Goal: Task Accomplishment & Management: Complete application form

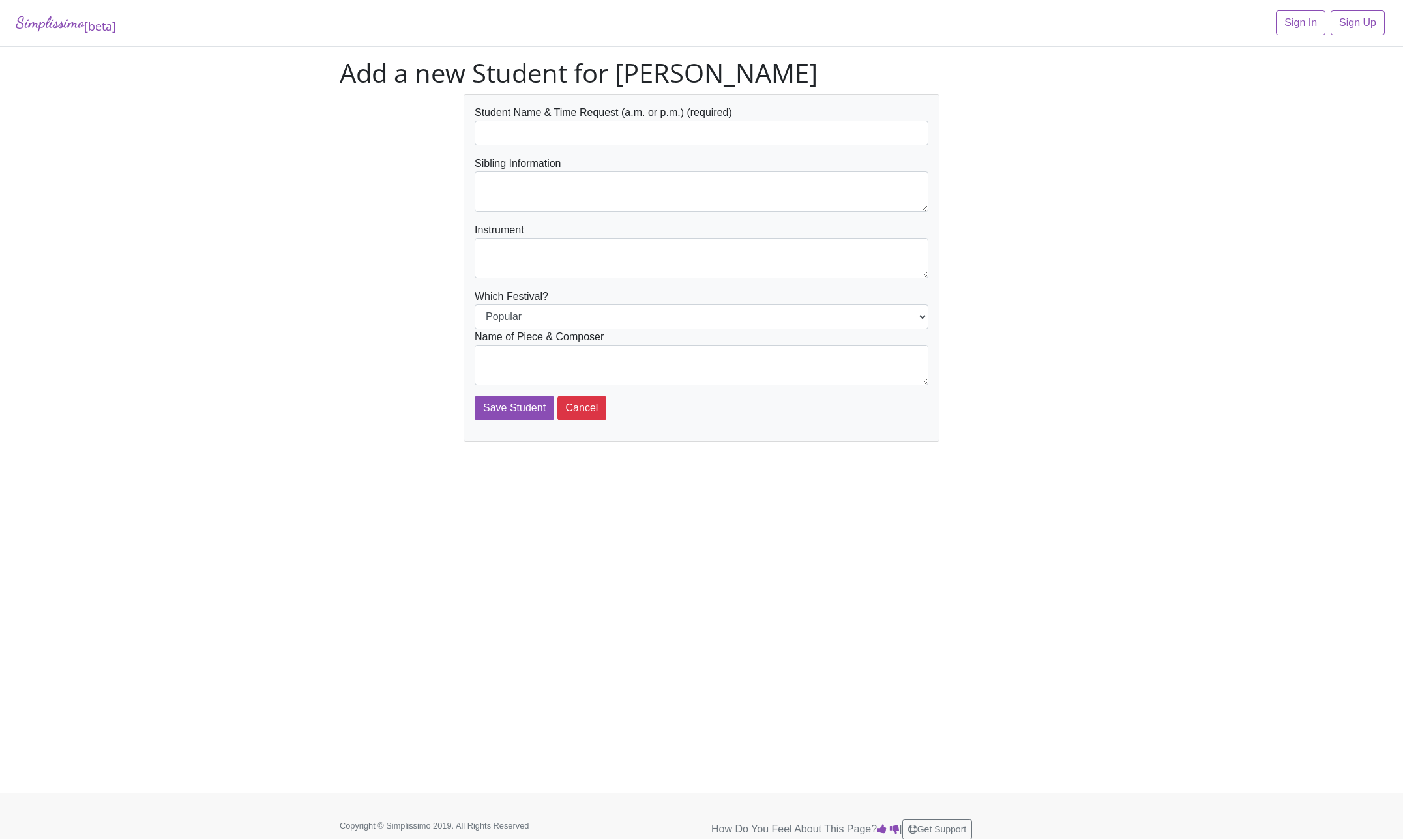
click at [744, 128] on input "text" at bounding box center [702, 133] width 454 height 25
click at [524, 132] on input "Merrick duke" at bounding box center [702, 133] width 454 height 25
click at [475, 396] on input "Save Student" at bounding box center [515, 408] width 80 height 25
type input "Merrick duke"
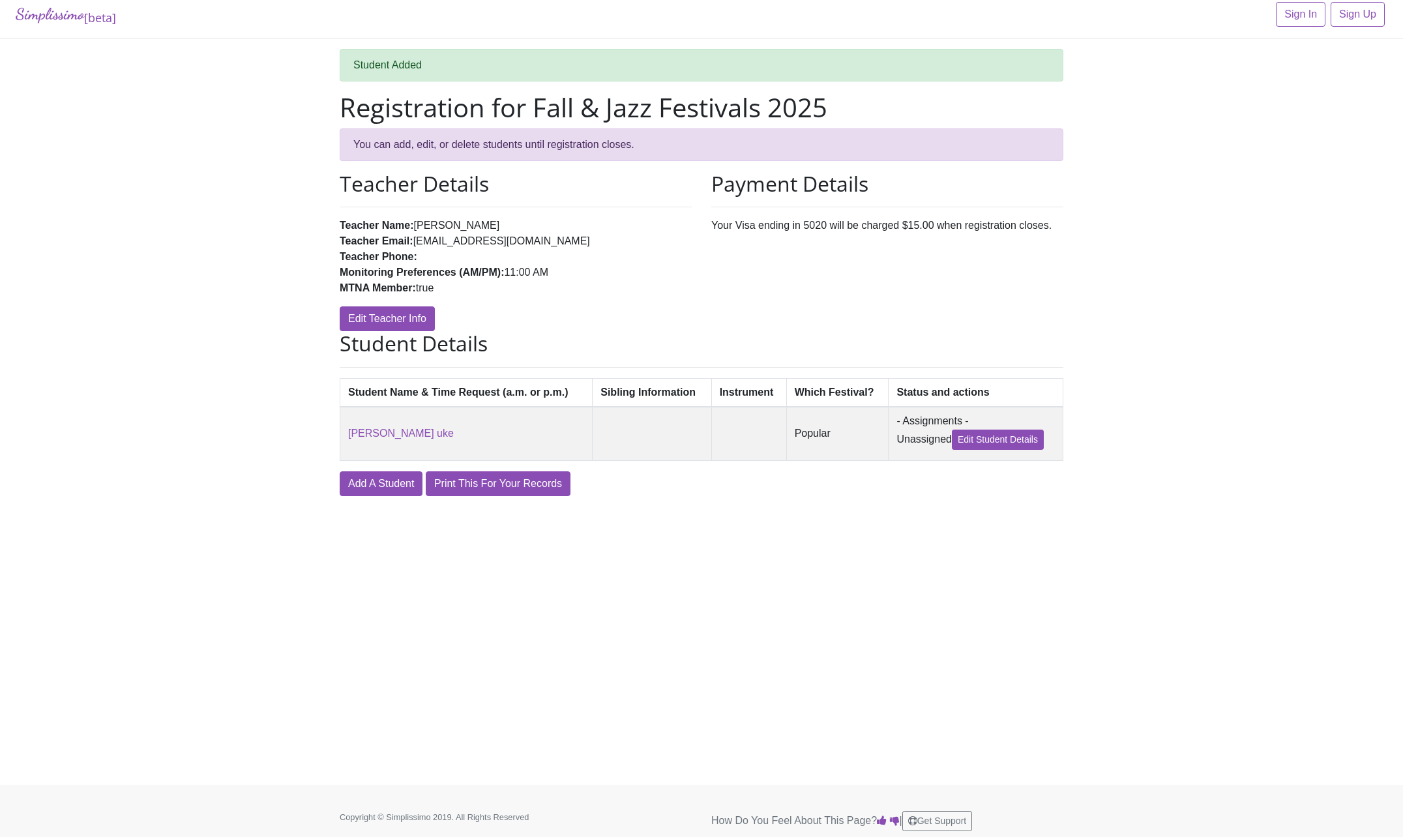
scroll to position [11, 0]
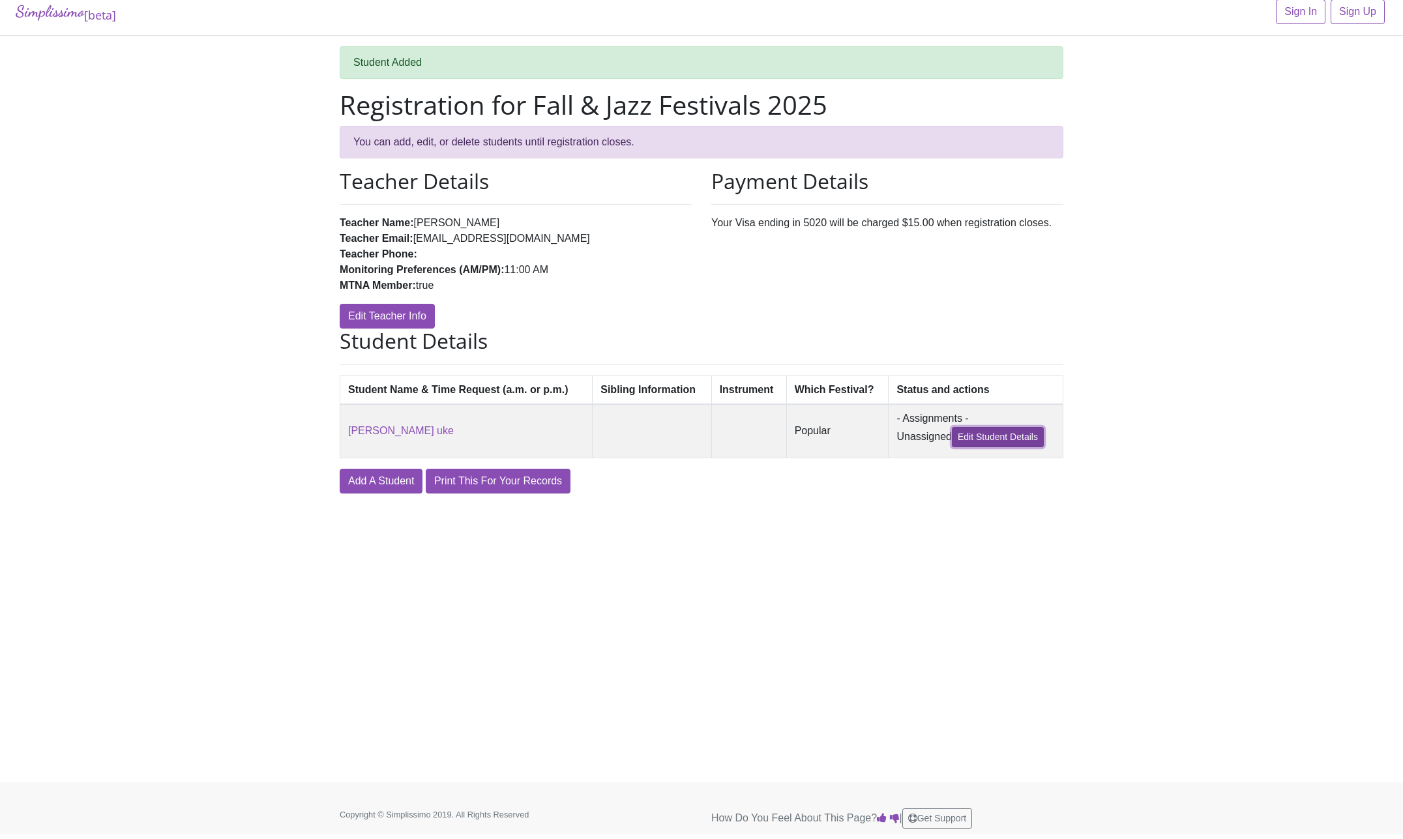
click at [1006, 440] on link "Edit Student Details" at bounding box center [998, 437] width 92 height 20
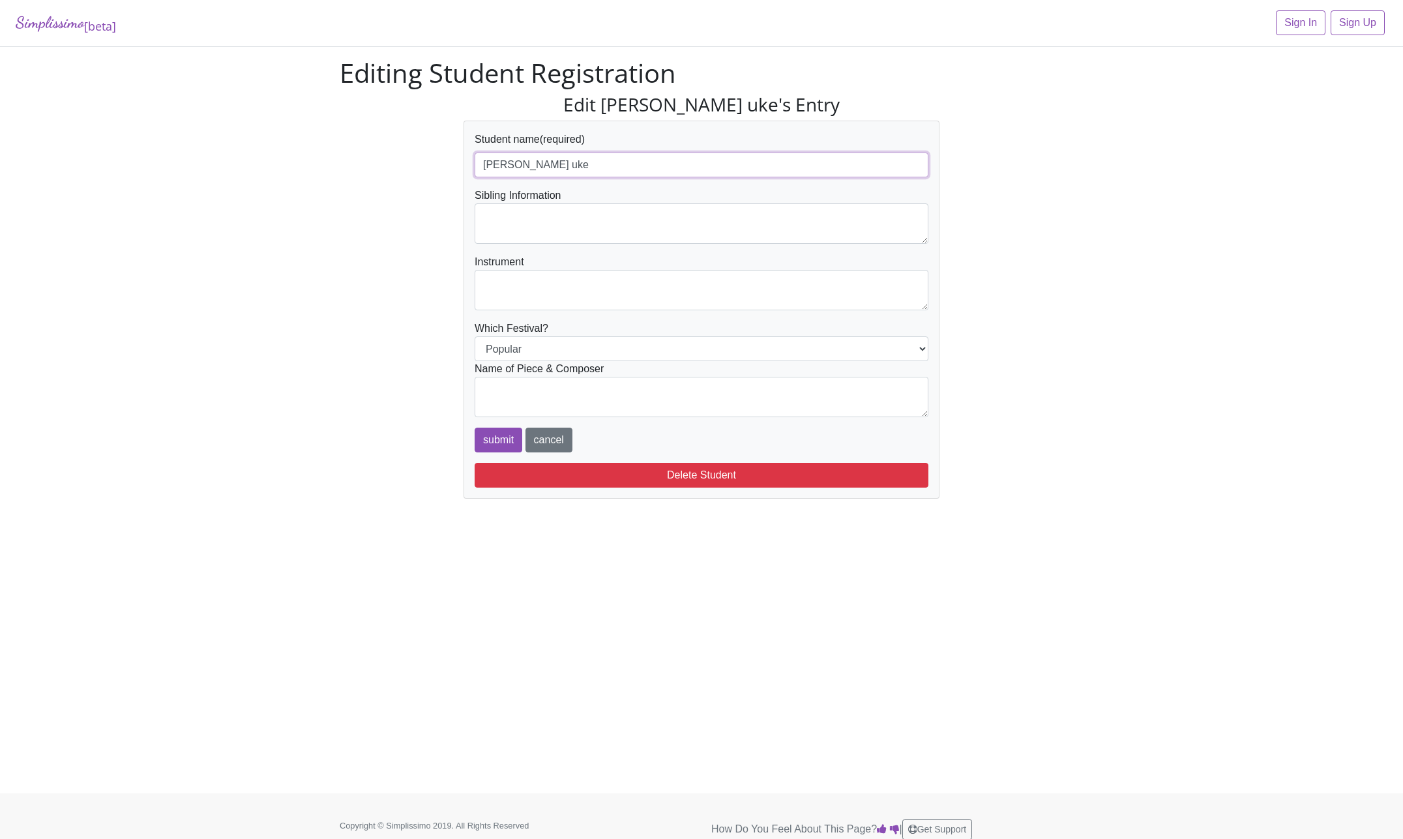
click at [522, 166] on input "Merrick uke" at bounding box center [702, 165] width 454 height 25
type input "[PERSON_NAME]"
click at [536, 219] on textarea at bounding box center [702, 223] width 454 height 40
type textarea "Caleb Duke, brother"
click at [523, 282] on textarea at bounding box center [702, 290] width 454 height 40
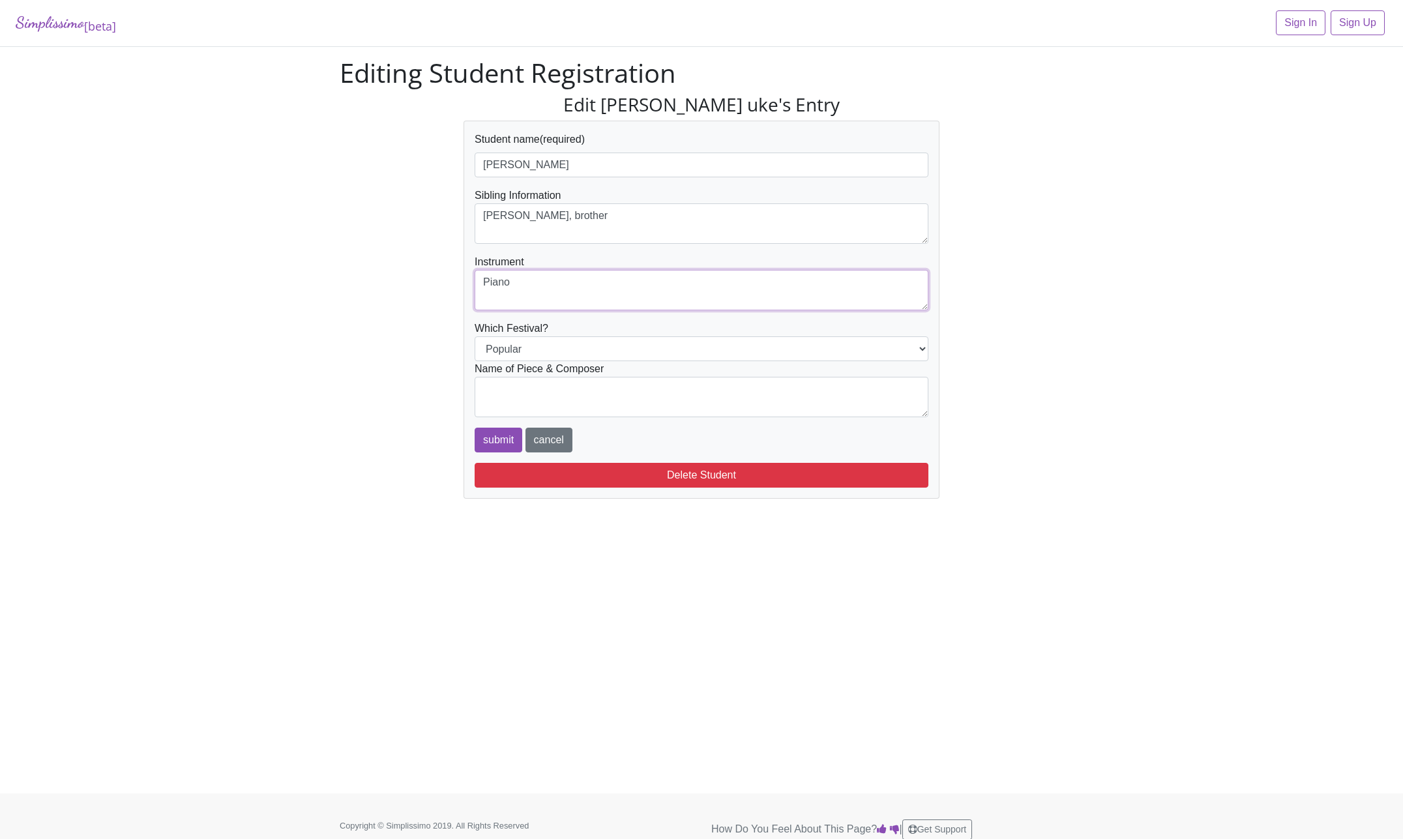
type textarea "Piano"
click at [475, 336] on select "Popular Jazz" at bounding box center [702, 348] width 454 height 25
select select "Jazz"
click option "Jazz" at bounding box center [0, 0] width 0 height 0
click at [639, 389] on textarea at bounding box center [702, 397] width 454 height 40
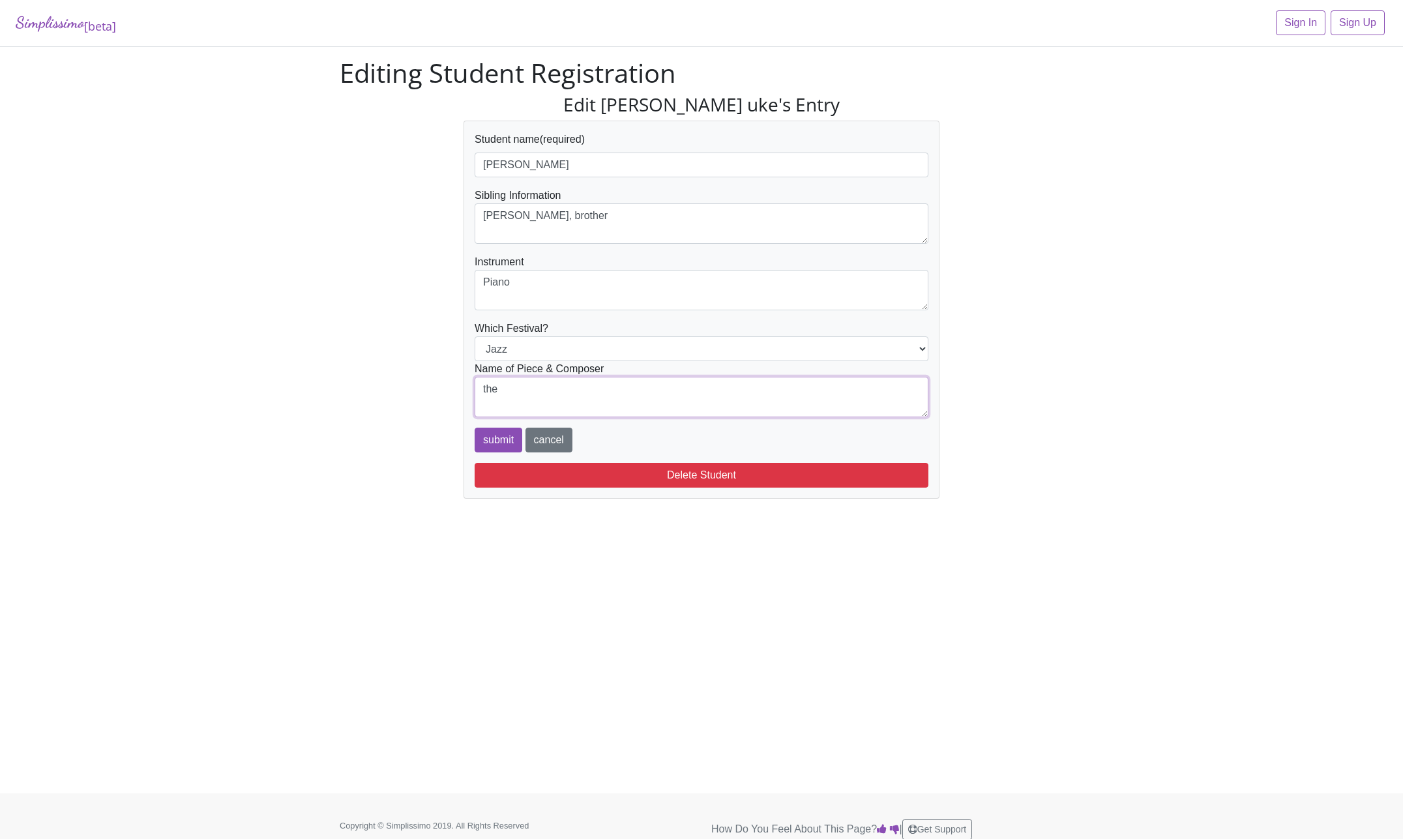
scroll to position [31, 0]
type textarea "t"
type textarea "The Cascades by Scott Joplin"
click at [492, 442] on input "submit" at bounding box center [499, 440] width 48 height 25
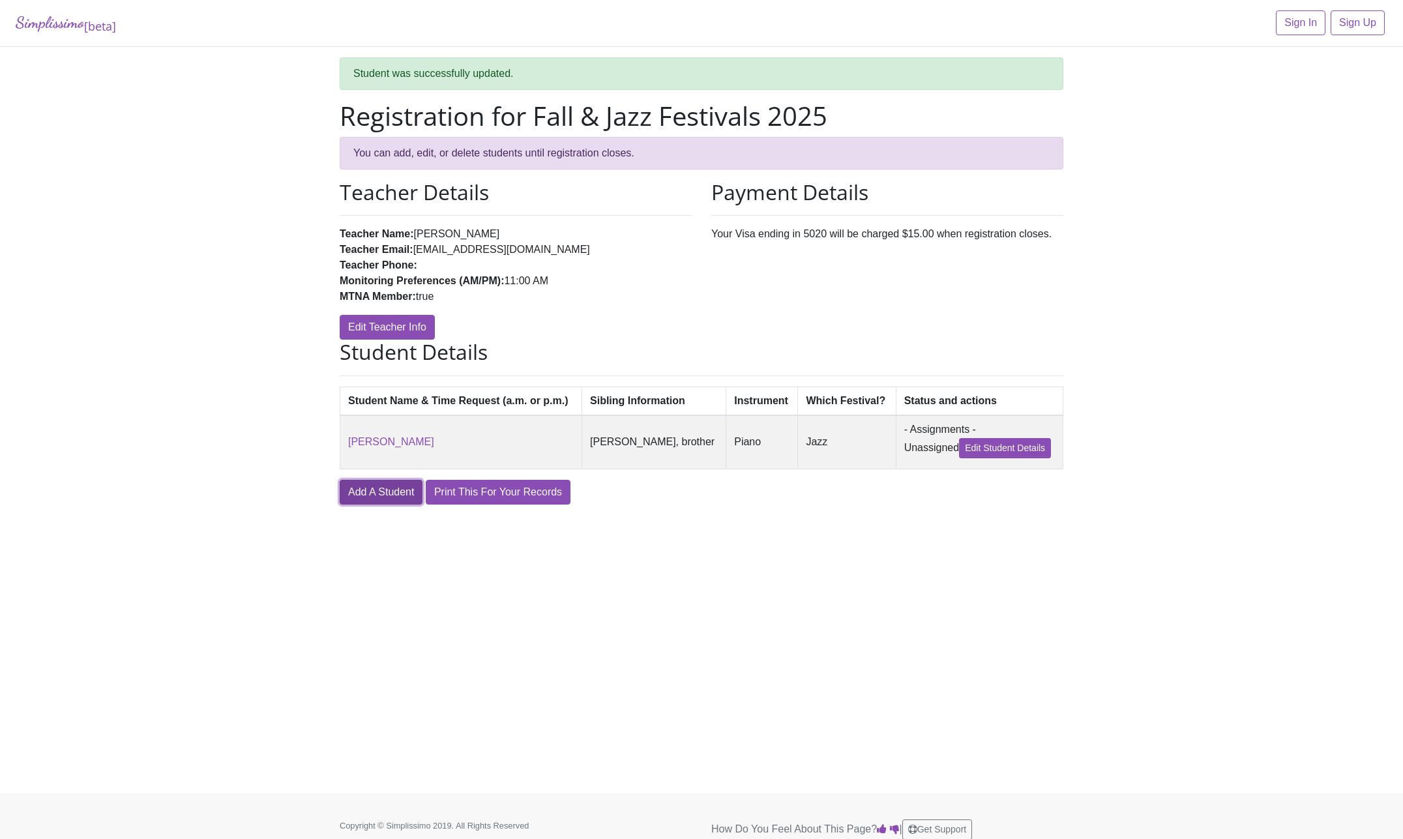
click at [380, 492] on link "Add A Student" at bounding box center [381, 492] width 83 height 25
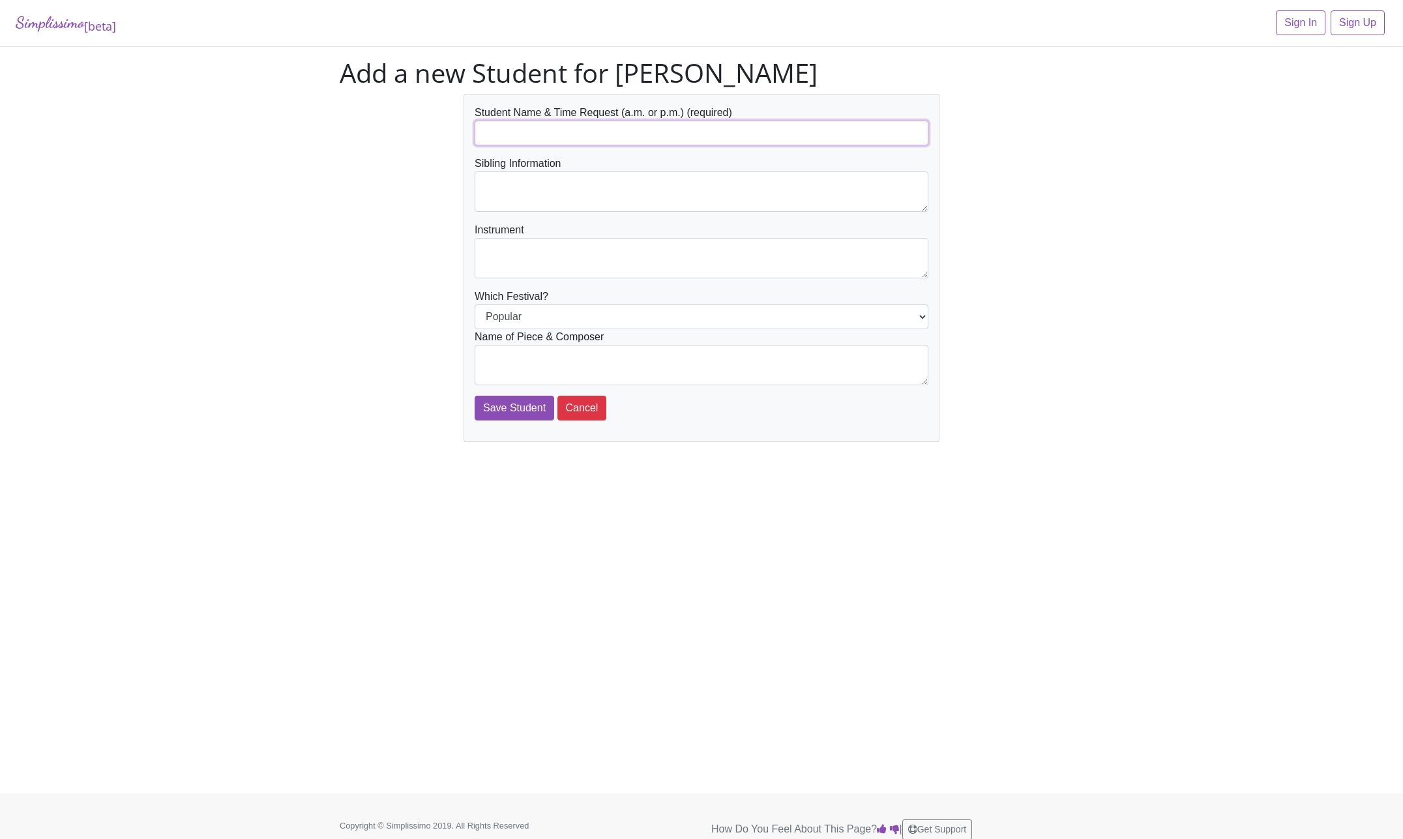
click at [558, 123] on input "text" at bounding box center [702, 133] width 454 height 25
type input "[PERSON_NAME]"
click at [596, 179] on textarea at bounding box center [702, 191] width 454 height 40
type textarea "[PERSON_NAME] brother, they will be driving together"
click at [518, 250] on textarea at bounding box center [702, 258] width 454 height 40
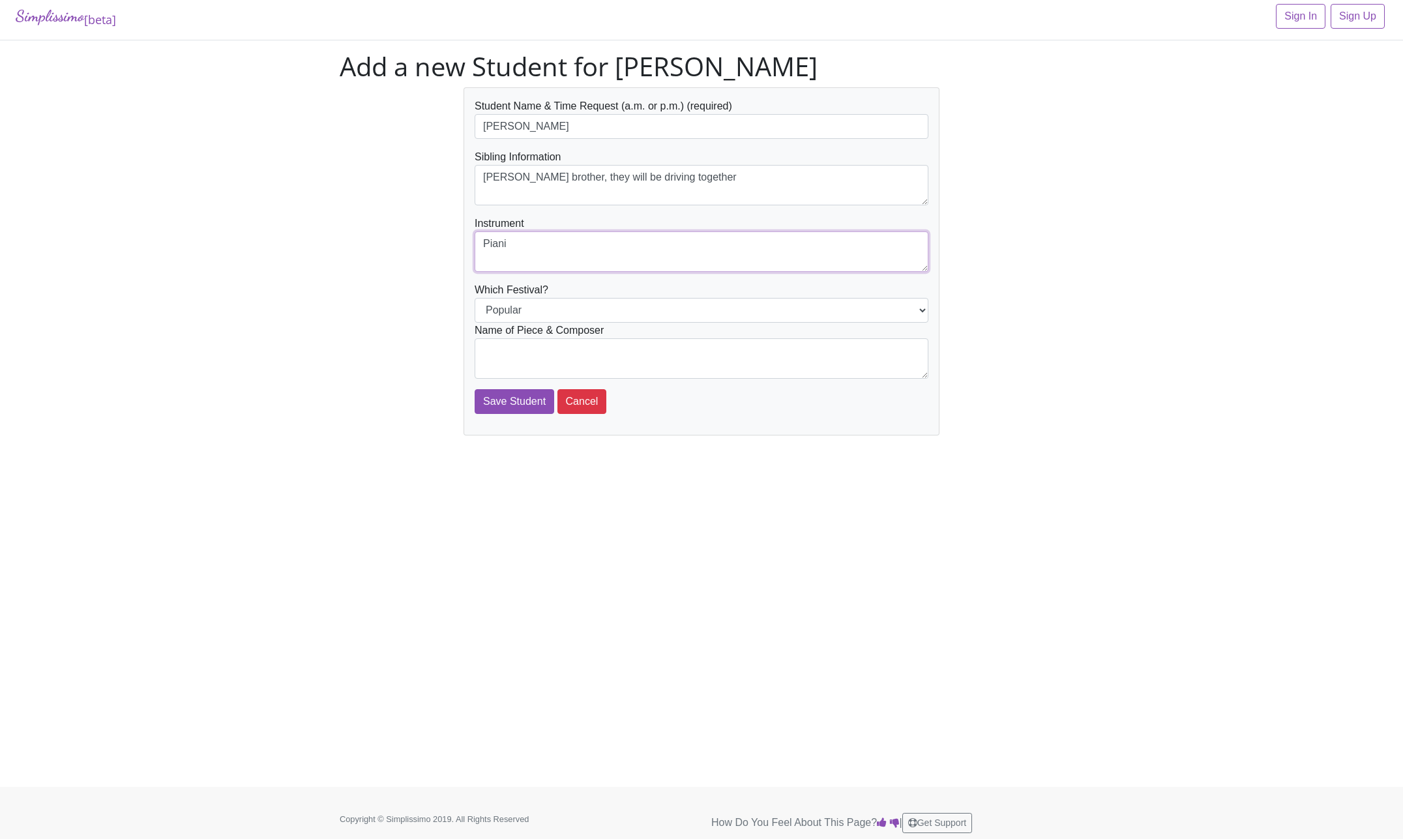
scroll to position [11, 0]
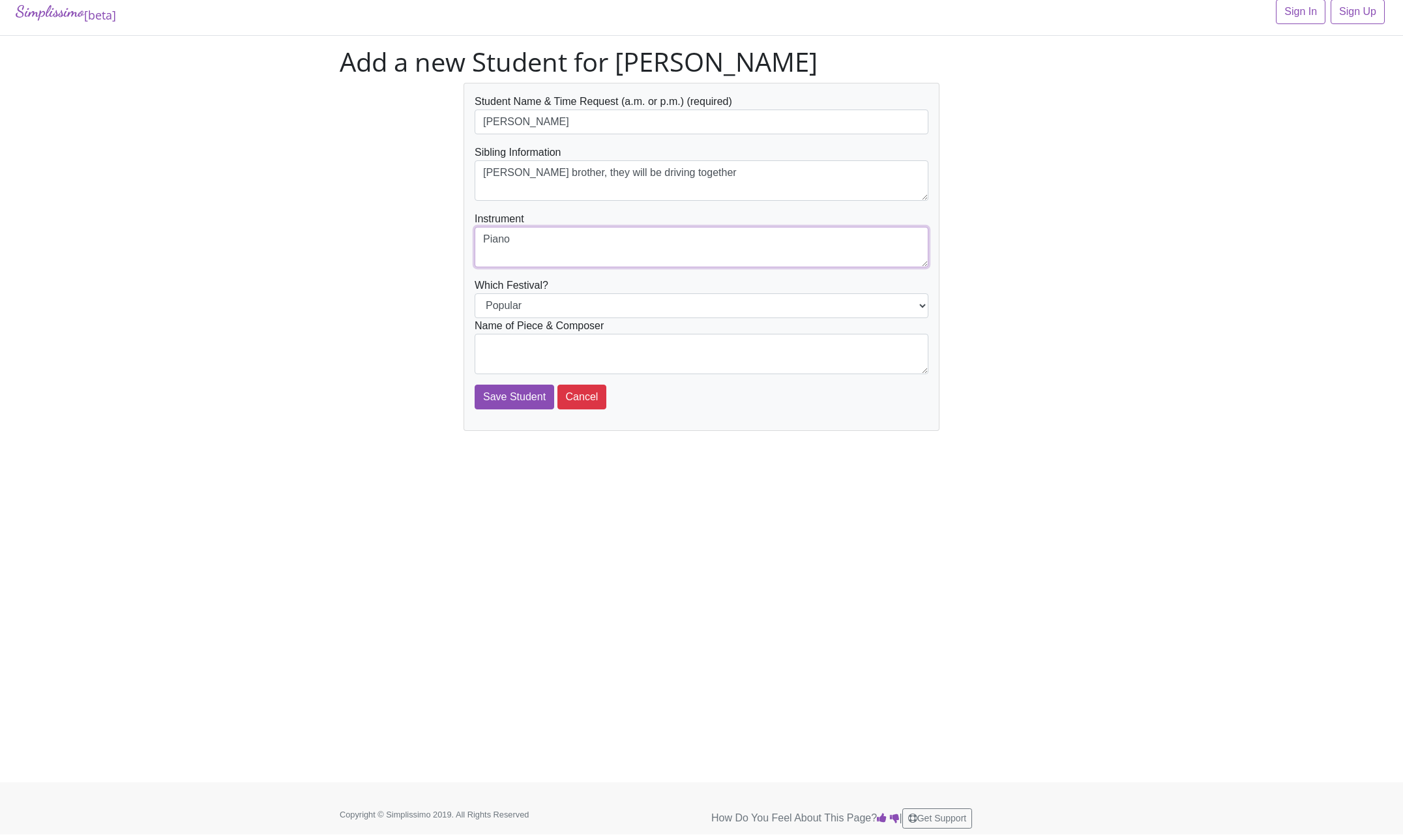
type textarea "Piano"
click at [475, 293] on select "Popular Jazz" at bounding box center [702, 305] width 454 height 25
select select "Jazz"
click option "Jazz" at bounding box center [0, 0] width 0 height 0
click at [583, 345] on textarea at bounding box center [702, 354] width 454 height 40
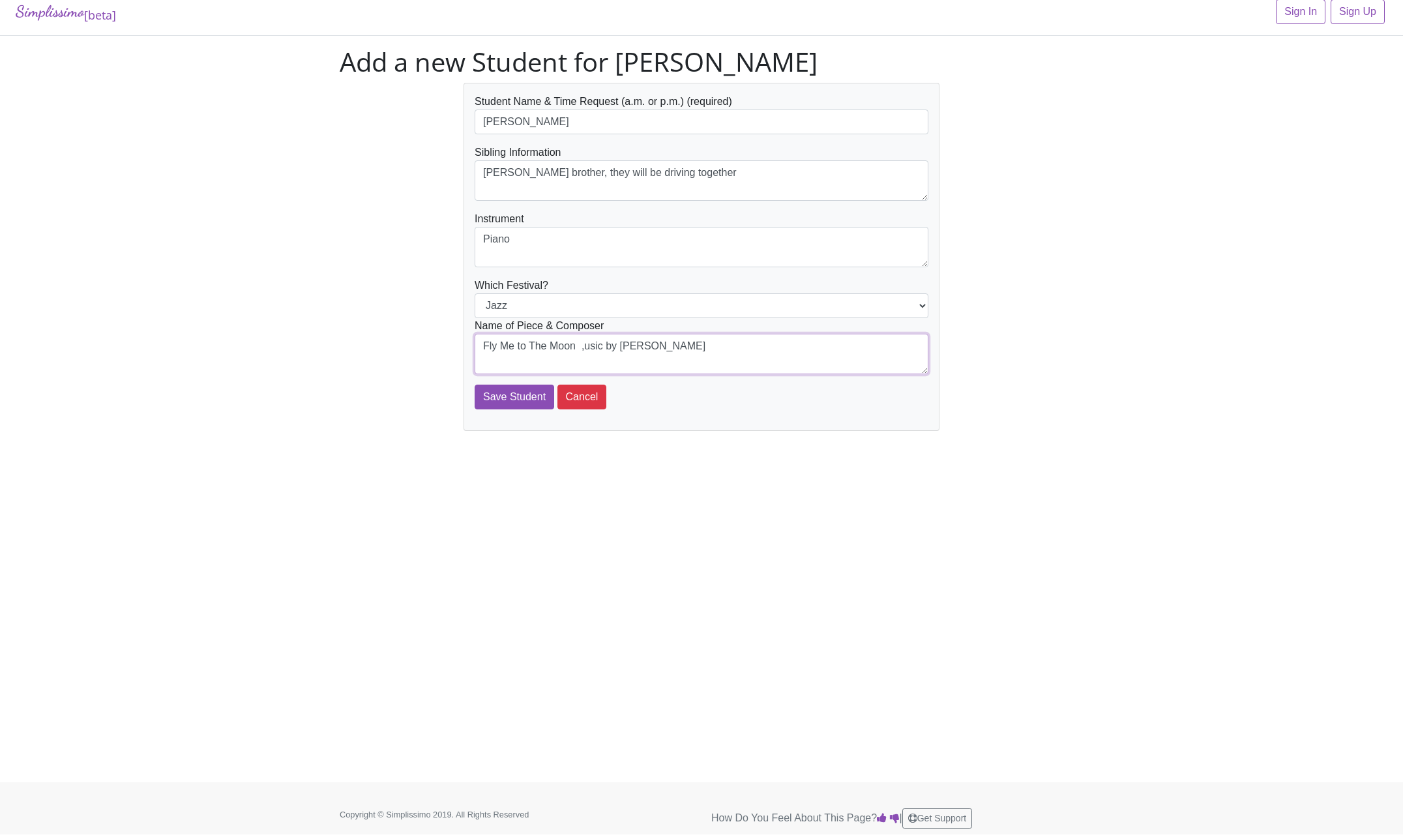
click at [585, 349] on textarea "Fly Me to The Moon ,usic by Bart Howard" at bounding box center [702, 354] width 454 height 40
click at [707, 351] on textarea "Fly Me to The Moon music by Bart Howard" at bounding box center [702, 354] width 454 height 40
type textarea "Fly Me to The Moon music by [PERSON_NAME] arranged by [PERSON_NAME]"
click at [507, 394] on input "Save Student" at bounding box center [515, 397] width 80 height 25
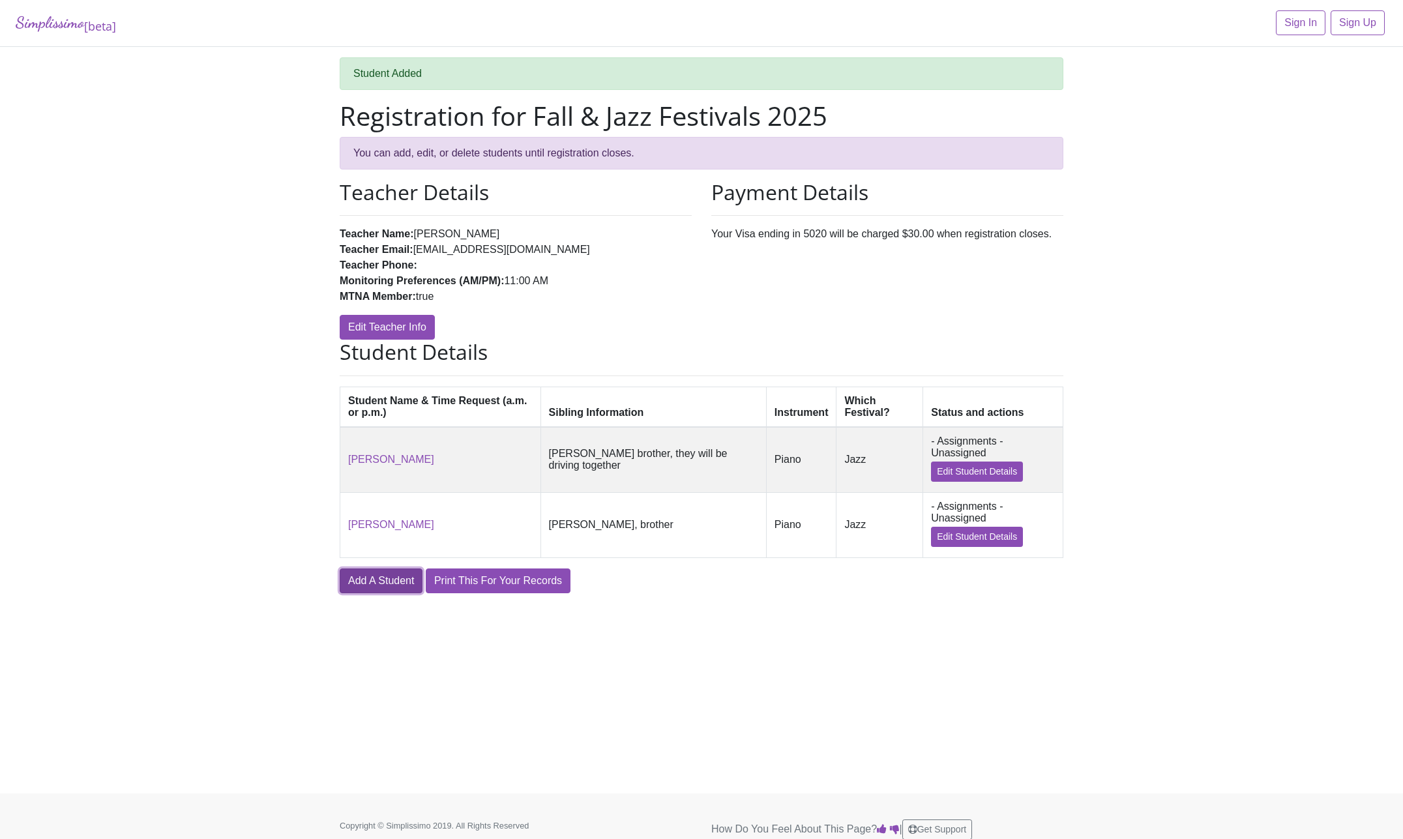
click at [394, 591] on link "Add A Student" at bounding box center [381, 580] width 83 height 25
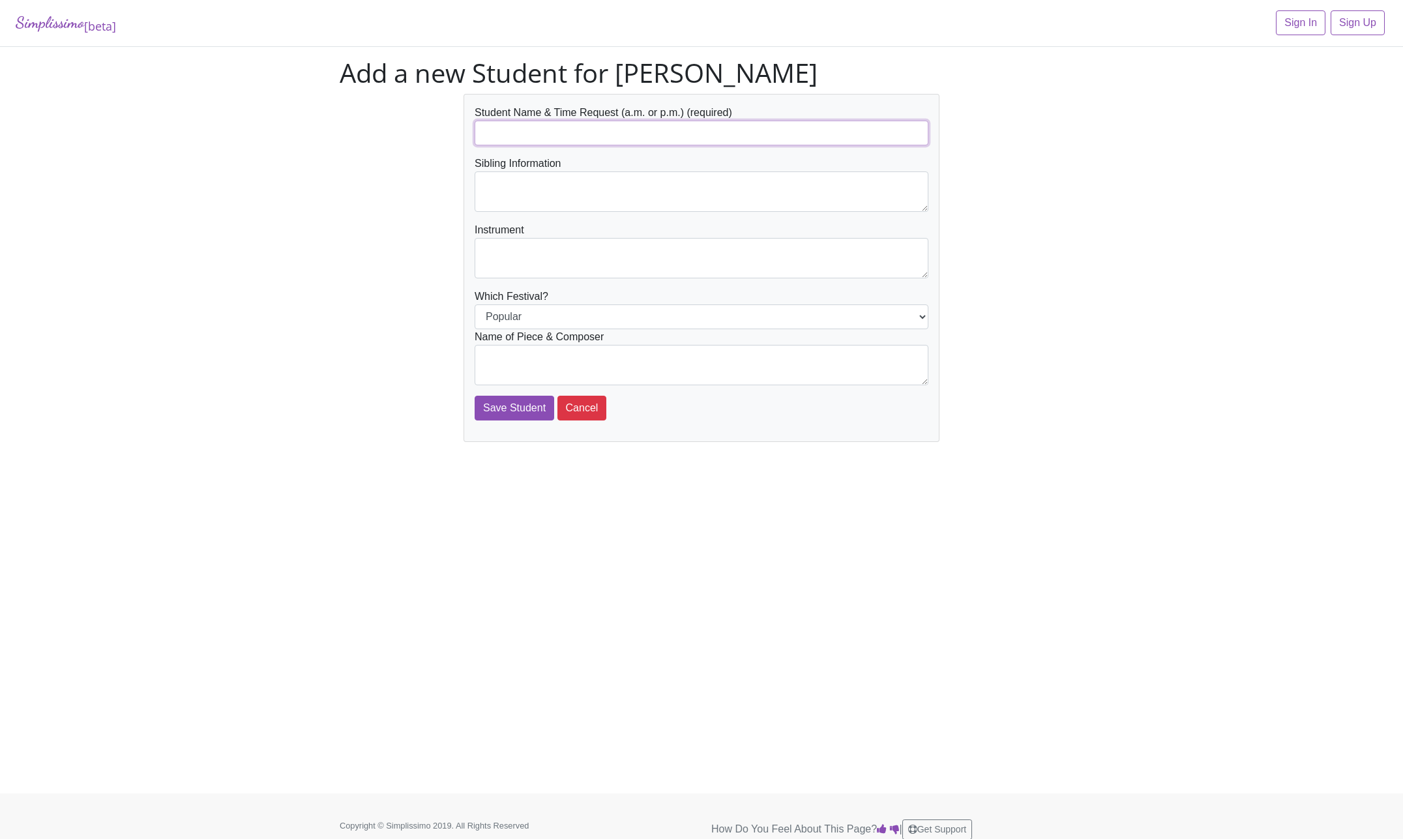
click at [540, 126] on input "text" at bounding box center [702, 133] width 454 height 25
type input "Carson Bajorek"
click at [796, 201] on textarea at bounding box center [702, 191] width 454 height 40
click at [542, 198] on textarea "brother, Preston sister Averyu Bajorek" at bounding box center [702, 191] width 454 height 40
click at [566, 191] on textarea "brother, Preston sister Avery Bajorek" at bounding box center [702, 191] width 454 height 40
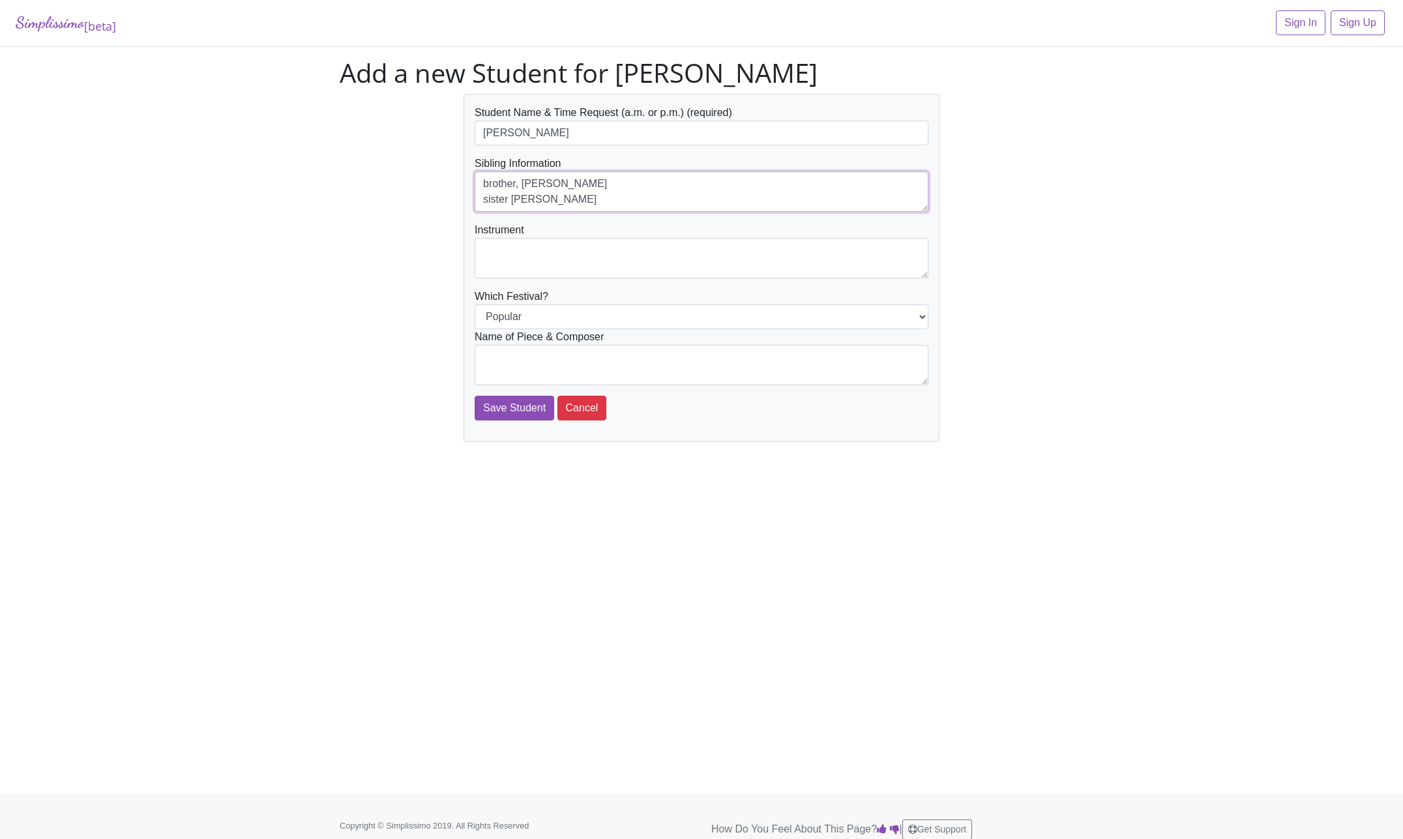
click at [506, 199] on textarea "brother, Preston Bajorek sister Avery Bajorek" at bounding box center [702, 191] width 454 height 40
type textarea "brother, Preston Bajorek sister, Avery Bajorek"
click at [523, 250] on textarea at bounding box center [702, 258] width 454 height 40
type textarea "Piano"
click at [589, 355] on textarea at bounding box center [702, 365] width 454 height 40
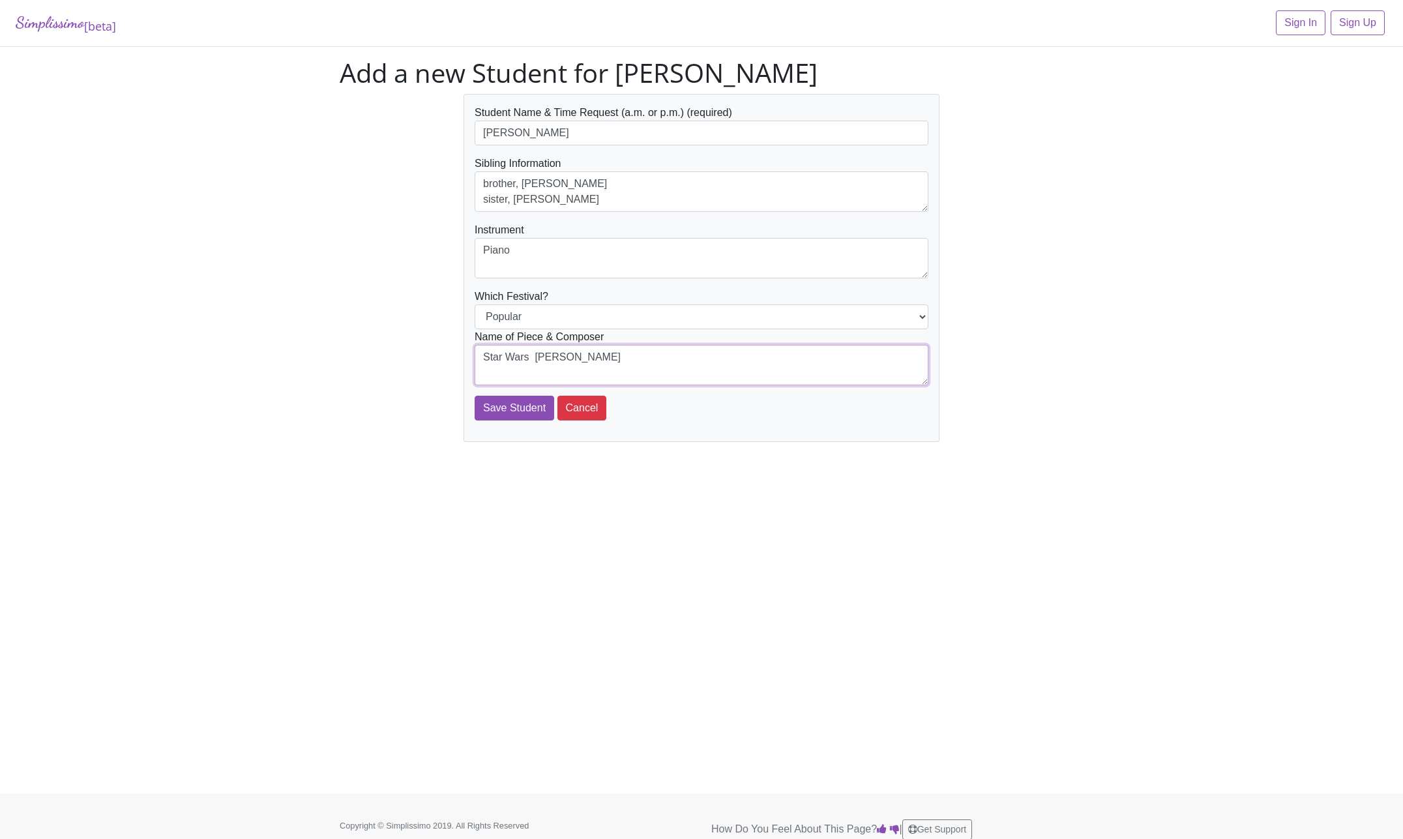
click at [525, 352] on textarea "Star Wars John William" at bounding box center [702, 365] width 454 height 40
click at [679, 356] on textarea "Star Wars (Main Theme) John William" at bounding box center [702, 365] width 454 height 40
type textarea "Star Wars (Main Theme) John William This Arrangement by Warner-Tamerlane Publis…"
click at [518, 407] on input "Save Student" at bounding box center [515, 408] width 80 height 25
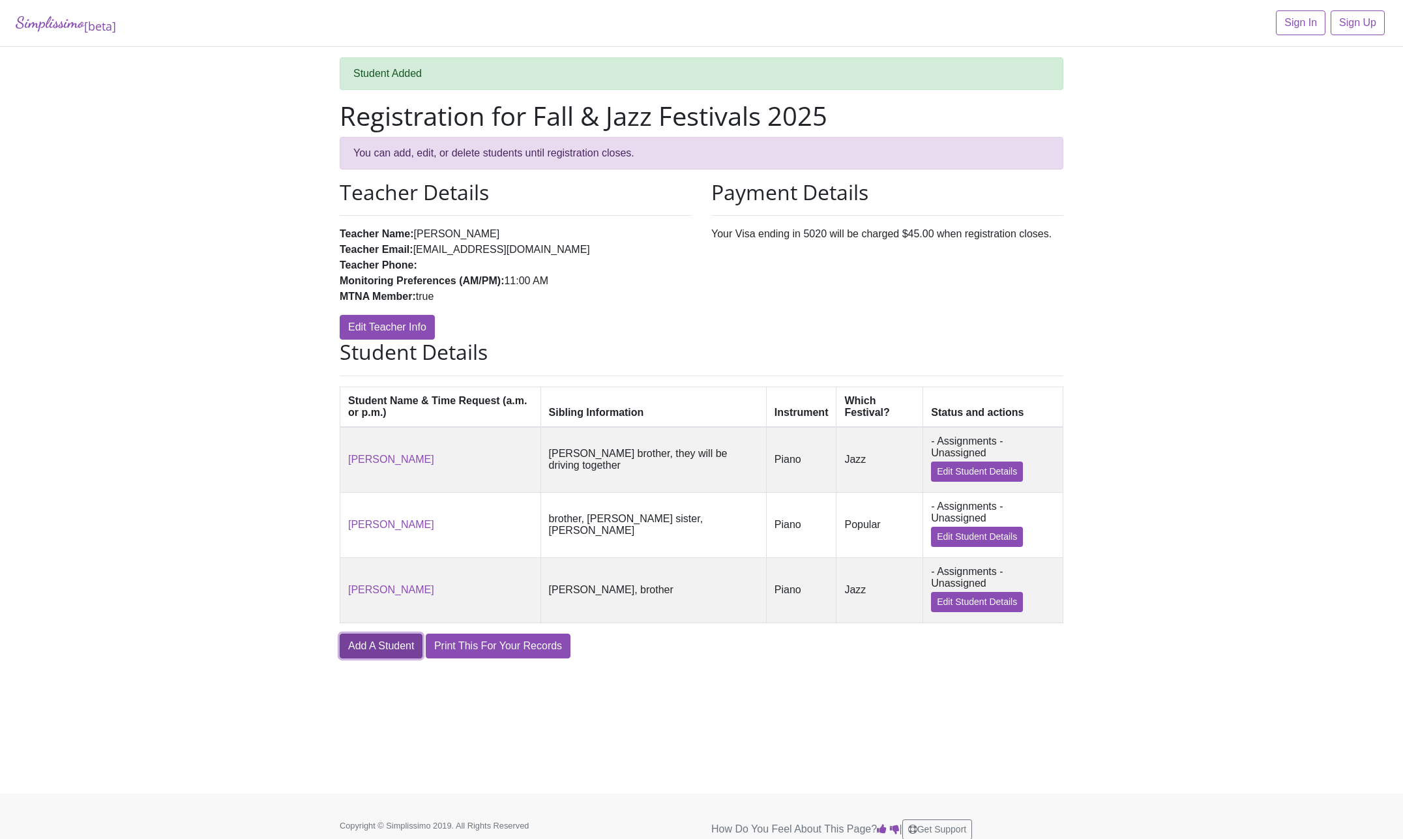
click at [388, 656] on link "Add A Student" at bounding box center [381, 646] width 83 height 25
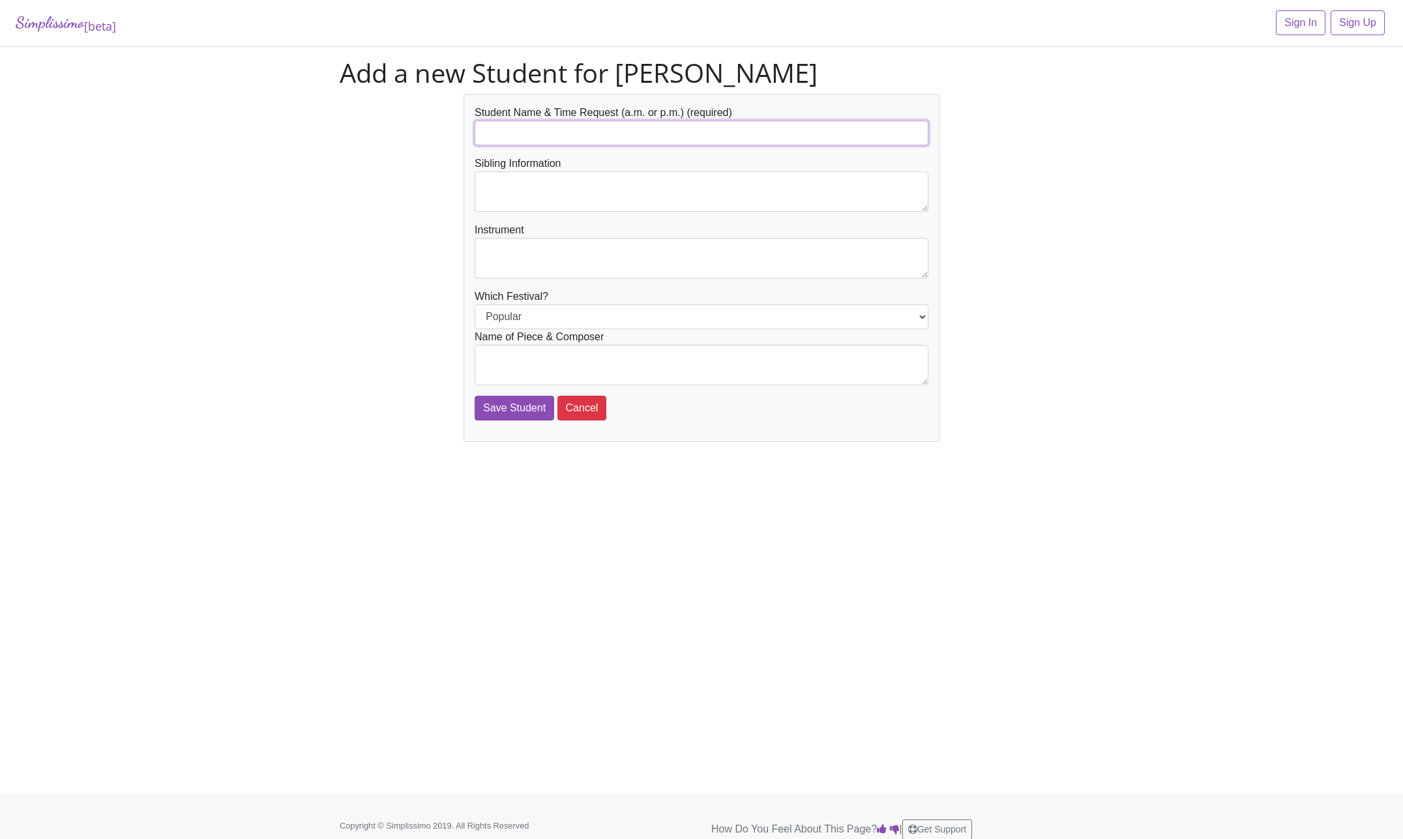
click at [539, 132] on input "text" at bounding box center [702, 133] width 454 height 25
type input "[PERSON_NAME]"
click at [527, 196] on textarea at bounding box center [702, 191] width 454 height 40
click at [482, 184] on textarea "[PERSON_NAME] [PERSON_NAME]" at bounding box center [702, 191] width 454 height 40
click at [482, 200] on textarea "Bother, [PERSON_NAME] [PERSON_NAME]" at bounding box center [702, 191] width 454 height 40
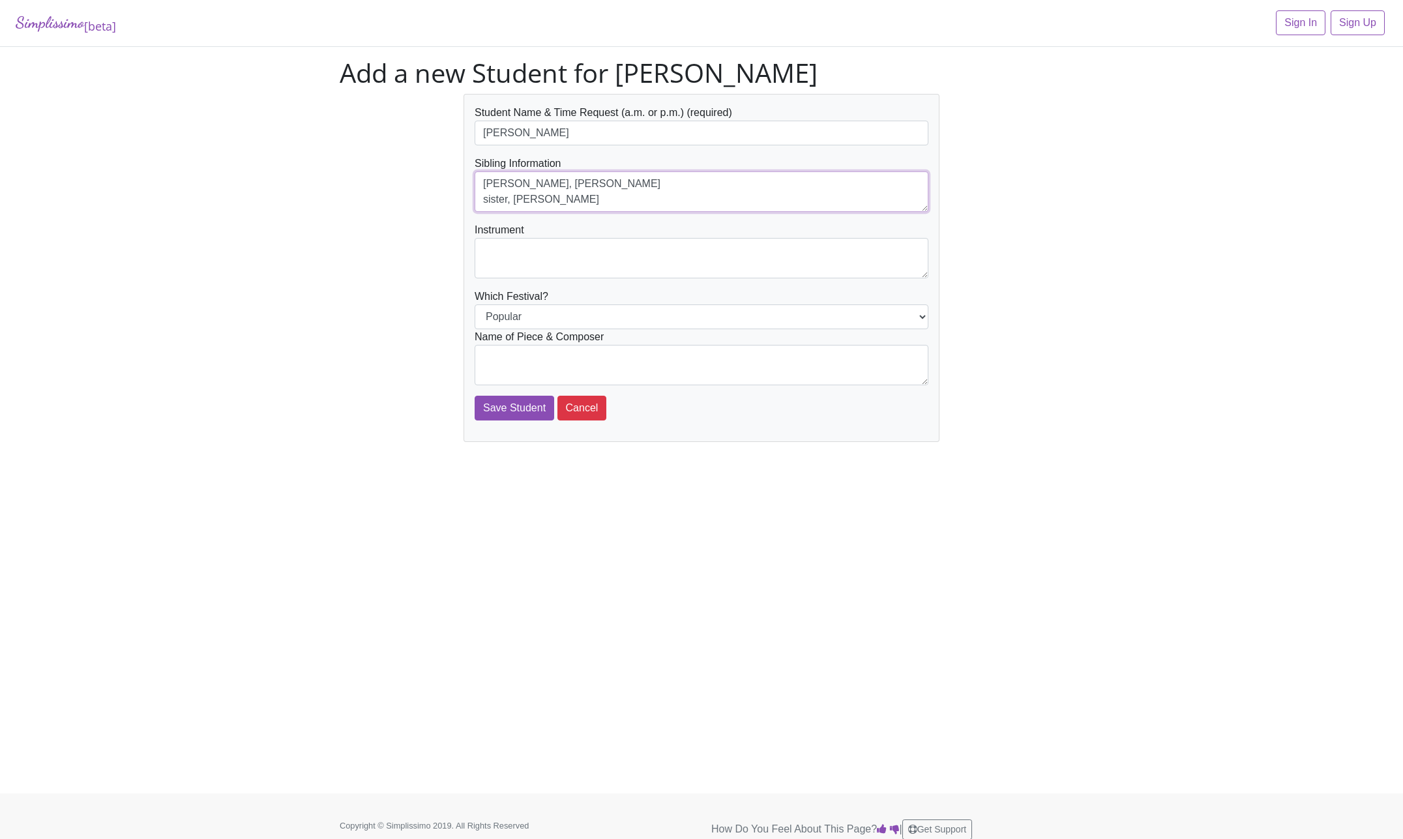
type textarea "[PERSON_NAME], [PERSON_NAME] sister, [PERSON_NAME]"
click at [849, 248] on textarea at bounding box center [702, 258] width 454 height 40
type textarea "Piano"
click at [475, 304] on select "Popular Jazz" at bounding box center [702, 316] width 454 height 25
select select "Jazz"
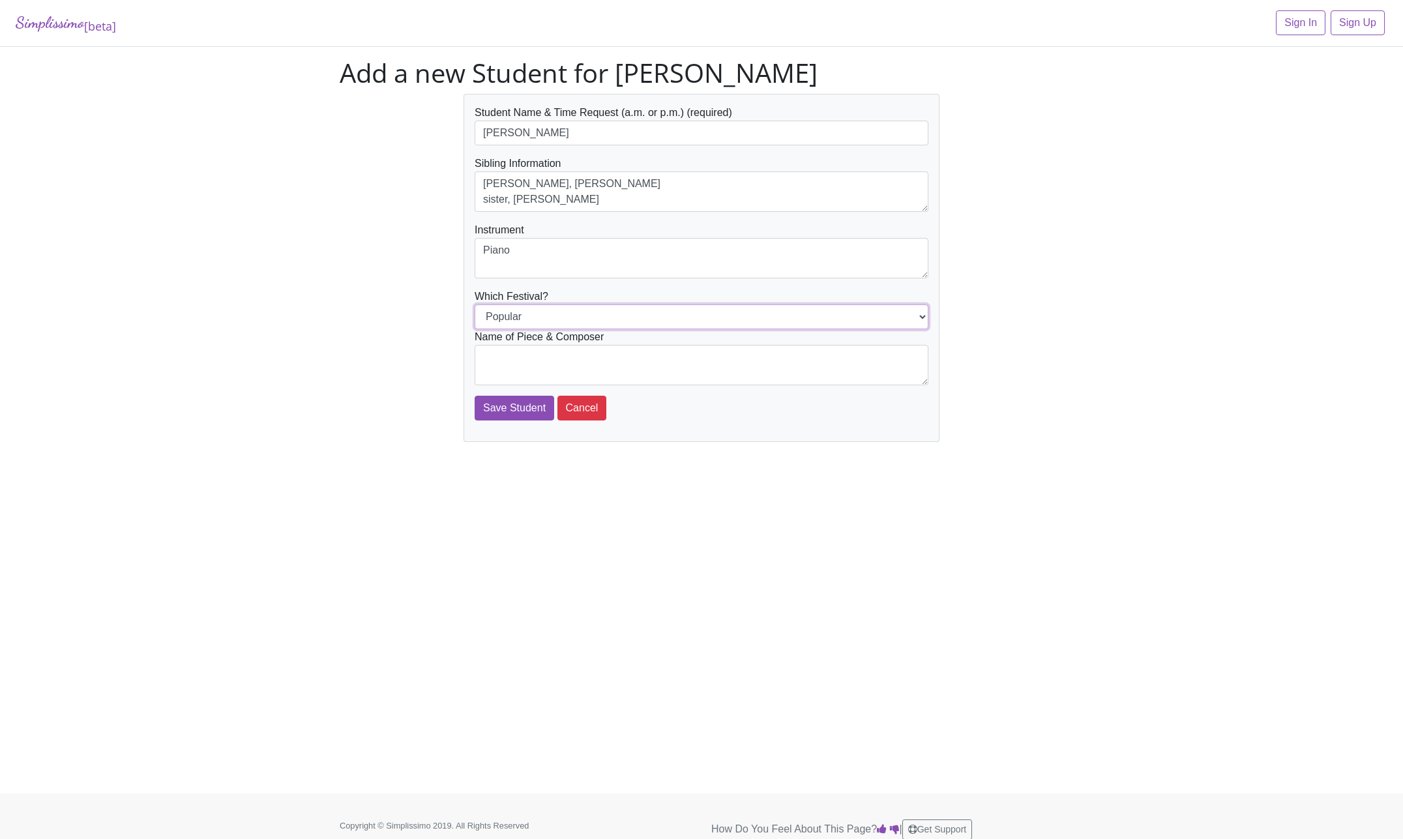
click option "Jazz" at bounding box center [0, 0] width 0 height 0
click at [565, 347] on textarea at bounding box center [702, 365] width 454 height 40
click at [539, 357] on textarea "[PERSON_NAME] rr. [PERSON_NAME]" at bounding box center [702, 365] width 454 height 40
type textarea "[PERSON_NAME] arr. [PERSON_NAME]"
click at [509, 409] on input "Save Student" at bounding box center [515, 408] width 80 height 25
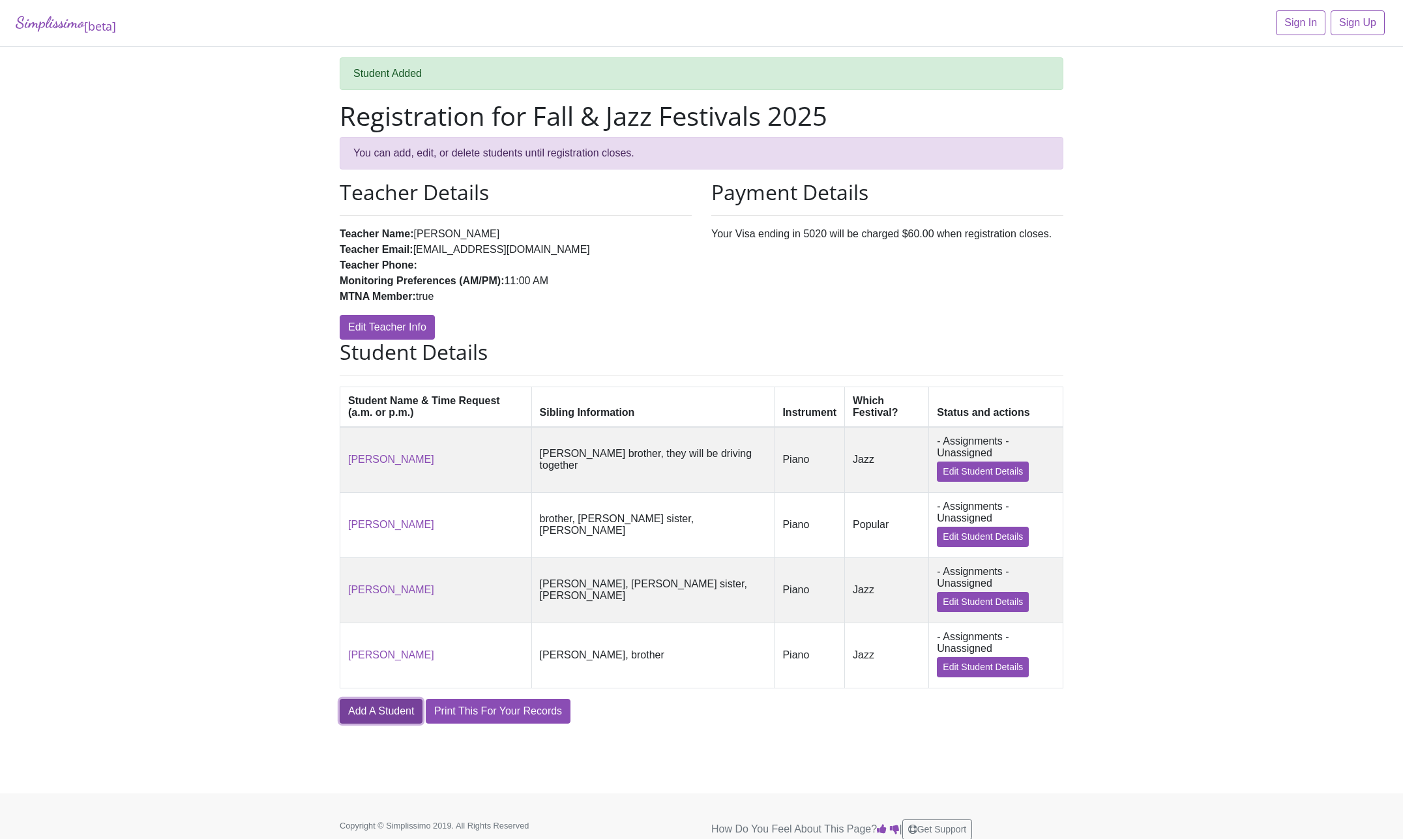
click at [379, 724] on link "Add A Student" at bounding box center [381, 711] width 83 height 25
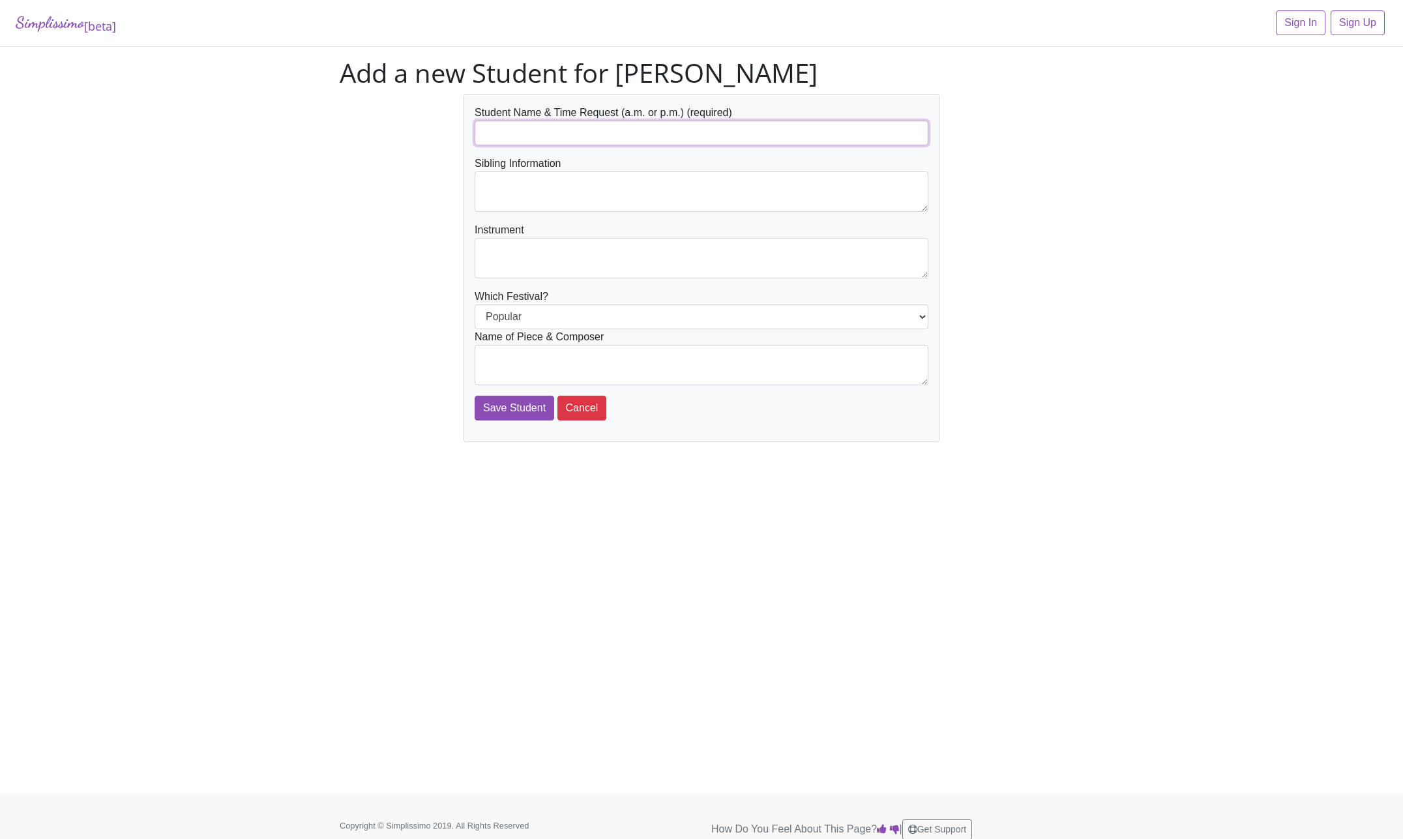
click at [504, 123] on input "text" at bounding box center [702, 133] width 454 height 25
type input "[PERSON_NAME] pm"
click at [544, 184] on textarea at bounding box center [702, 191] width 454 height 40
click at [537, 183] on textarea "Caron and preston" at bounding box center [702, 191] width 454 height 40
click at [598, 178] on textarea "Caron and Preston" at bounding box center [702, 191] width 454 height 40
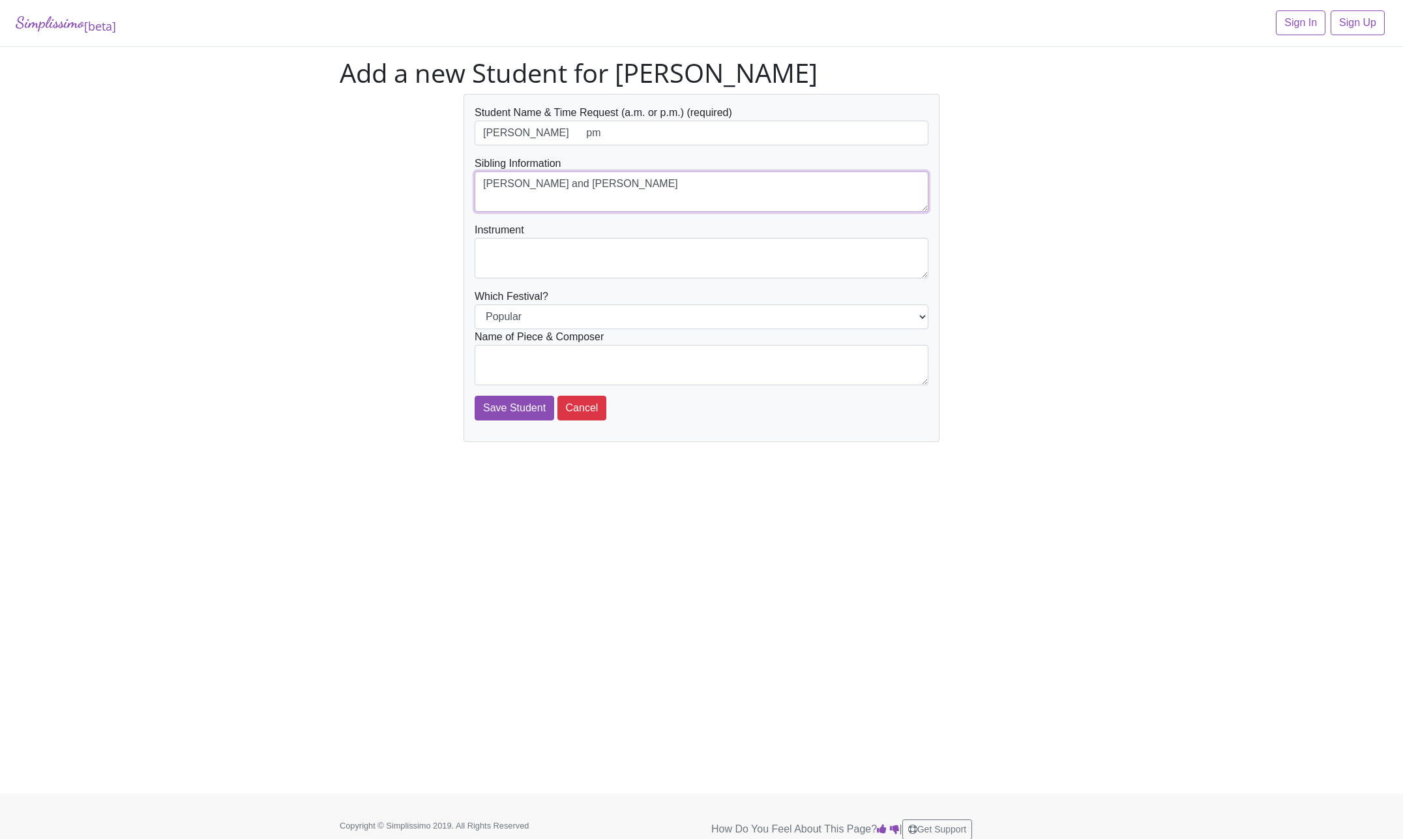
click at [497, 181] on textarea "Caron and Preston Bajorek" at bounding box center [702, 191] width 454 height 40
click at [477, 183] on textarea "Carson and Preston Bajorek" at bounding box center [702, 191] width 454 height 40
type textarea "Brothers, [PERSON_NAME] and [PERSON_NAME]"
click at [542, 246] on textarea at bounding box center [702, 258] width 454 height 40
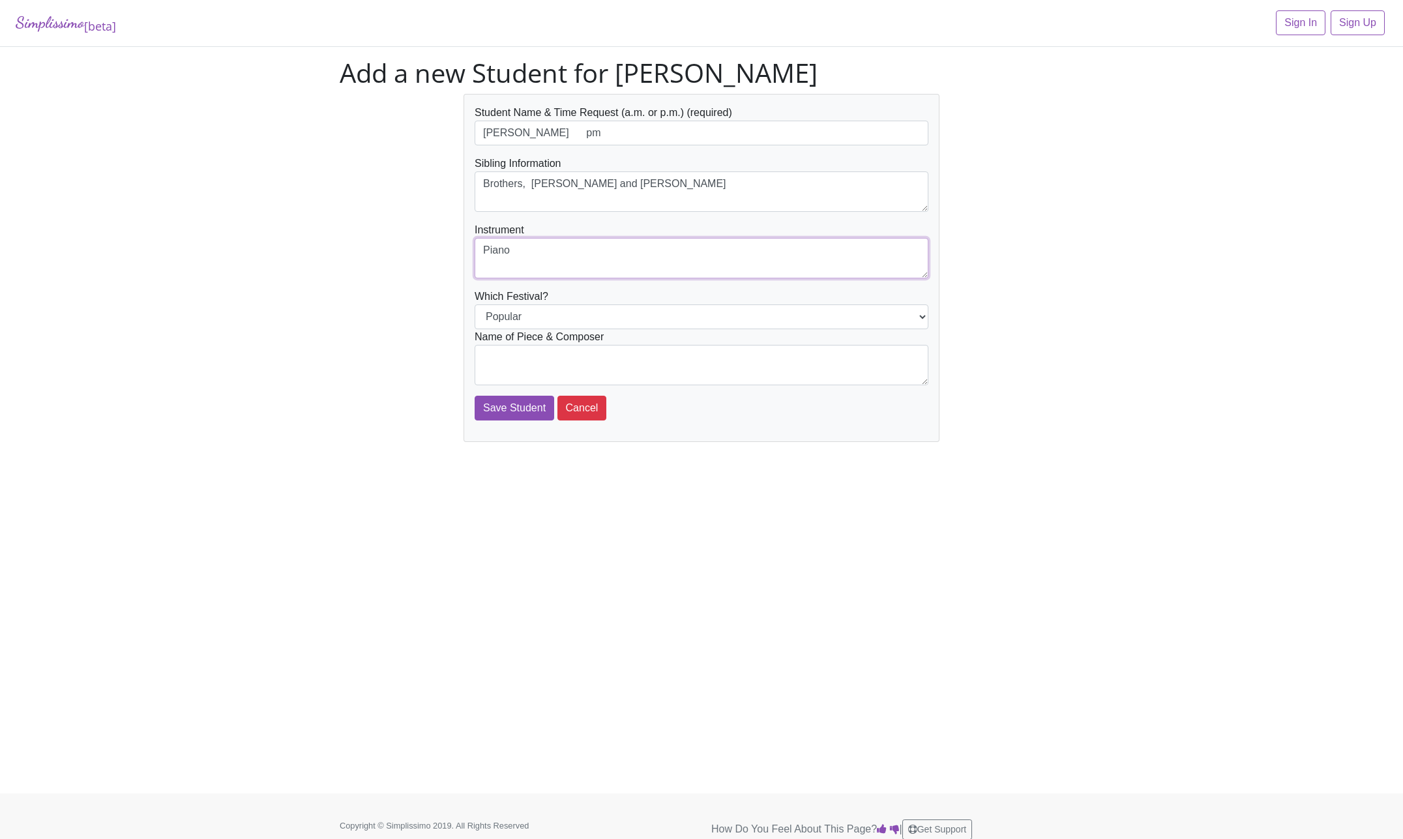
type textarea "Piano"
click at [555, 367] on textarea at bounding box center [702, 365] width 454 height 40
type textarea "Blue Gospel by Brock Chart"
click at [475, 304] on select "Popular Jazz" at bounding box center [702, 316] width 454 height 25
select select "Jazz"
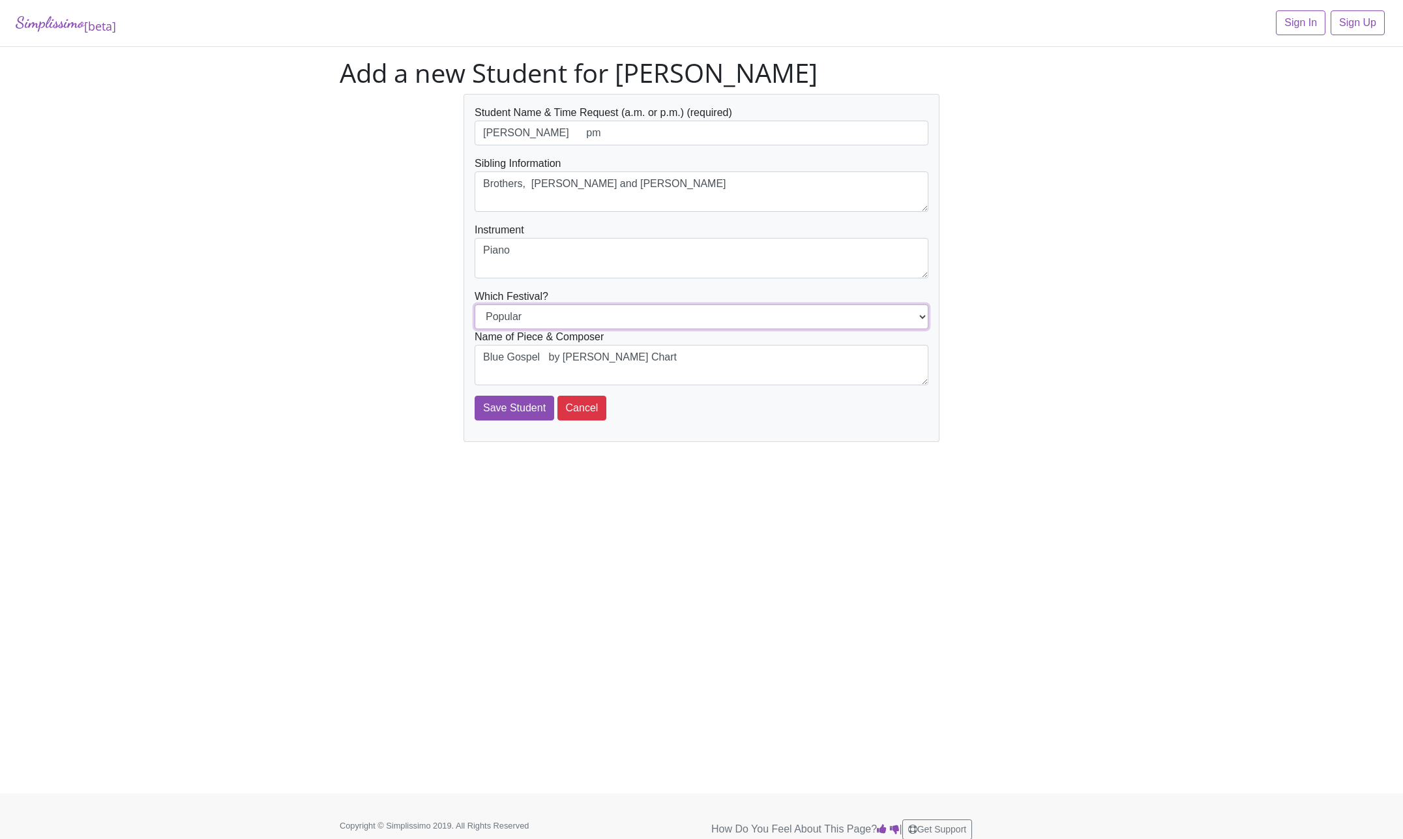
click option "Jazz" at bounding box center [0, 0] width 0 height 0
click at [518, 405] on input "Save Student" at bounding box center [515, 408] width 80 height 25
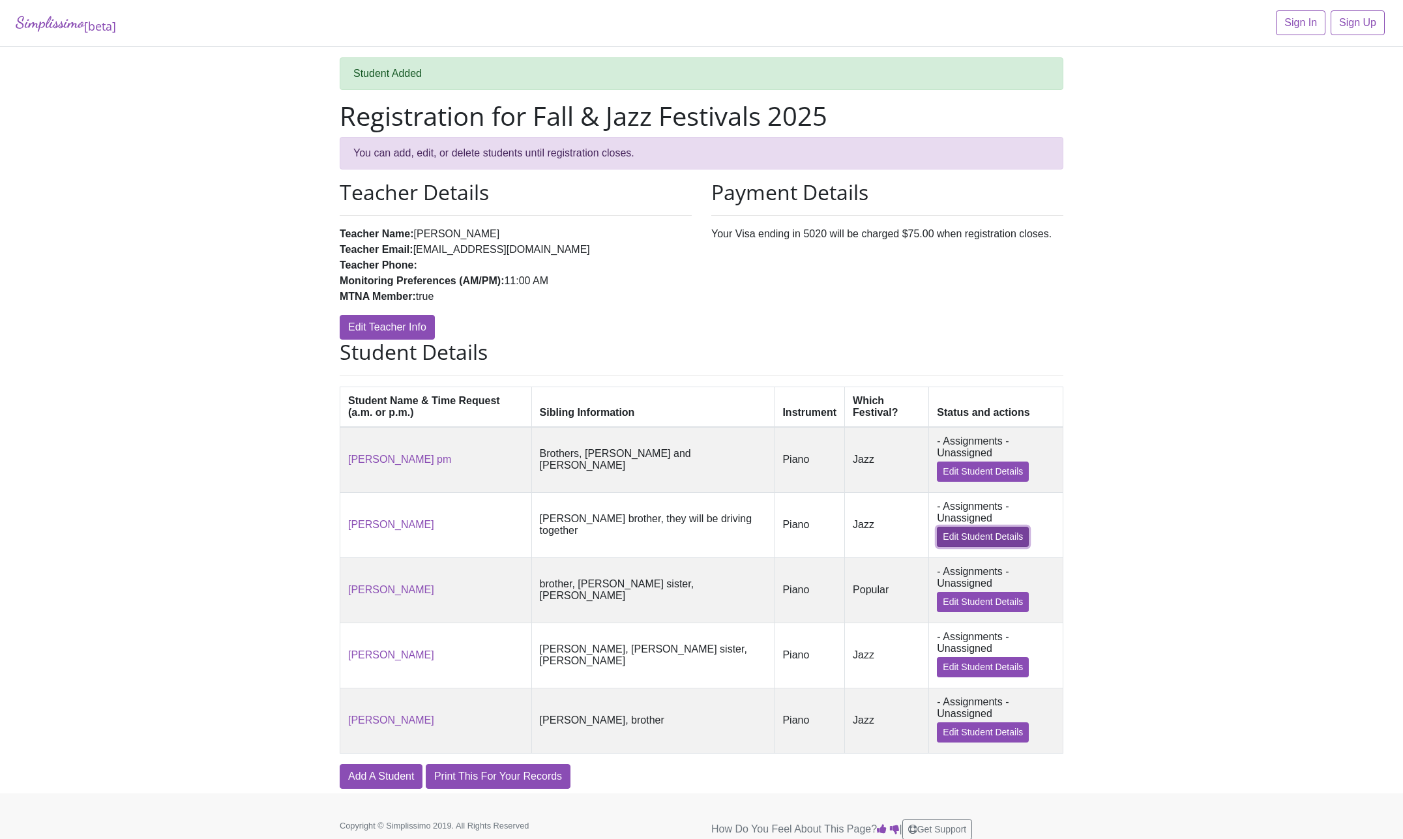
click at [980, 547] on link "Edit Student Details" at bounding box center [983, 537] width 92 height 20
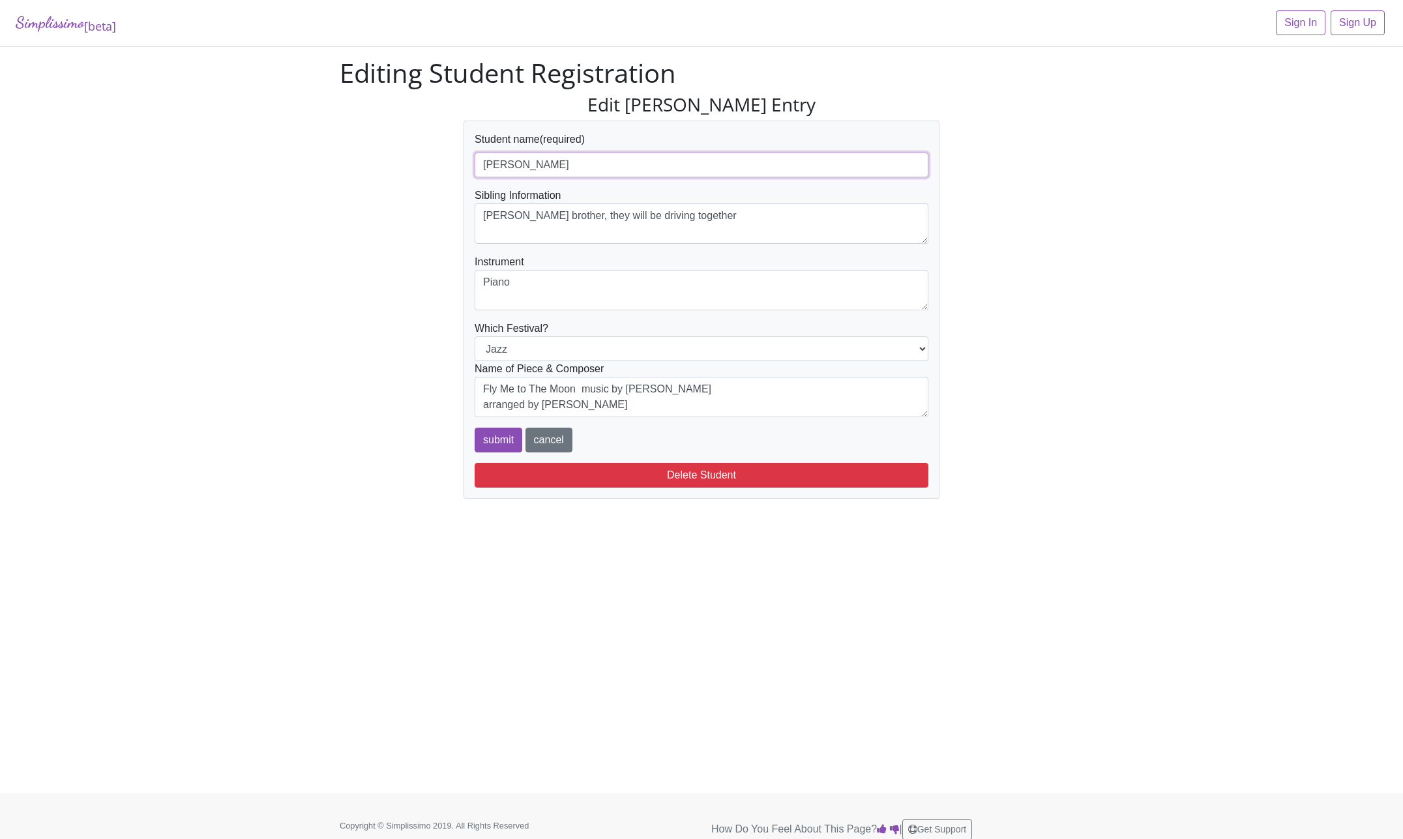
click at [646, 164] on input "Caleb Duke" at bounding box center [702, 165] width 454 height 25
type input "[PERSON_NAME] pm"
click at [505, 441] on input "submit" at bounding box center [499, 440] width 48 height 25
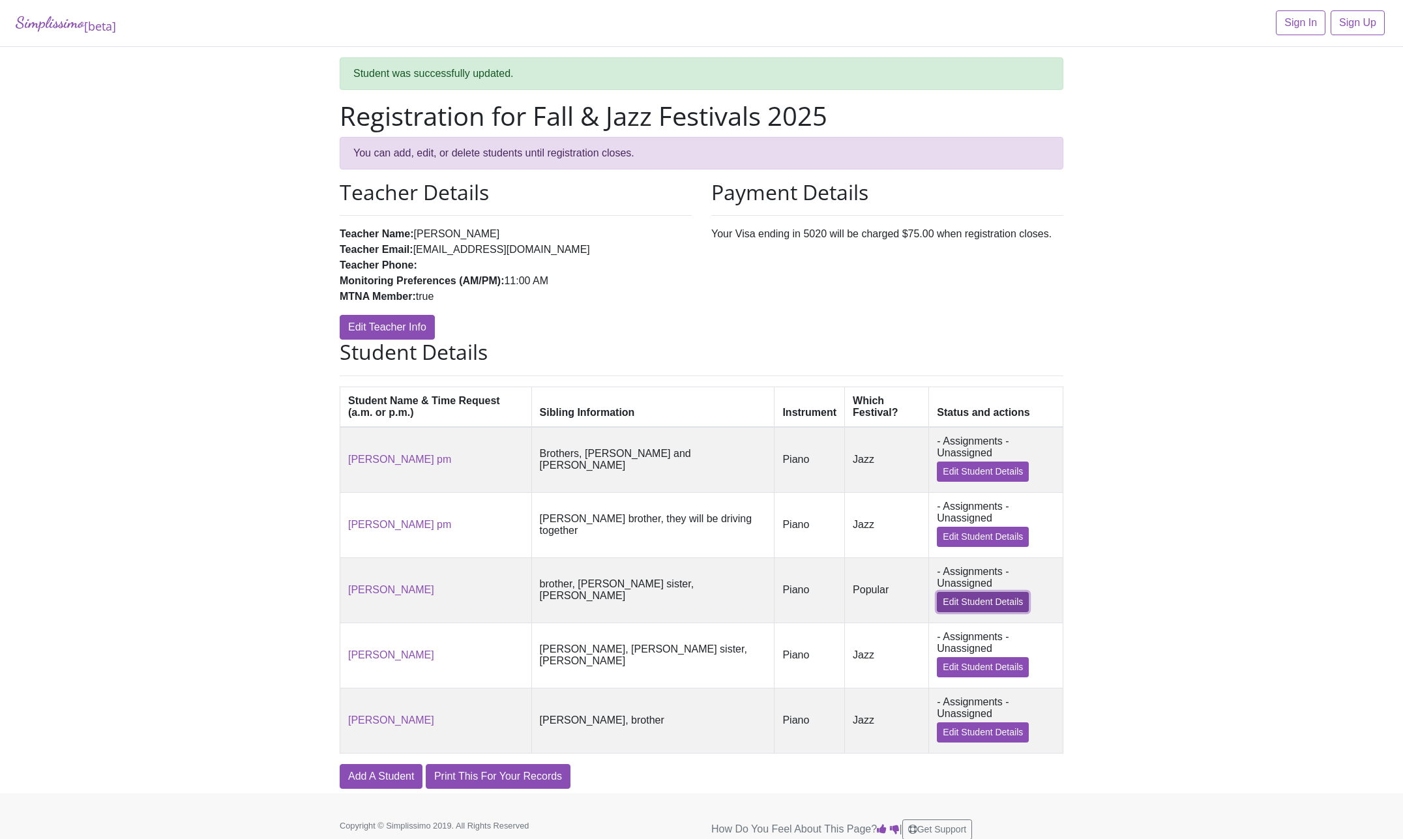
click at [961, 612] on link "Edit Student Details" at bounding box center [983, 602] width 92 height 20
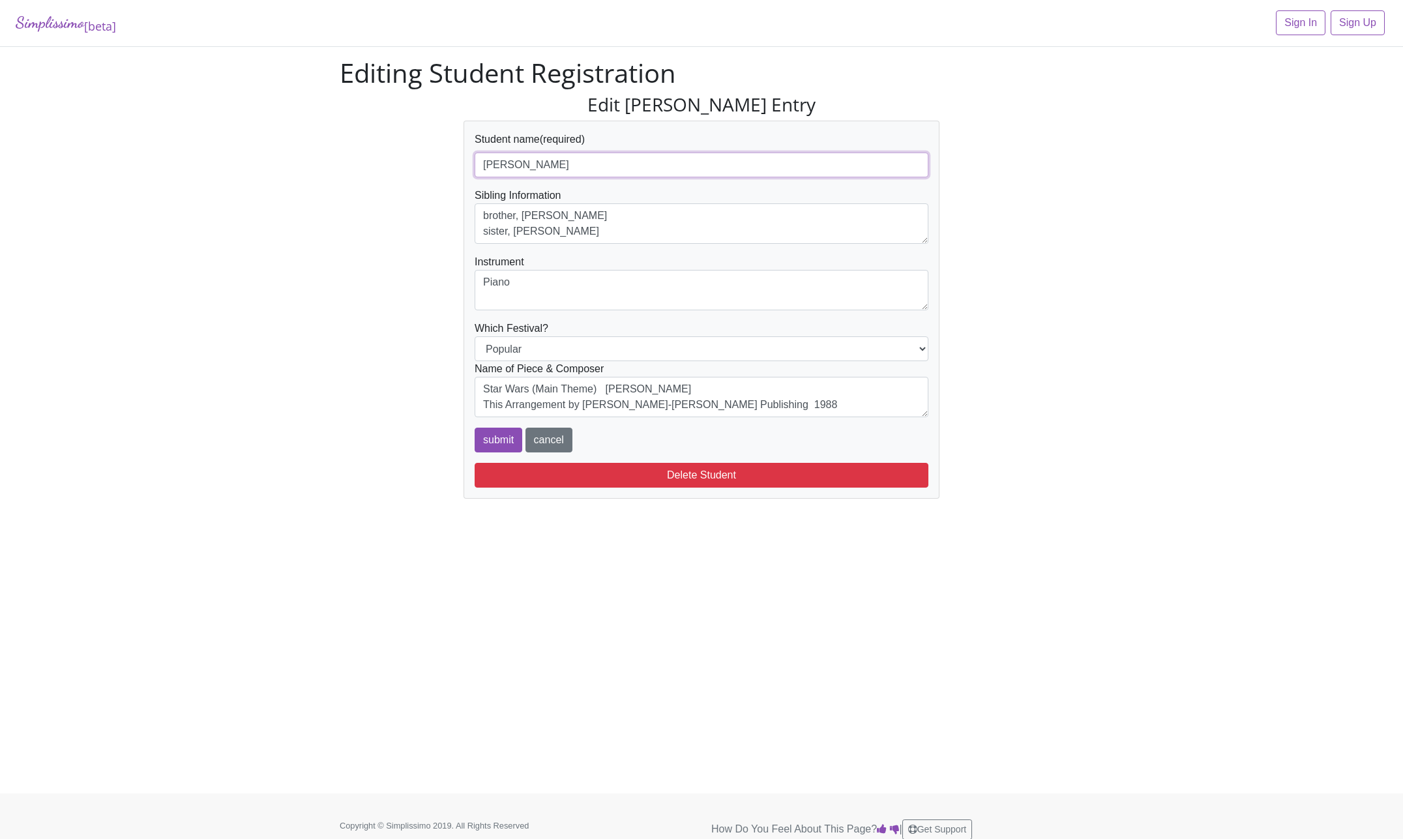
click at [583, 168] on input "[PERSON_NAME]" at bounding box center [702, 165] width 454 height 25
type input "[PERSON_NAME] pm"
click at [508, 439] on input "submit" at bounding box center [499, 440] width 48 height 25
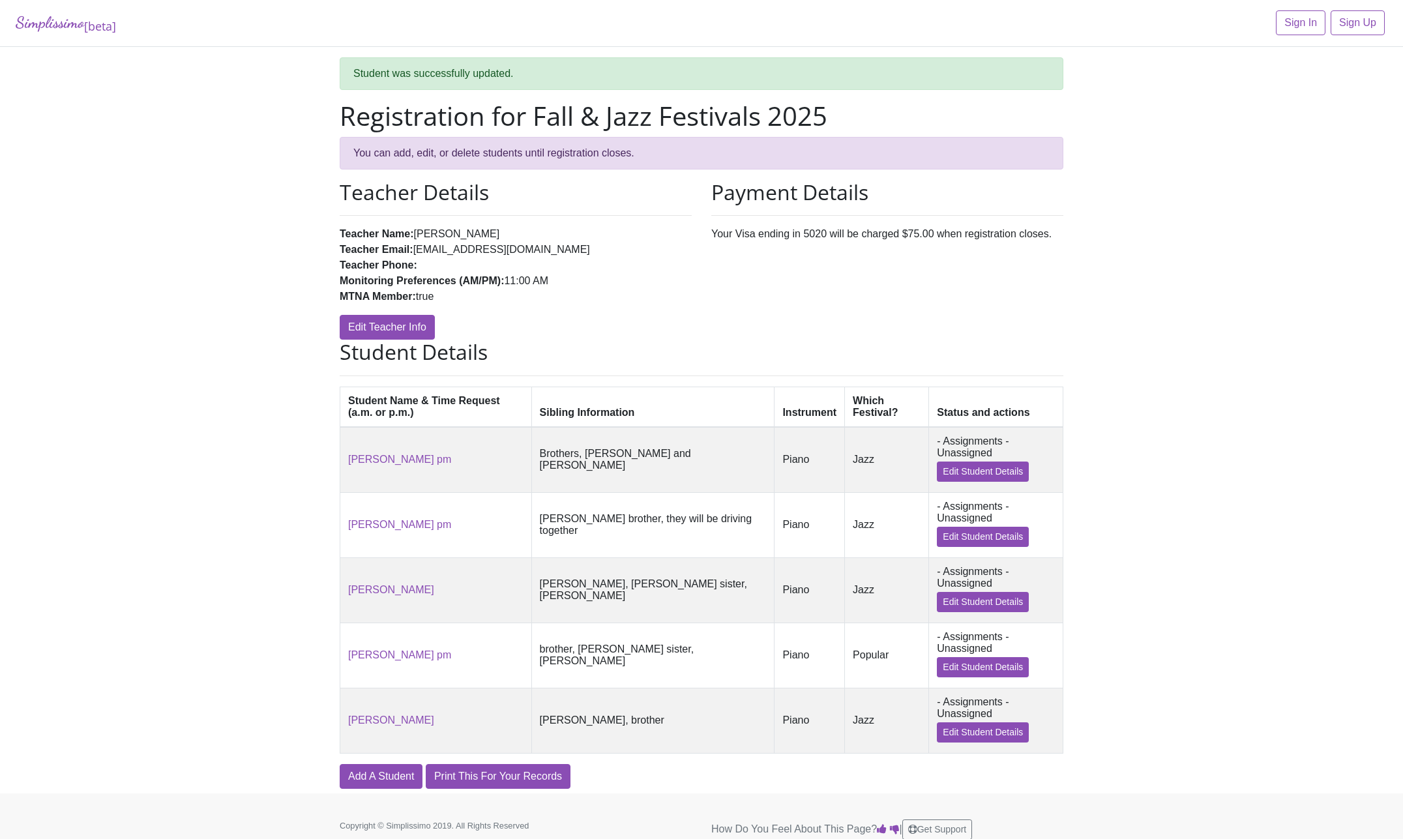
scroll to position [30, 0]
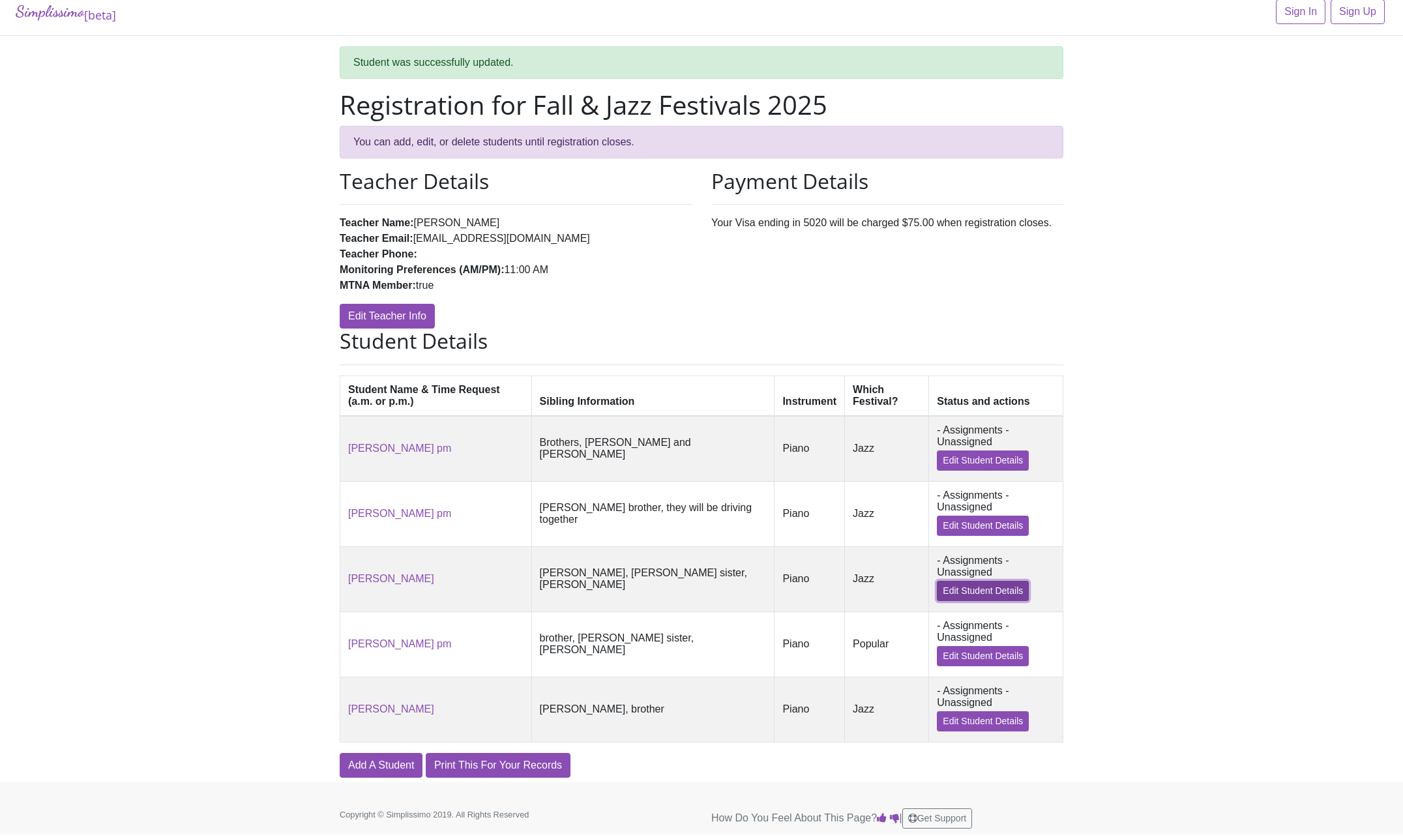
click at [964, 587] on link "Edit Student Details" at bounding box center [983, 591] width 92 height 20
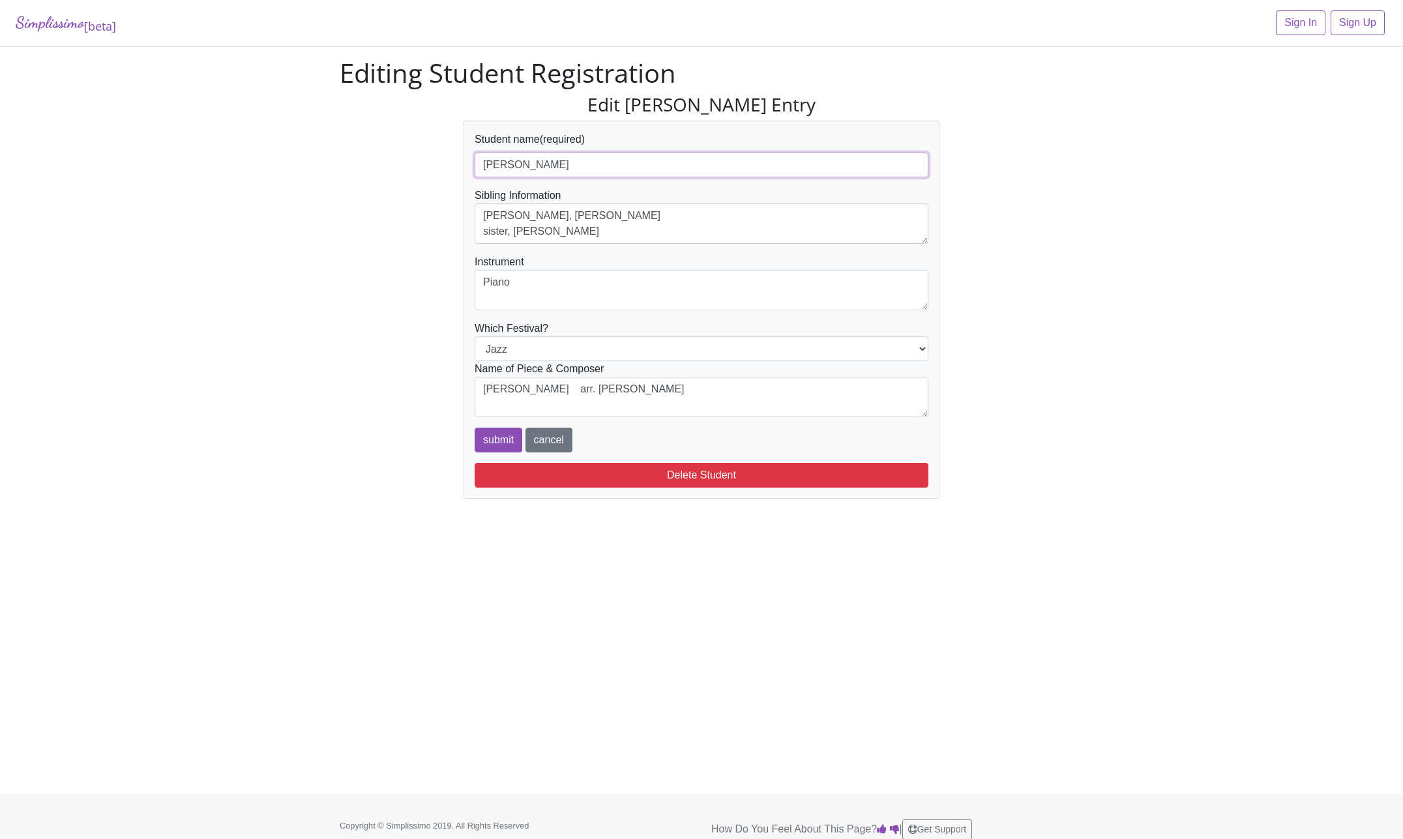
click at [580, 169] on input "Carson Bajorek" at bounding box center [702, 165] width 454 height 25
type input "[PERSON_NAME] pm"
click at [503, 437] on input "submit" at bounding box center [499, 440] width 48 height 25
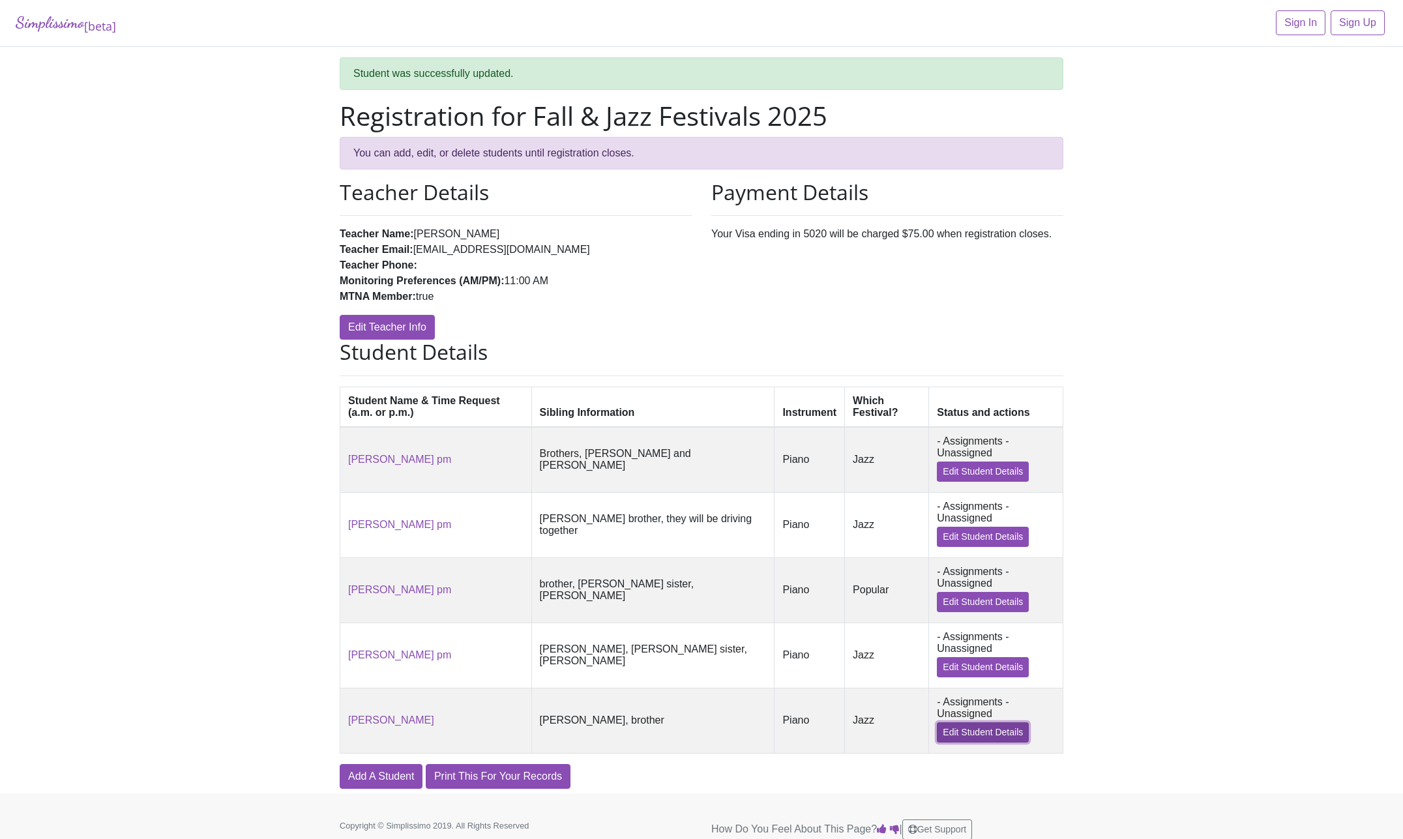
click at [951, 742] on link "Edit Student Details" at bounding box center [983, 732] width 92 height 20
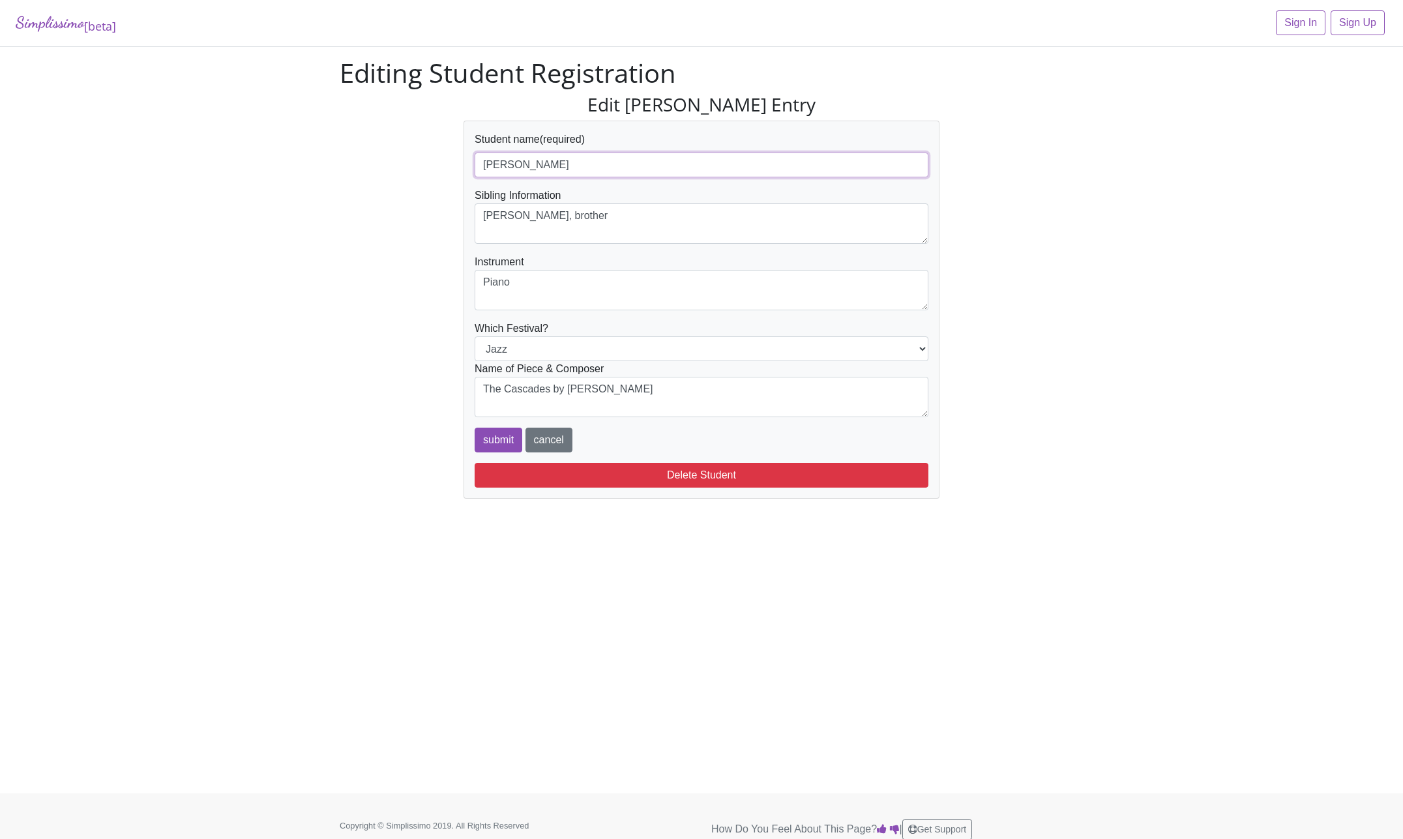
click at [583, 164] on input "Merrick Duke" at bounding box center [702, 165] width 454 height 25
type input "[PERSON_NAME] pm"
click at [502, 436] on input "submit" at bounding box center [499, 440] width 48 height 25
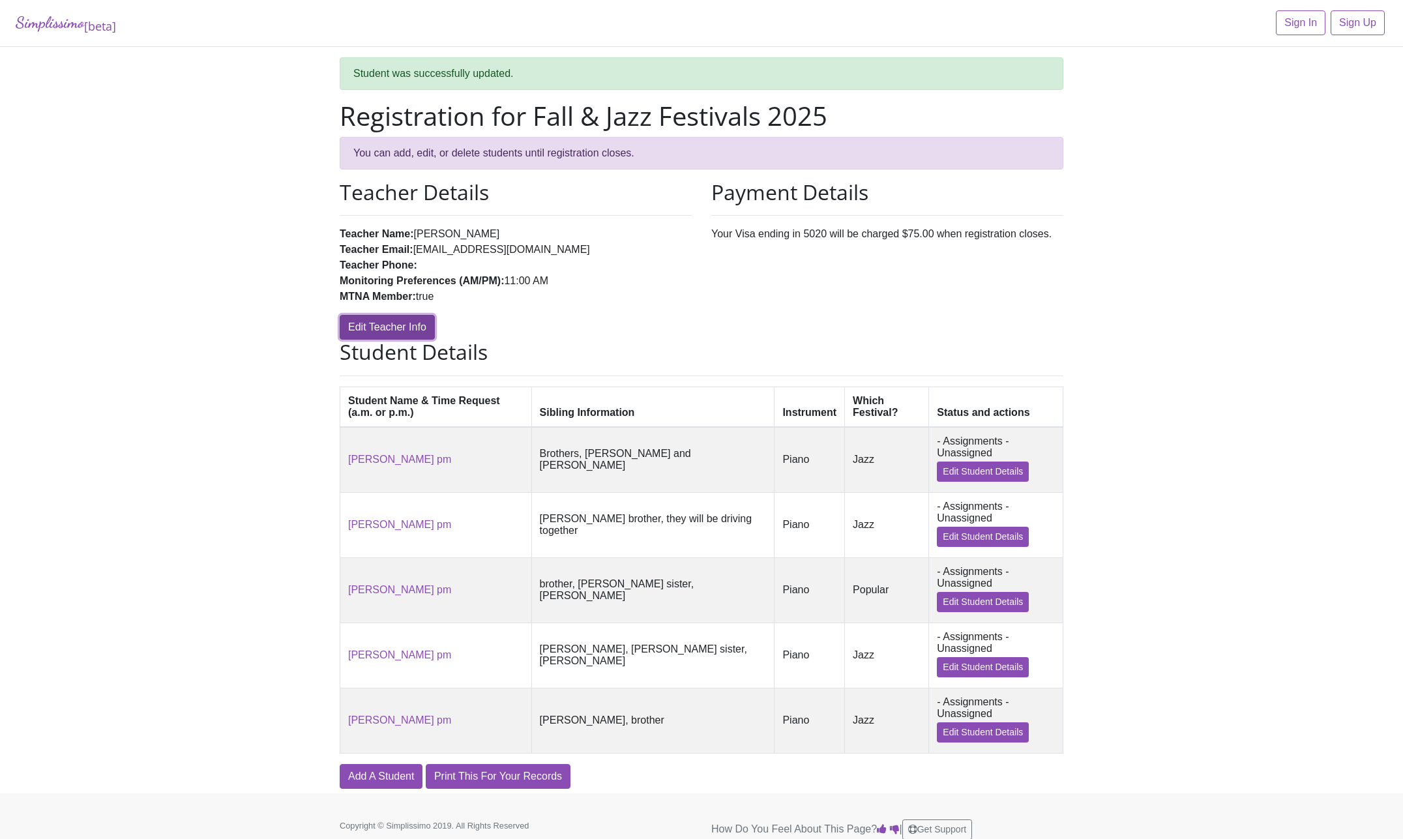
click at [394, 318] on link "Edit Teacher Info" at bounding box center [387, 327] width 95 height 25
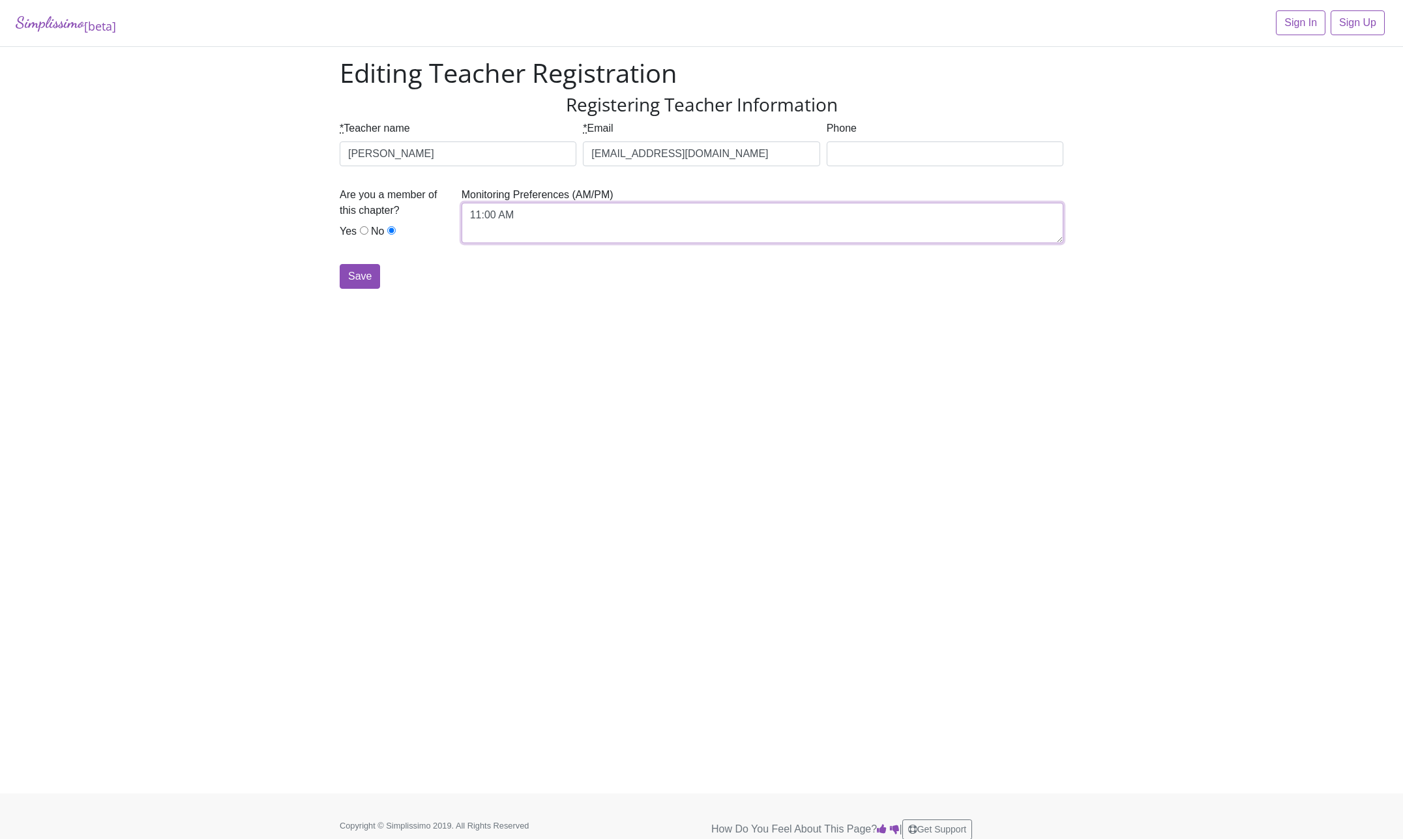
click at [519, 215] on textarea "11:00 AM" at bounding box center [763, 223] width 602 height 40
type textarea "1"
type textarea "1:00 pm"
click at [362, 231] on input "Yes" at bounding box center [364, 230] width 8 height 8
radio input "true"
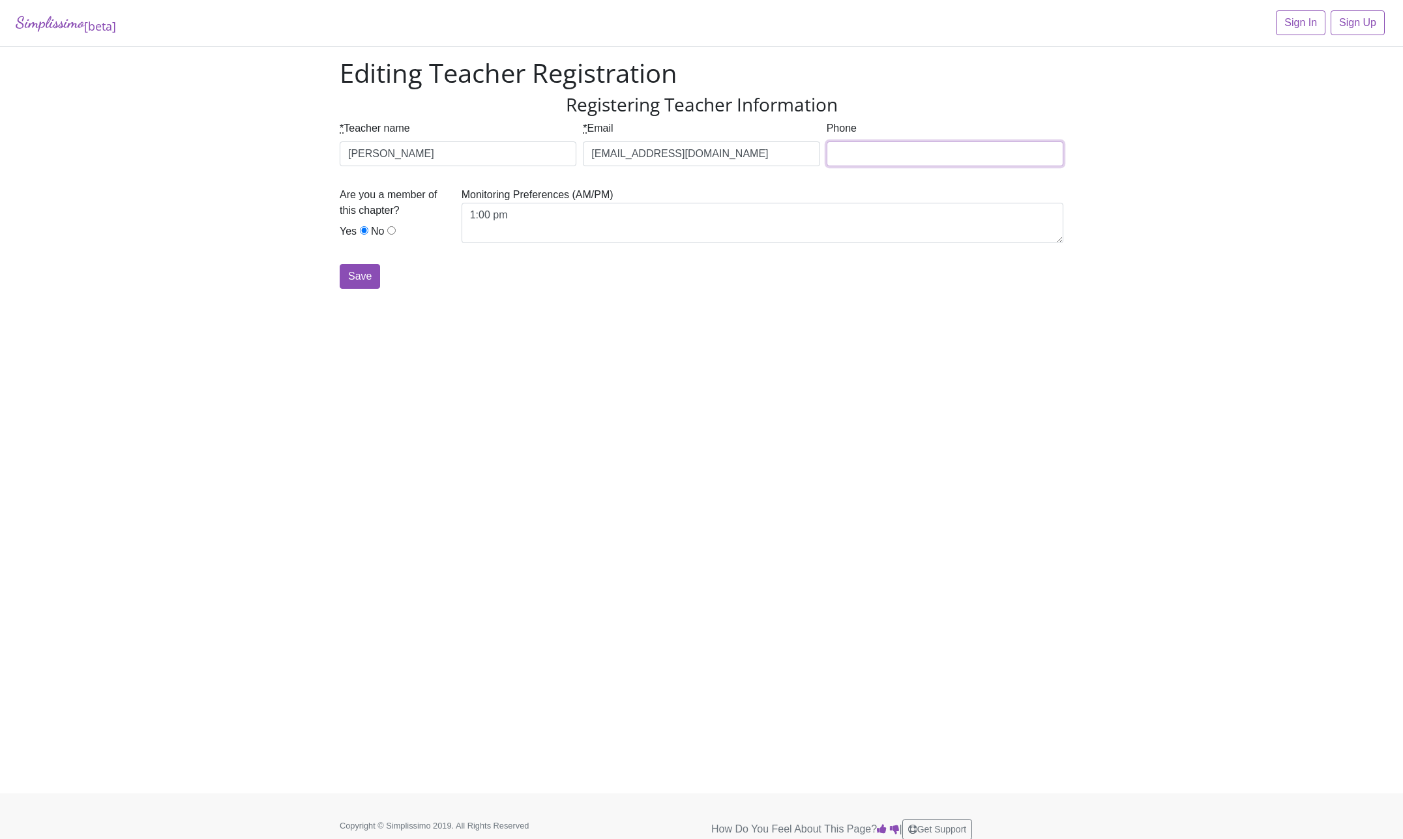
click at [862, 151] on input "Phone" at bounding box center [945, 153] width 237 height 25
type input "7"
type input "817-880-1693"
click at [349, 278] on input "Save" at bounding box center [360, 276] width 40 height 25
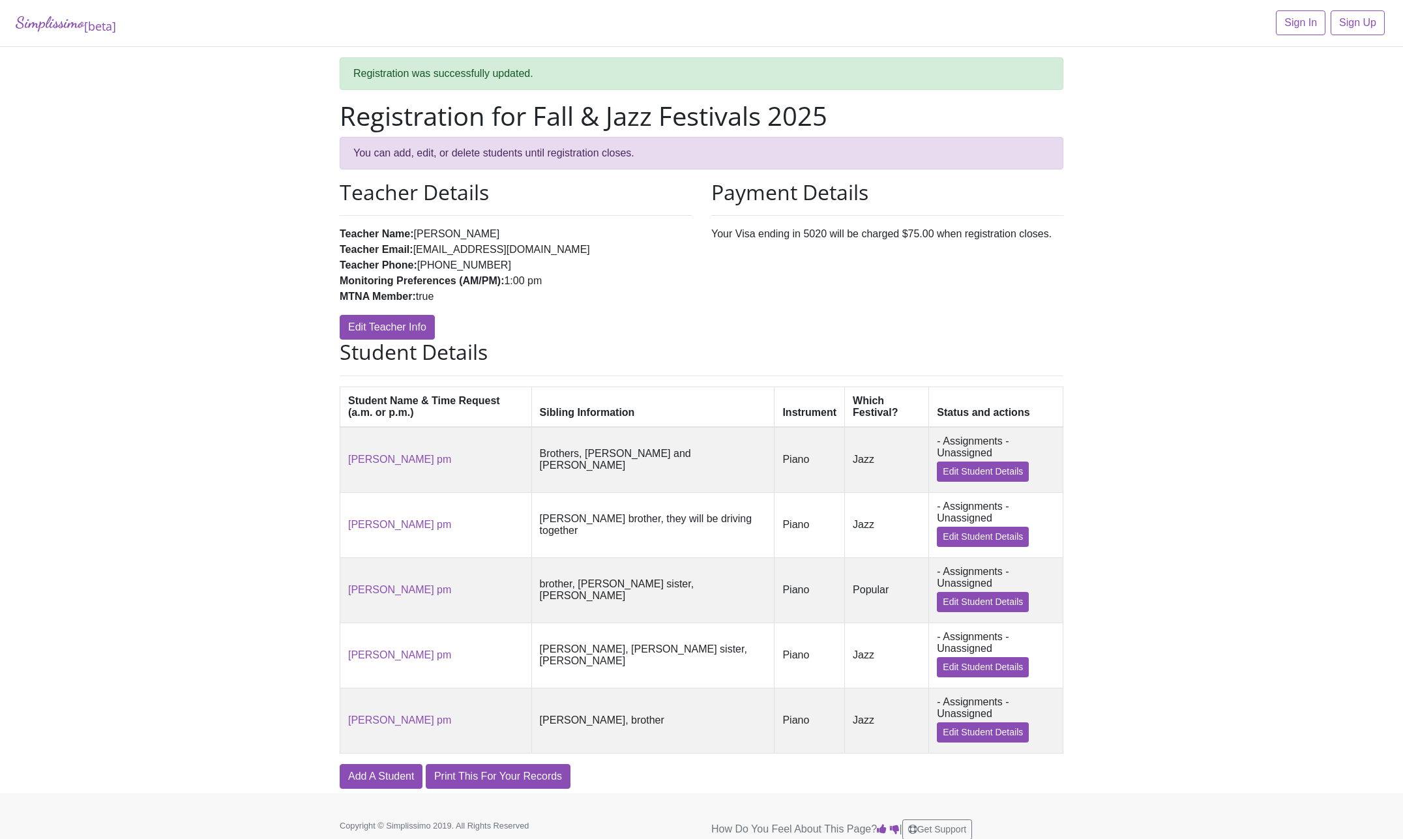
scroll to position [30, 0]
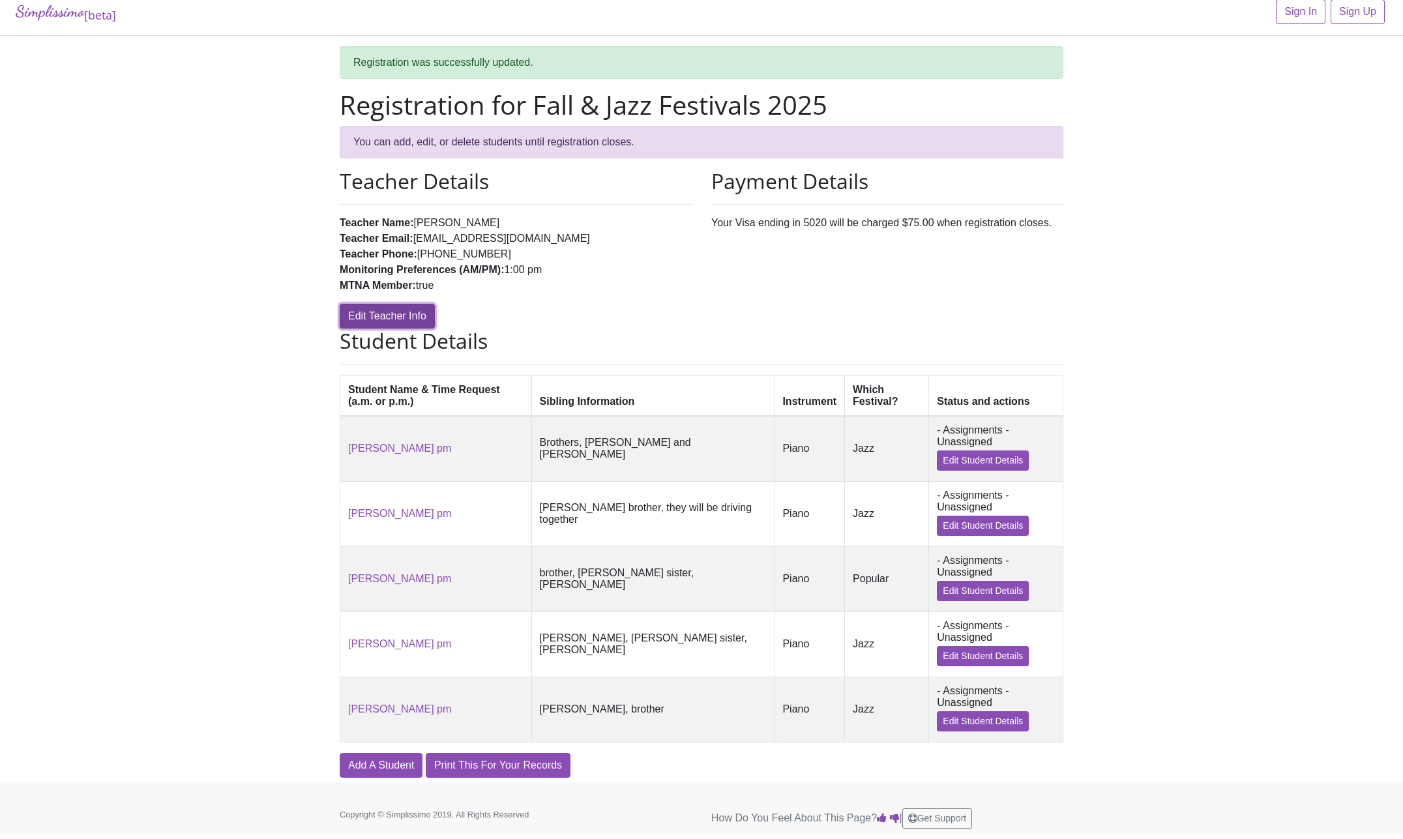
click at [404, 304] on link "Edit Teacher Info" at bounding box center [387, 316] width 95 height 25
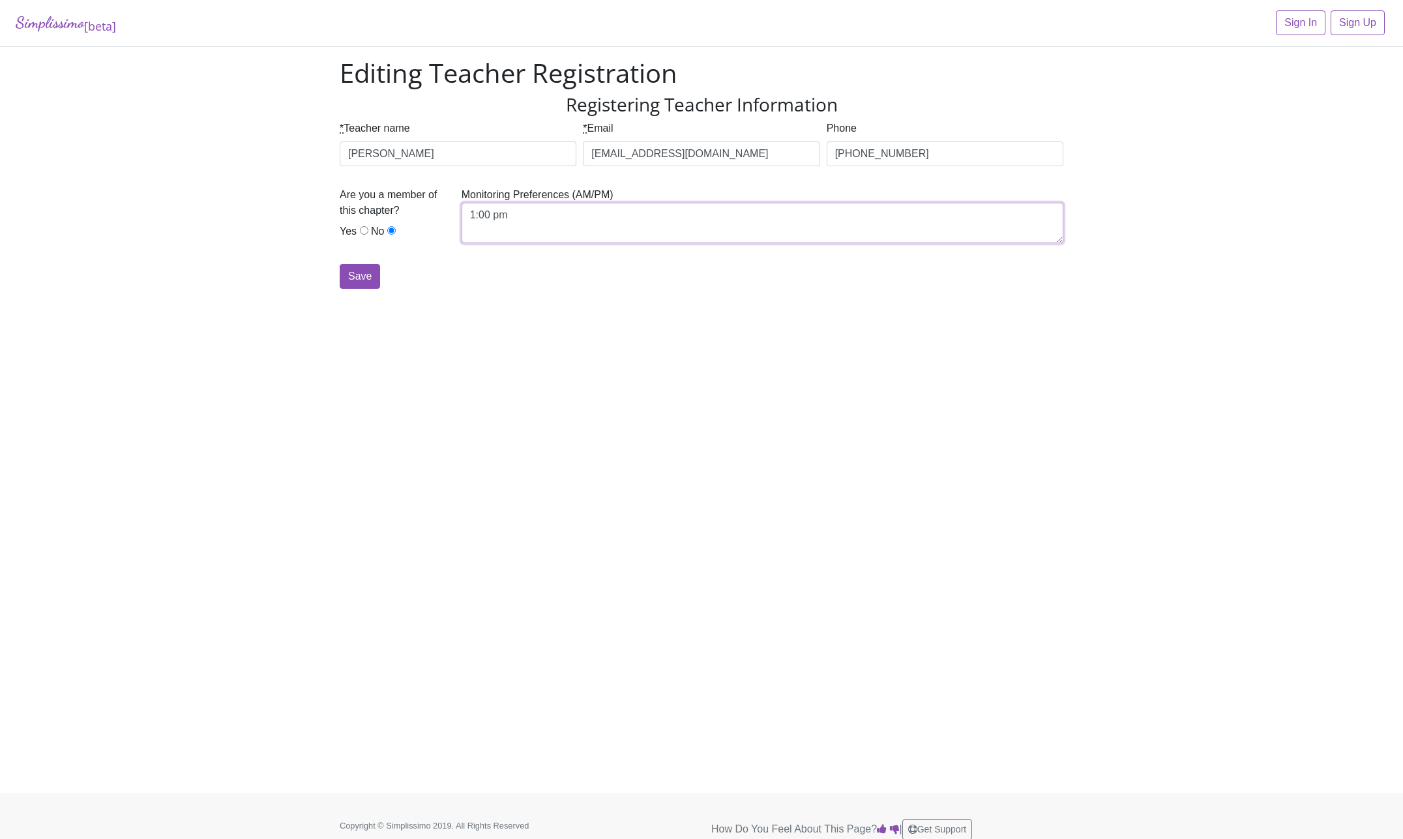
click at [510, 216] on textarea "1:00 pm" at bounding box center [763, 223] width 602 height 40
click at [492, 216] on textarea "1:00 pm" at bounding box center [763, 223] width 602 height 40
type textarea "1:00 PM"
click at [357, 272] on input "Save" at bounding box center [360, 276] width 40 height 25
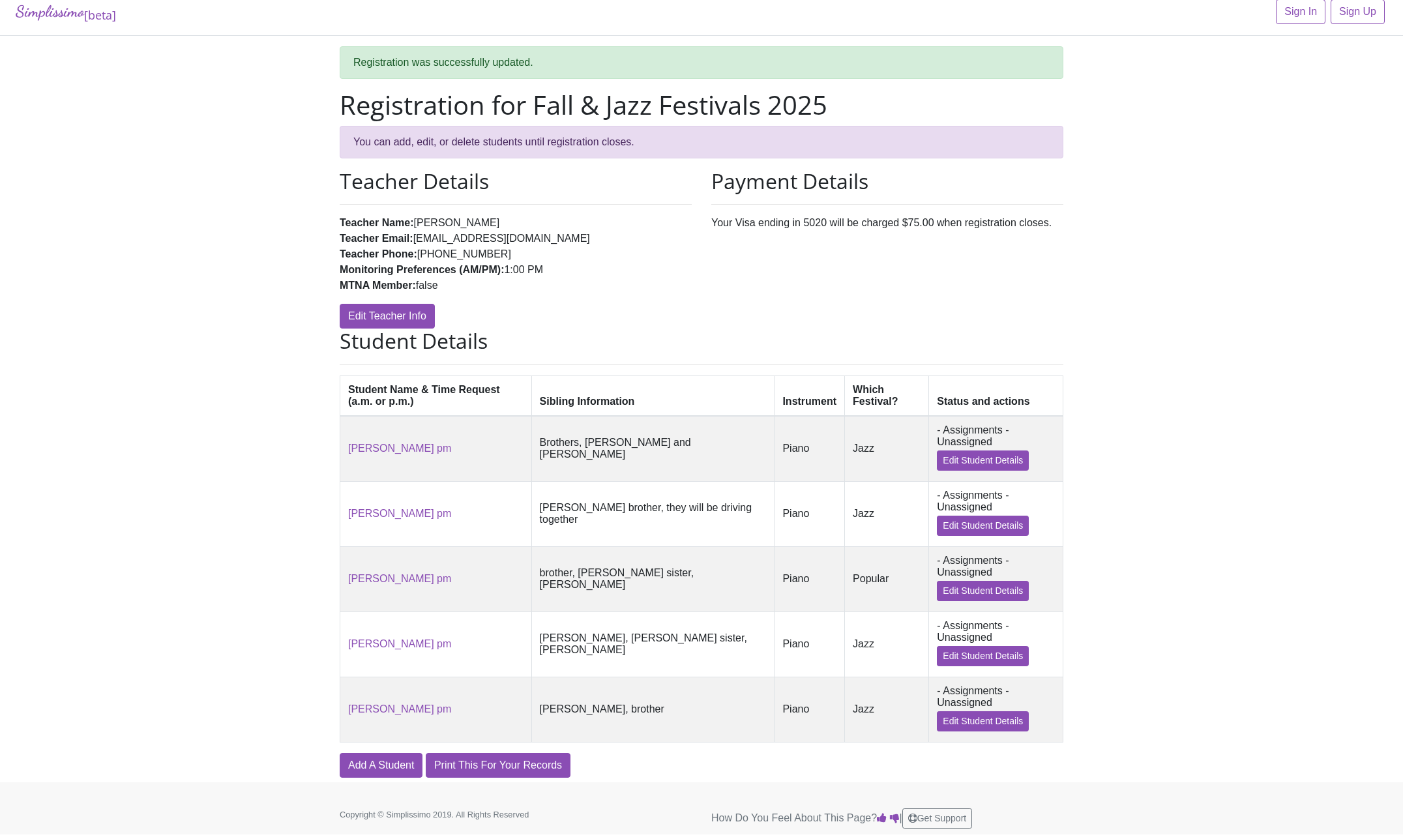
scroll to position [30, 0]
click at [374, 770] on link "Add A Student" at bounding box center [381, 765] width 83 height 25
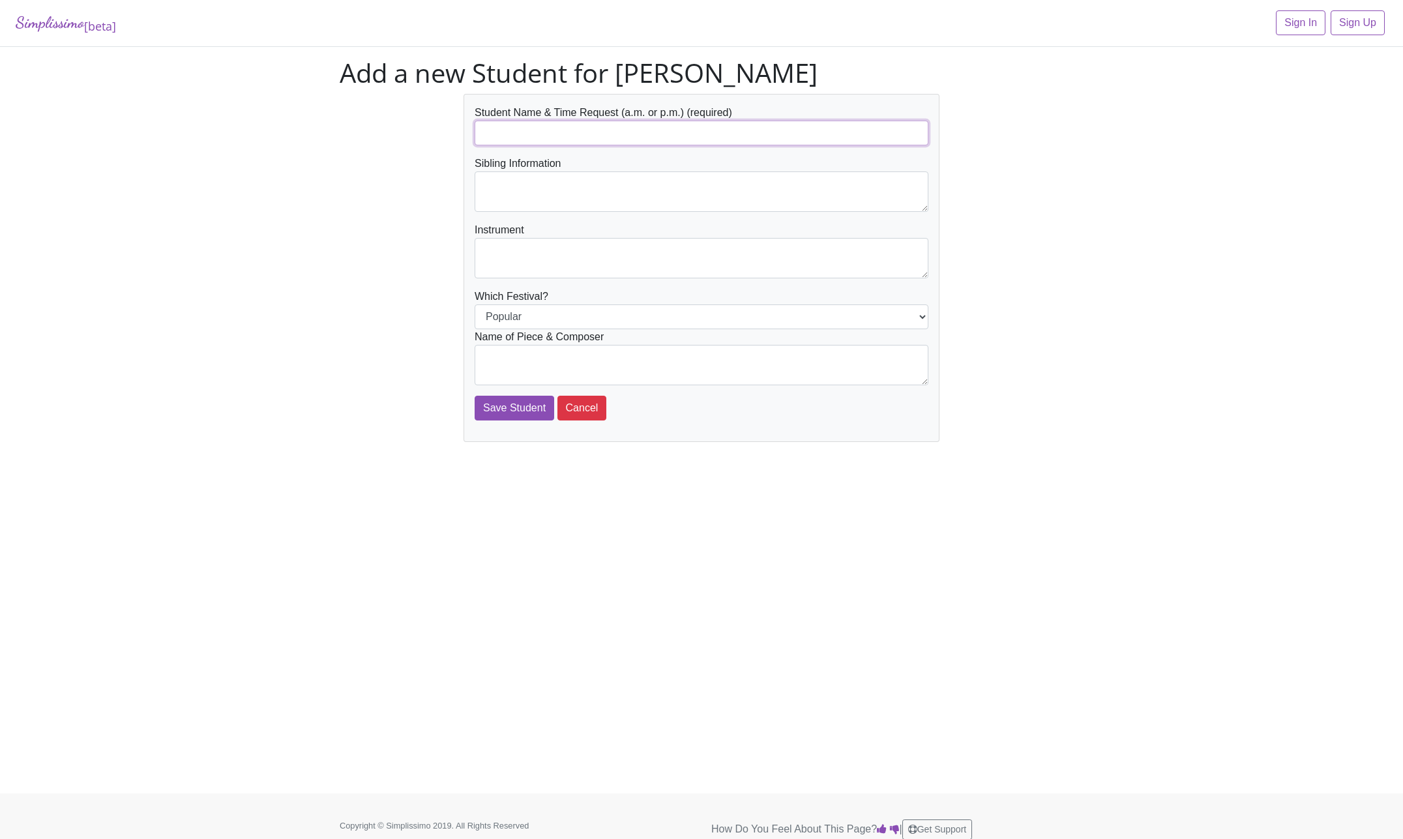
click at [512, 138] on input "text" at bounding box center [702, 133] width 454 height 25
type input "[PERSON_NAME] pm"
click at [500, 191] on textarea at bounding box center [702, 191] width 454 height 40
click at [523, 195] on textarea "Brothers, Preston and Carson" at bounding box center [702, 191] width 454 height 40
type textarea "Brothers, [PERSON_NAME] and [PERSON_NAME]"
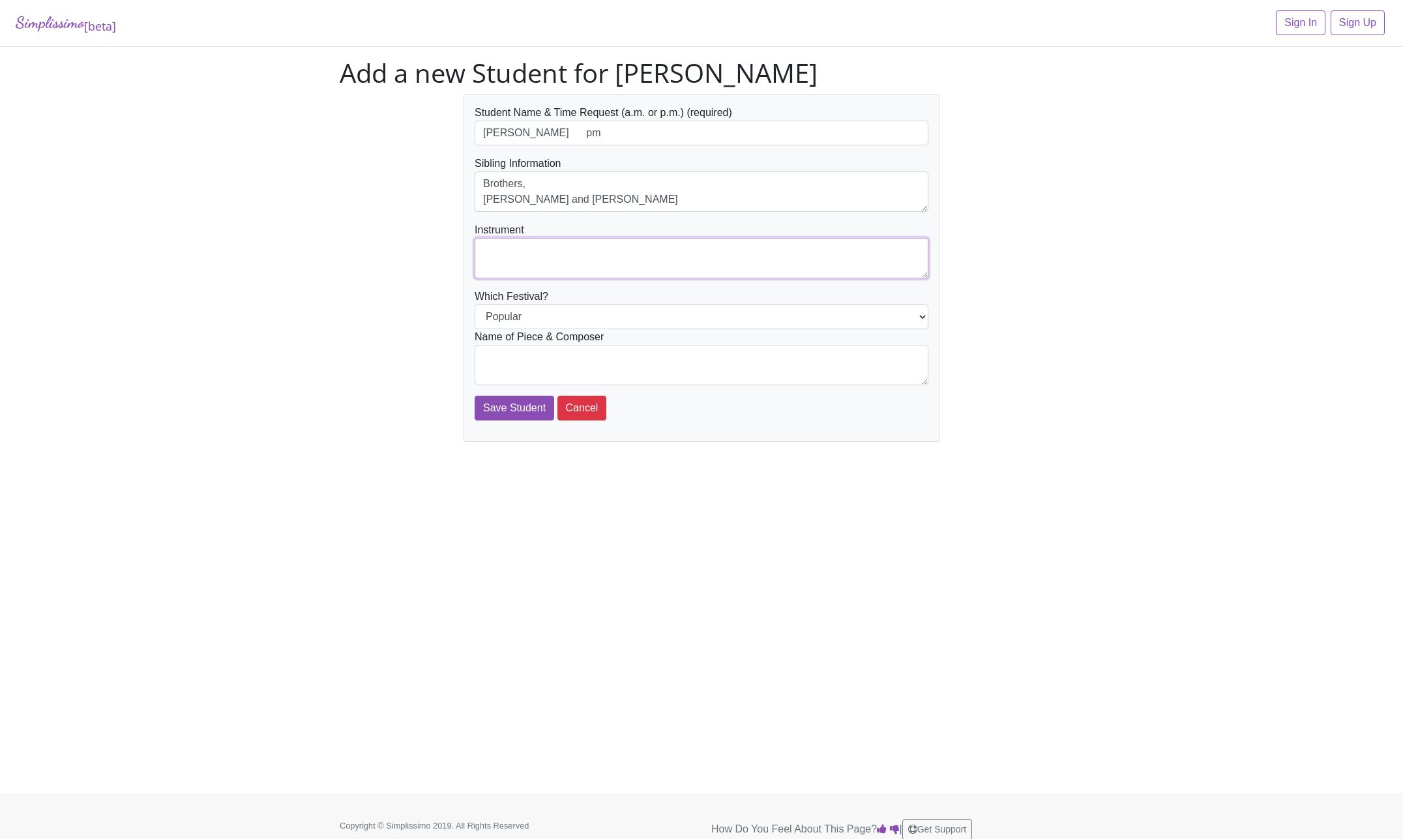
click at [523, 256] on textarea at bounding box center [702, 258] width 454 height 40
type textarea "Piano"
click at [551, 360] on textarea at bounding box center [702, 365] width 454 height 40
click at [526, 357] on textarea "Defying gravity" at bounding box center [702, 365] width 454 height 40
click at [587, 366] on textarea "Defying Gravity" at bounding box center [702, 365] width 454 height 40
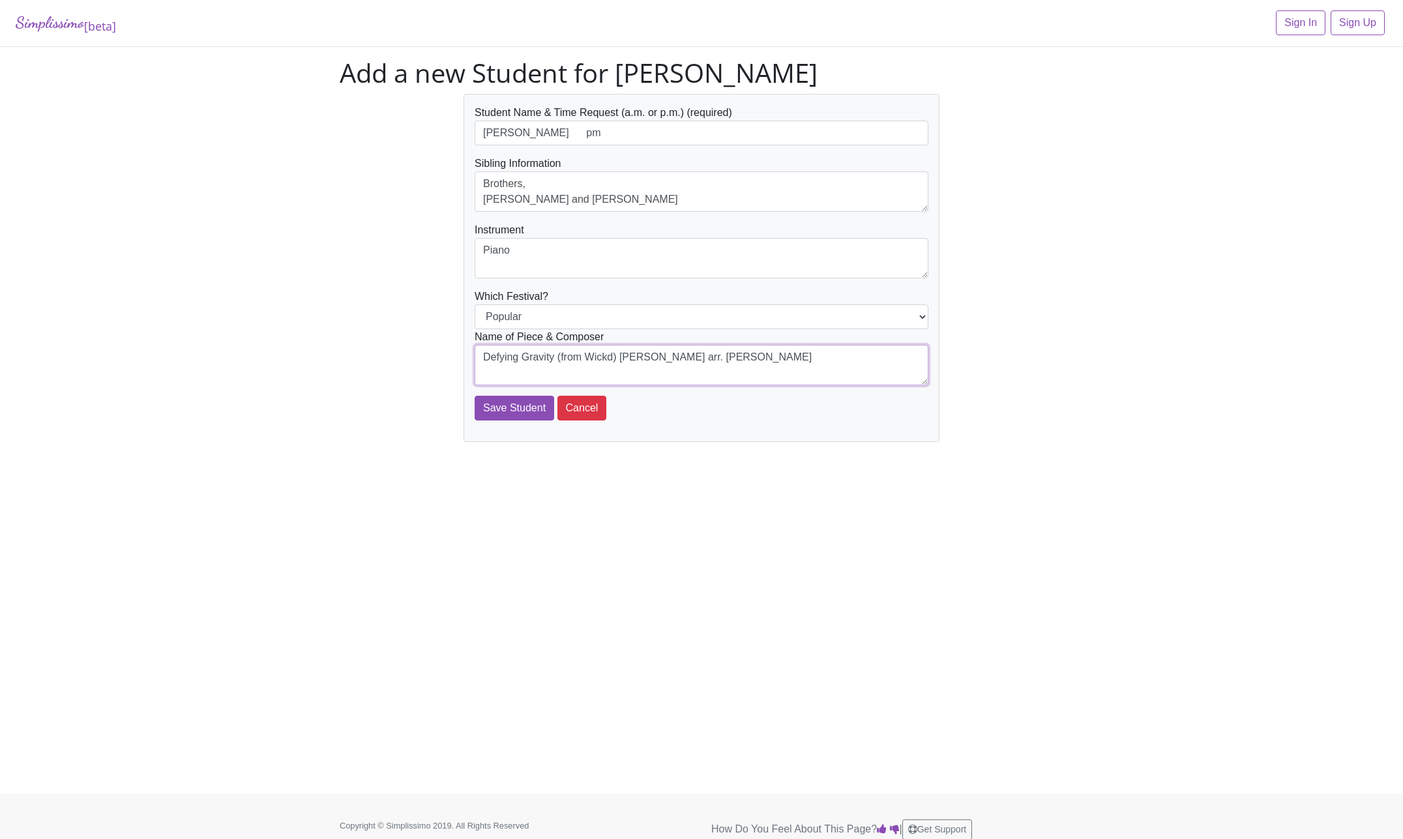
click at [605, 360] on textarea "Defying Gravity (from Wickd) Stephen Schwartz arr. Chrissy Ricker" at bounding box center [702, 365] width 454 height 40
type textarea "Defying Gravity (from Wicked) Stephen Schwartz arr. Chrissy Ricker"
click at [506, 403] on input "Save Student" at bounding box center [515, 408] width 80 height 25
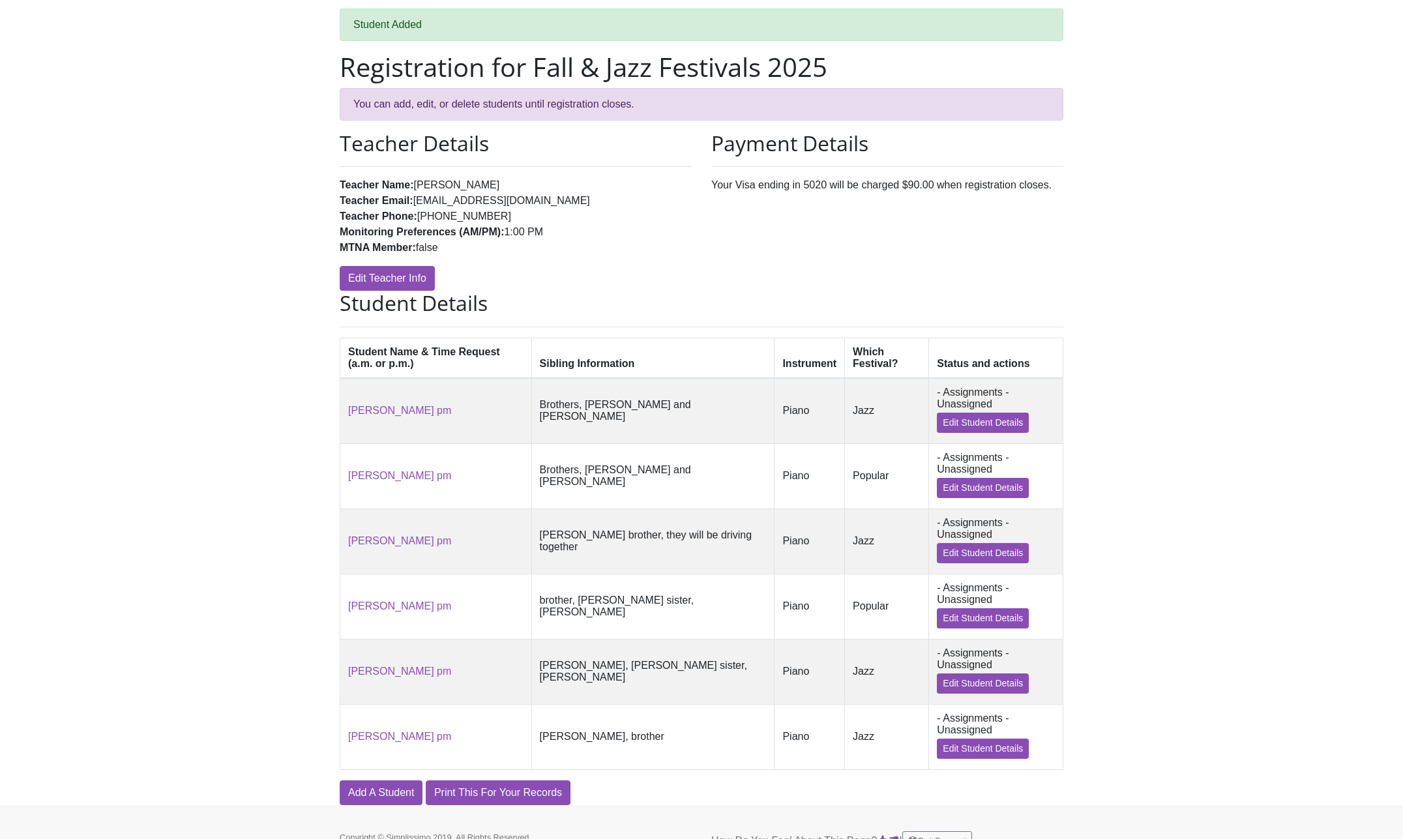
scroll to position [99, 0]
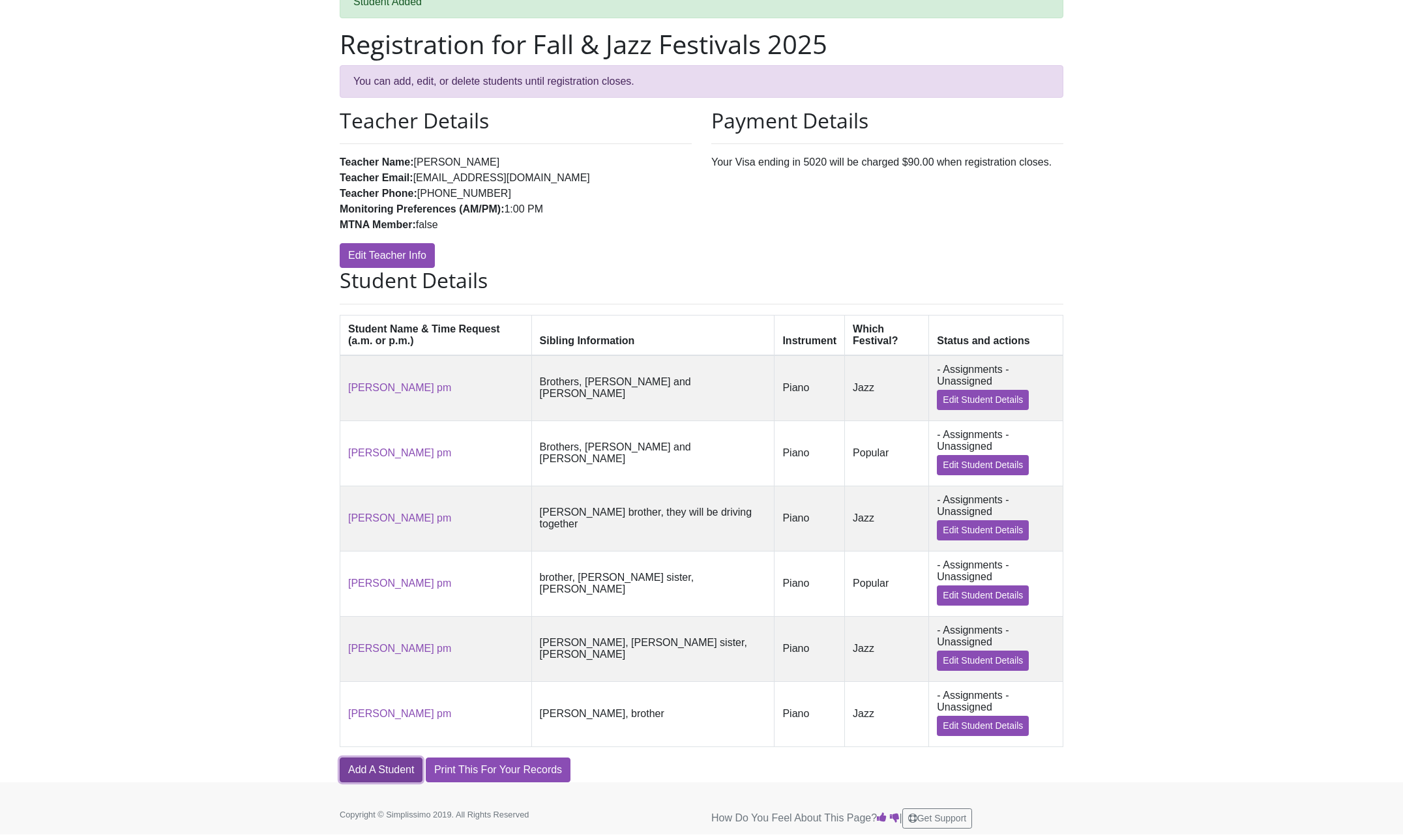
click at [402, 763] on link "Add A Student" at bounding box center [381, 769] width 83 height 25
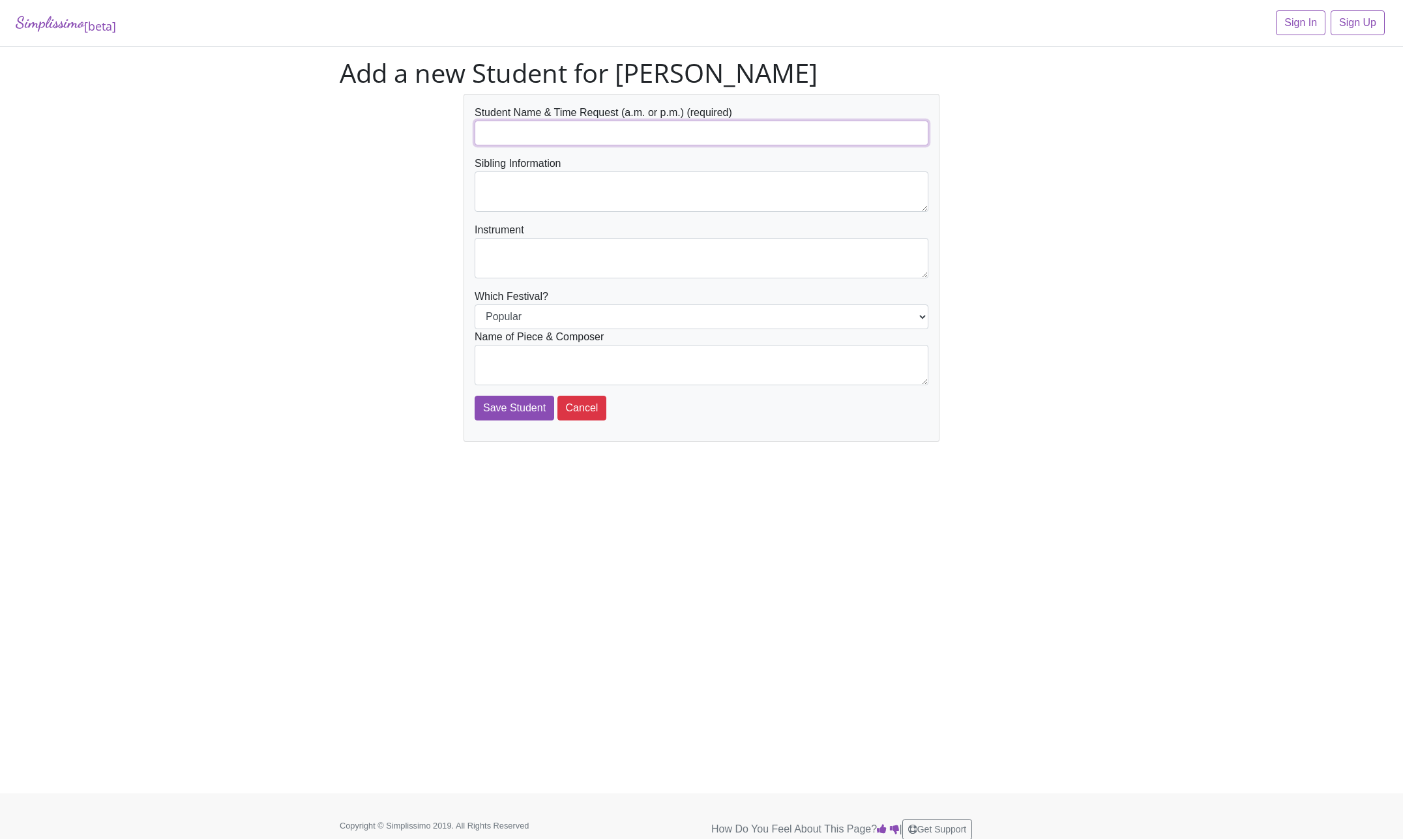
click at [583, 129] on input "text" at bounding box center [702, 133] width 454 height 25
type input "[PERSON_NAME]"
click at [585, 182] on textarea at bounding box center [702, 191] width 454 height 40
type textarea "Bro [PERSON_NAME] Sis [PERSON_NAME]"
click at [519, 257] on textarea at bounding box center [702, 258] width 454 height 40
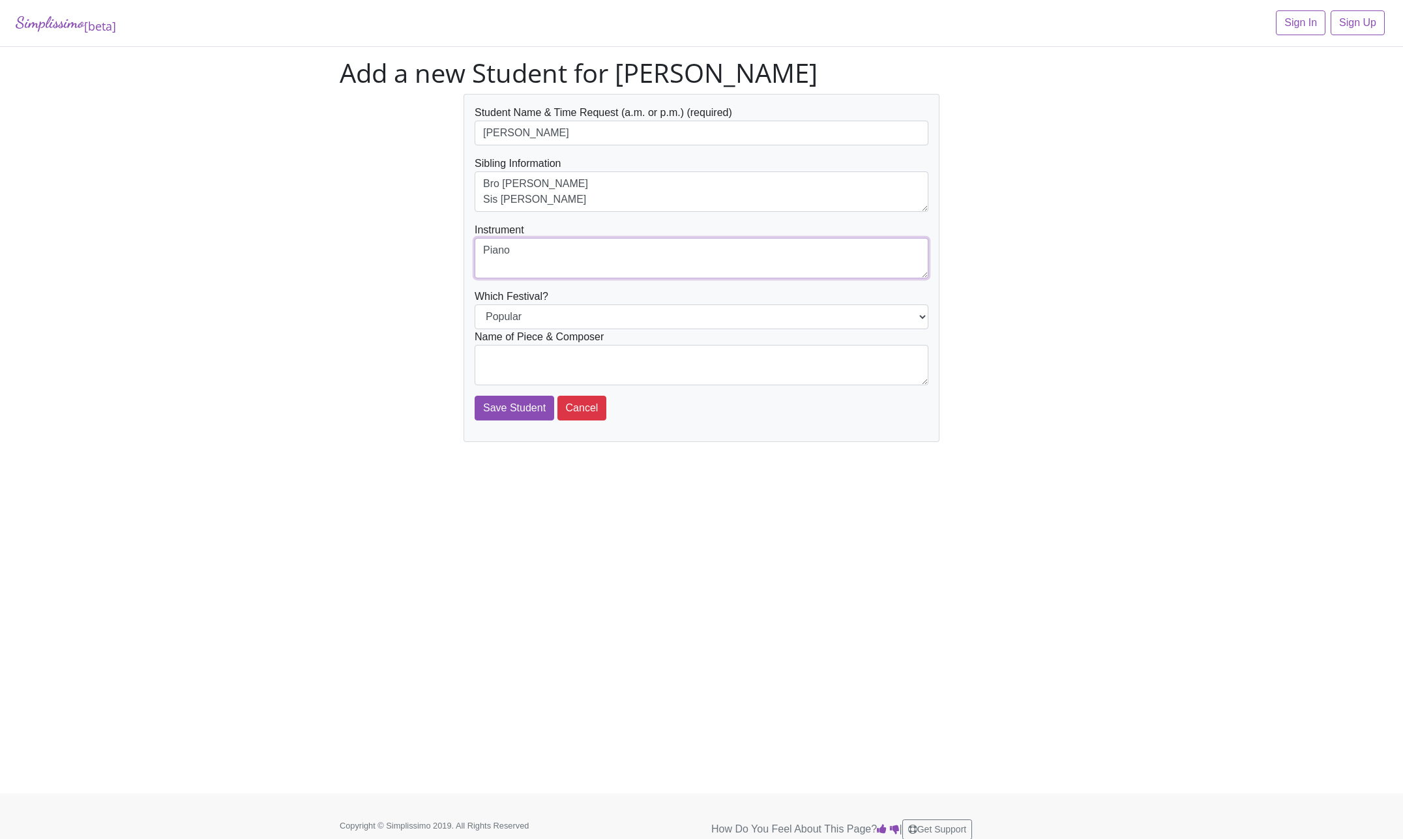
type textarea "Piano"
click at [540, 353] on textarea at bounding box center [702, 365] width 454 height 40
click at [484, 377] on textarea "Minecraft by [PERSON_NAME]" at bounding box center [702, 365] width 454 height 40
click at [645, 357] on textarea "Minecraft by [PERSON_NAME]" at bounding box center [702, 365] width 454 height 40
type textarea "Minecraft by [PERSON_NAME]"
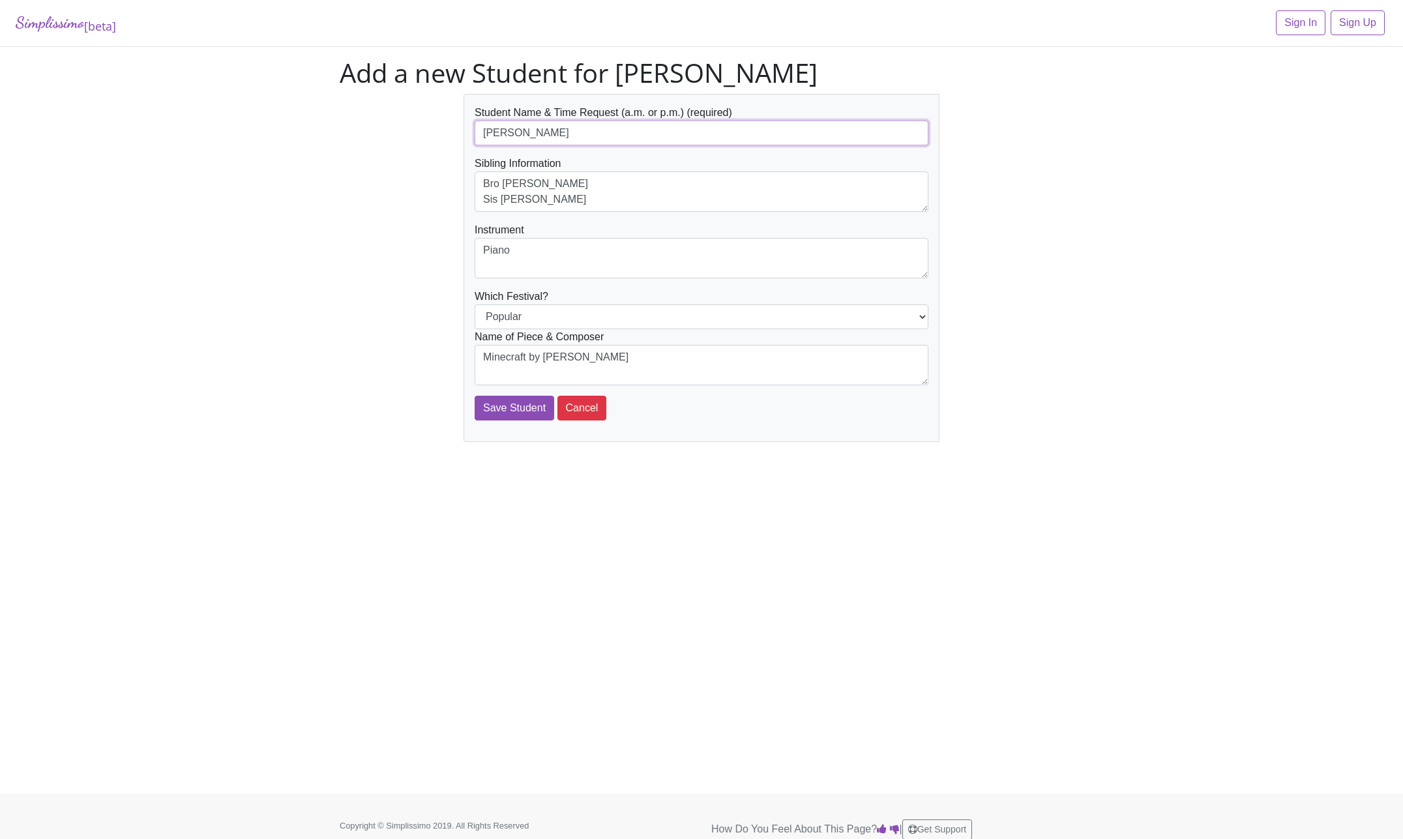
click at [606, 128] on input "[PERSON_NAME]" at bounding box center [702, 133] width 454 height 25
type input "[PERSON_NAME] pm"
click at [524, 404] on input "Save Student" at bounding box center [515, 408] width 80 height 25
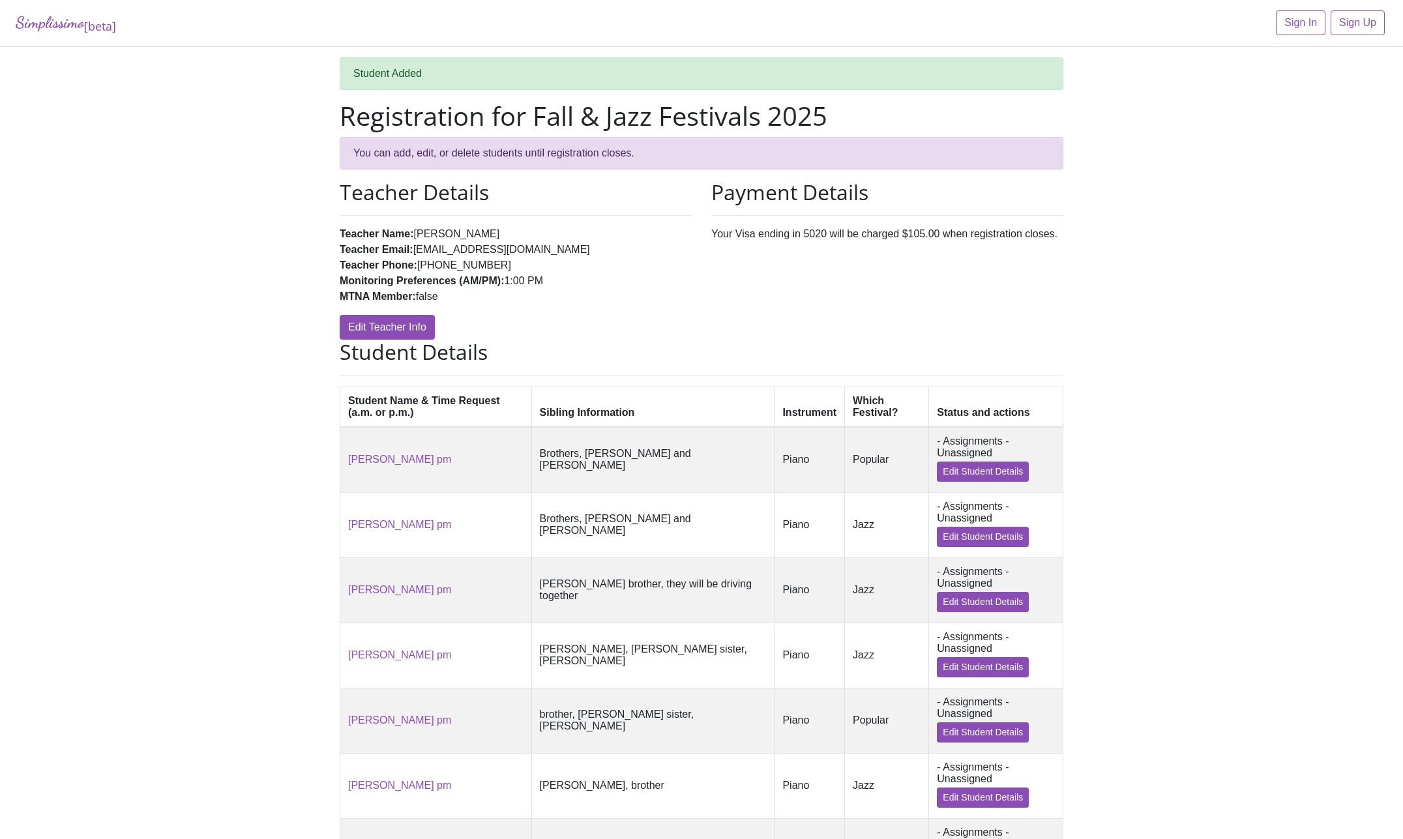
scroll to position [168, 0]
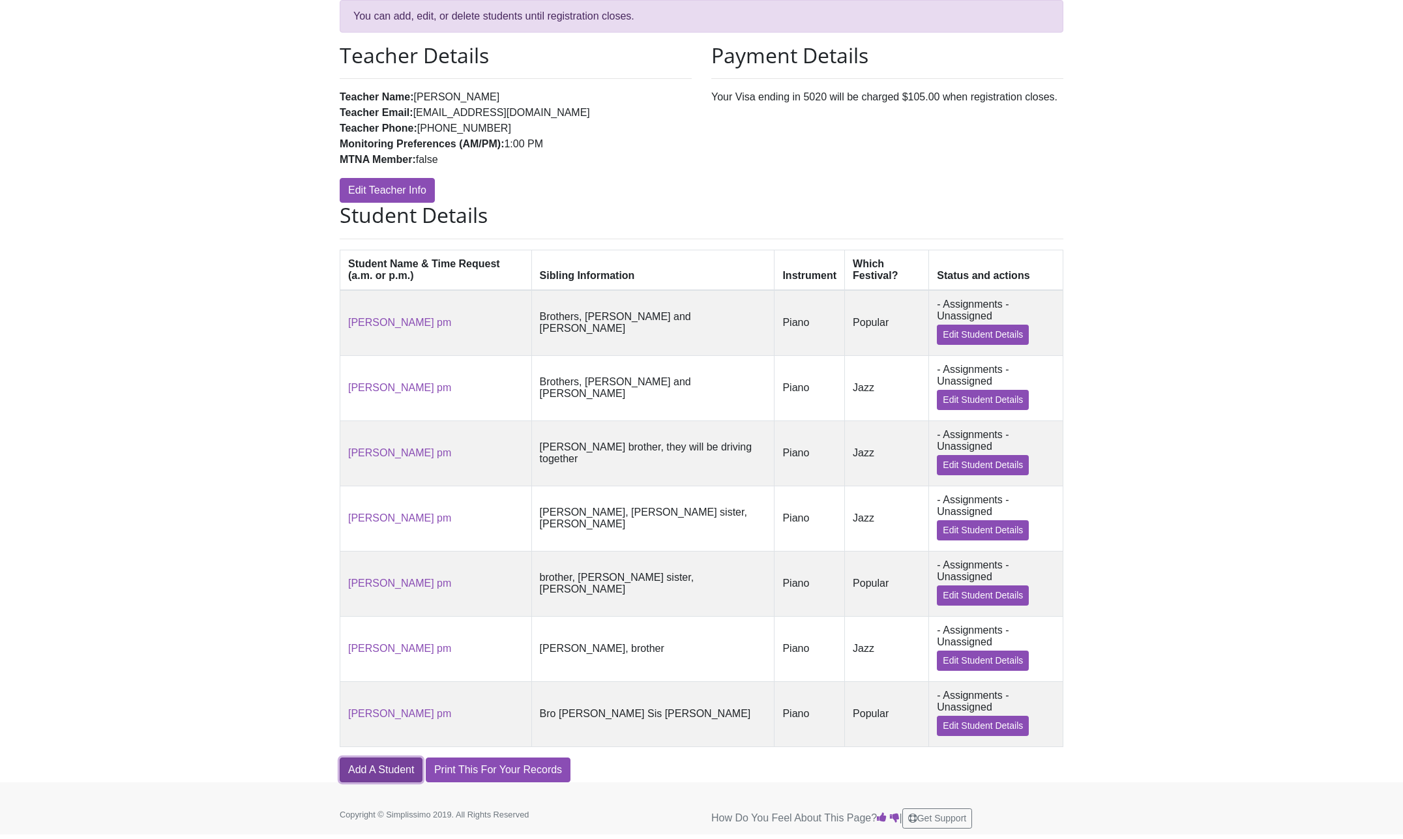
click at [385, 767] on link "Add A Student" at bounding box center [381, 769] width 83 height 25
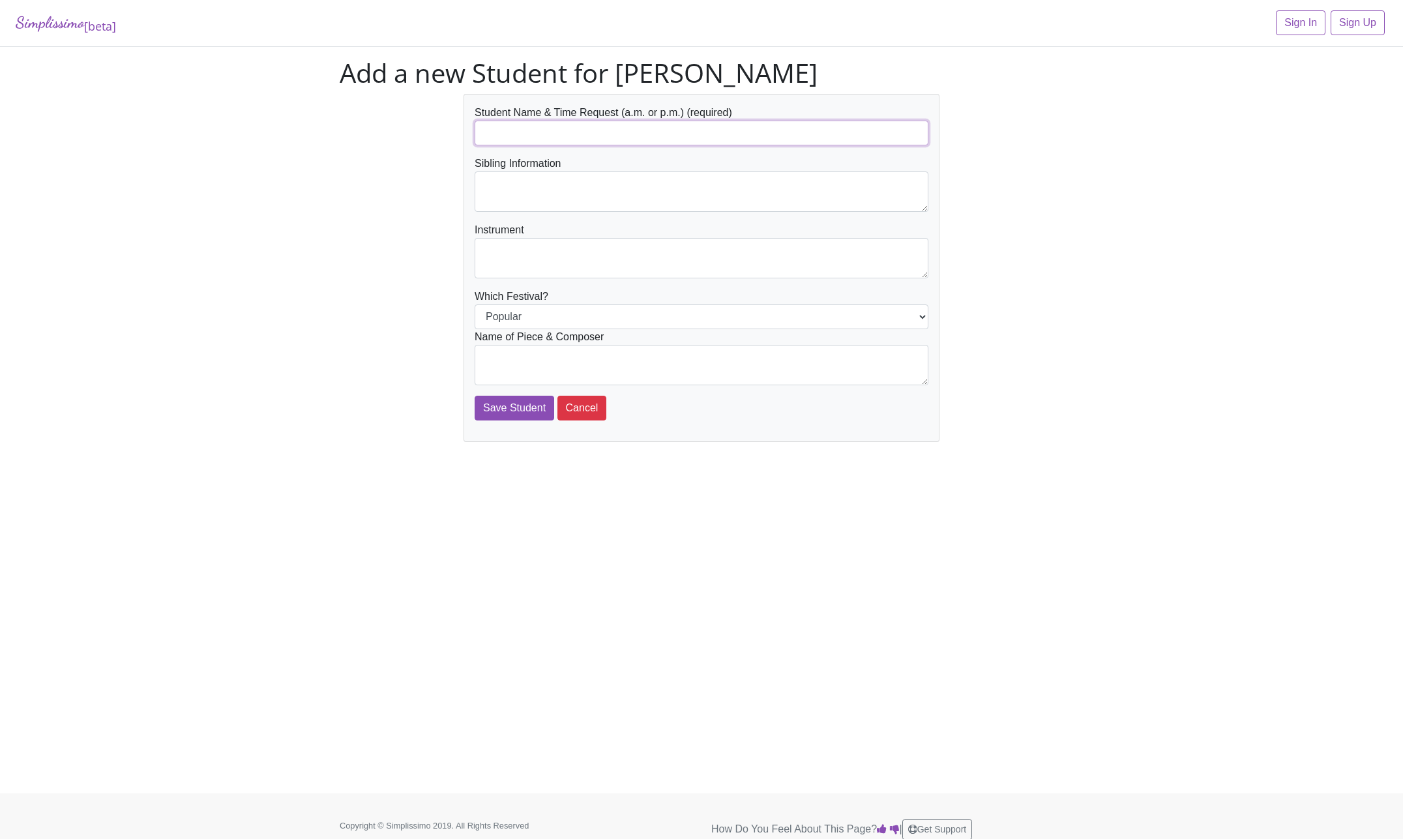
click at [627, 133] on input "text" at bounding box center [702, 133] width 454 height 25
type input "[PERSON_NAME] pm"
click at [506, 198] on textarea at bounding box center [702, 191] width 454 height 40
click at [499, 199] on textarea "bro Carson Sis,Avery" at bounding box center [702, 191] width 454 height 40
type textarea "bro [PERSON_NAME], [PERSON_NAME]"
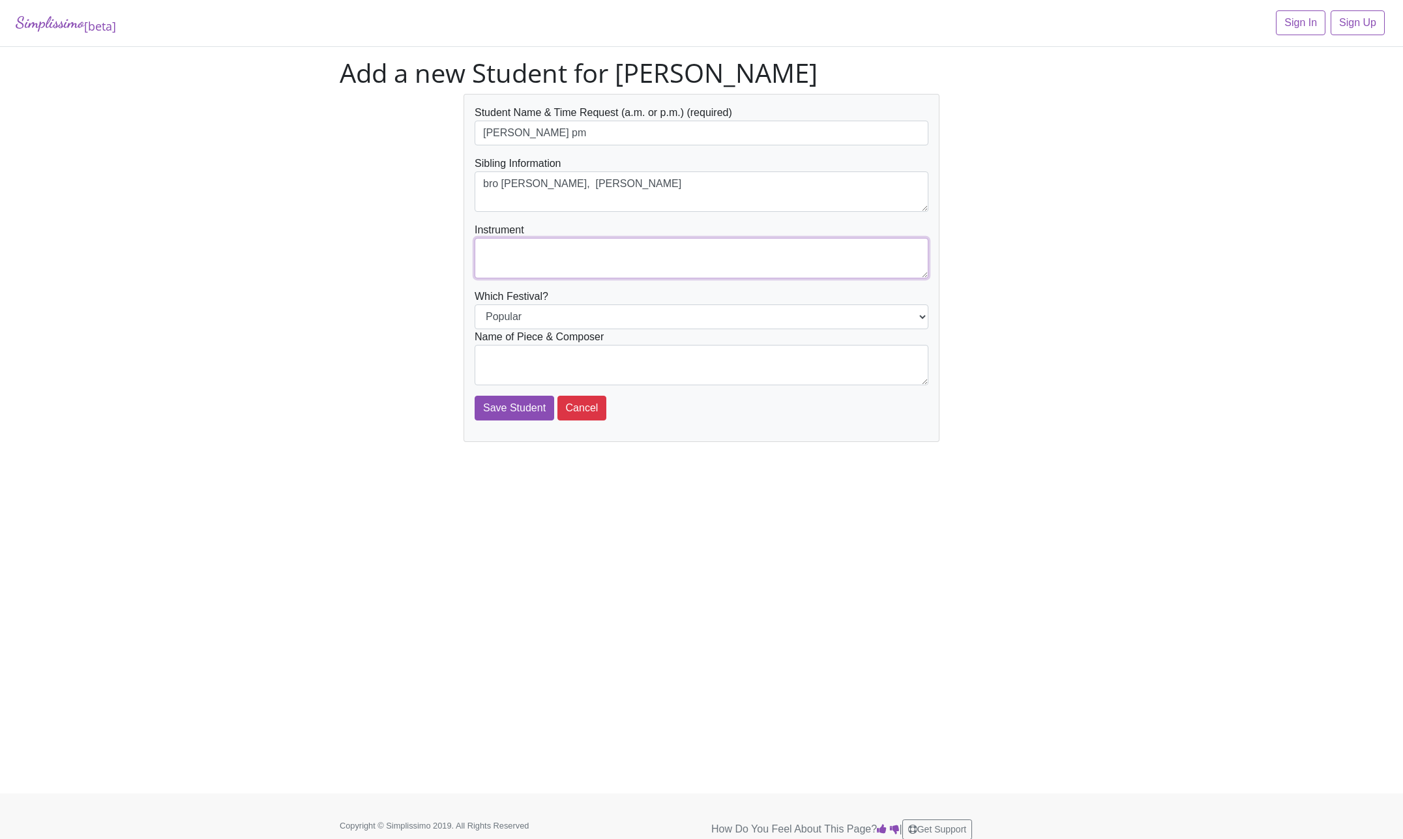
click at [526, 245] on textarea at bounding box center [702, 258] width 454 height 40
type textarea "Piano"
click at [475, 304] on select "Popular Jazz" at bounding box center [702, 316] width 454 height 25
select select "Jazz"
click option "Jazz" at bounding box center [0, 0] width 0 height 0
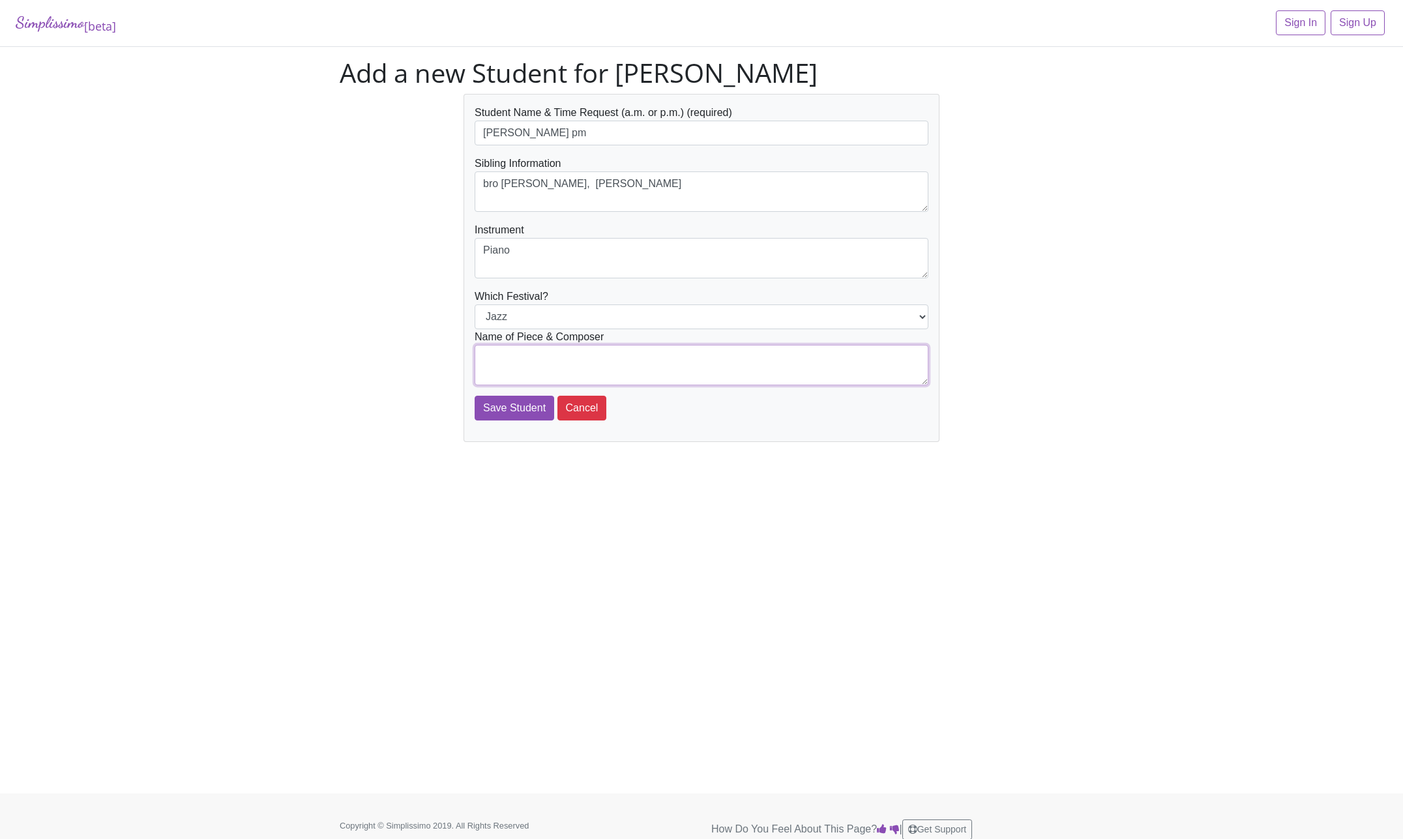
click at [488, 357] on textarea at bounding box center [702, 365] width 454 height 40
type textarea "Space Walk by Susan Staples Bell"
click at [537, 405] on input "Save Student" at bounding box center [515, 408] width 80 height 25
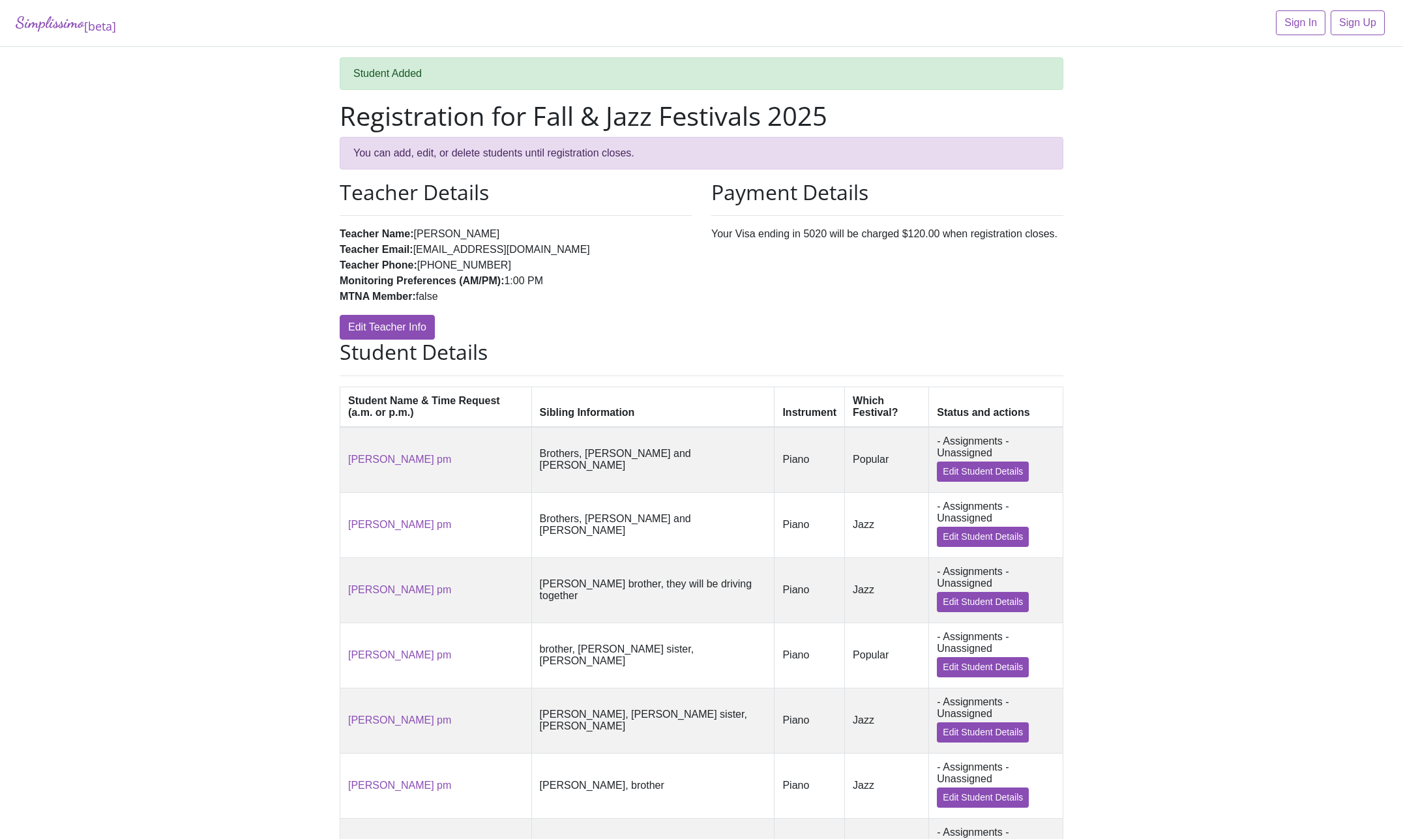
scroll to position [237, 0]
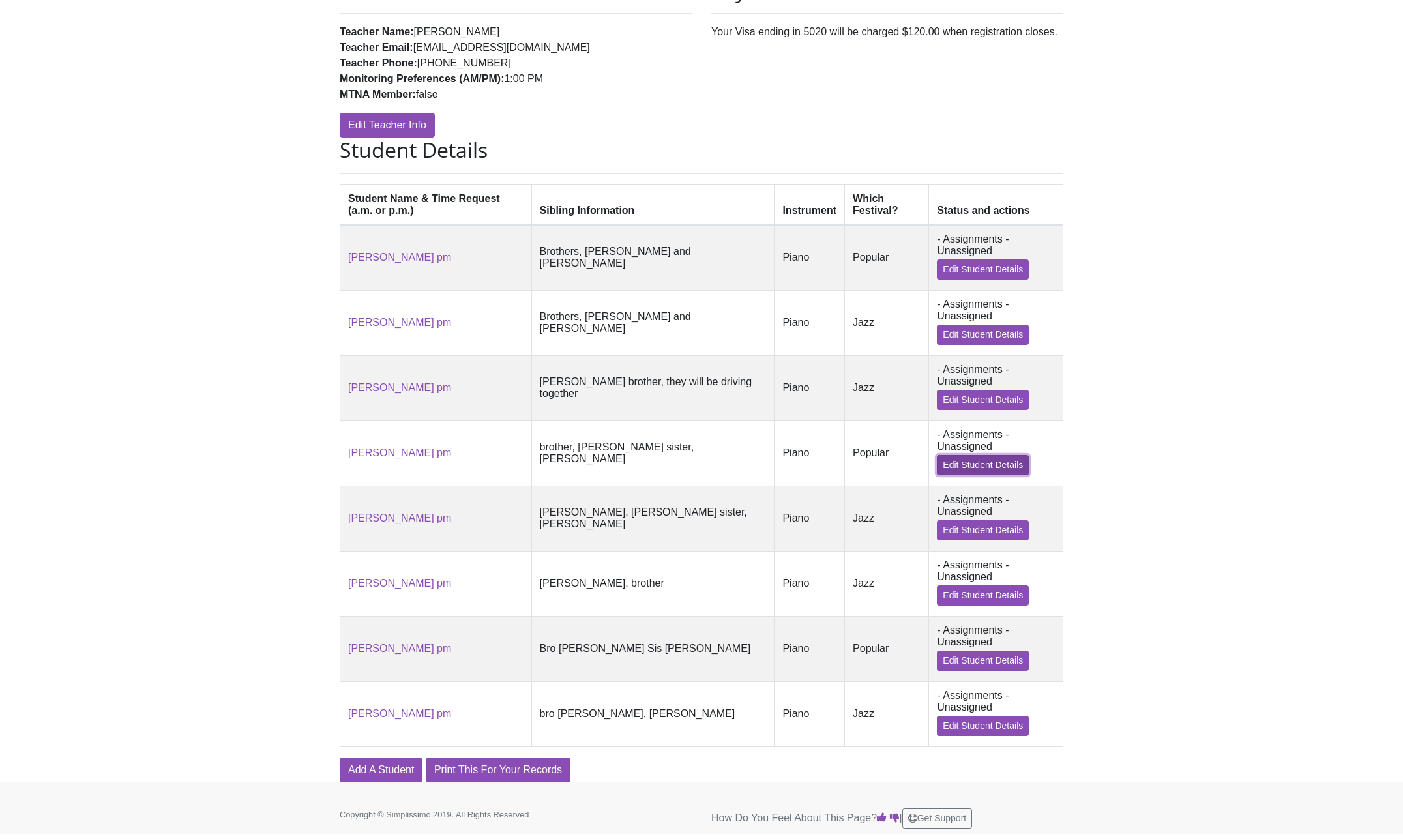
click at [950, 455] on link "Edit Student Details" at bounding box center [983, 465] width 92 height 20
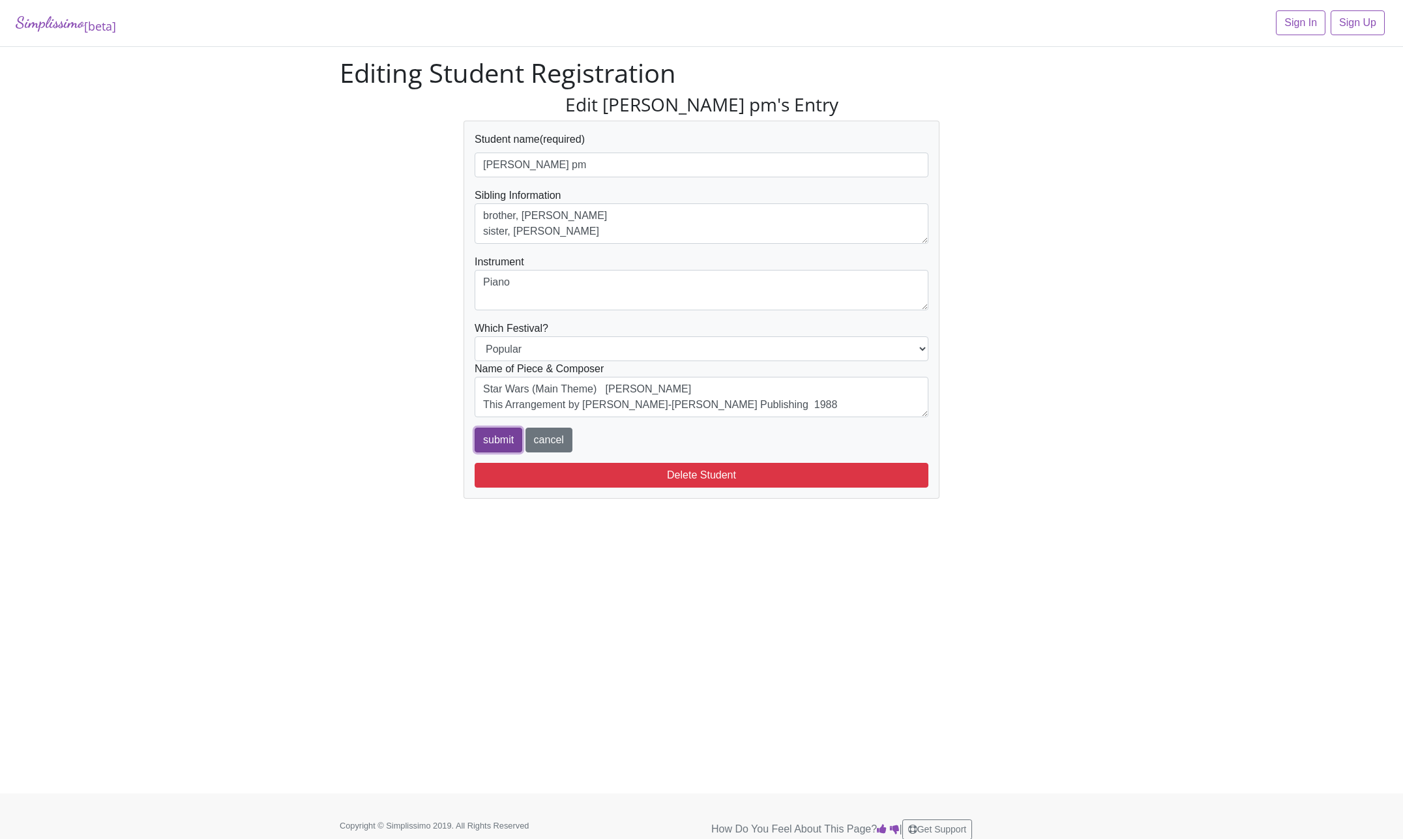
click at [490, 432] on input "submit" at bounding box center [499, 440] width 48 height 25
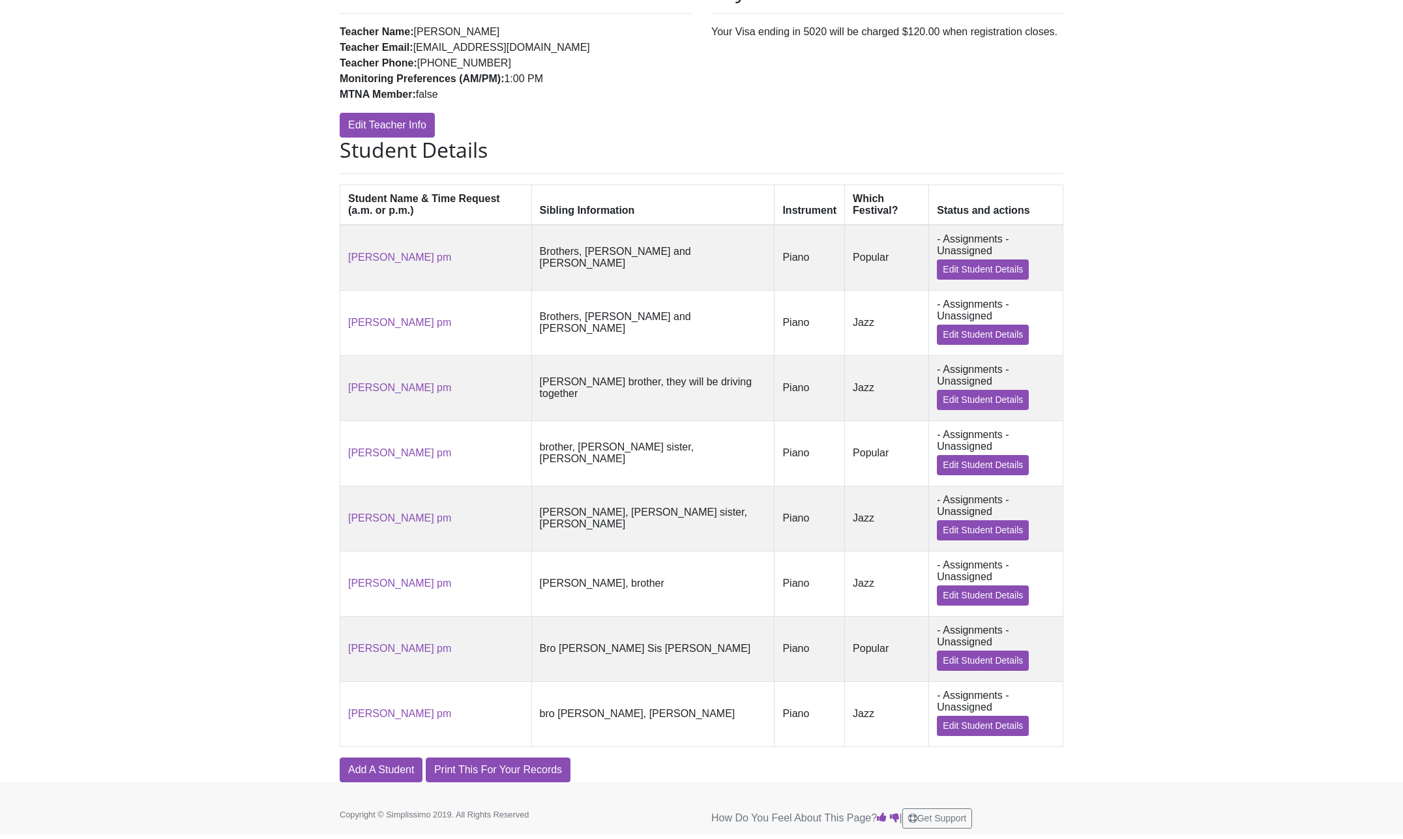
scroll to position [237, 0]
click at [394, 765] on link "Add A Student" at bounding box center [381, 769] width 83 height 25
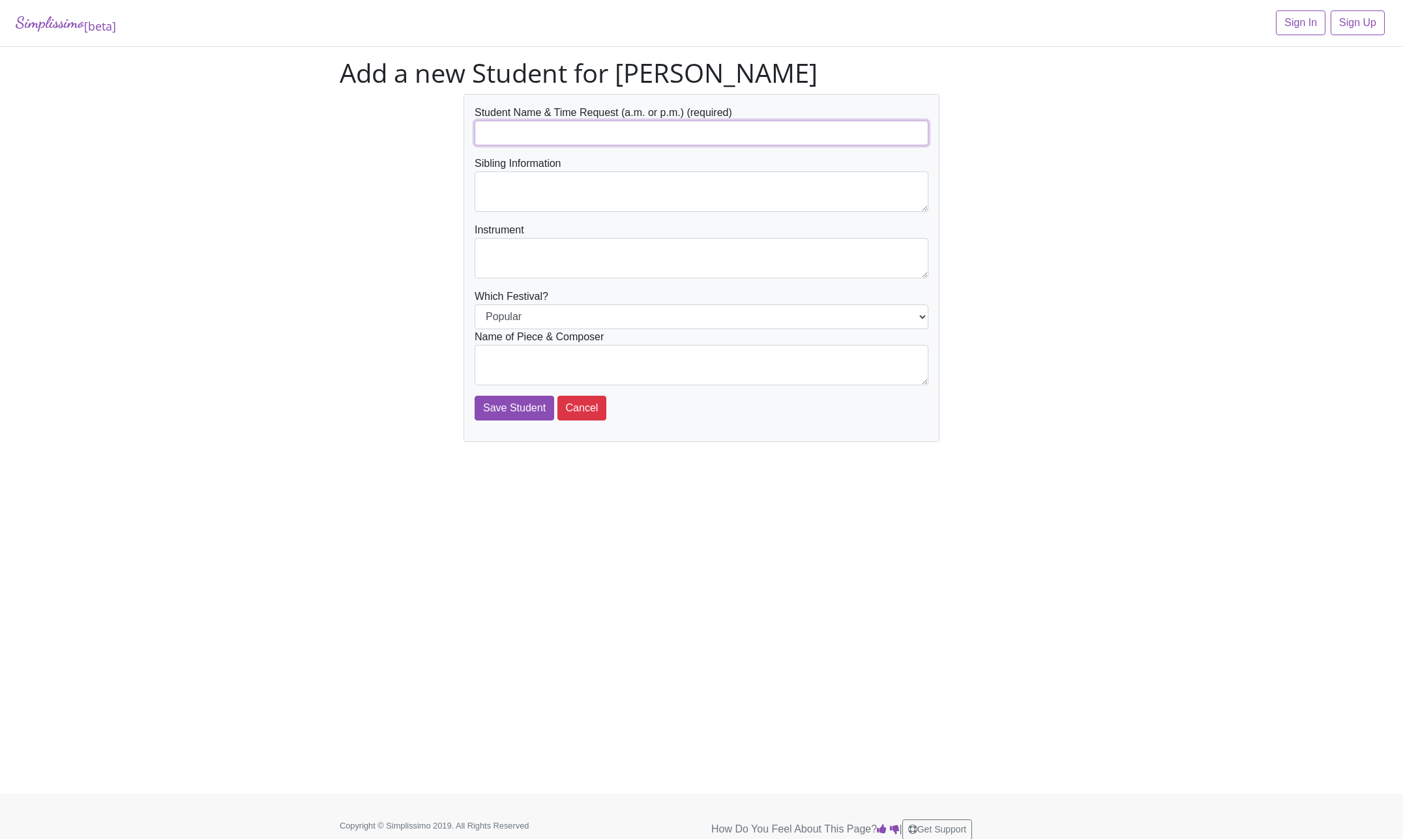
click at [583, 133] on input "text" at bounding box center [702, 133] width 454 height 25
type input "[PERSON_NAME]"
click at [573, 180] on textarea at bounding box center [702, 191] width 454 height 40
type textarea "Sisters, [PERSON_NAME], [PERSON_NAME], [US_STATE][PERSON_NAME]"
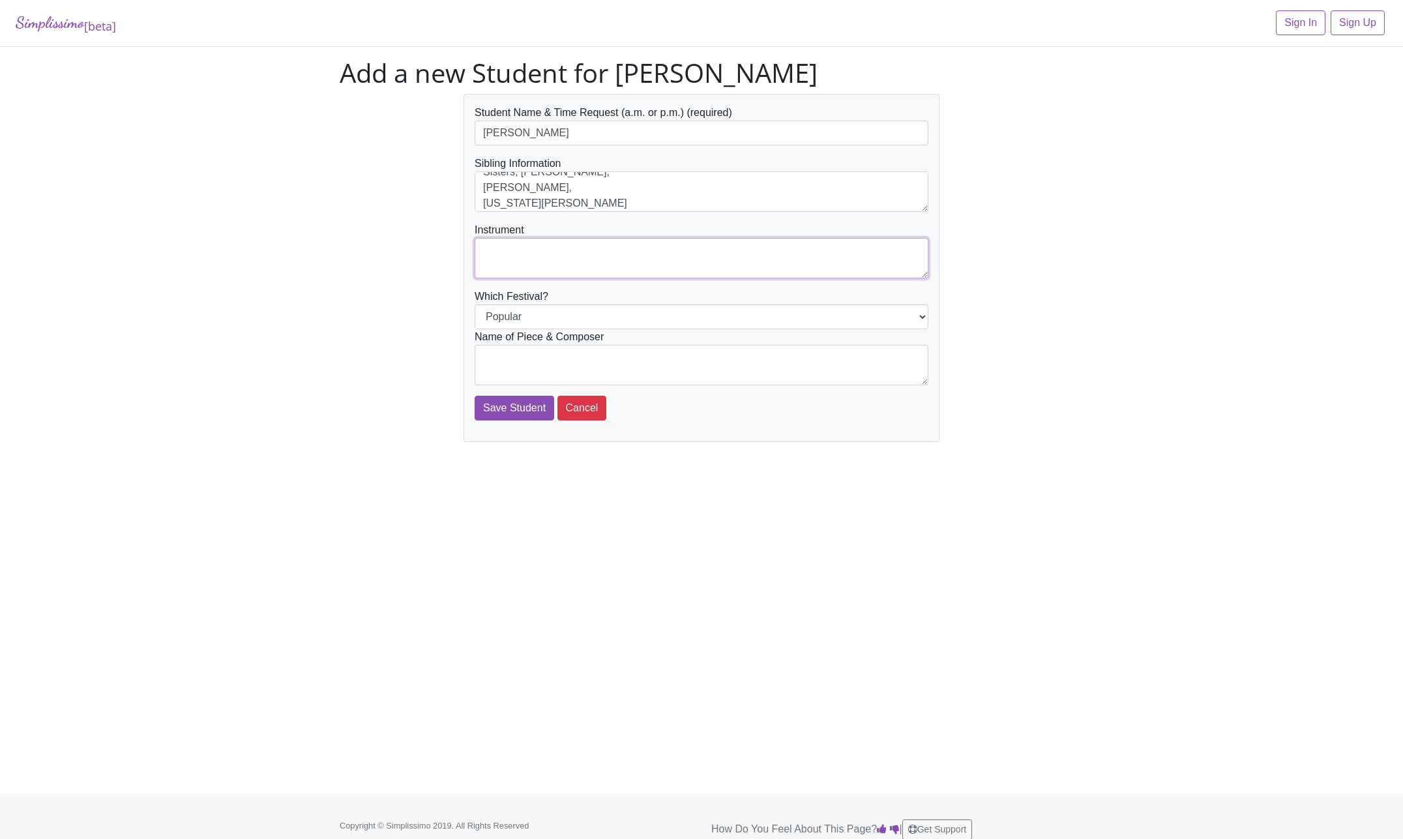
click at [537, 248] on textarea at bounding box center [702, 258] width 454 height 40
type textarea "Piano"
click at [646, 363] on textarea at bounding box center [702, 365] width 454 height 40
click at [538, 186] on textarea "Sisters, [PERSON_NAME], [PERSON_NAME], [US_STATE][PERSON_NAME]" at bounding box center [702, 191] width 454 height 40
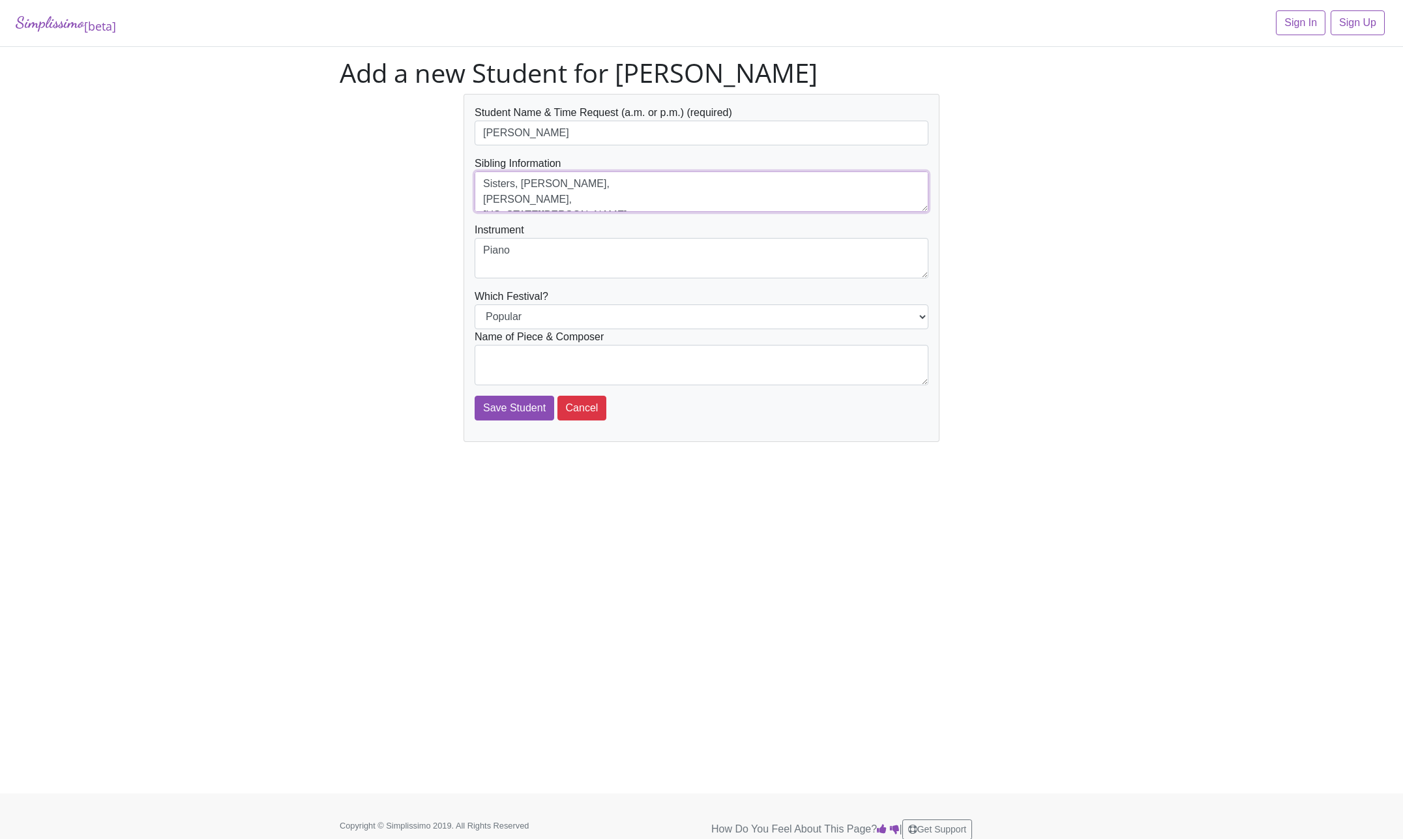
type textarea "Sisters, [PERSON_NAME], [PERSON_NAME], [US_STATE][PERSON_NAME]"
click at [512, 362] on textarea at bounding box center [702, 365] width 454 height 40
type textarea "Theme from "Jaws" by [PERSON_NAME]"
click at [514, 398] on input "Save Student" at bounding box center [515, 408] width 80 height 25
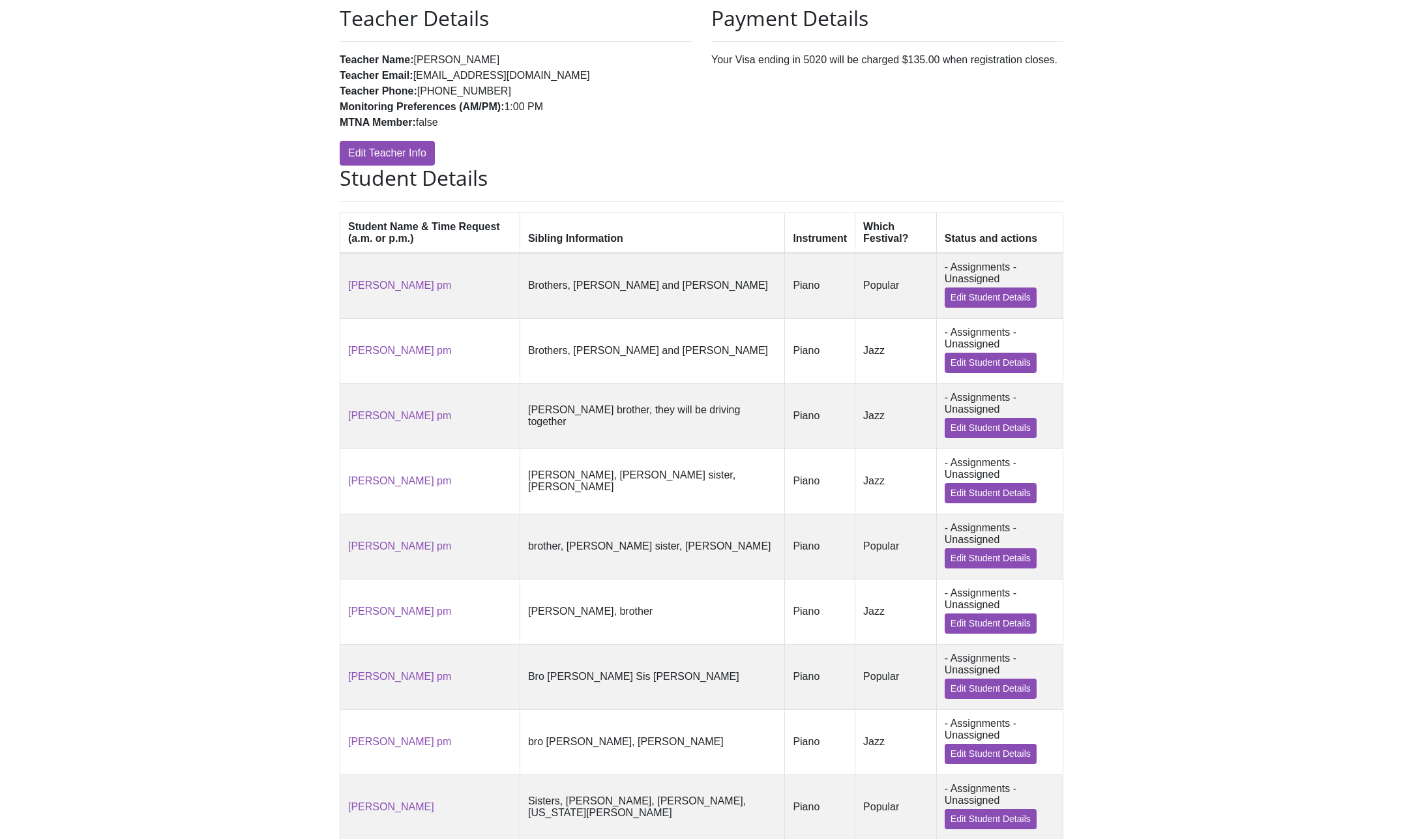
scroll to position [306, 0]
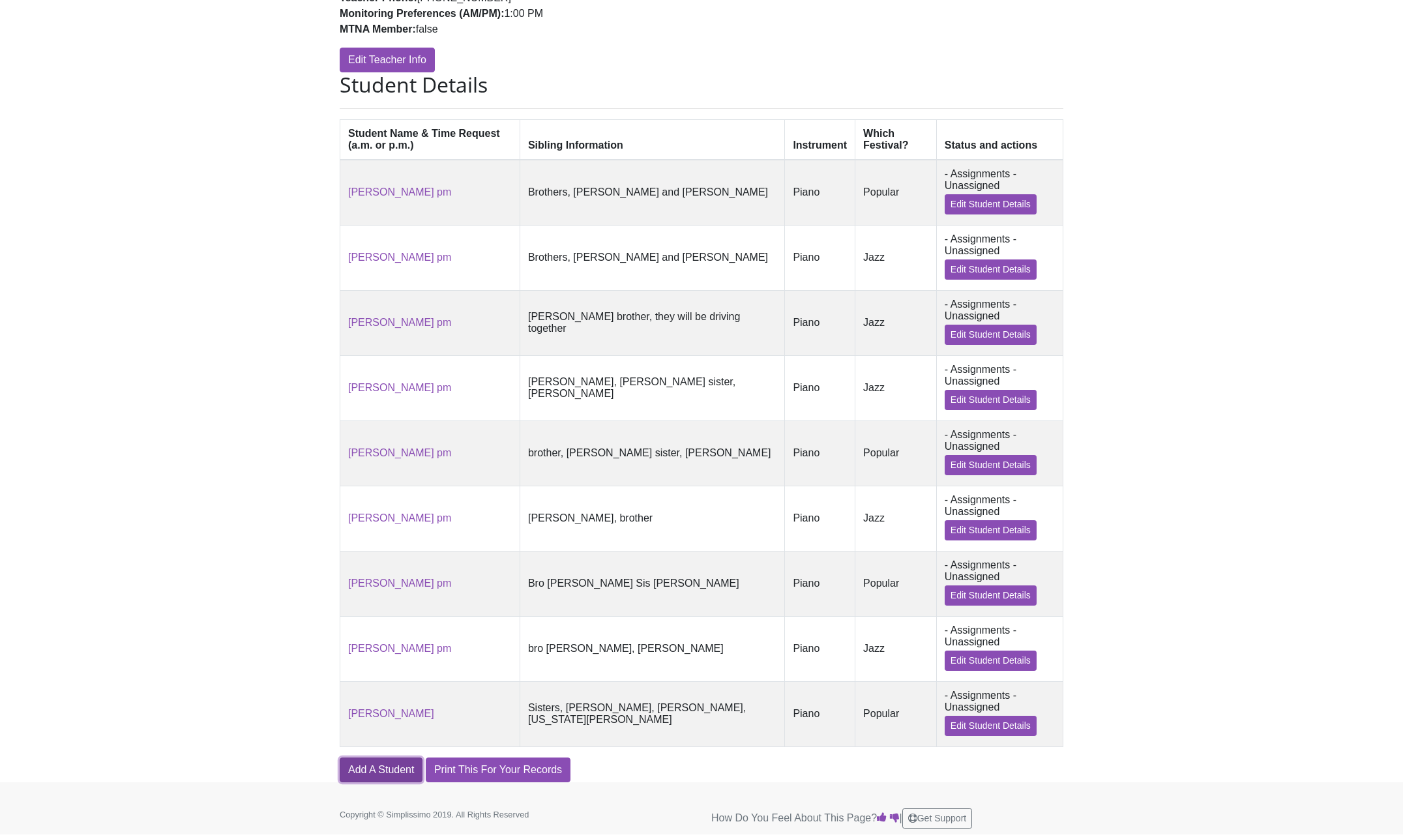
click at [387, 766] on link "Add A Student" at bounding box center [381, 769] width 83 height 25
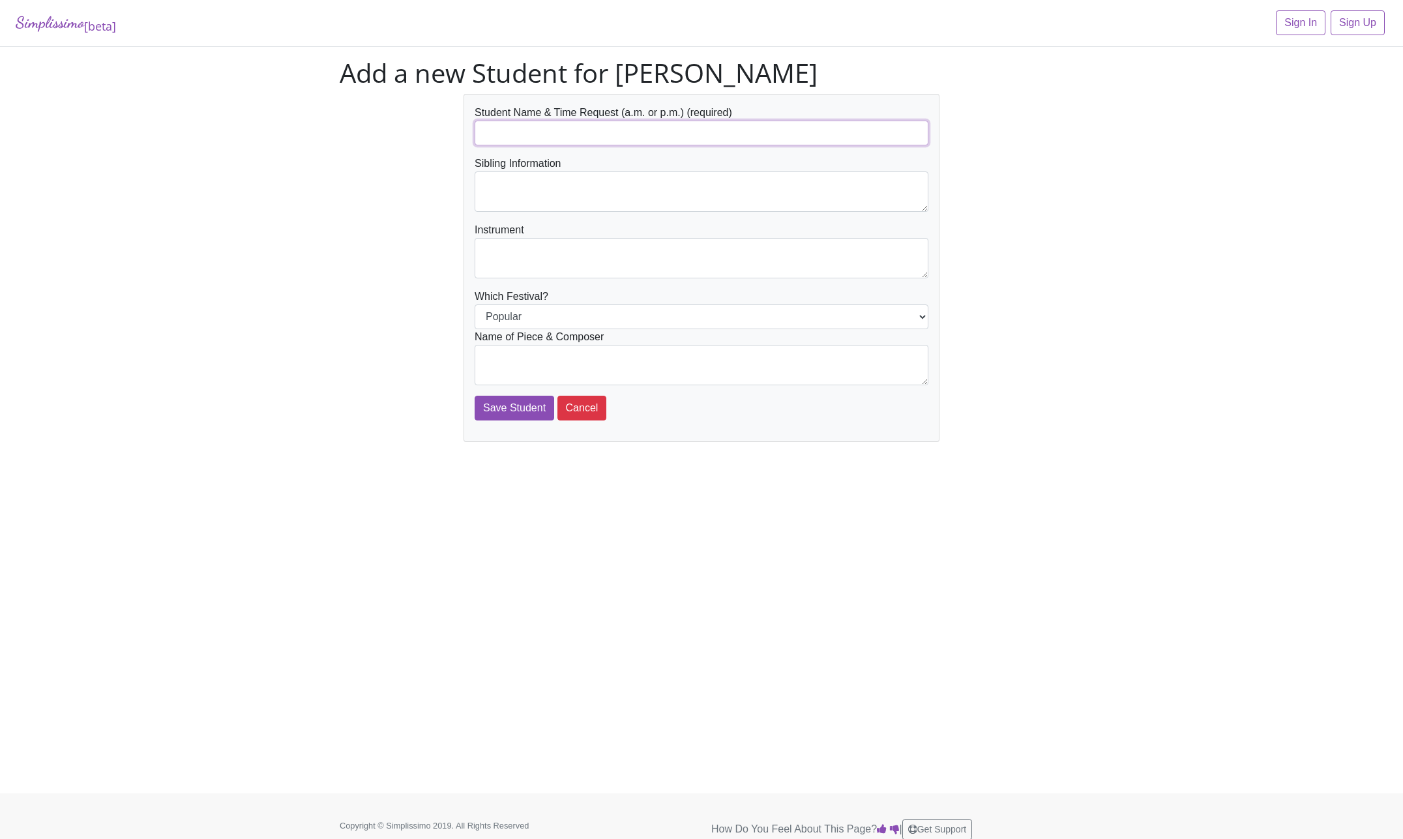
click at [630, 131] on input "text" at bounding box center [702, 133] width 454 height 25
type input "[PERSON_NAME]"
click at [519, 190] on textarea at bounding box center [702, 191] width 454 height 40
type textarea "Sisters, [PERSON_NAME], [PERSON_NAME], [US_STATE]"
click at [528, 237] on div "Instrument" at bounding box center [702, 250] width 454 height 56
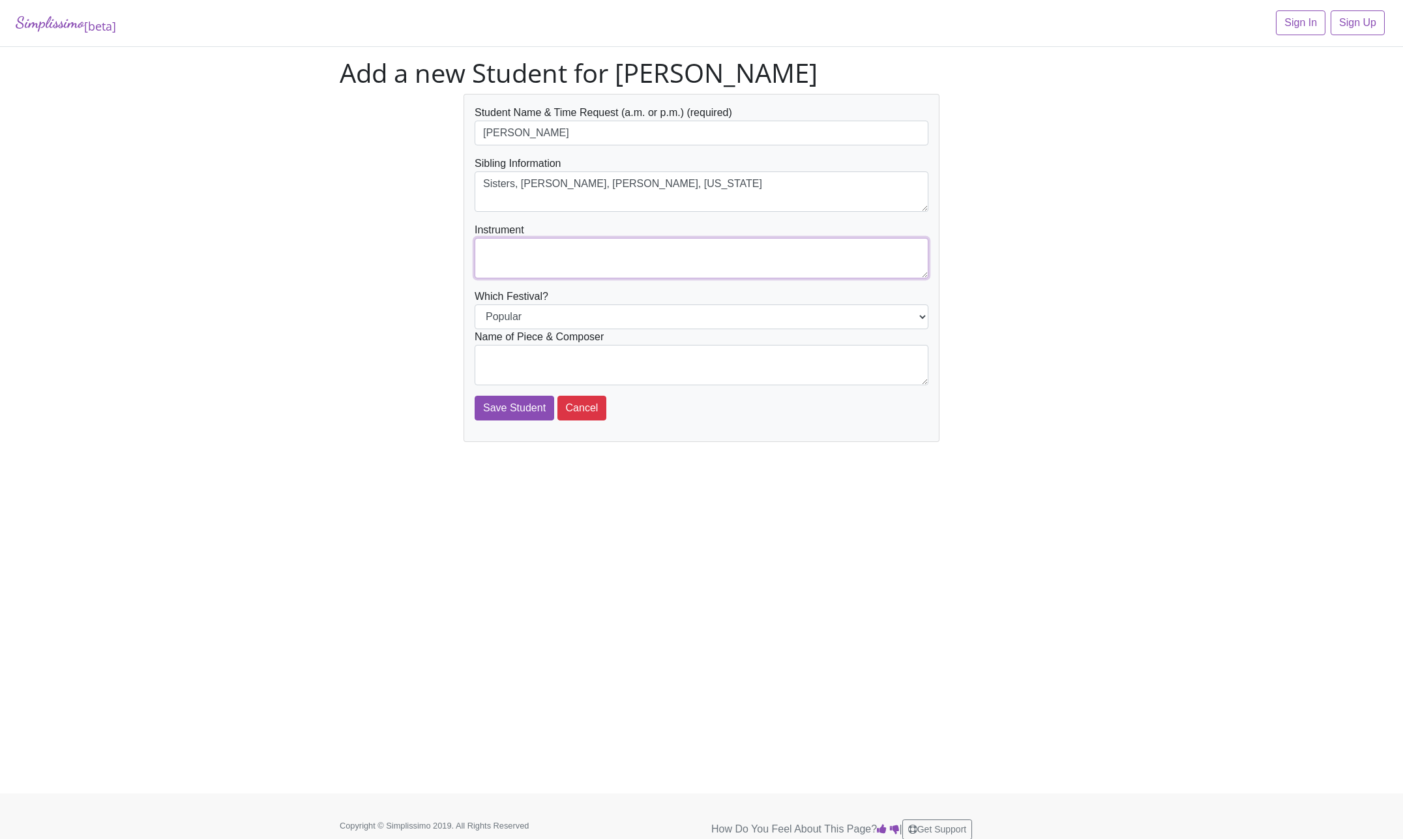
click at [528, 238] on textarea at bounding box center [702, 258] width 454 height 40
type textarea "Piano"
click at [475, 304] on select "Popular Jazz" at bounding box center [702, 316] width 454 height 25
select select "Jazz"
click option "Jazz" at bounding box center [0, 0] width 0 height 0
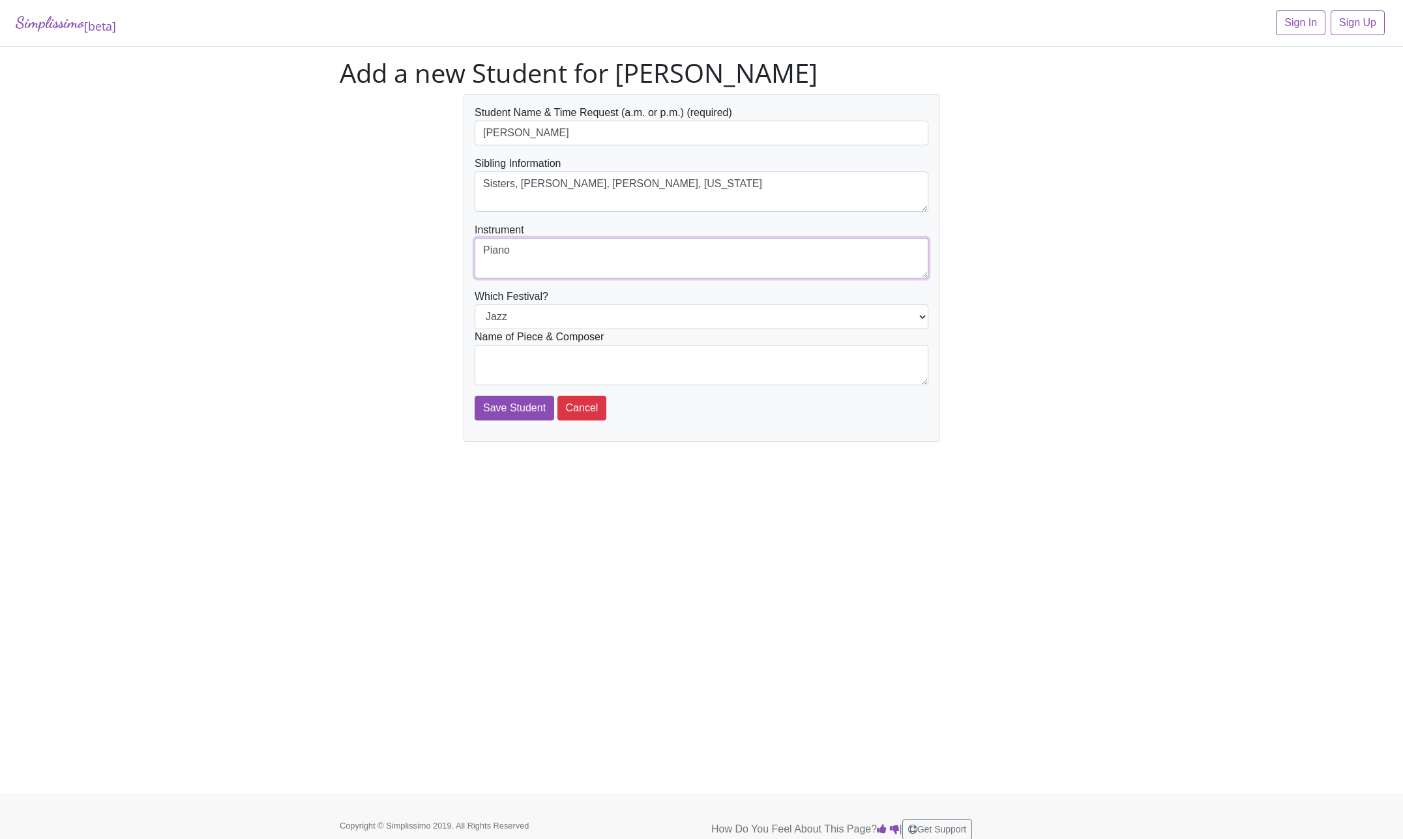
click at [481, 265] on textarea "Piano" at bounding box center [702, 258] width 454 height 40
type textarea "Piano"
click at [496, 364] on textarea at bounding box center [702, 365] width 454 height 40
click at [630, 357] on textarea "Ragtime on Parade by Melody bober" at bounding box center [702, 365] width 454 height 40
type textarea "Ragtime on Parade by Melody Bober"
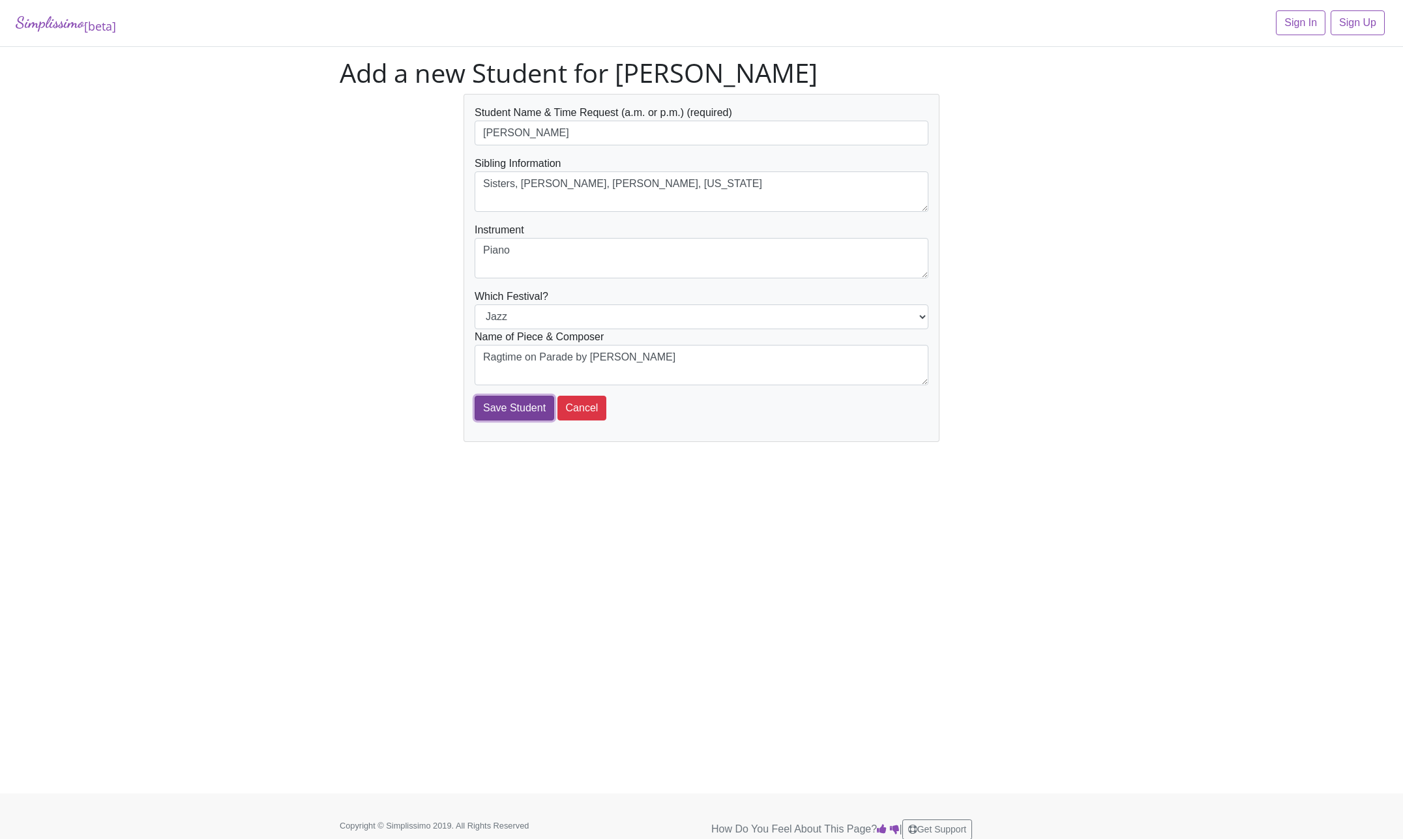
click at [512, 401] on input "Save Student" at bounding box center [515, 408] width 80 height 25
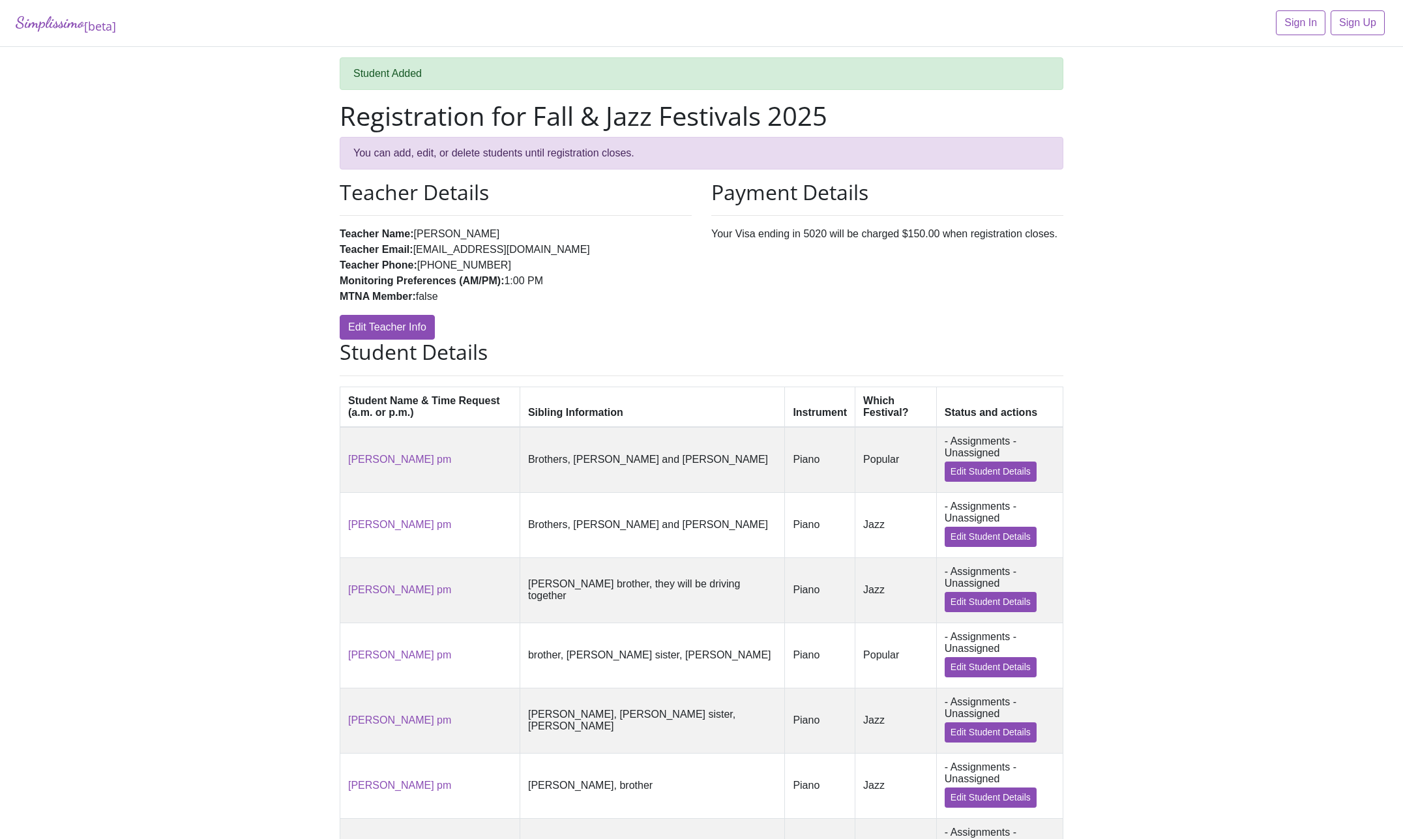
scroll to position [375, 0]
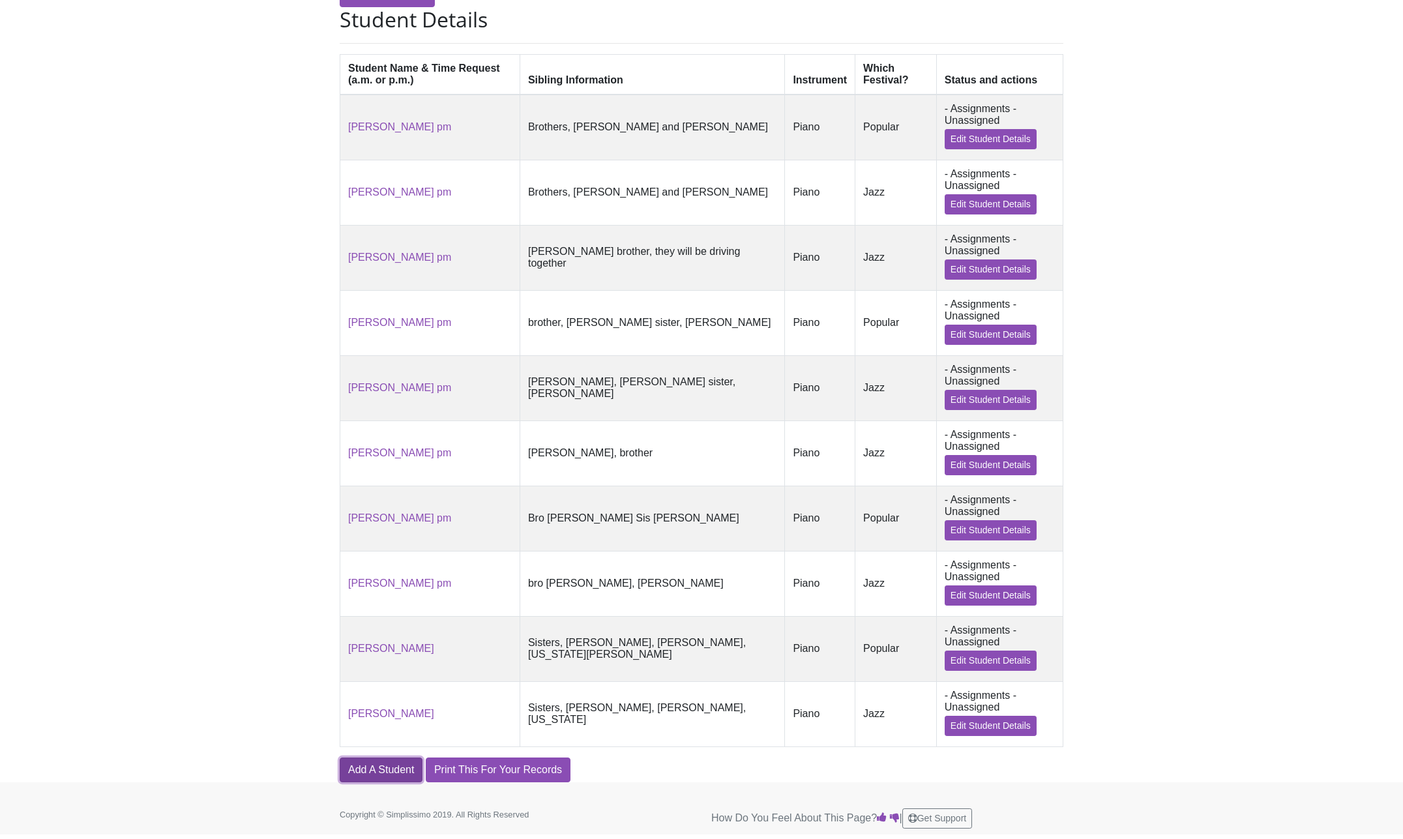
click at [383, 769] on link "Add A Student" at bounding box center [381, 769] width 83 height 25
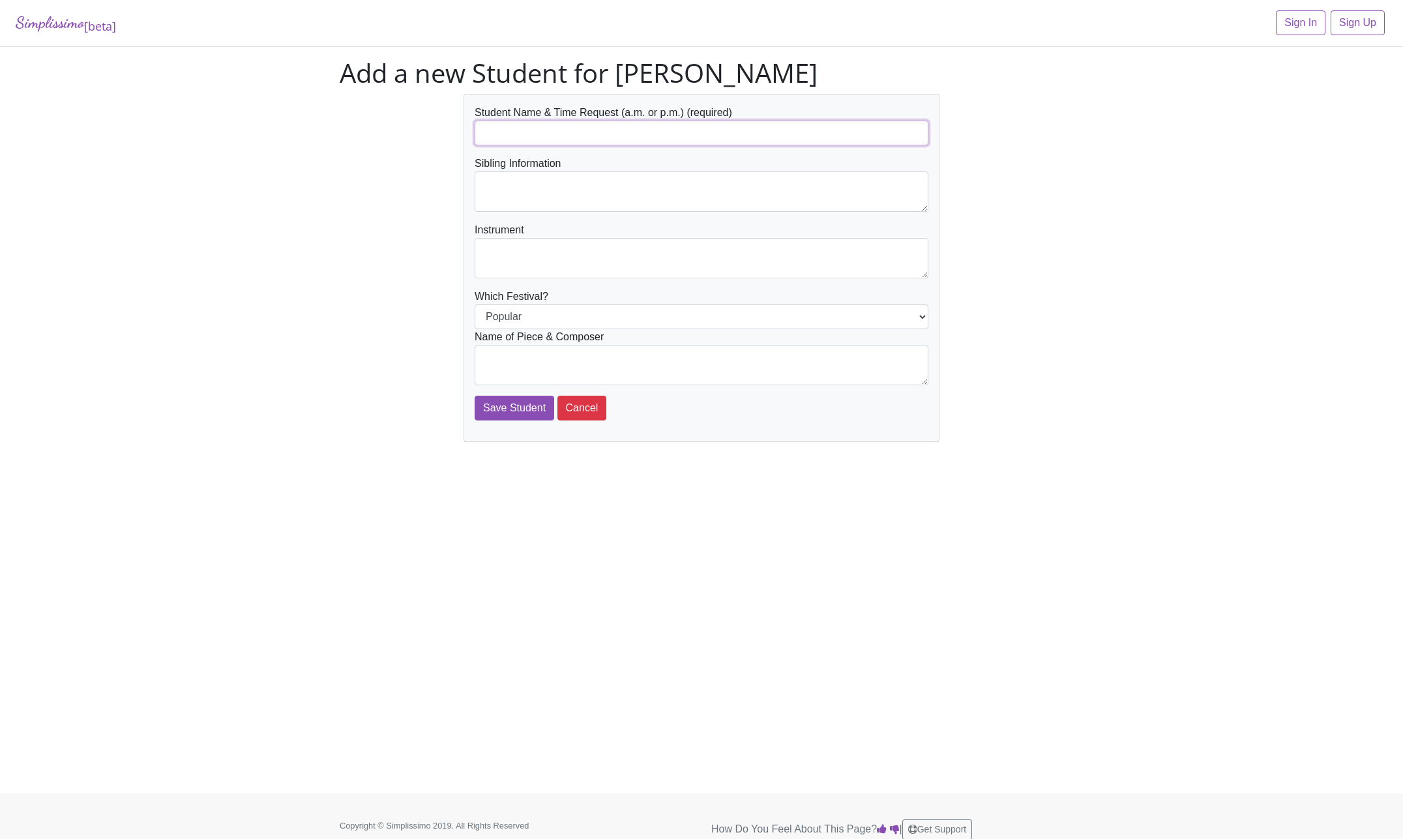
click at [523, 128] on input "text" at bounding box center [702, 133] width 454 height 25
type input "[PERSON_NAME]"
click at [536, 192] on textarea at bounding box center [702, 191] width 454 height 40
click at [518, 182] on textarea "Twin beo Whit" at bounding box center [702, 191] width 454 height 40
click at [577, 182] on textarea "Twin bro Whit" at bounding box center [702, 191] width 454 height 40
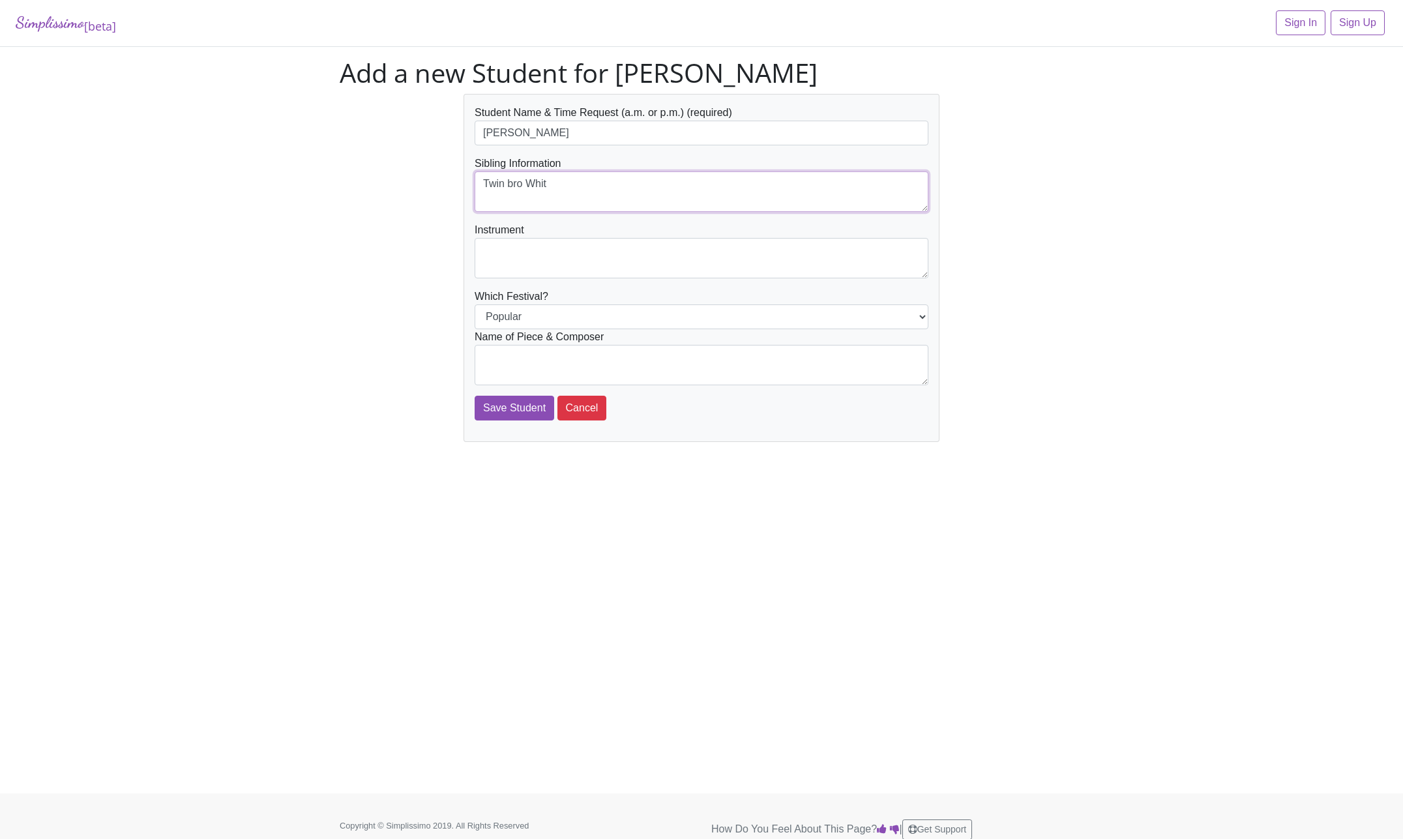
scroll to position [12, 0]
type textarea "Twin bro Whit Sisters [PERSON_NAME] and [PERSON_NAME]"
click at [537, 251] on textarea at bounding box center [702, 258] width 454 height 40
type textarea "Piano"
click at [780, 353] on textarea at bounding box center [702, 365] width 454 height 40
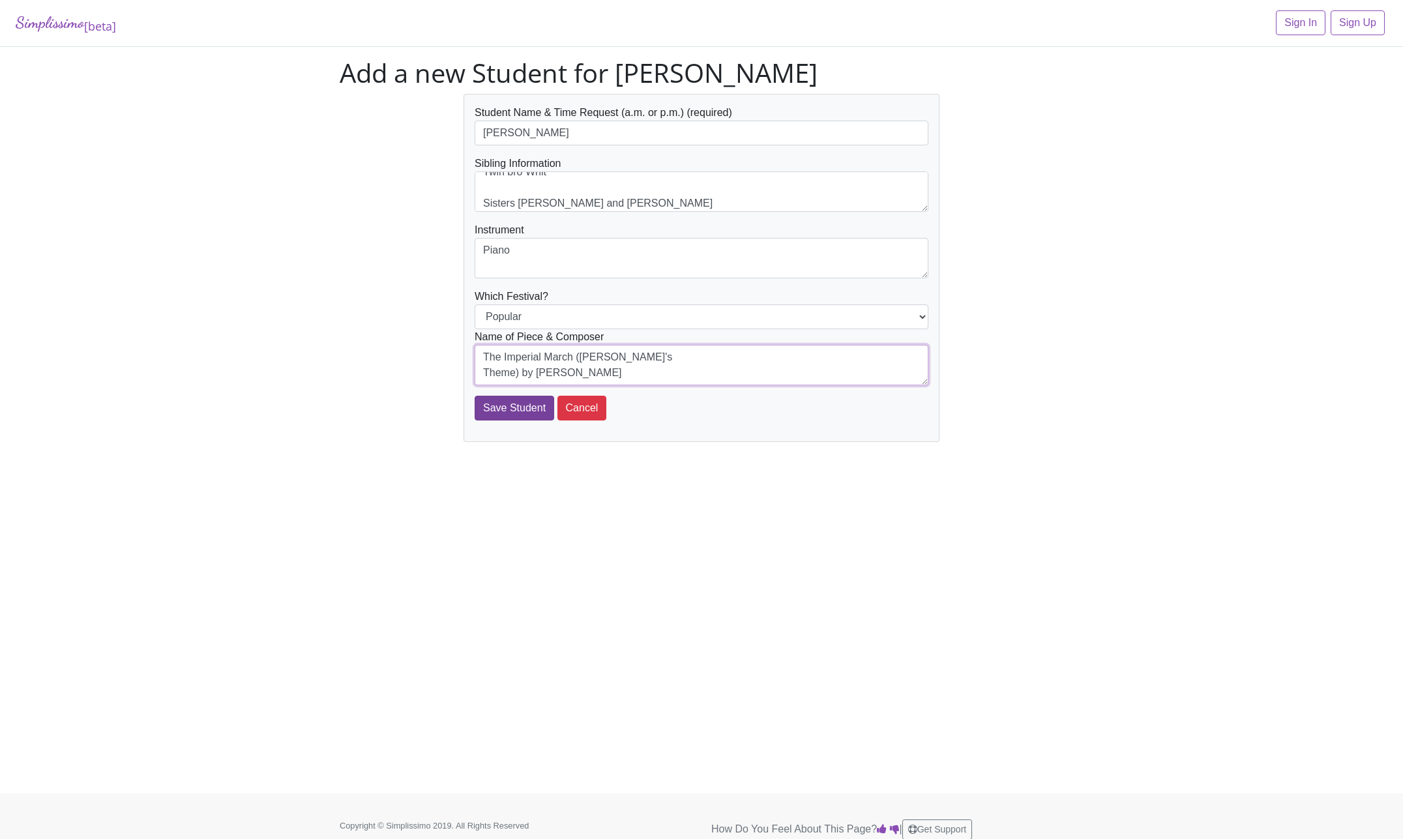
type textarea "The Imperial March (Darth Vador's Theme) by John William"
click at [511, 401] on input "Save Student" at bounding box center [515, 408] width 80 height 25
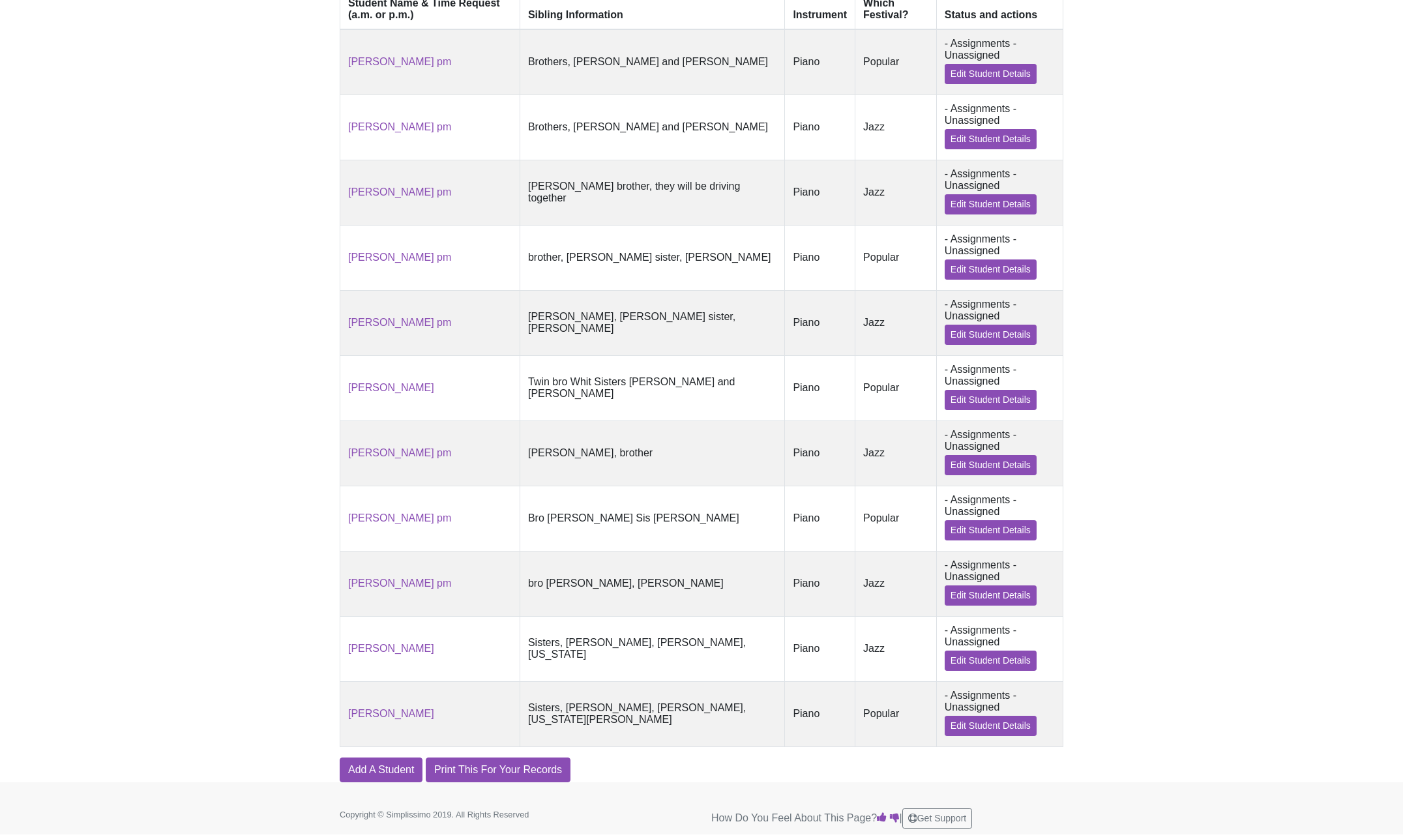
scroll to position [445, 0]
click at [391, 771] on link "Add A Student" at bounding box center [381, 769] width 83 height 25
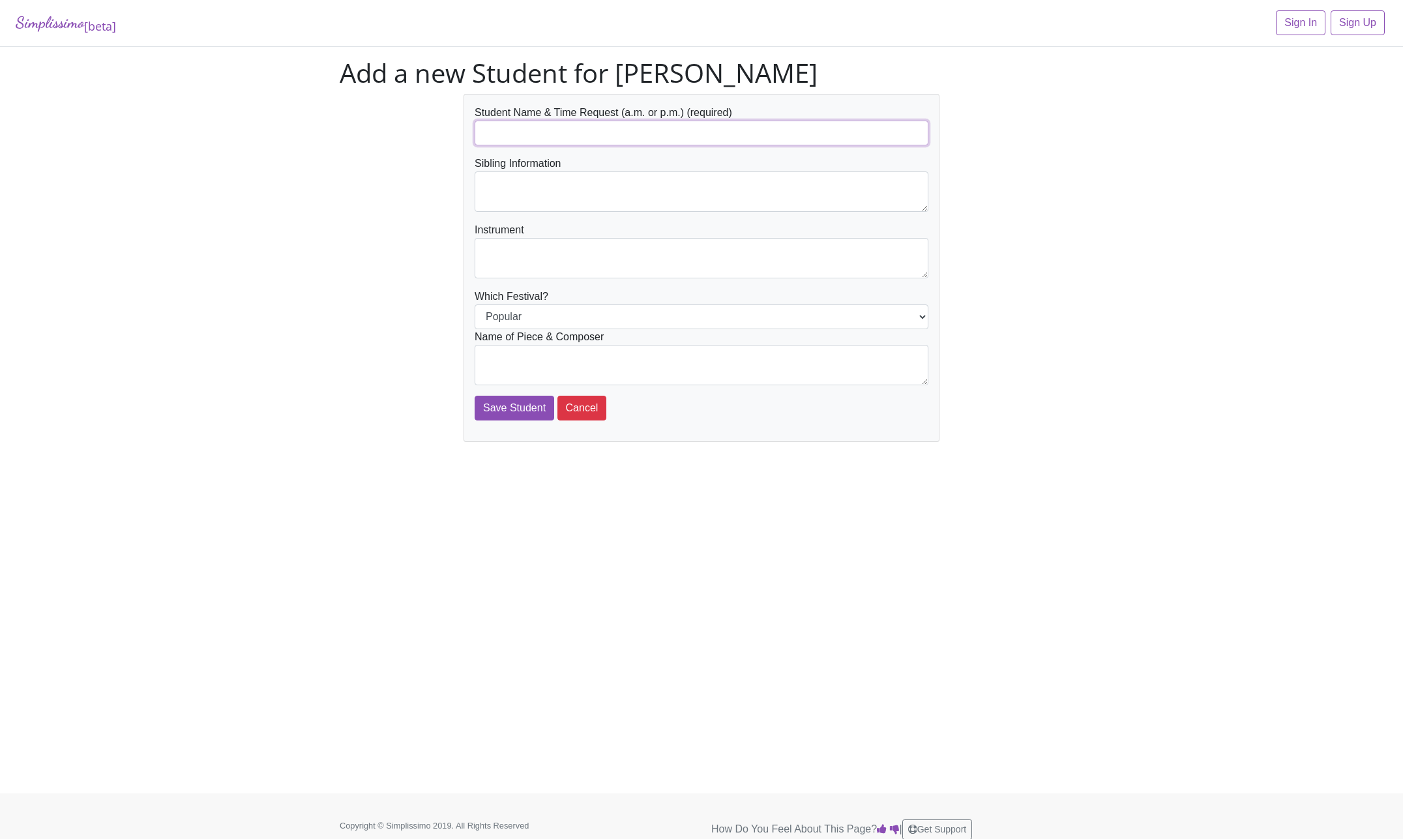
click at [550, 139] on input "text" at bounding box center [702, 133] width 454 height 25
type input "[PERSON_NAME]"
click at [532, 184] on textarea at bounding box center [702, 191] width 454 height 40
type textarea "Twin Brother Whit Sister, [US_STATE] and [PERSON_NAME]"
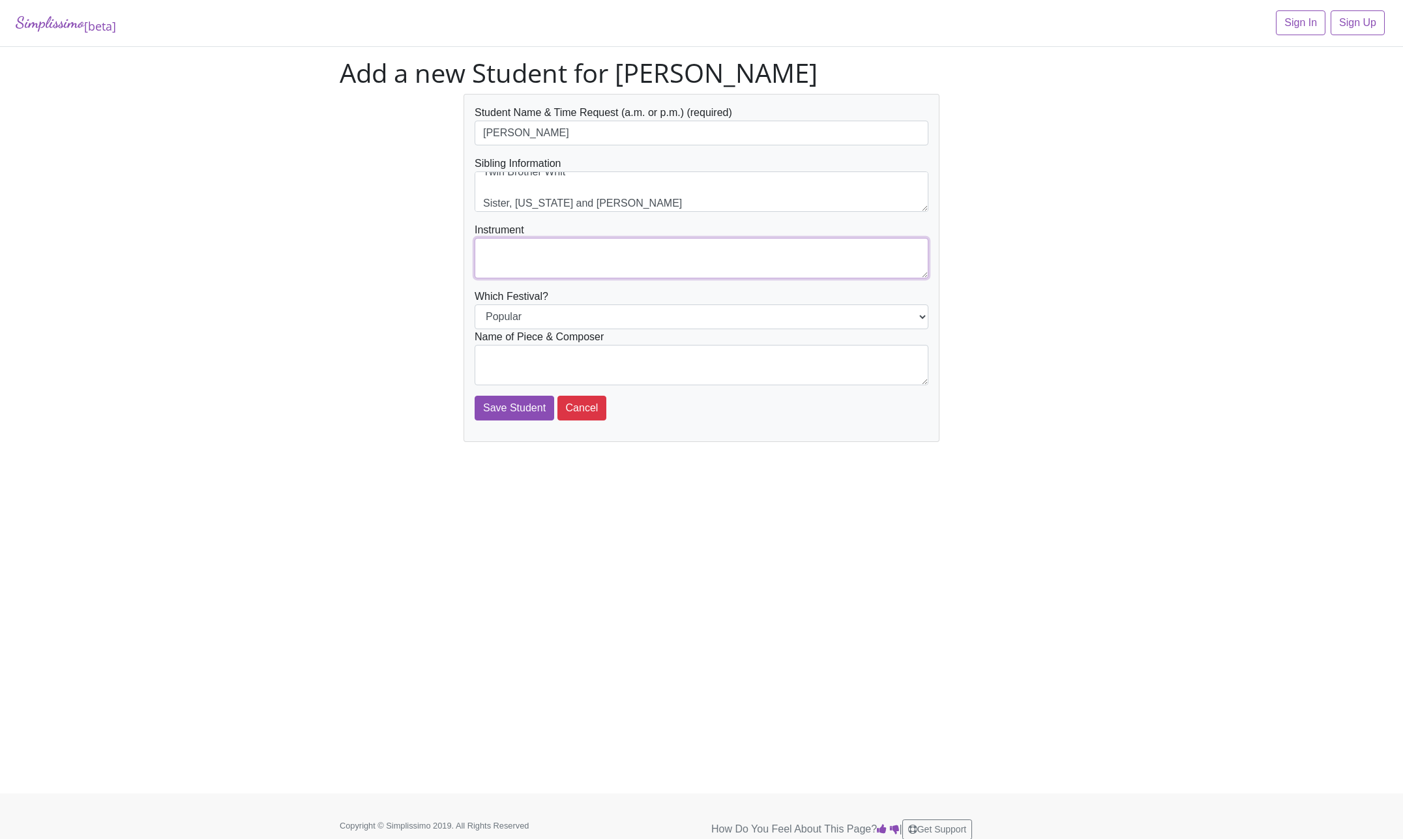
click at [518, 256] on textarea at bounding box center [702, 258] width 454 height 40
type textarea "Piano"
click at [475, 304] on select "Popular Jazz" at bounding box center [702, 316] width 454 height 25
select select "Jazz"
click option "Jazz" at bounding box center [0, 0] width 0 height 0
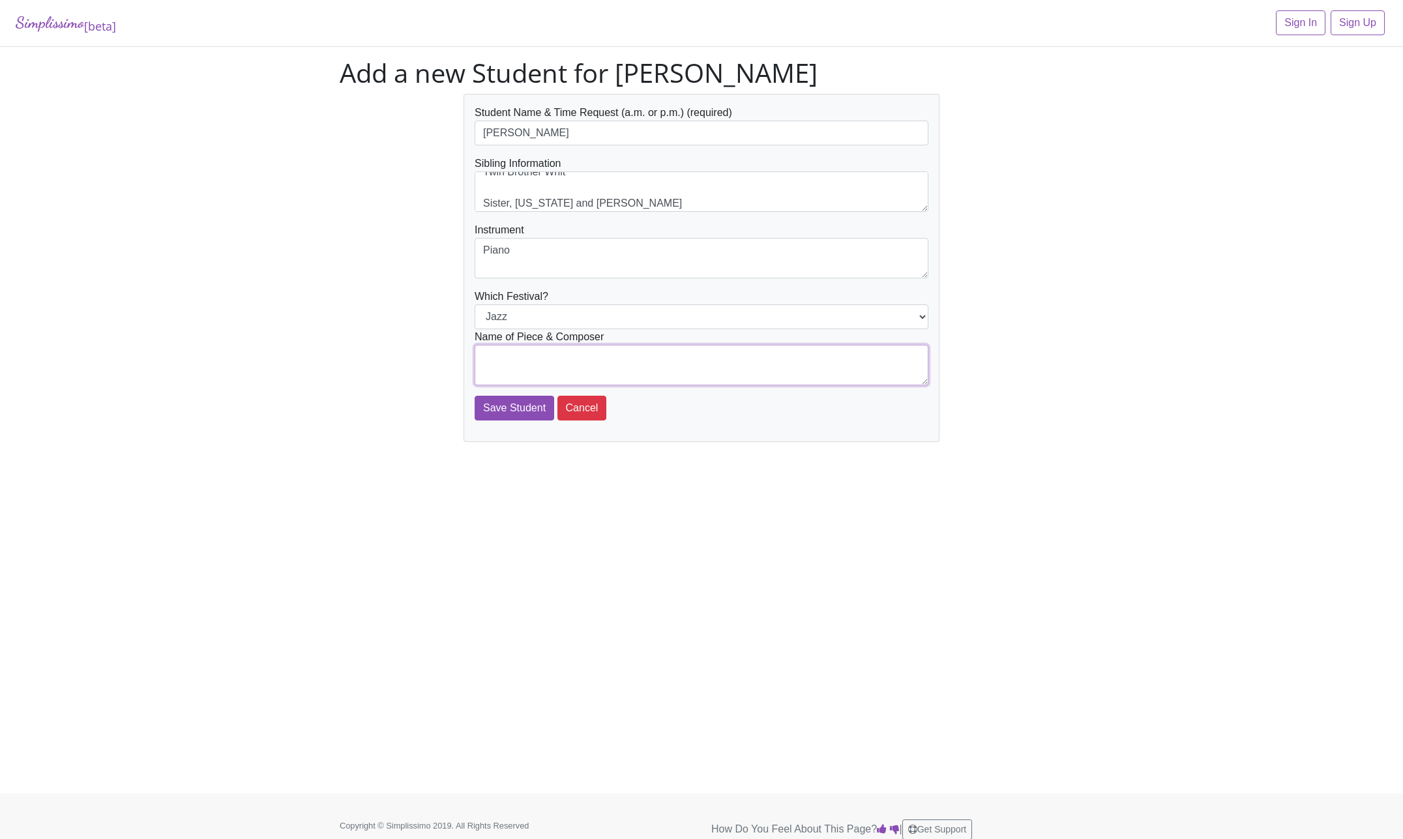
click at [767, 360] on textarea at bounding box center [702, 365] width 454 height 40
type textarea "Super Boogie by [PERSON_NAME] and [PERSON_NAME]"
click at [529, 407] on input "Save Student" at bounding box center [515, 408] width 80 height 25
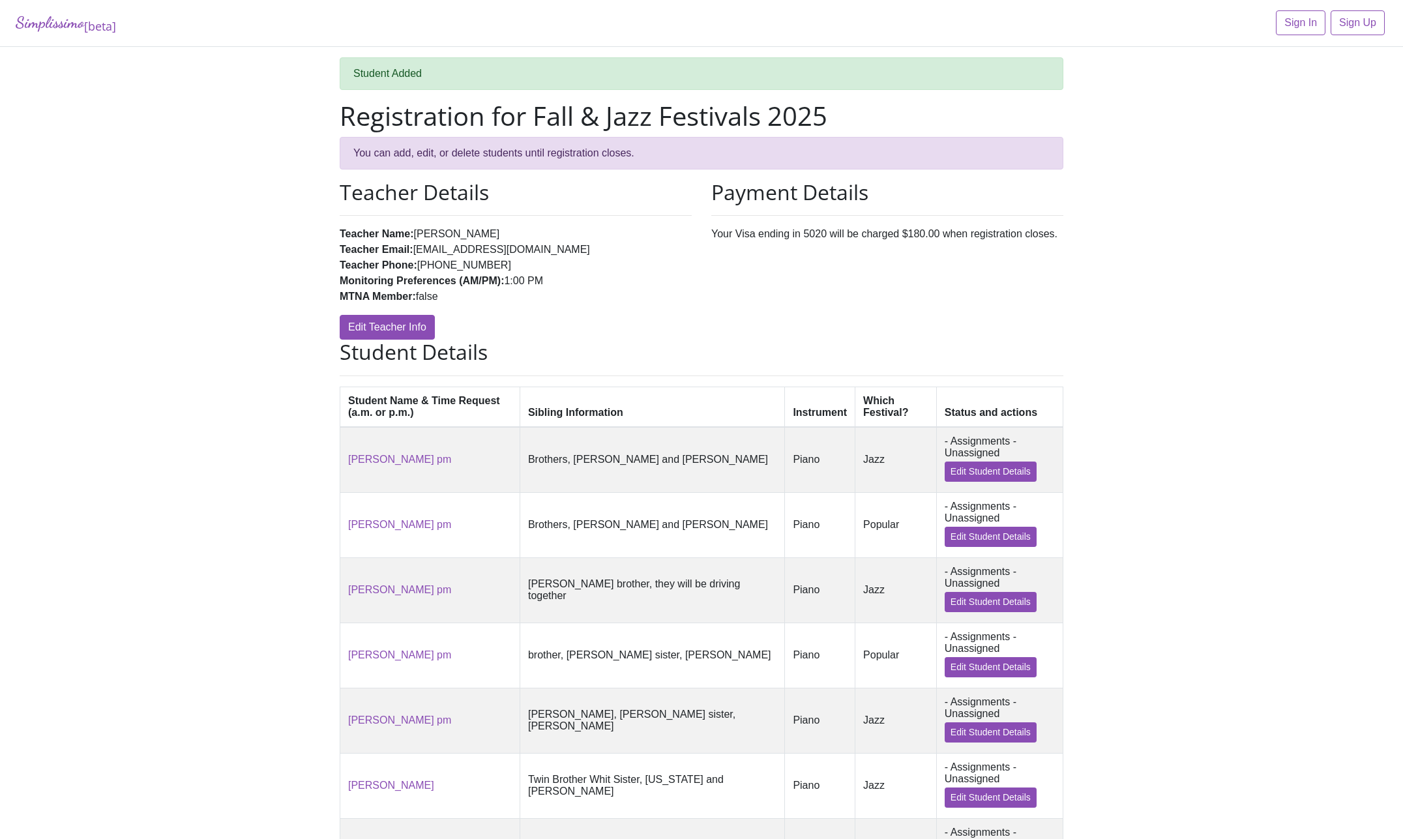
scroll to position [514, 0]
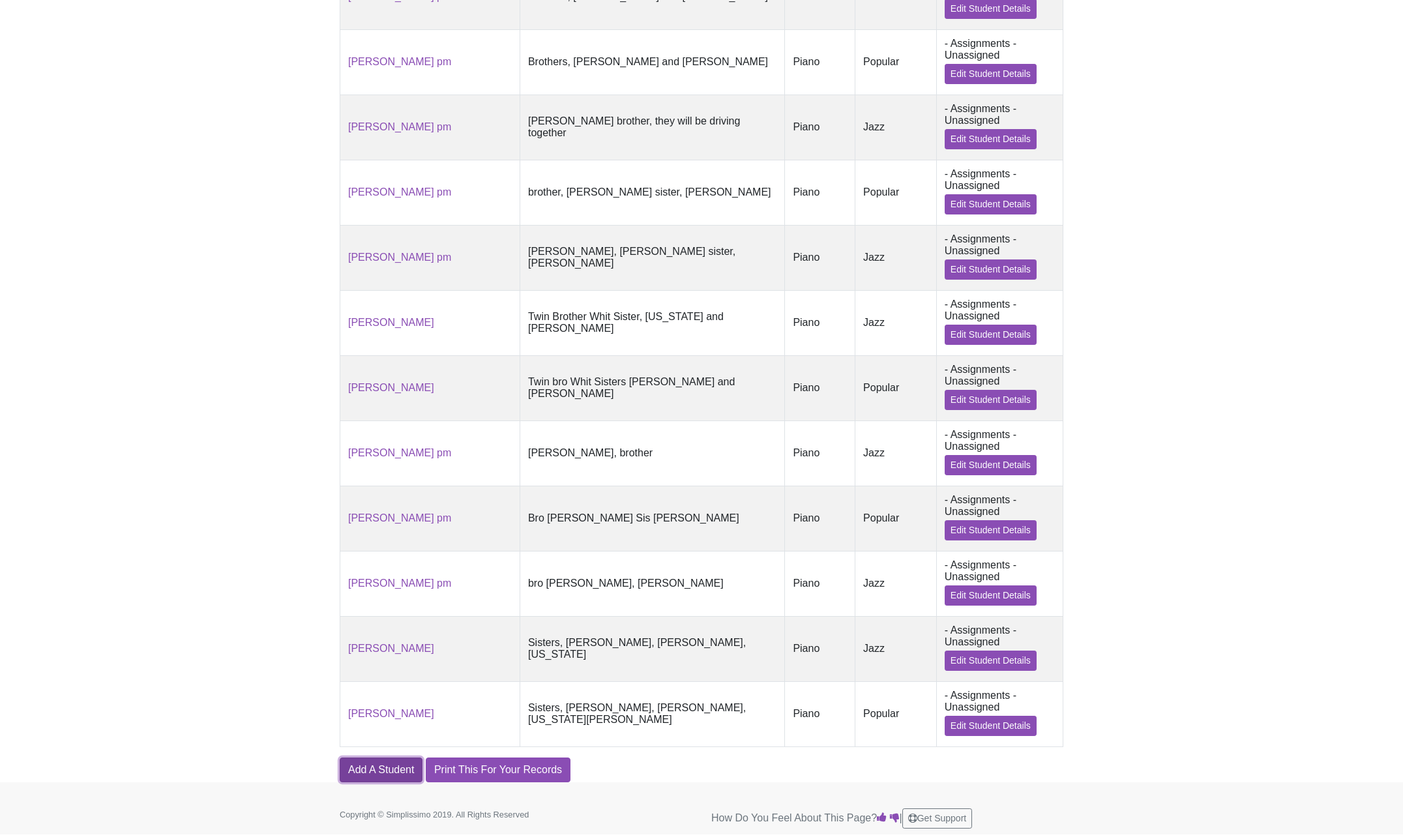
click at [402, 764] on link "Add A Student" at bounding box center [381, 769] width 83 height 25
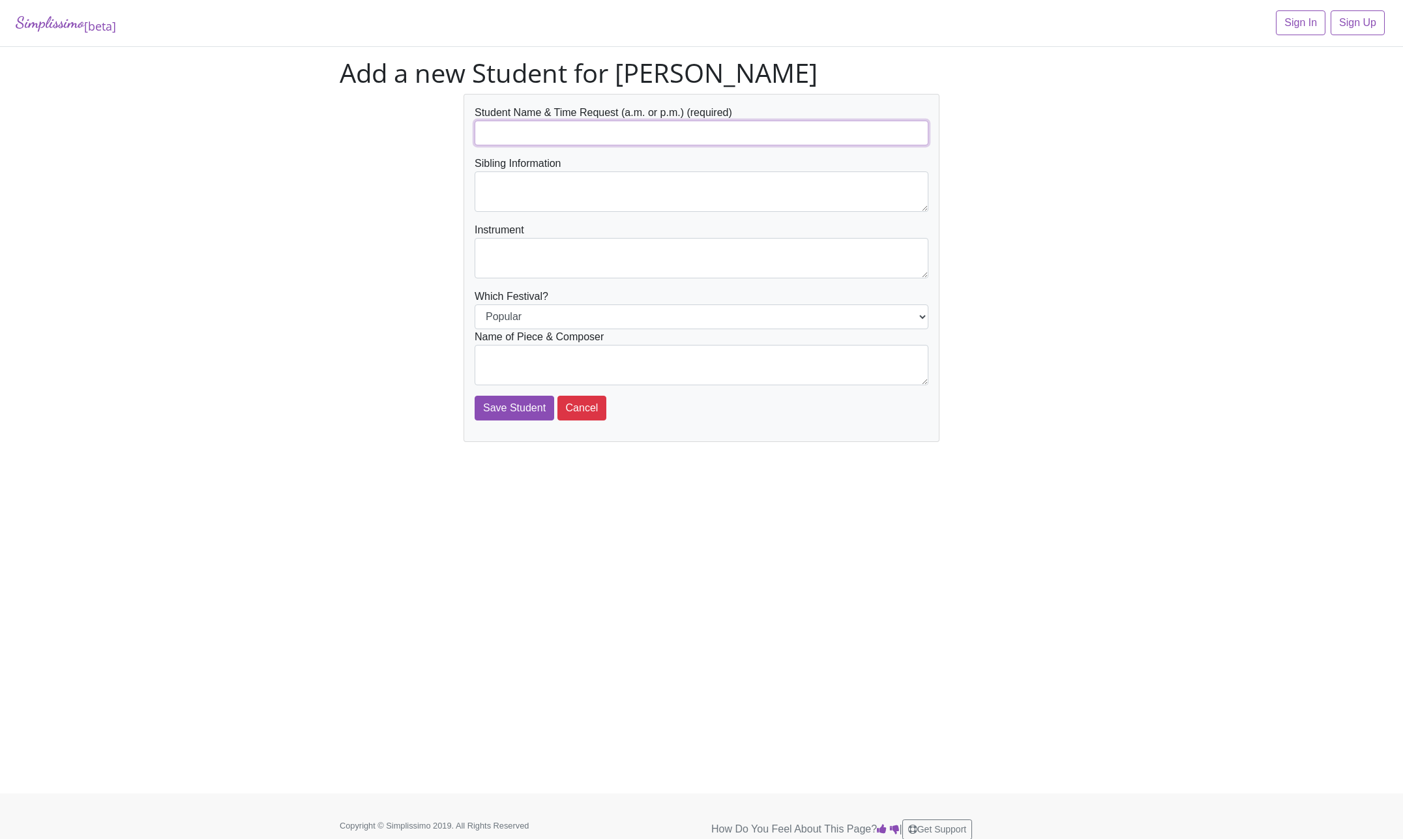
click at [501, 125] on input "text" at bounding box center [702, 133] width 454 height 25
type input "[US_STATE][PERSON_NAME]"
click at [527, 186] on textarea at bounding box center [702, 191] width 454 height 40
click at [497, 197] on textarea "Bro Whit Sistr Esther and Charlie" at bounding box center [702, 191] width 454 height 40
click at [506, 199] on textarea "Bro Whit Sister Esther and Charlie" at bounding box center [702, 191] width 454 height 40
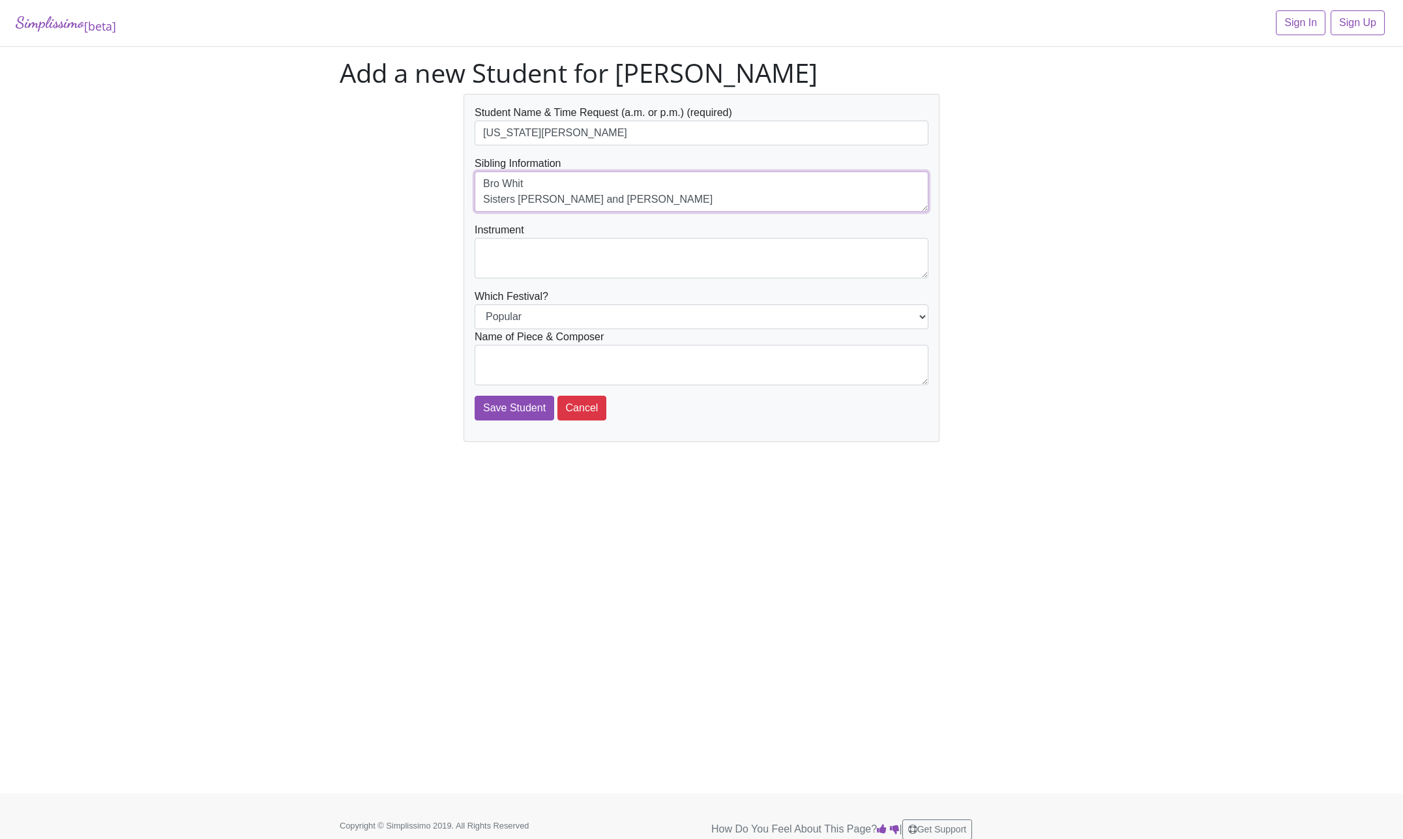
type textarea "Bro Whit Sisters [PERSON_NAME] and [PERSON_NAME]"
click at [566, 259] on textarea at bounding box center [702, 258] width 454 height 40
type textarea "Piano"
click at [475, 304] on select "Popular Jazz" at bounding box center [702, 316] width 454 height 25
select select "Jazz"
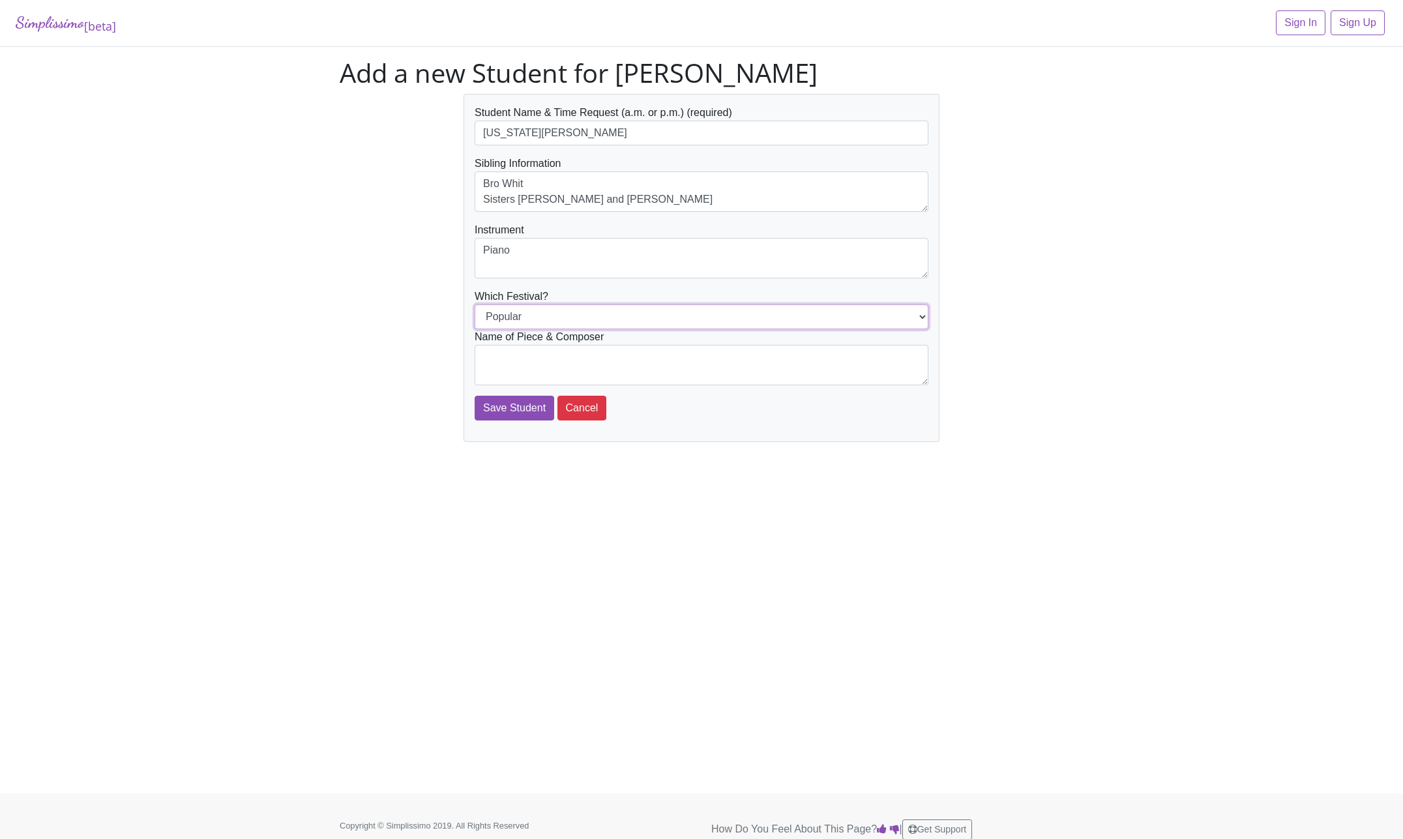
click option "Jazz" at bounding box center [0, 0] width 0 height 0
click at [784, 359] on textarea at bounding box center [702, 365] width 454 height 40
type textarea "Sweet Dreams by Arletta O'Hearn"
click at [501, 401] on input "Save Student" at bounding box center [515, 408] width 80 height 25
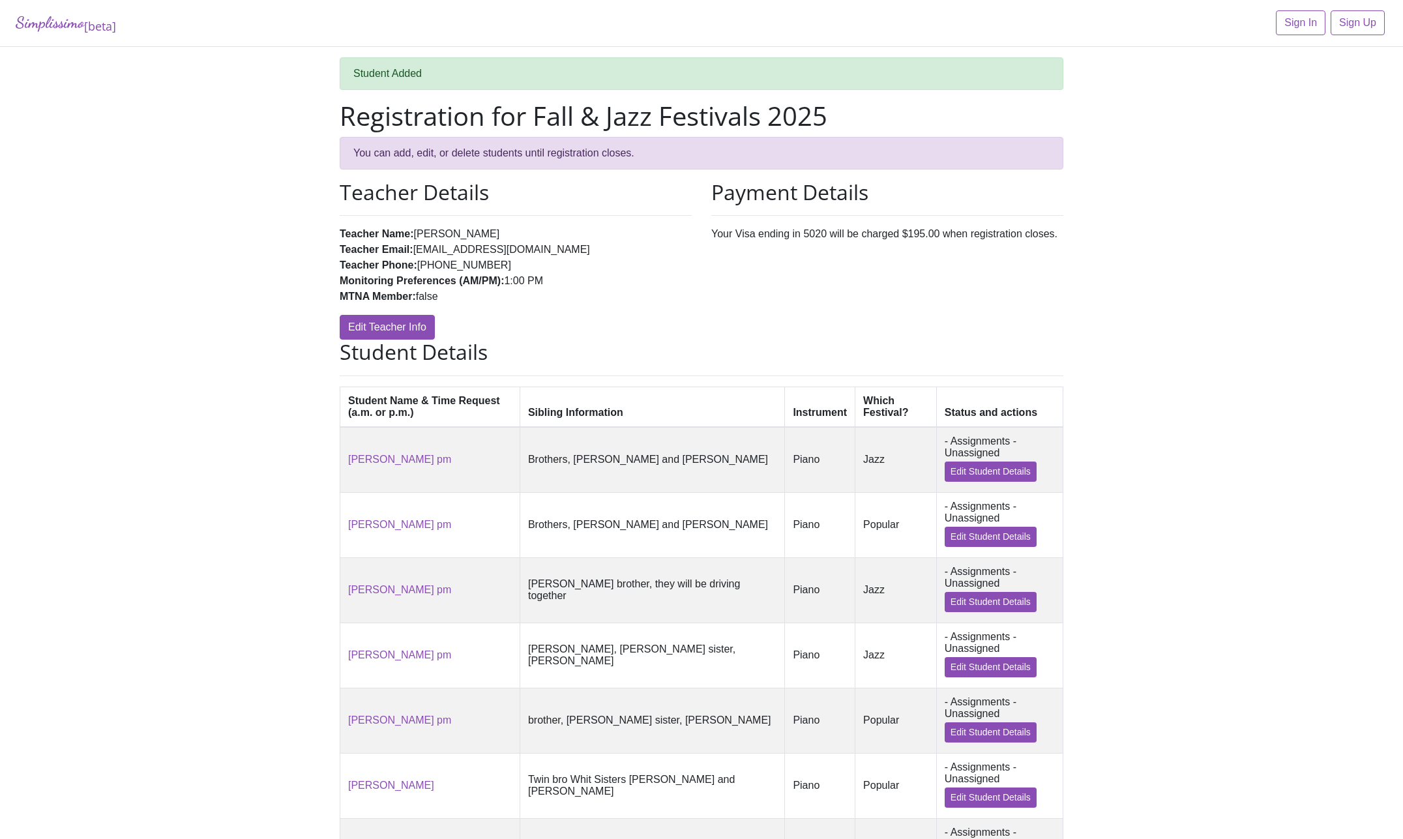
scroll to position [583, 0]
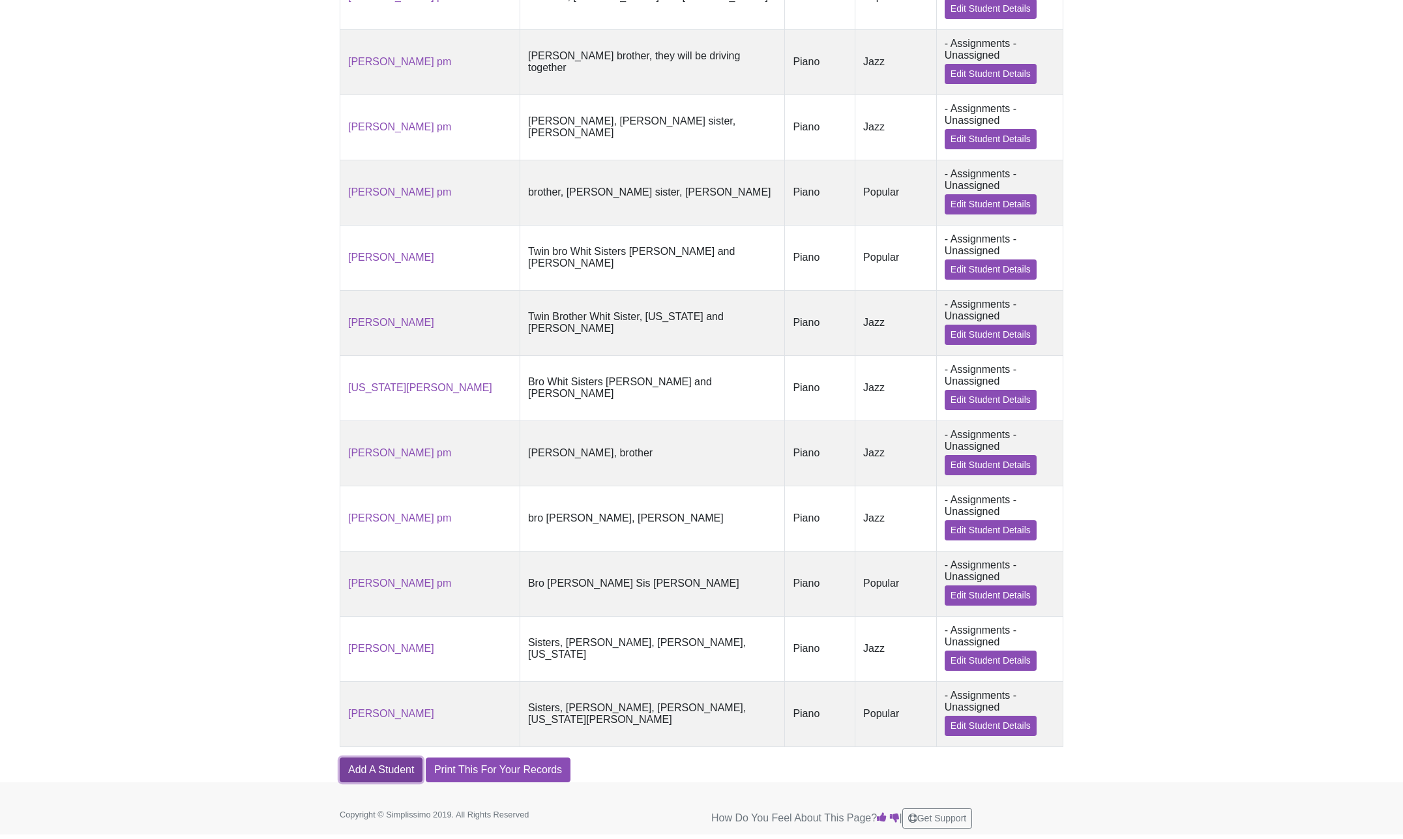
click at [357, 768] on link "Add A Student" at bounding box center [381, 769] width 83 height 25
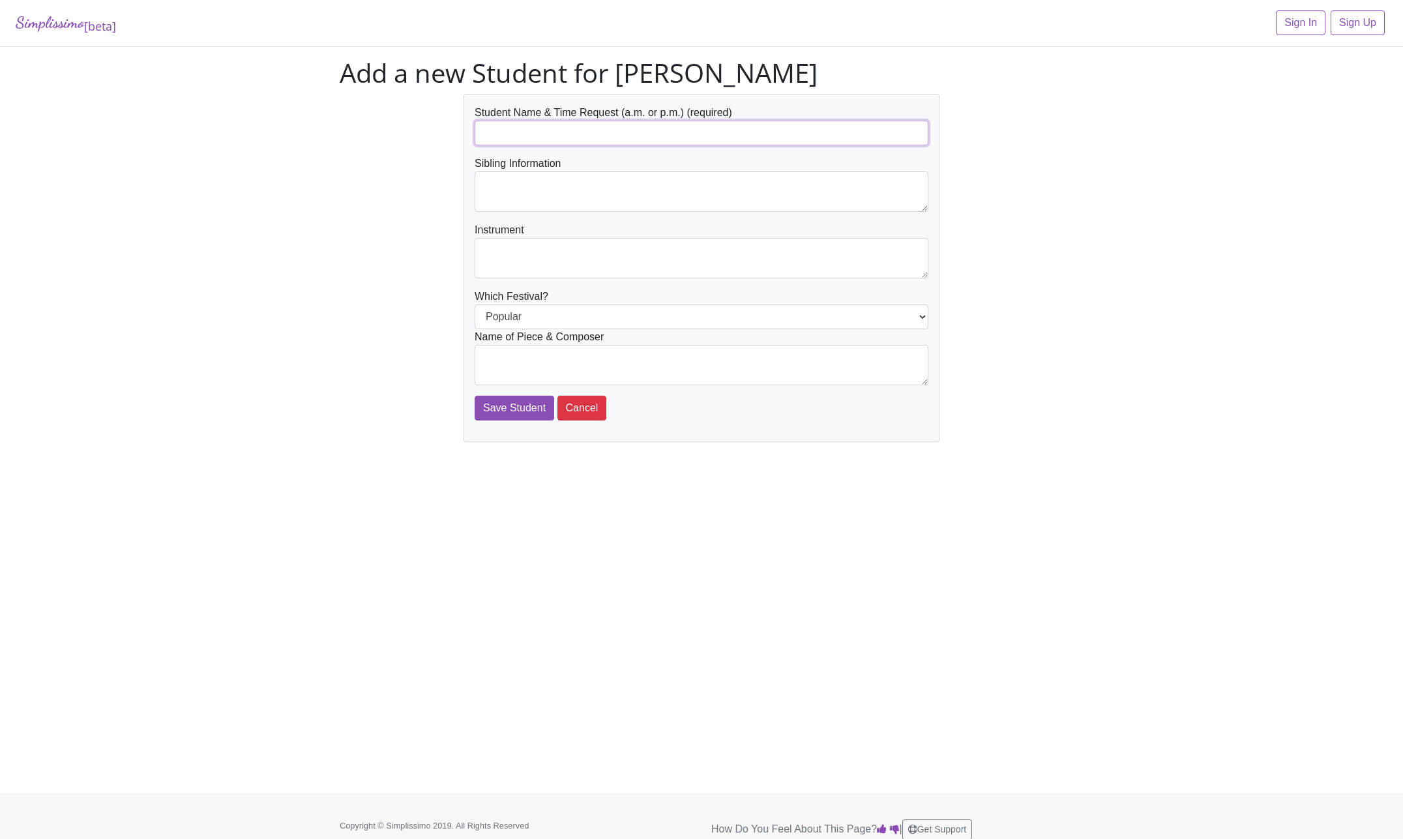
click at [583, 132] on input "text" at bounding box center [702, 133] width 454 height 25
click at [518, 131] on input "[PERSON_NAME] AM" at bounding box center [702, 133] width 454 height 25
type input "[PERSON_NAME] AM"
click at [527, 179] on textarea at bounding box center [702, 191] width 454 height 40
type textarea "Bro Whit Sister, [PERSON_NAME] and [US_STATE]"
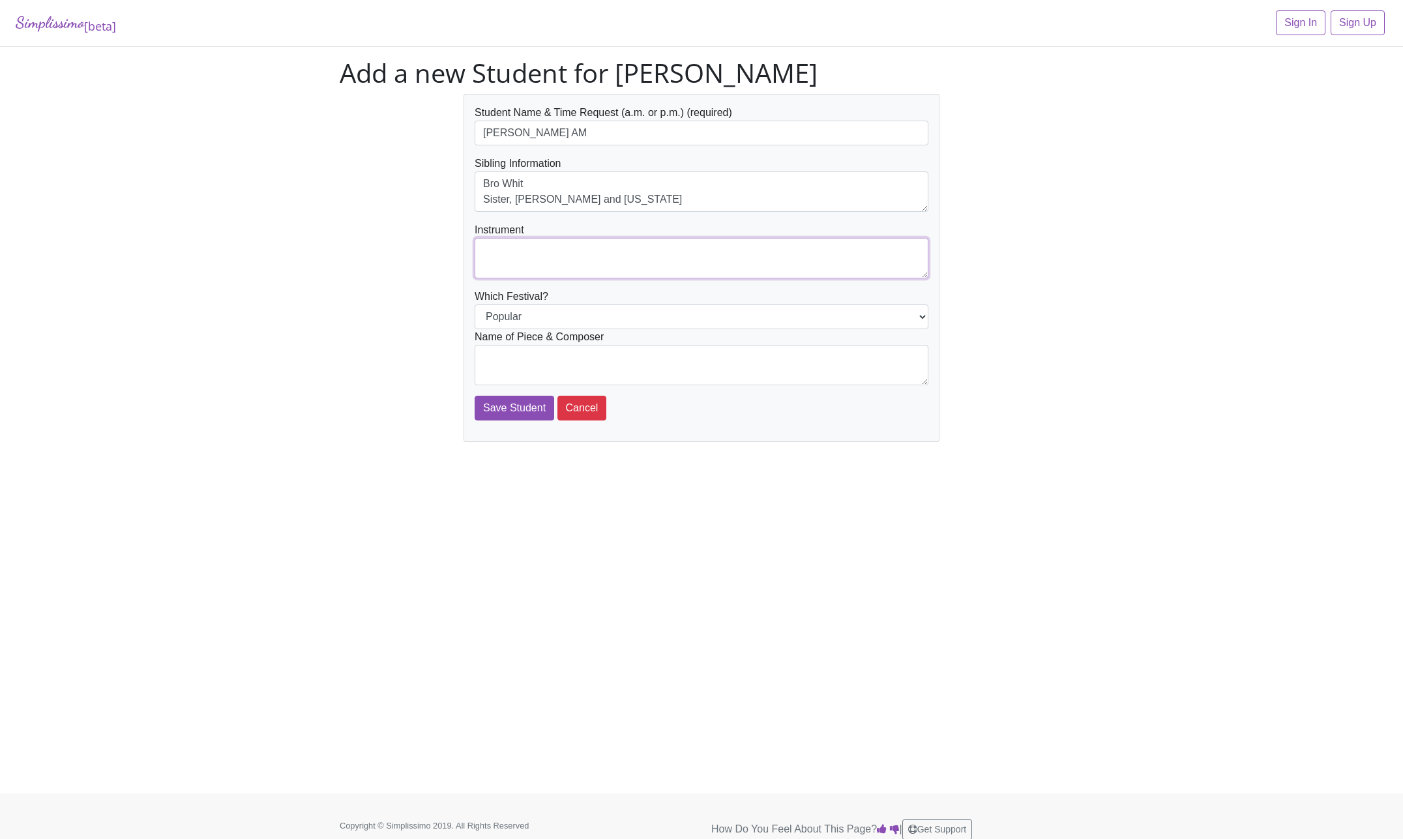
click at [531, 257] on textarea at bounding box center [702, 258] width 454 height 40
type textarea "Piano"
click at [475, 304] on select "Popular Jazz" at bounding box center [702, 316] width 454 height 25
click at [849, 310] on select "Popular Jazz" at bounding box center [702, 316] width 454 height 25
click at [645, 356] on textarea at bounding box center [702, 365] width 454 height 40
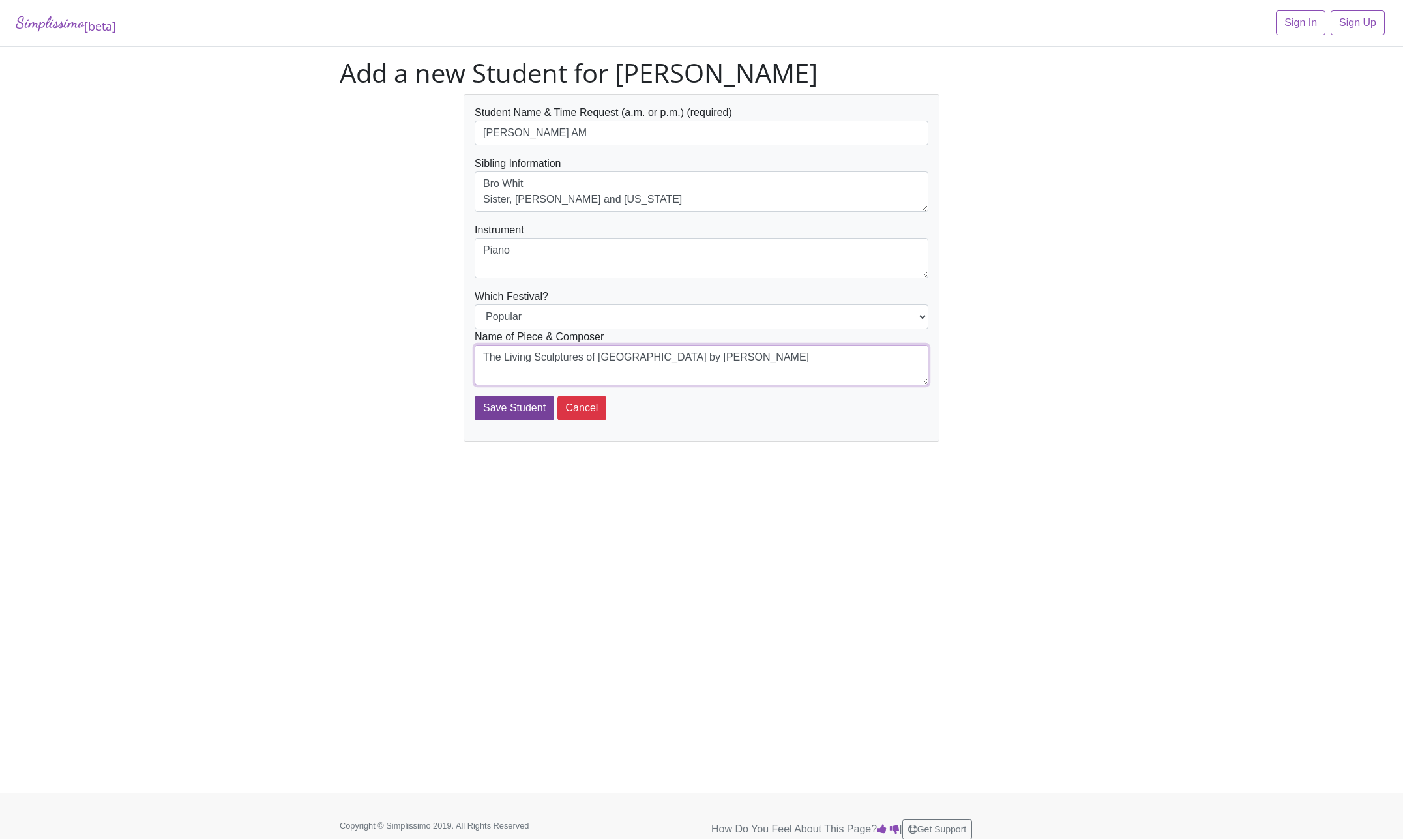
type textarea "The Living Sculptures of Pemberley by Dario Marianelli"
click at [507, 403] on input "Save Student" at bounding box center [515, 408] width 80 height 25
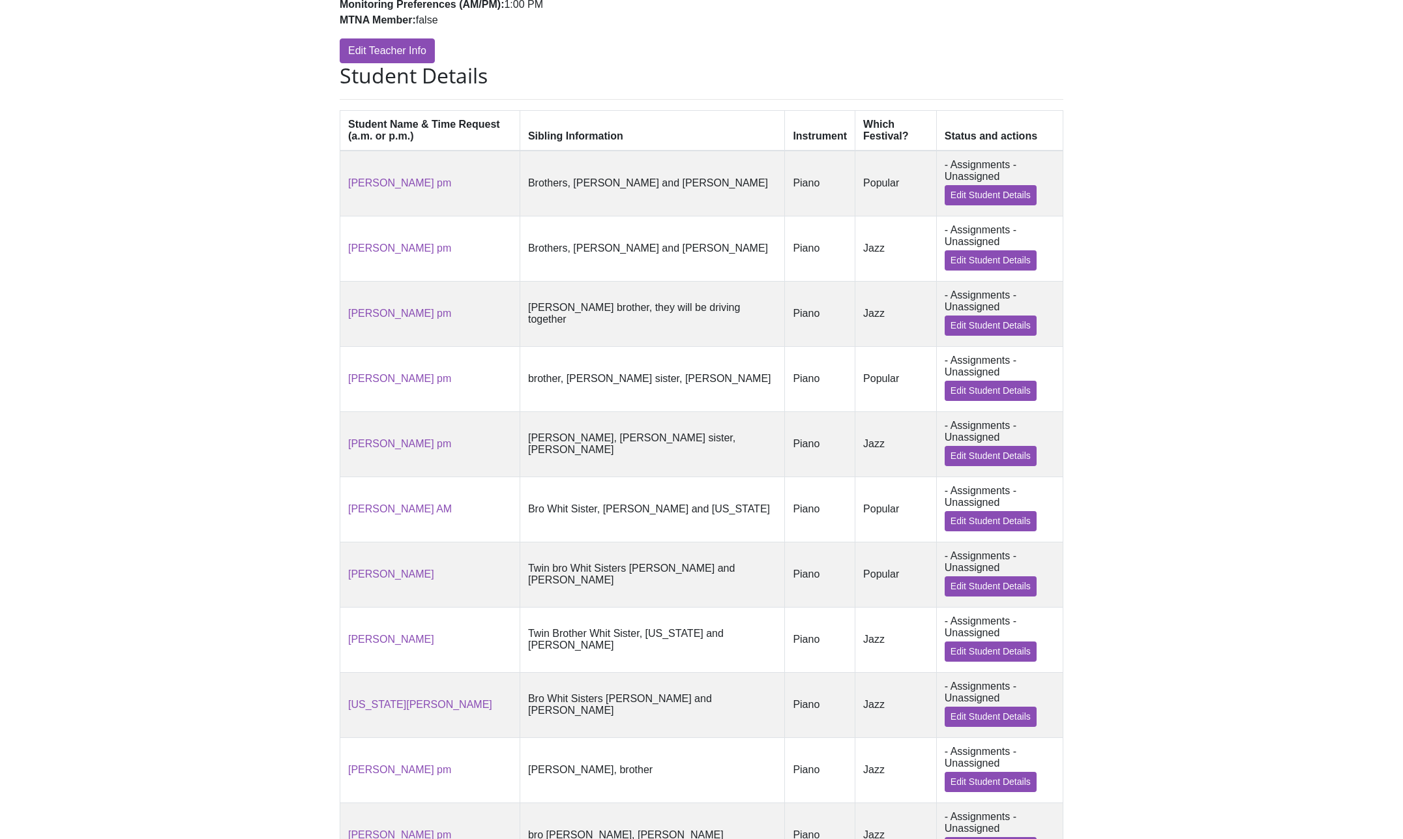
scroll to position [465, 0]
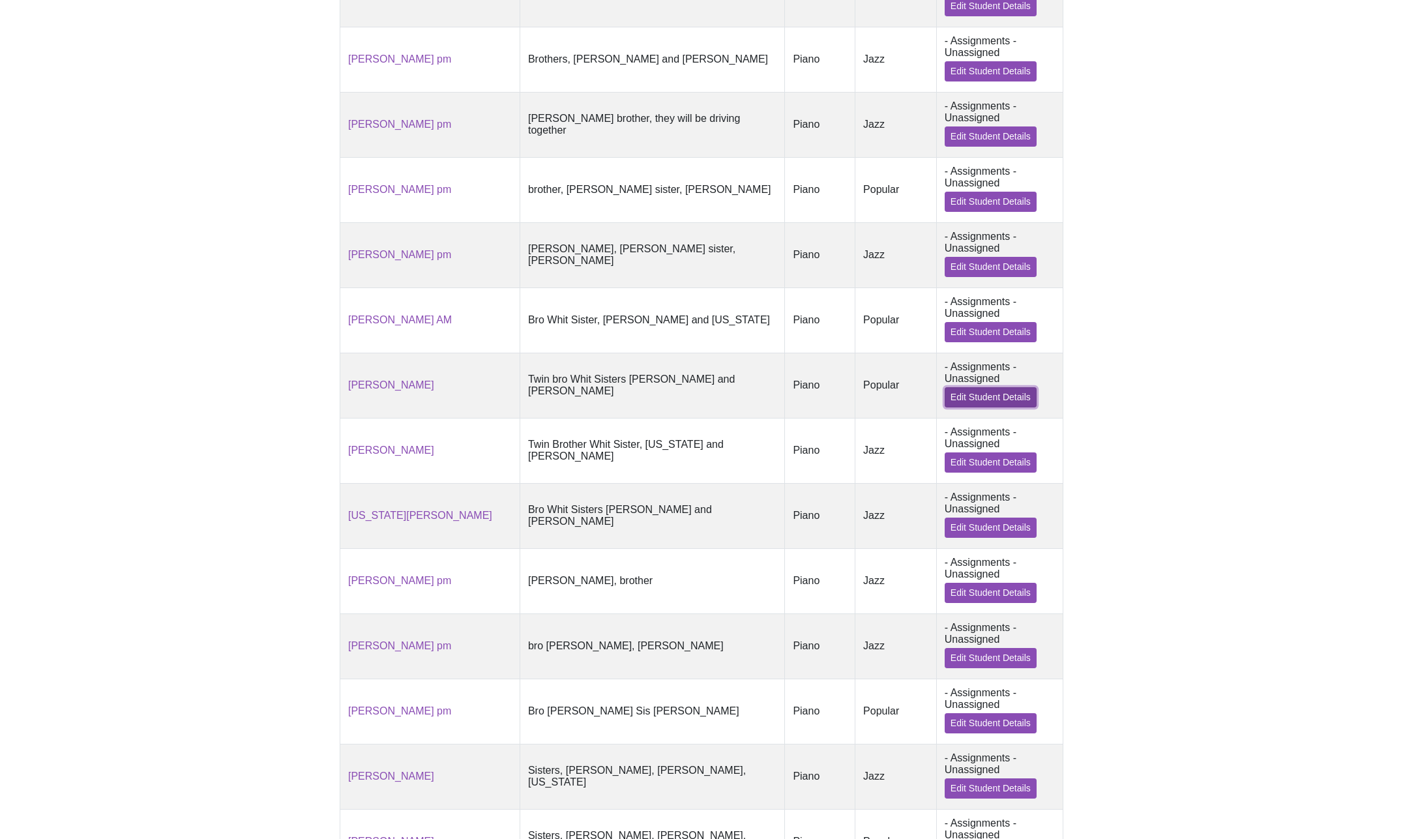
click at [961, 407] on link "Edit Student Details" at bounding box center [991, 397] width 92 height 20
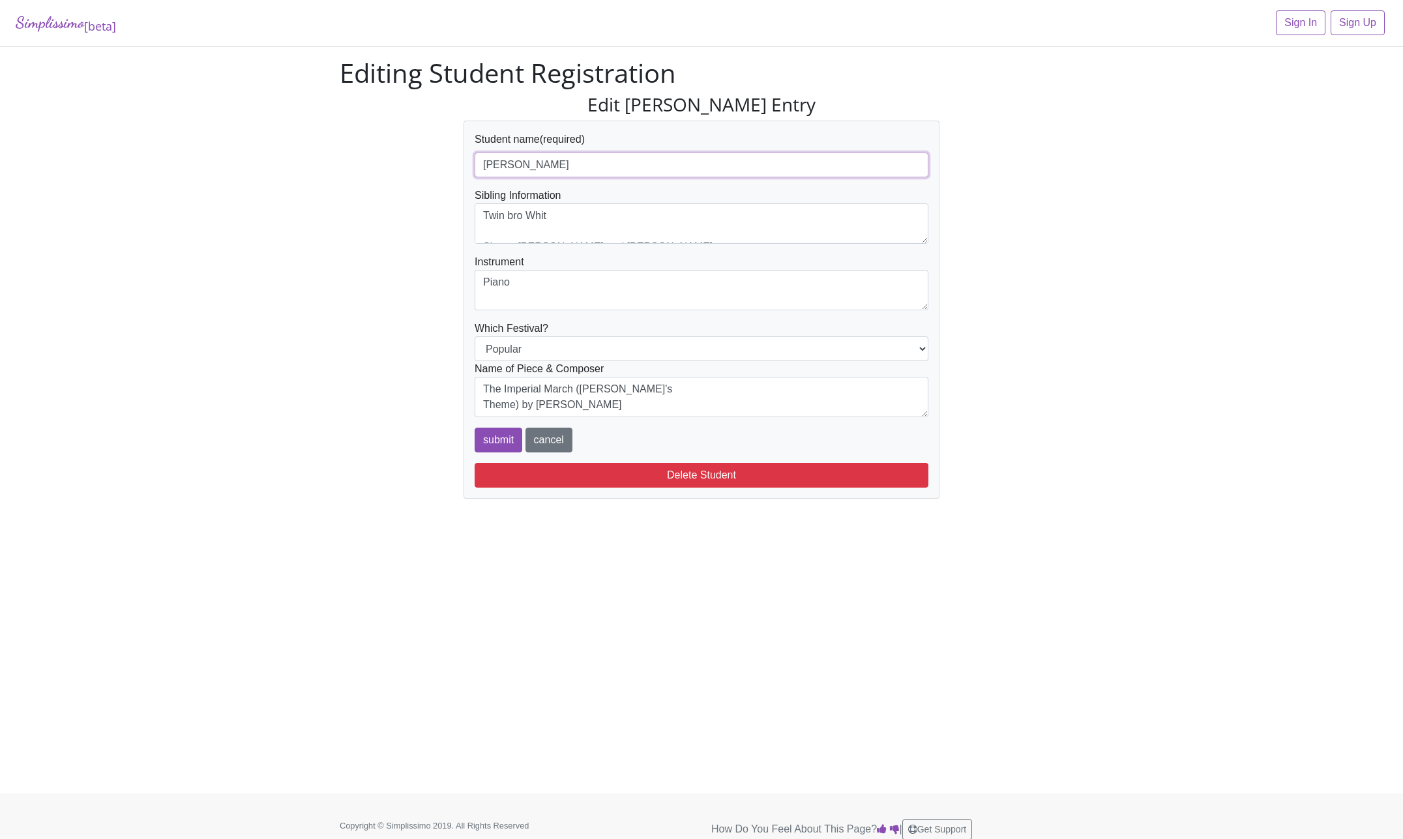
click at [616, 162] on input "[PERSON_NAME]" at bounding box center [702, 165] width 454 height 25
type input "[PERSON_NAME] AM"
click at [506, 439] on input "submit" at bounding box center [499, 440] width 48 height 25
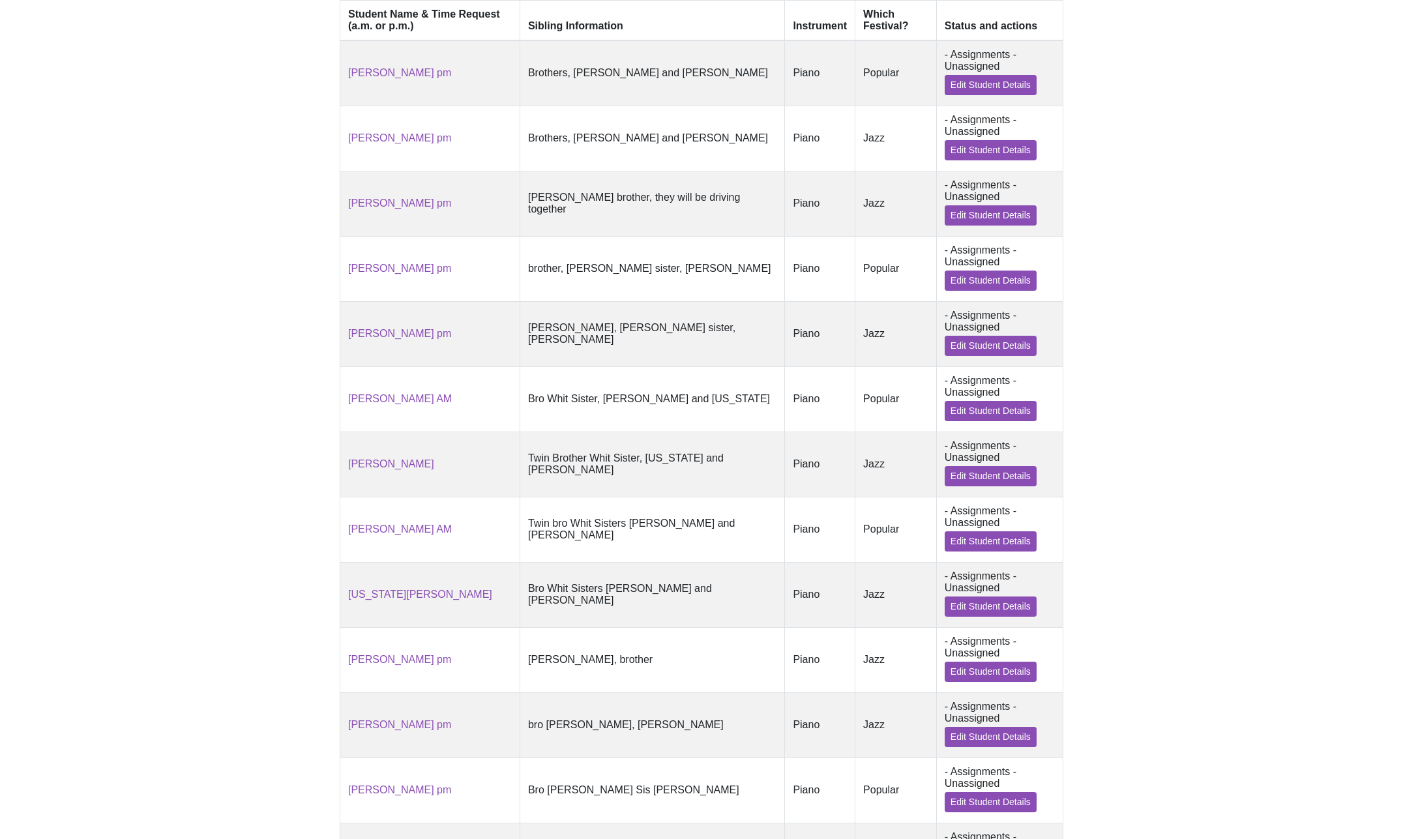
scroll to position [399, 0]
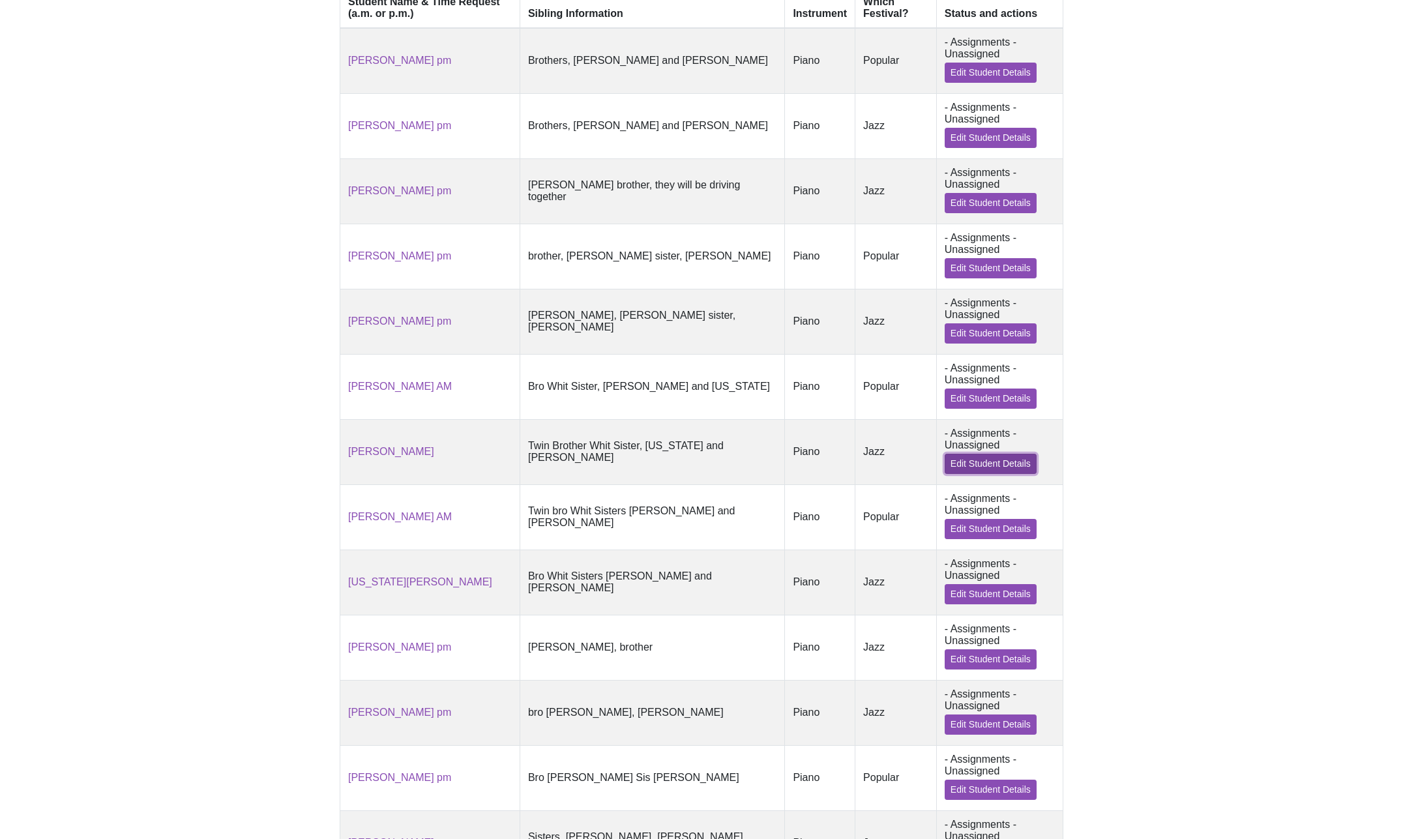
click at [945, 474] on link "Edit Student Details" at bounding box center [991, 464] width 92 height 20
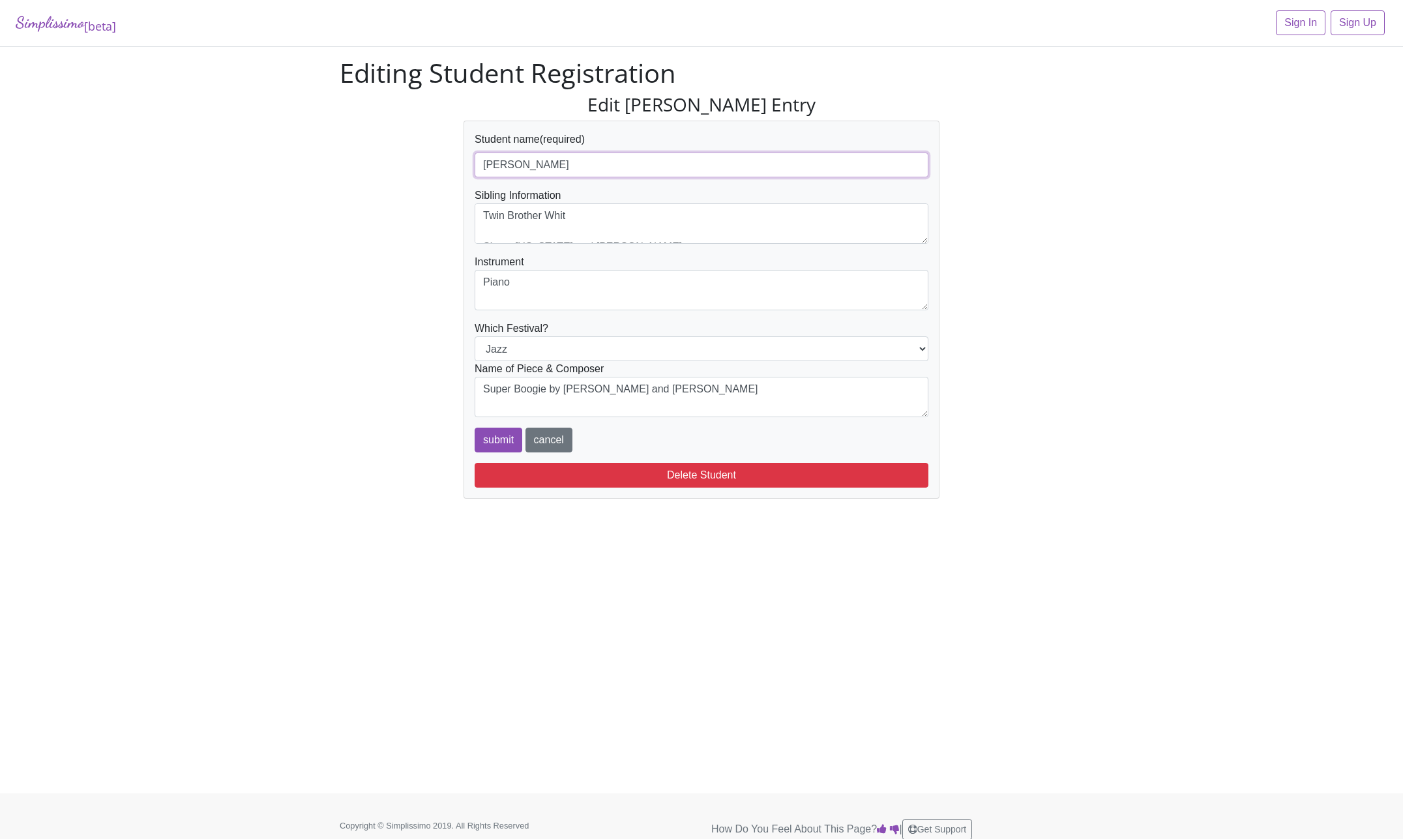
click at [619, 172] on input "Esther Harrison" at bounding box center [702, 165] width 454 height 25
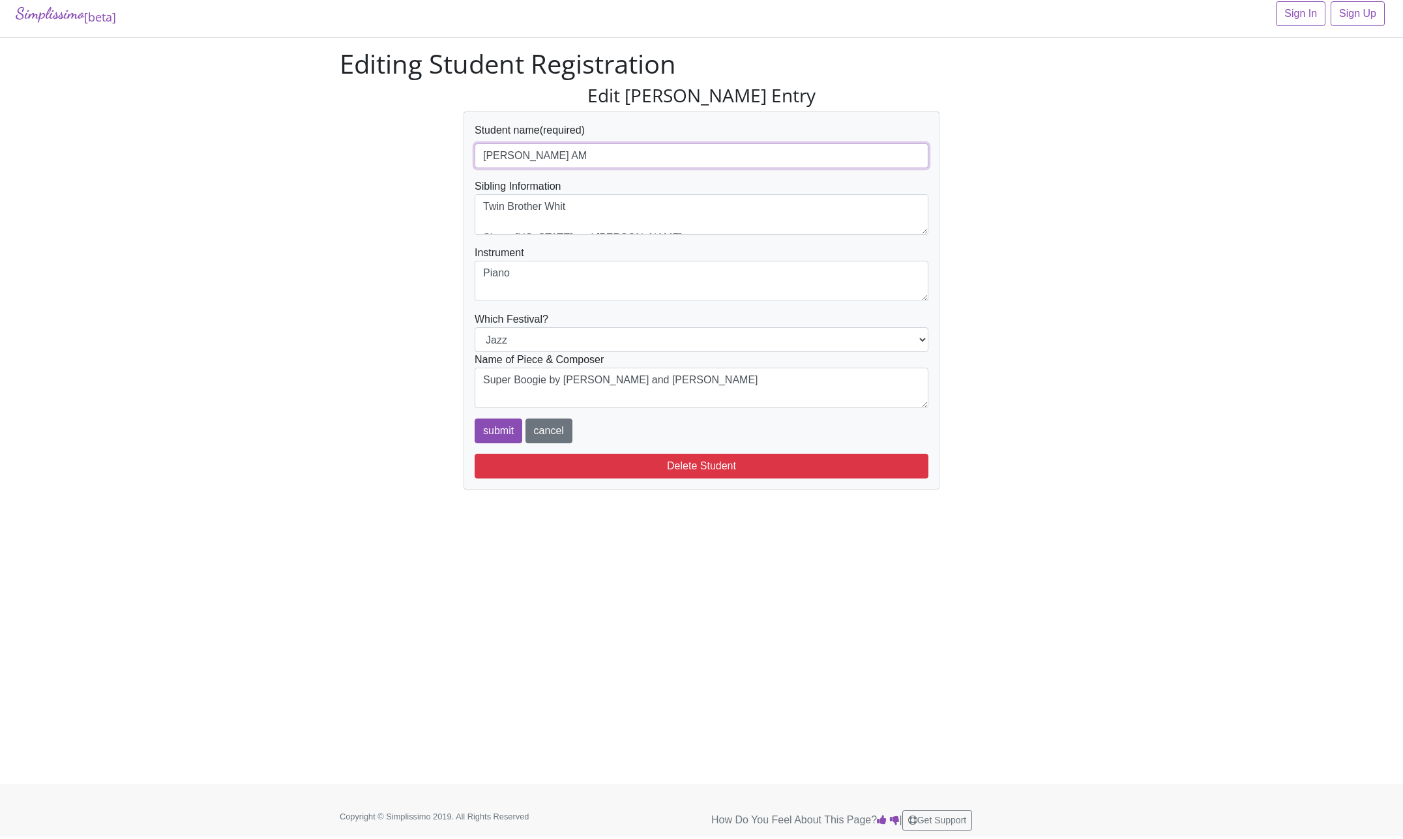
scroll to position [11, 0]
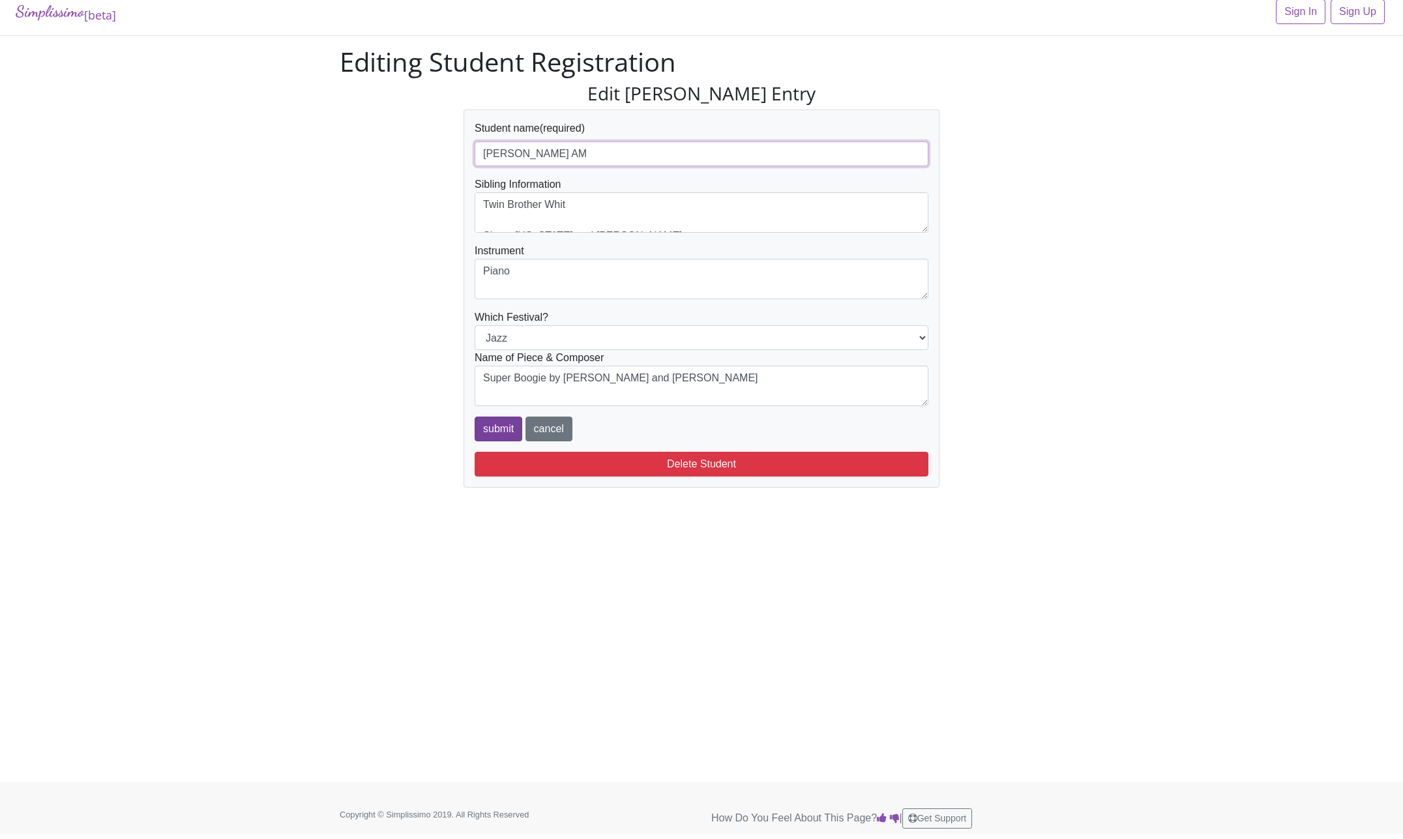
type input "[PERSON_NAME] AM"
click at [495, 428] on input "submit" at bounding box center [499, 429] width 48 height 25
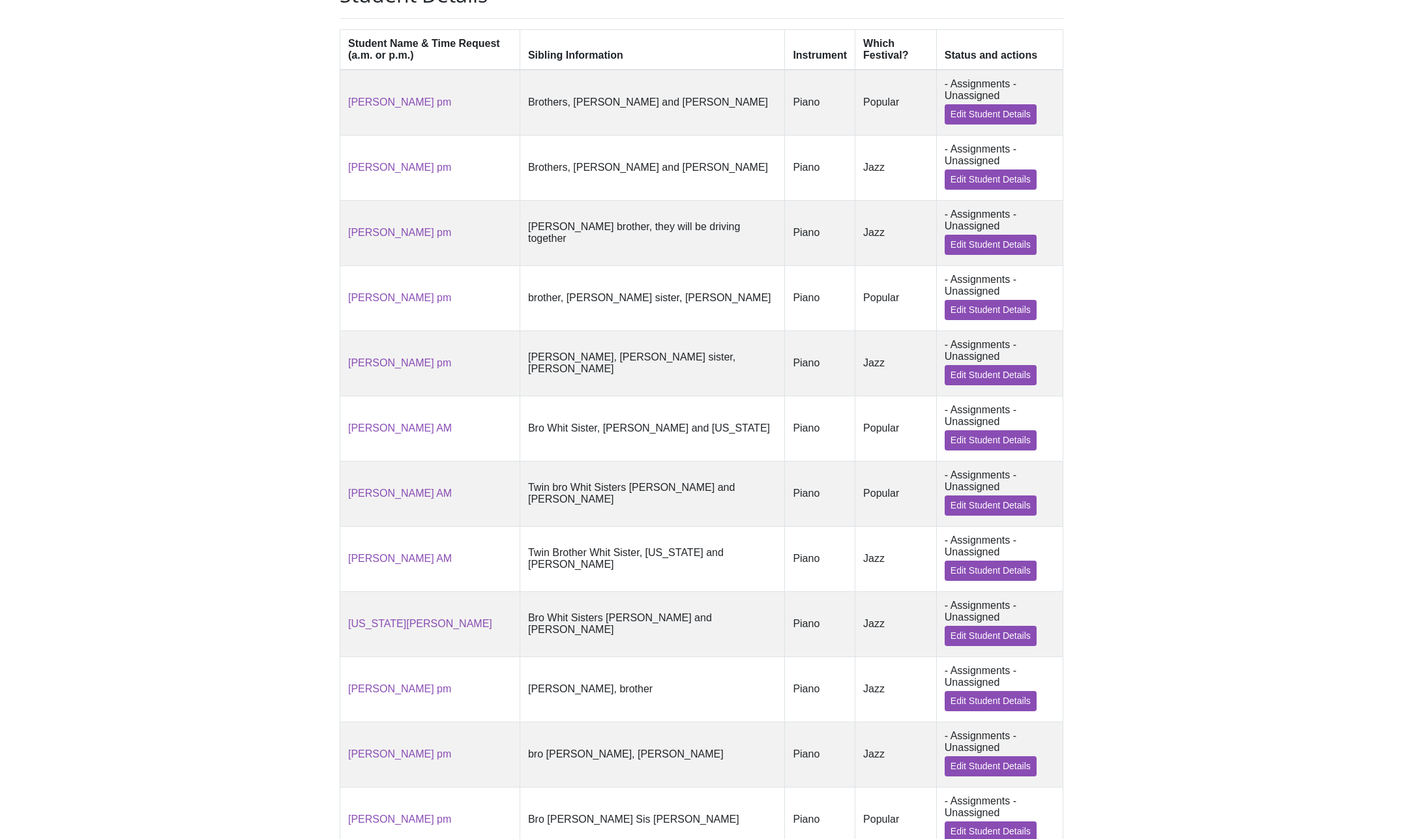
scroll to position [532, 0]
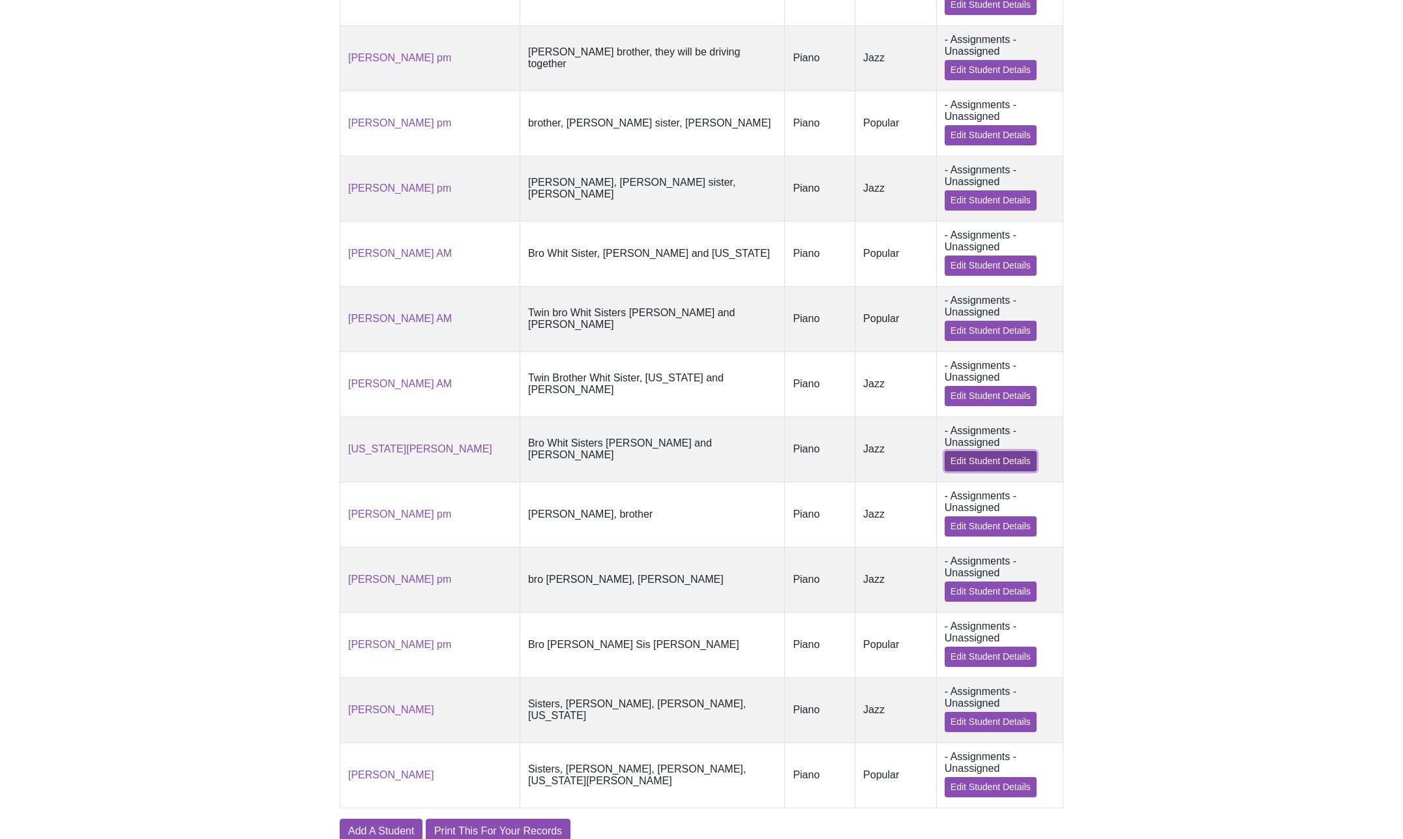
click at [962, 471] on link "Edit Student Details" at bounding box center [991, 461] width 92 height 20
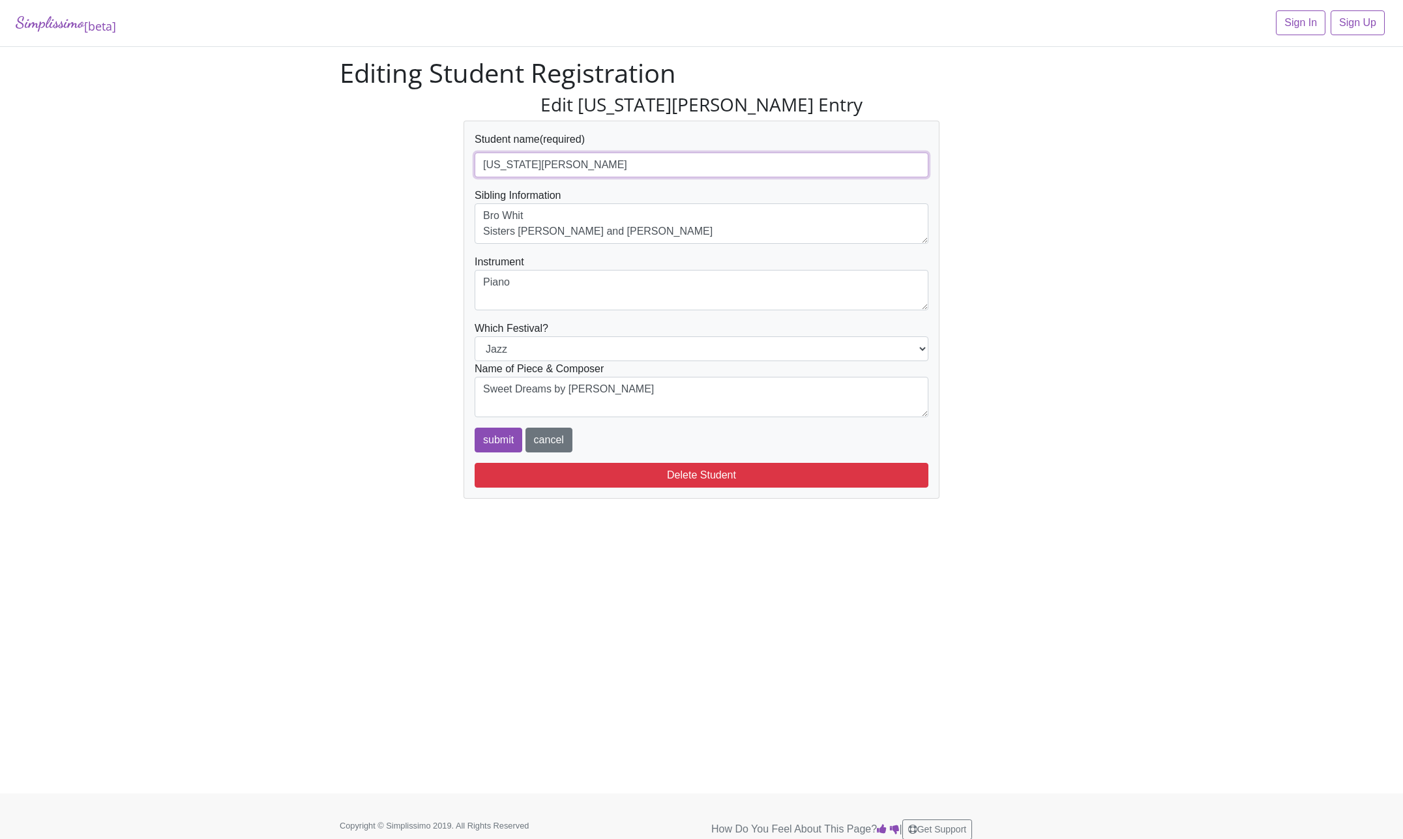
click at [607, 158] on input "[US_STATE][PERSON_NAME]" at bounding box center [702, 165] width 454 height 25
type input "[US_STATE][PERSON_NAME] AM"
click at [485, 435] on input "submit" at bounding box center [499, 440] width 48 height 25
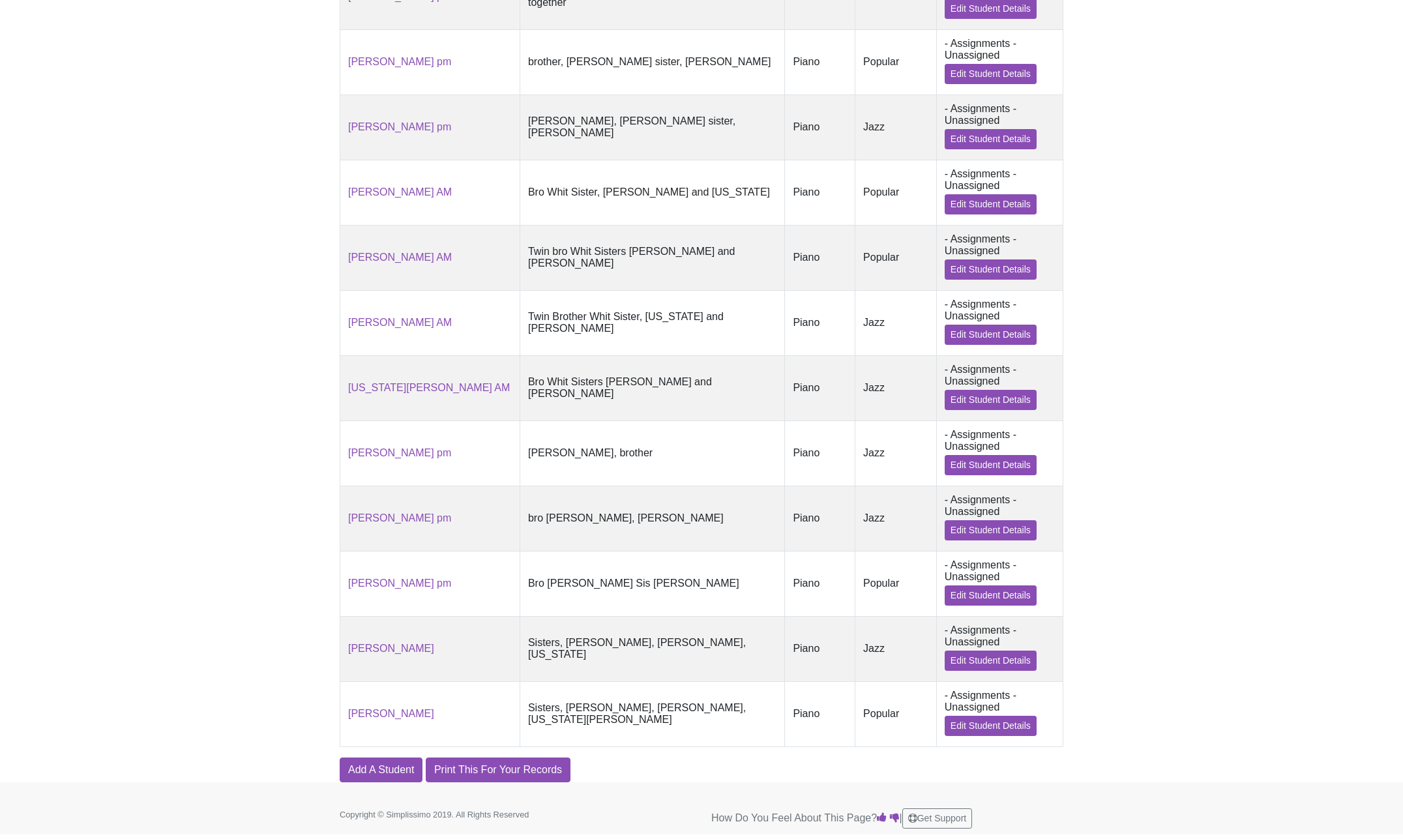
scroll to position [652, 0]
click at [945, 653] on link "Edit Student Details" at bounding box center [991, 661] width 92 height 20
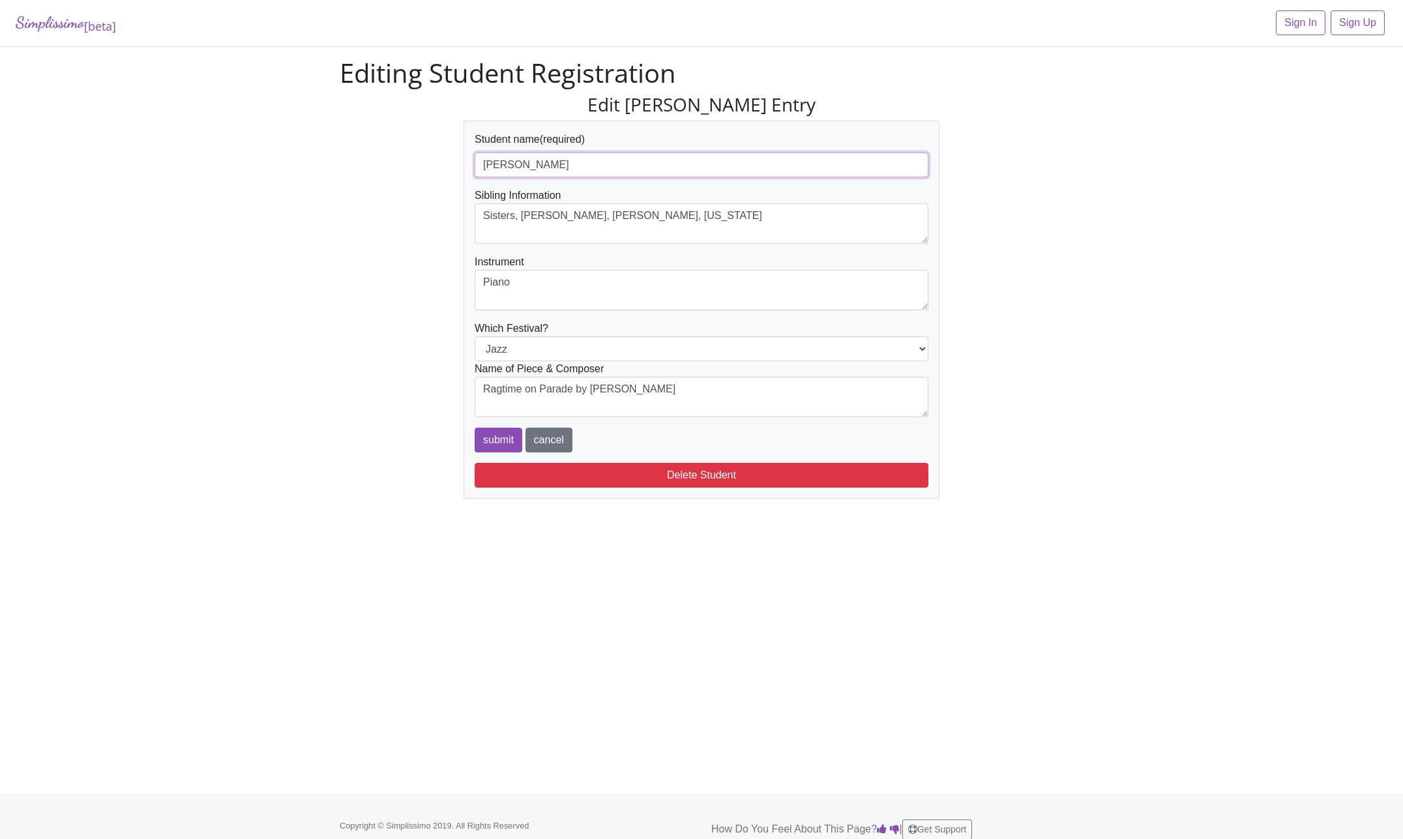
click at [564, 166] on input "Whit Harrison" at bounding box center [702, 165] width 454 height 25
type input "[PERSON_NAME] AM"
click at [501, 439] on input "submit" at bounding box center [499, 440] width 48 height 25
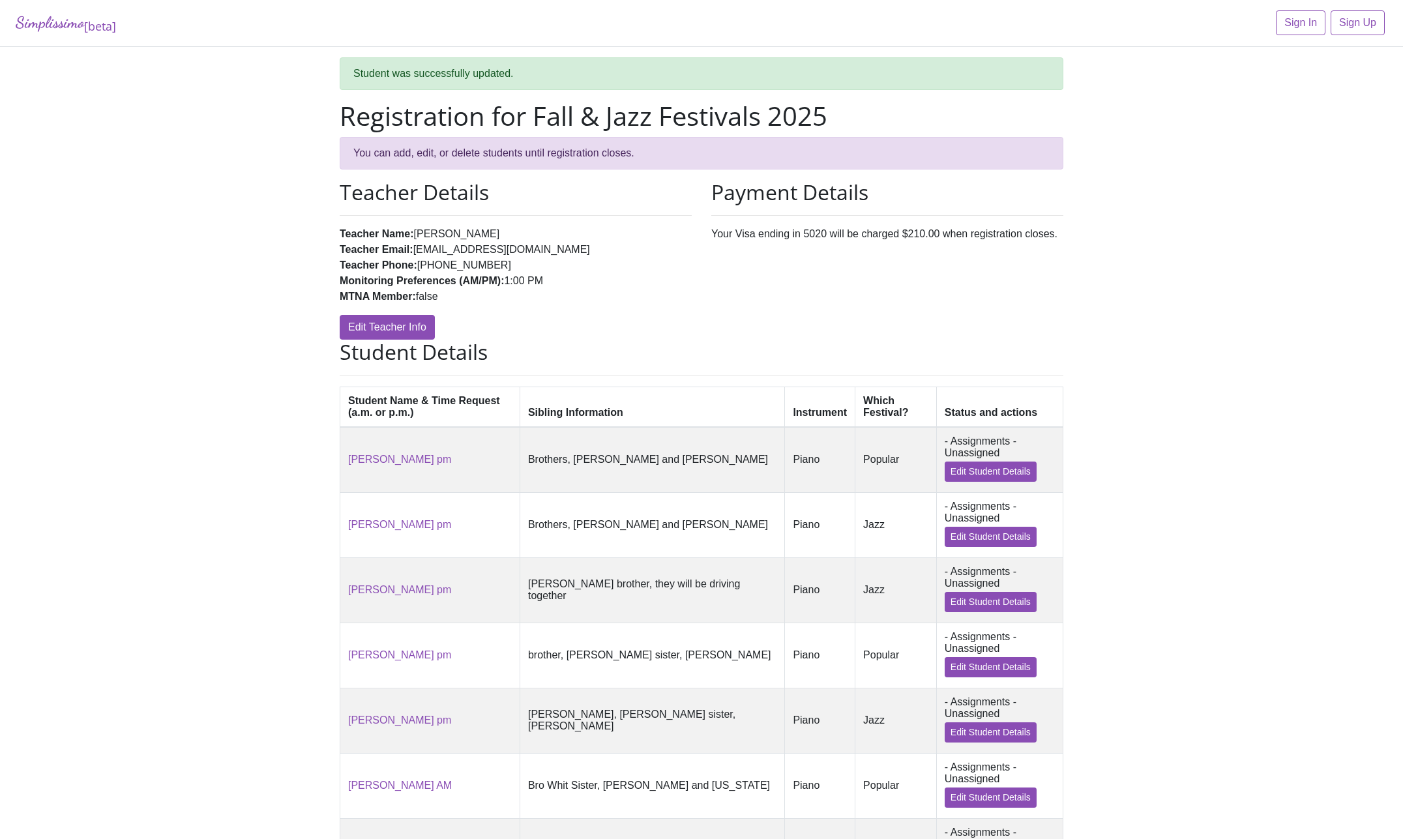
scroll to position [652, 0]
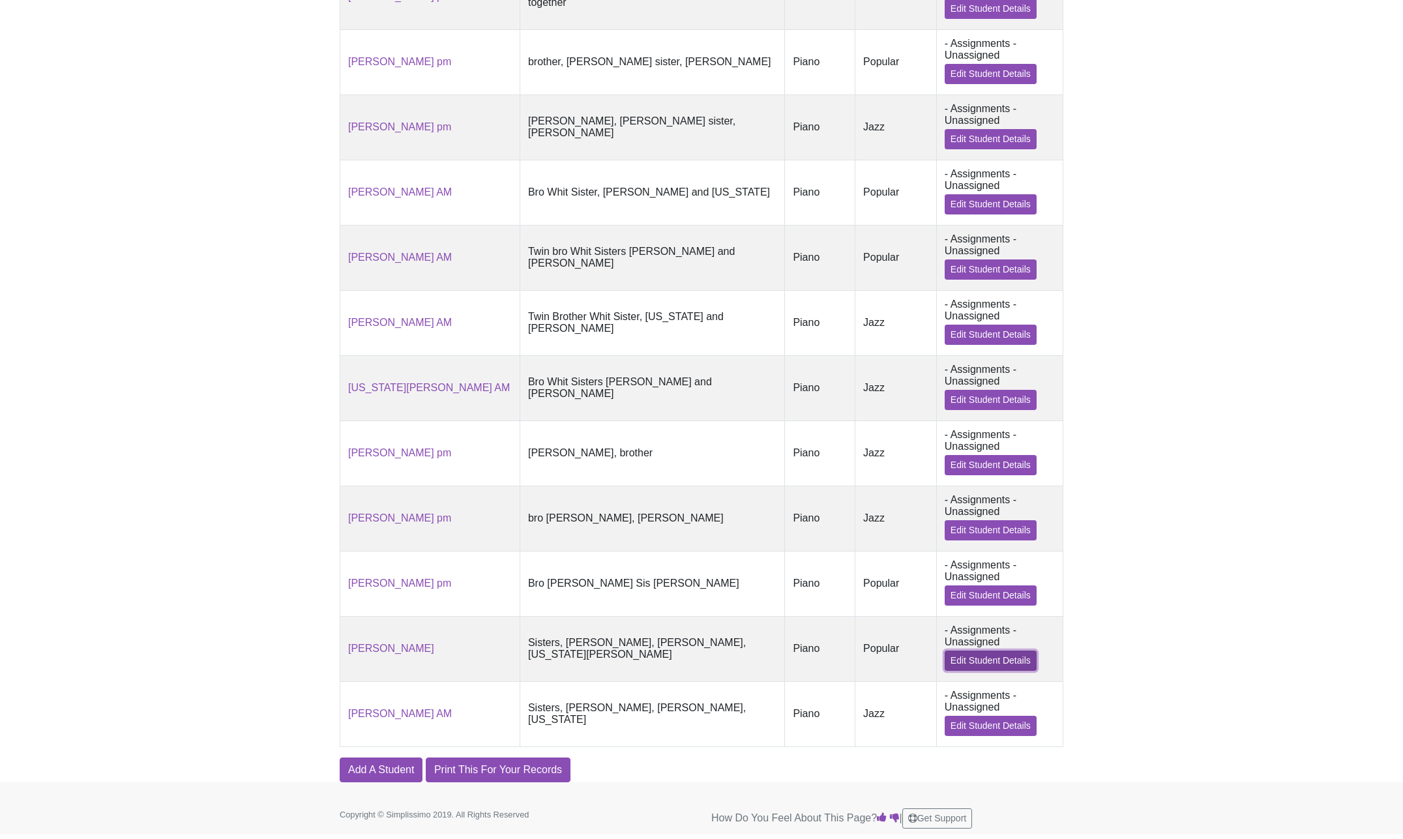
click at [958, 655] on link "Edit Student Details" at bounding box center [991, 661] width 92 height 20
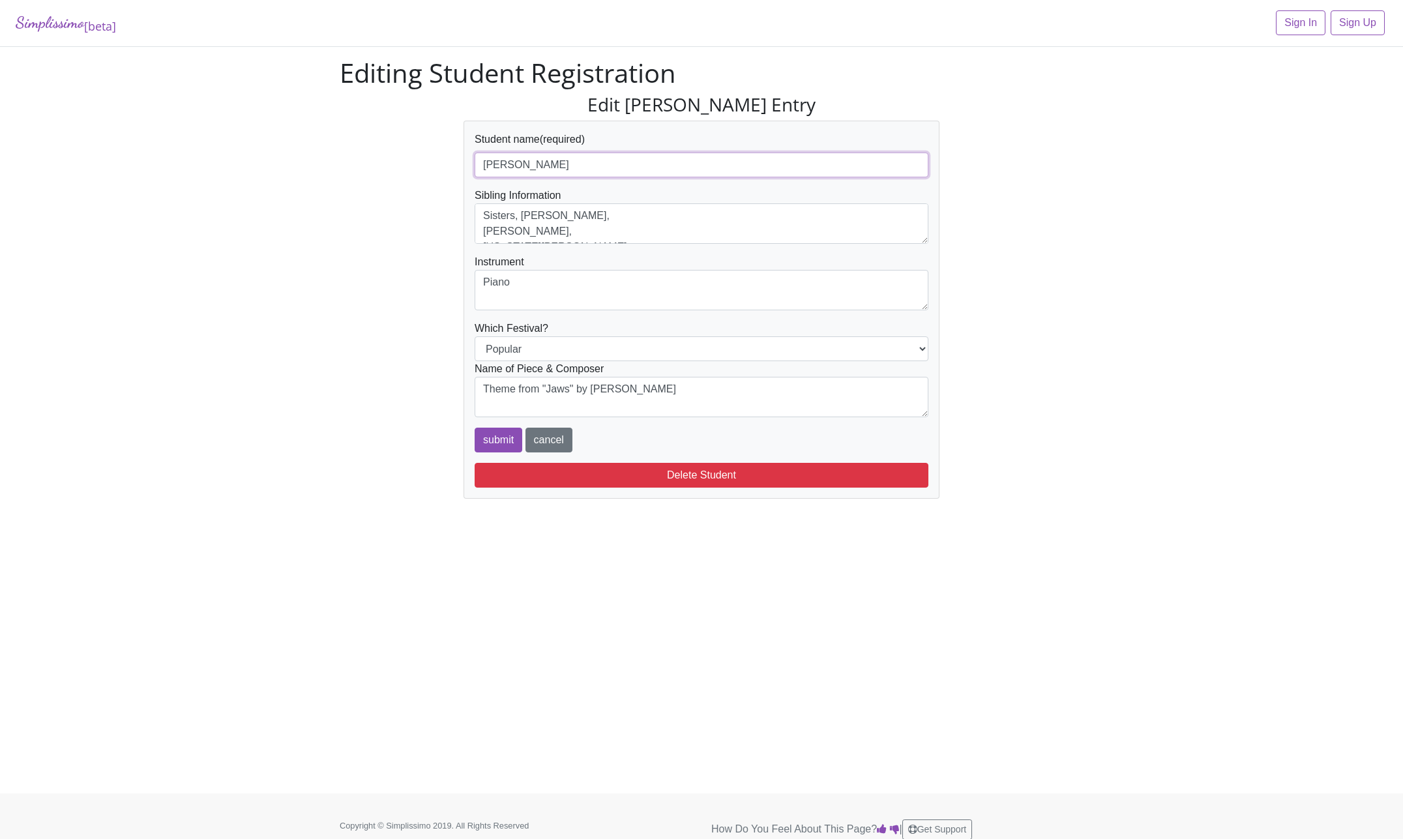
click at [558, 163] on input "Whit Harrison" at bounding box center [702, 165] width 454 height 25
type input "Whit Harrison AM"
click at [506, 441] on input "submit" at bounding box center [499, 440] width 48 height 25
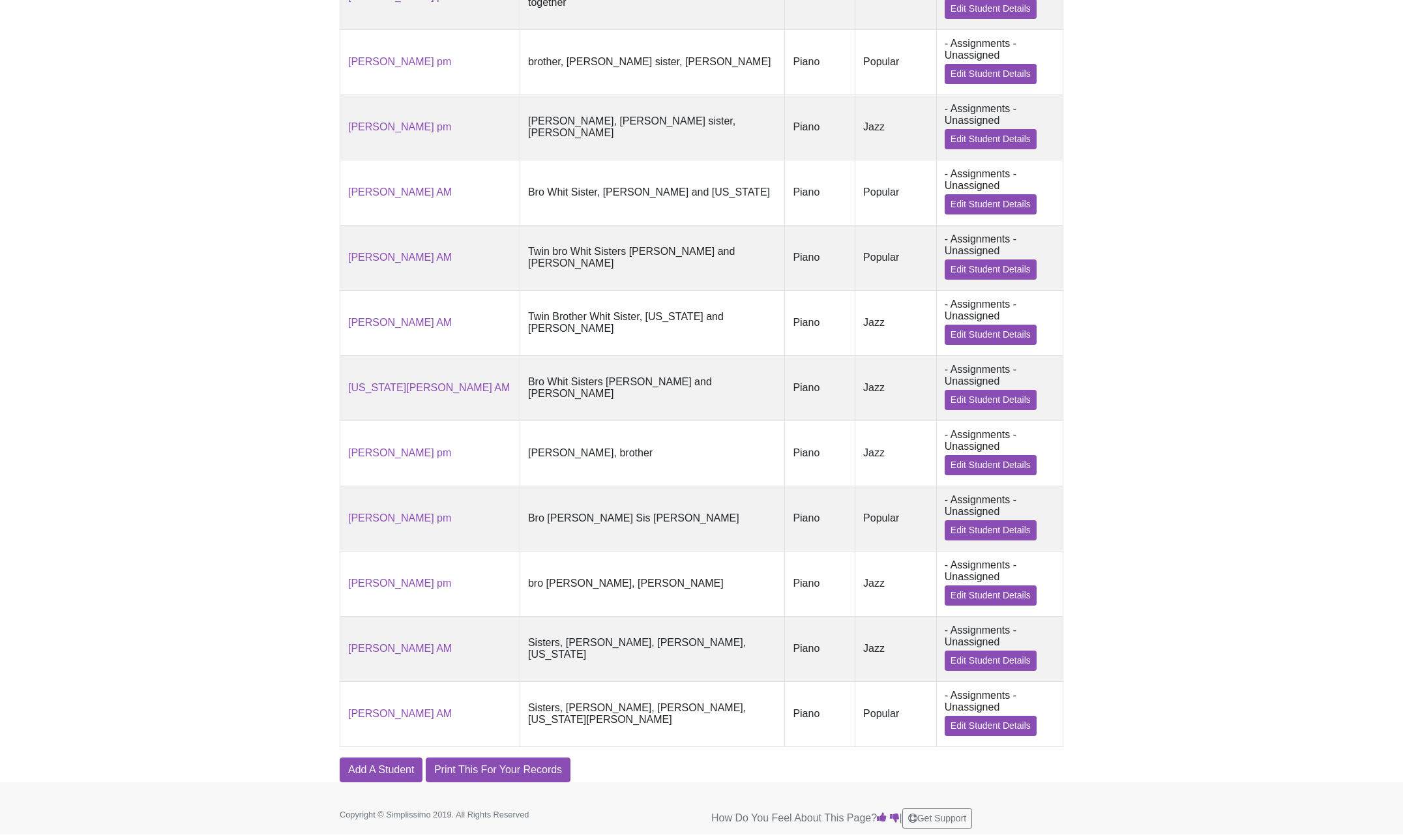
scroll to position [652, 0]
click at [499, 771] on link "Print This For Your Records" at bounding box center [498, 769] width 145 height 25
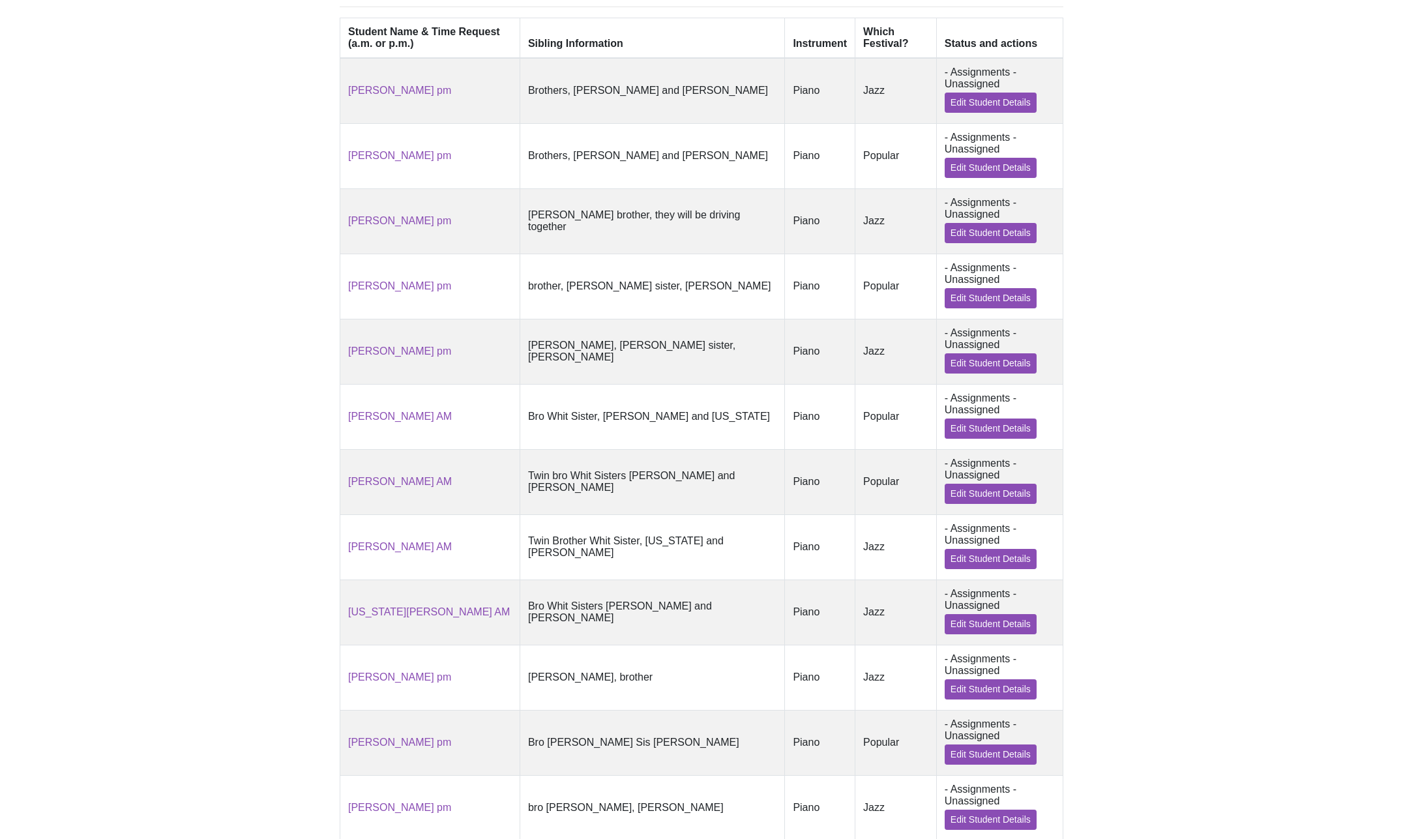
scroll to position [0, 0]
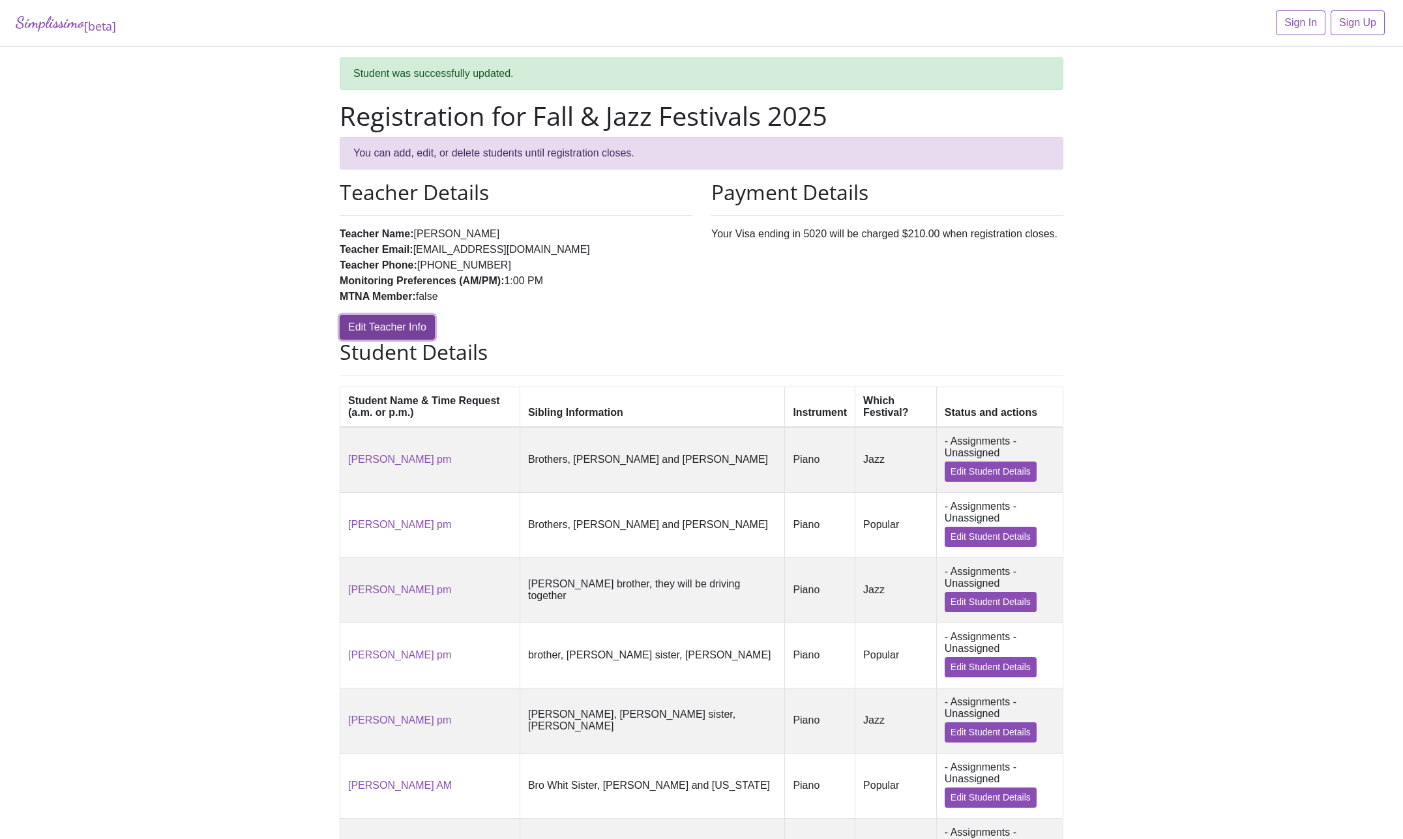
click at [355, 331] on link "Edit Teacher Info" at bounding box center [387, 327] width 95 height 25
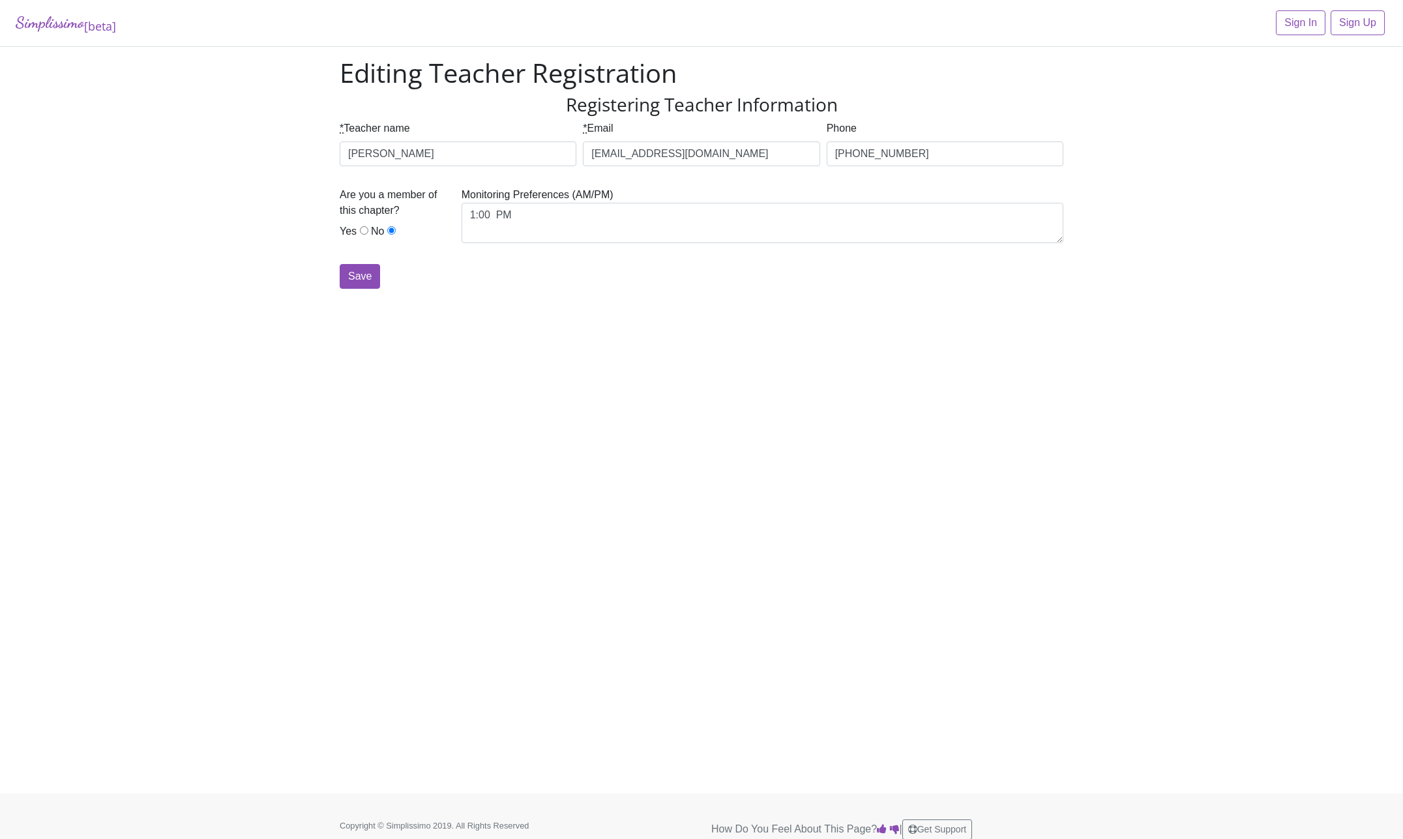
click at [360, 231] on input "Yes" at bounding box center [364, 230] width 8 height 8
radio input "true"
click at [355, 280] on input "Save" at bounding box center [360, 276] width 40 height 25
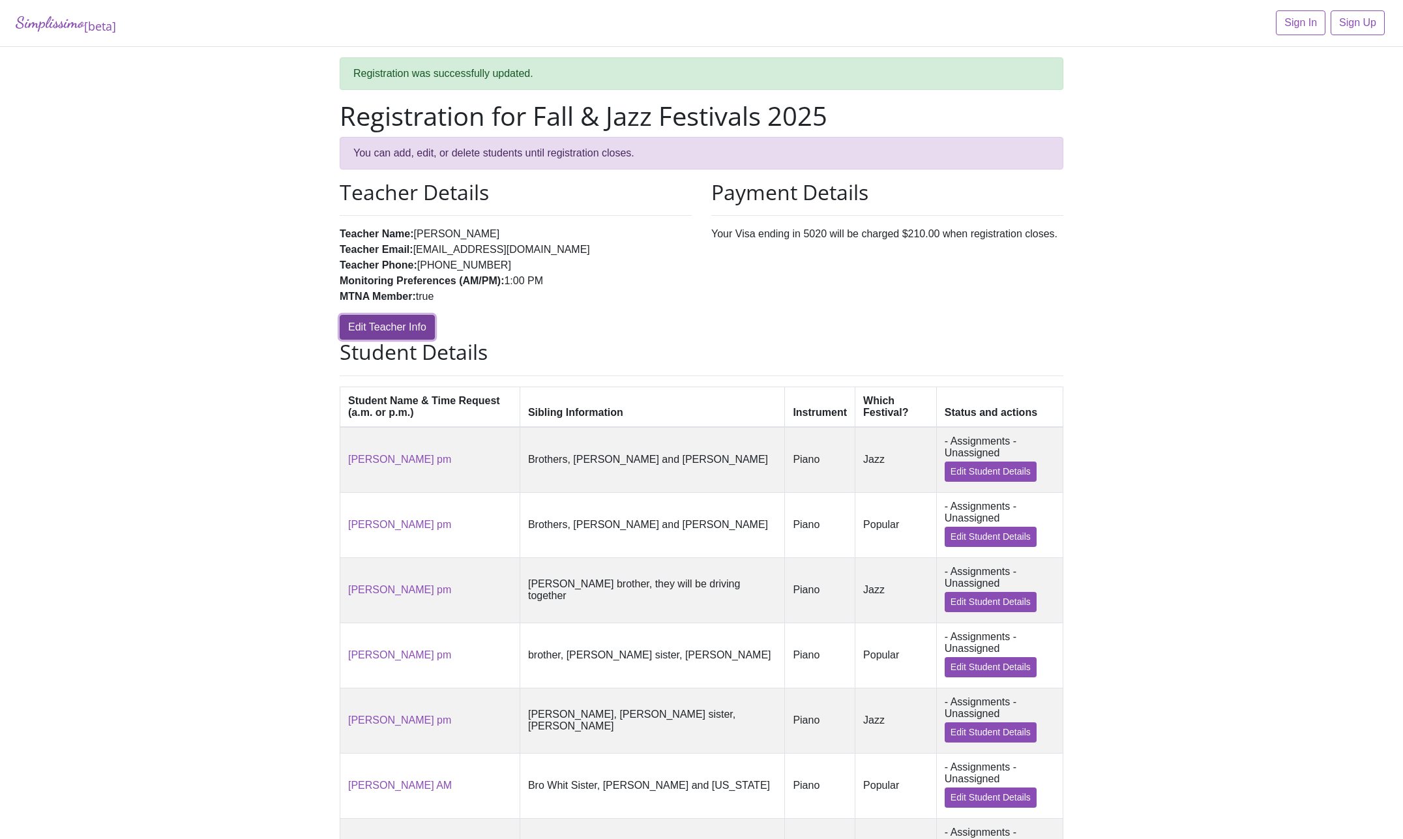
click at [361, 325] on link "Edit Teacher Info" at bounding box center [387, 327] width 95 height 25
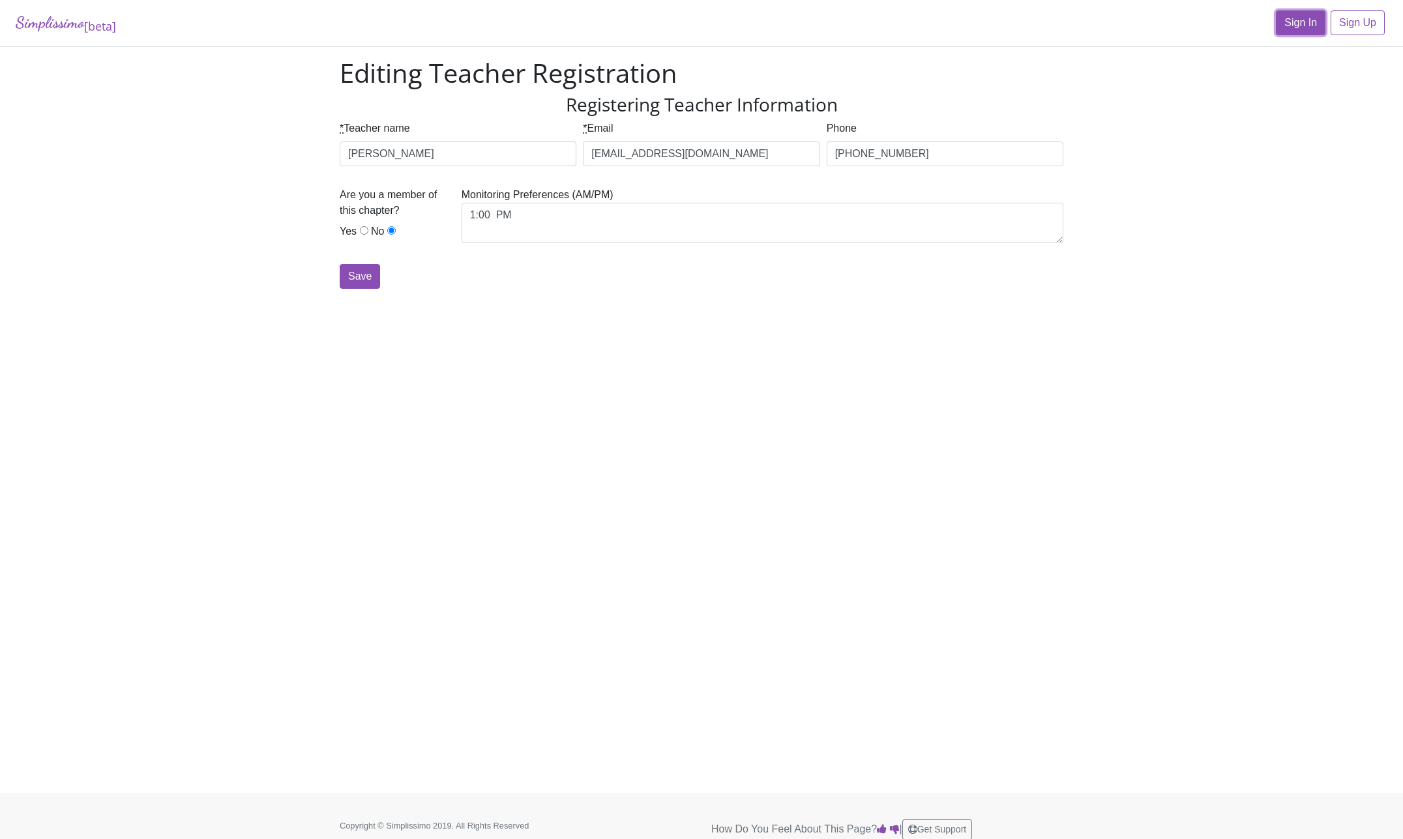
click at [1303, 23] on link "Sign In" at bounding box center [1301, 22] width 50 height 25
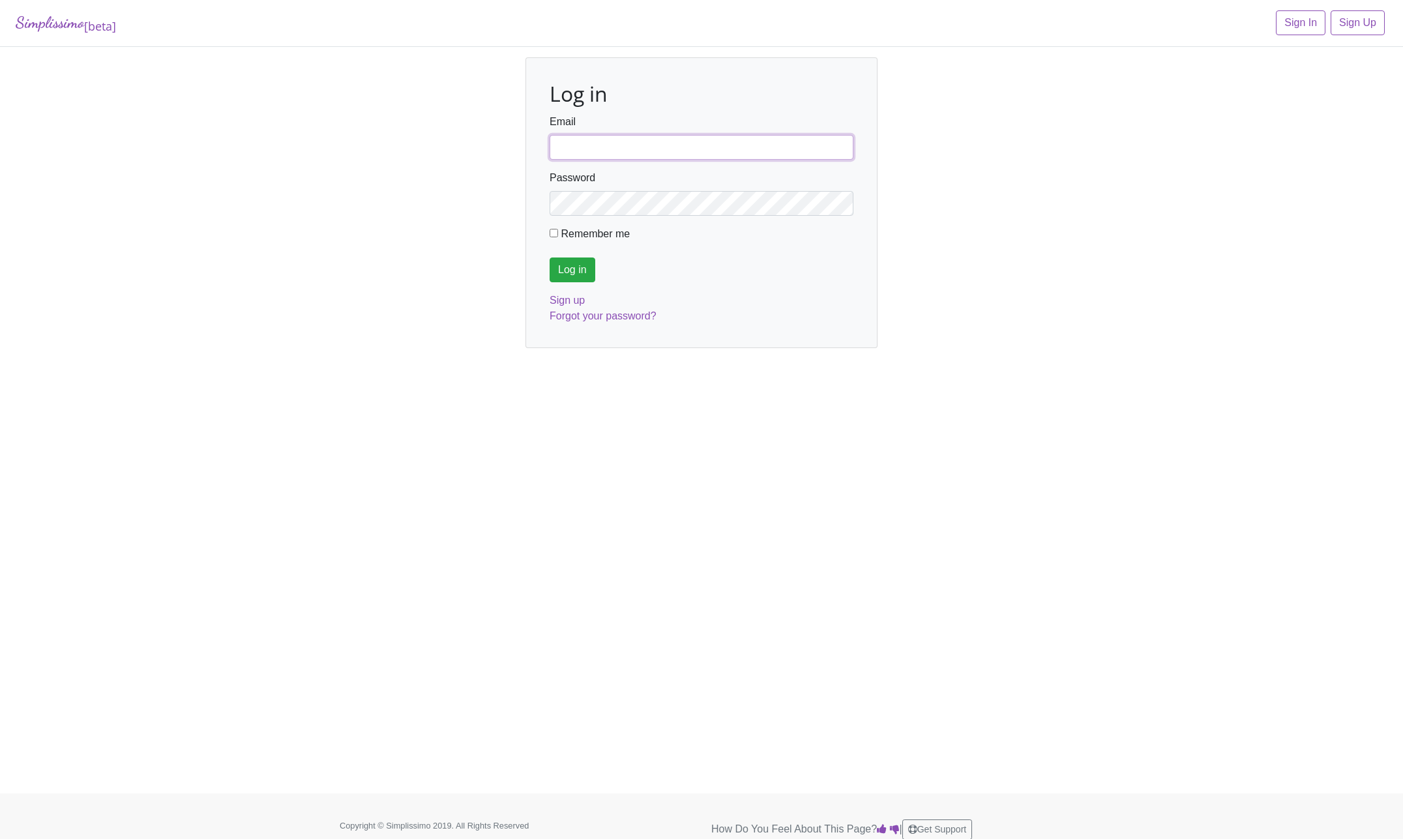
type input "sheilathechef2@aol.com"
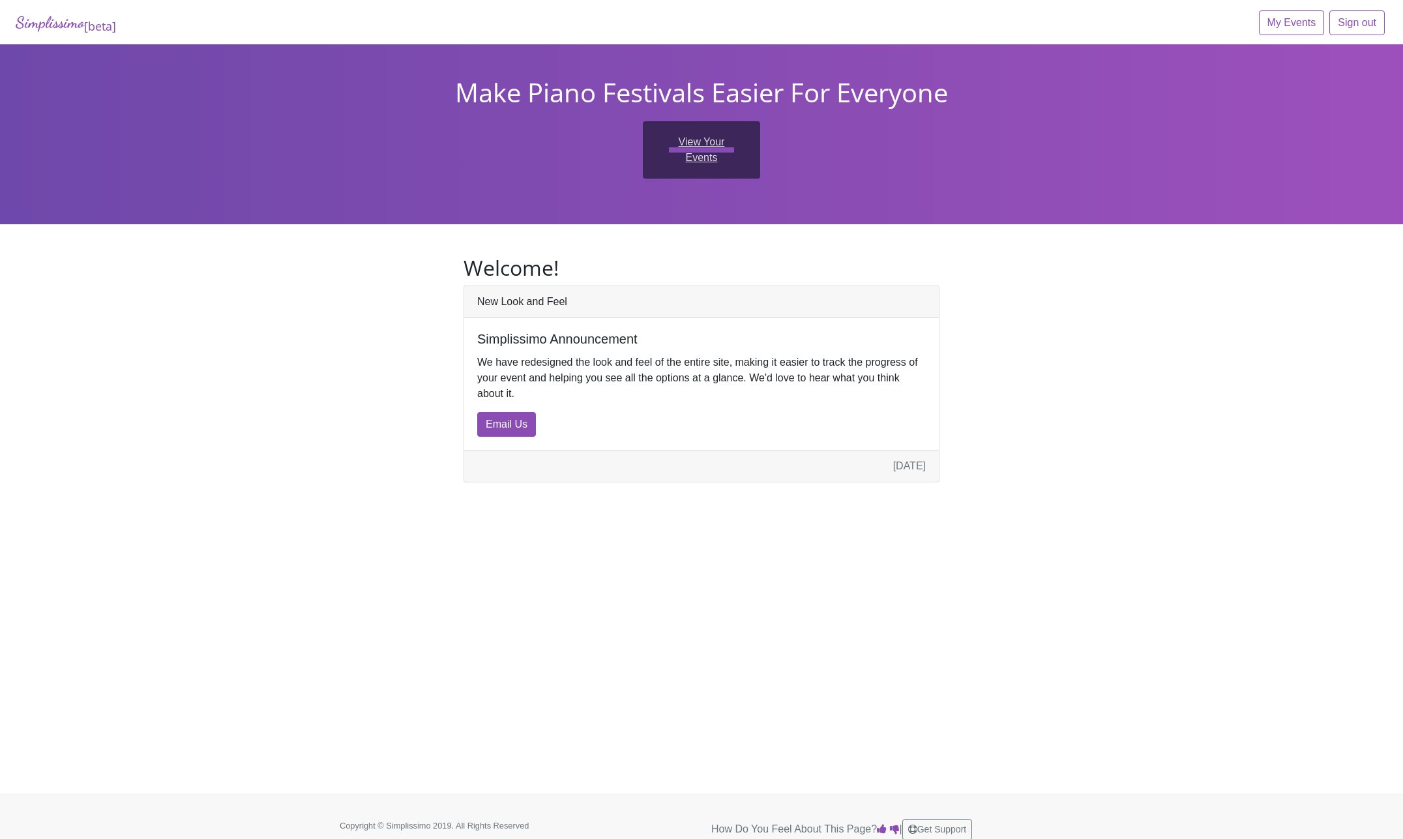
click at [690, 134] on link "View Your Events" at bounding box center [701, 149] width 117 height 57
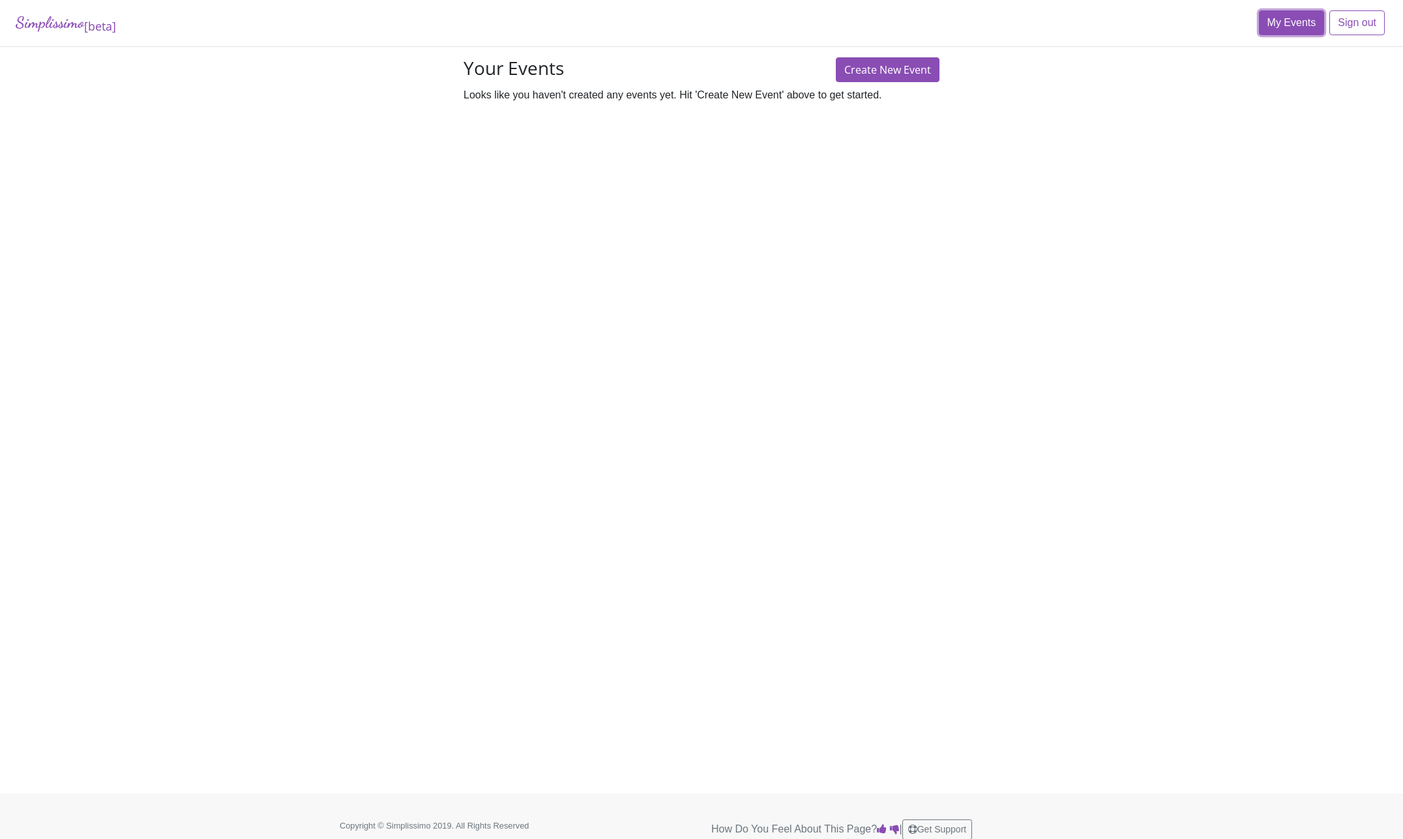
click at [1263, 21] on link "My Events" at bounding box center [1292, 22] width 66 height 25
click at [1280, 18] on link "My Events" at bounding box center [1292, 22] width 66 height 25
click at [888, 60] on link "Create New Event" at bounding box center [888, 69] width 104 height 25
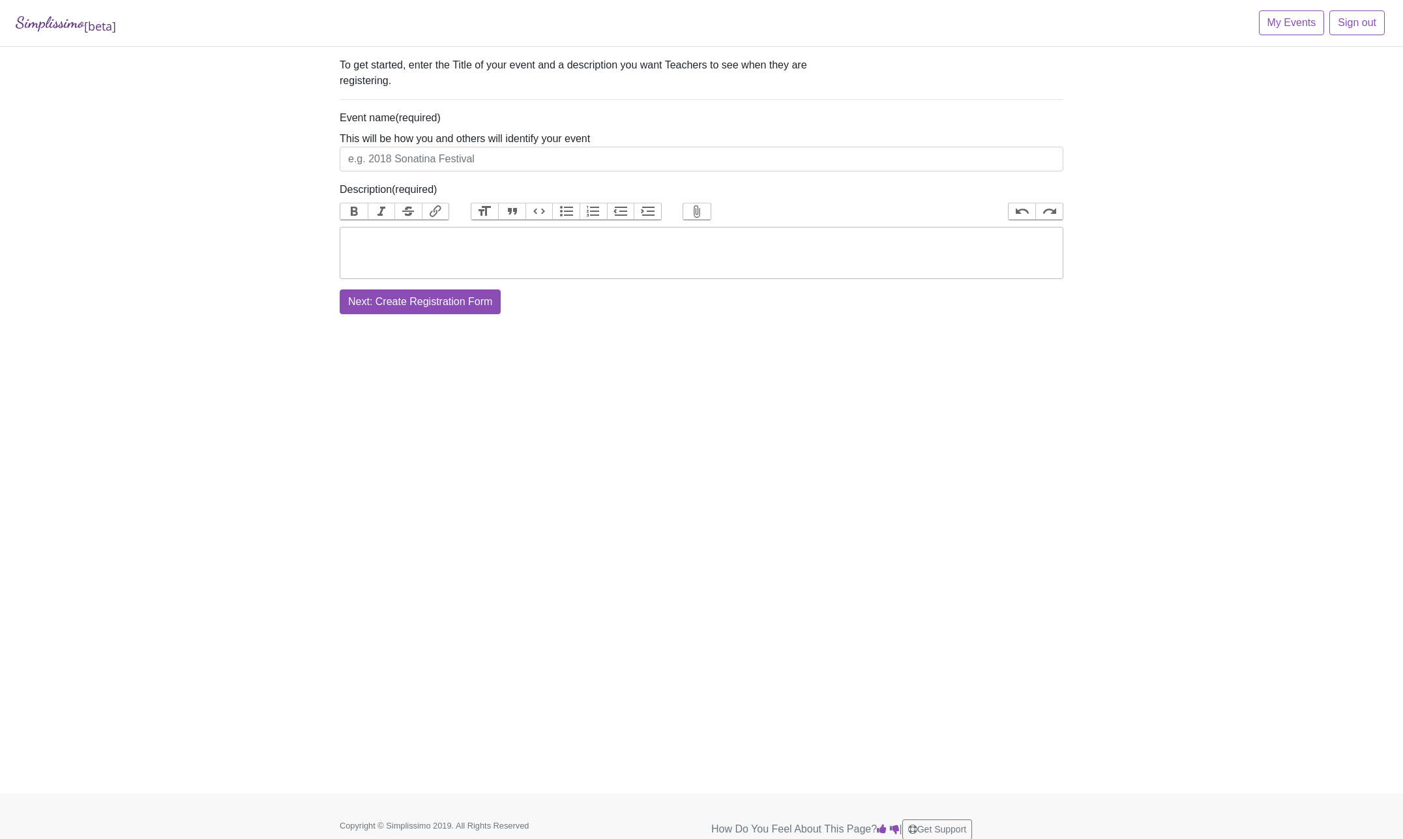
click at [72, 23] on link "Simplissimo [beta]" at bounding box center [66, 22] width 100 height 25
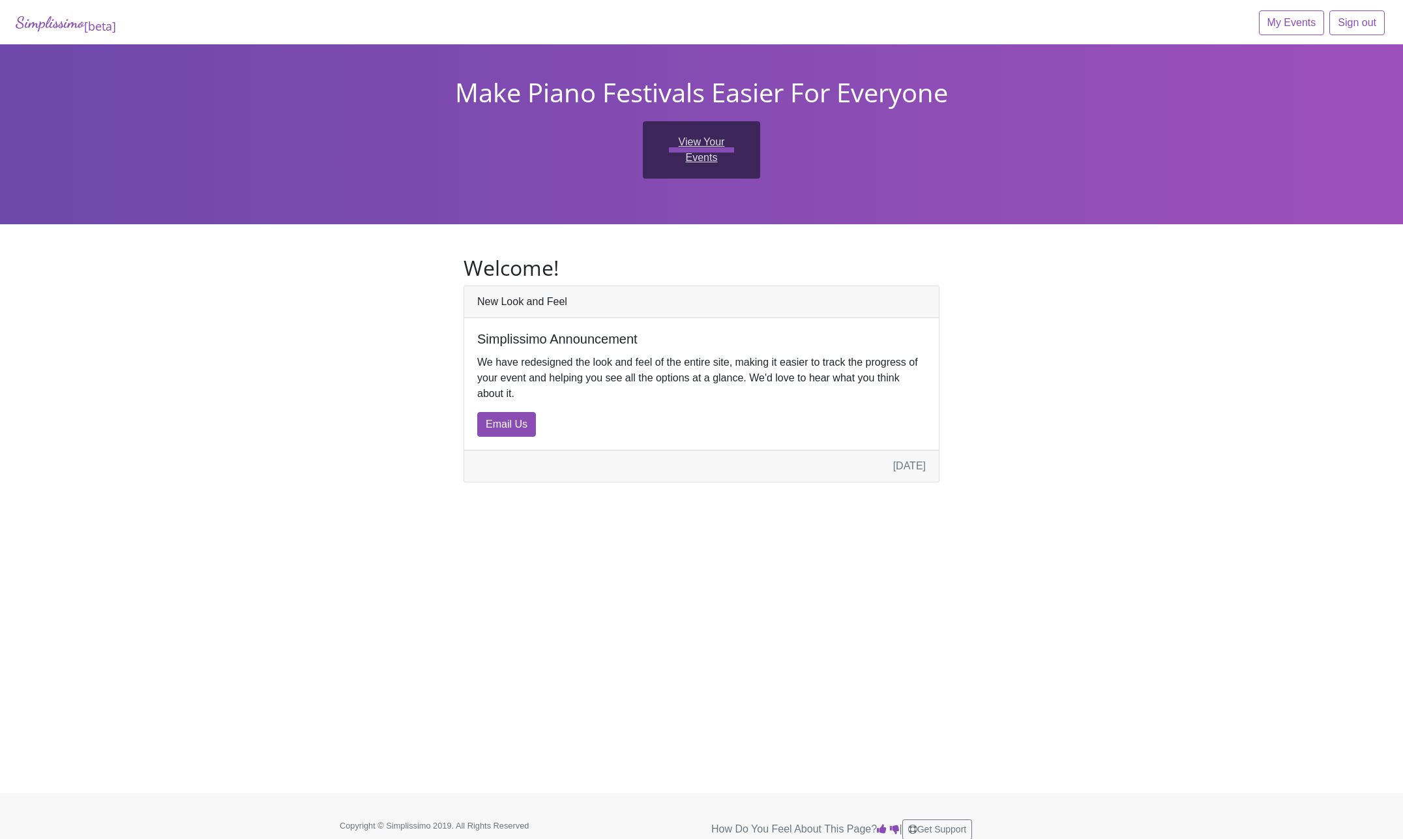
click at [695, 138] on link "View Your Events" at bounding box center [701, 149] width 117 height 57
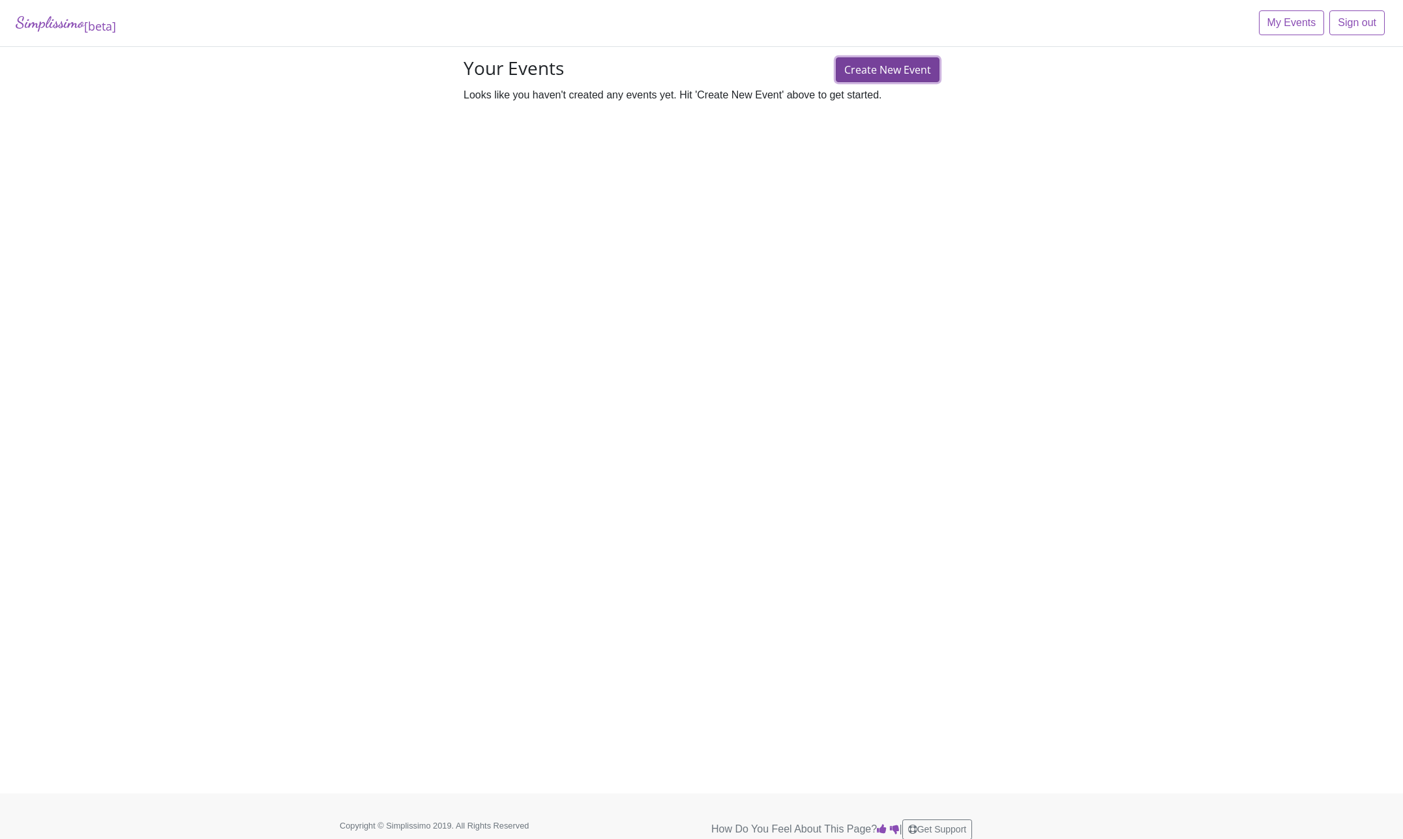
click at [917, 74] on link "Create New Event" at bounding box center [888, 69] width 104 height 25
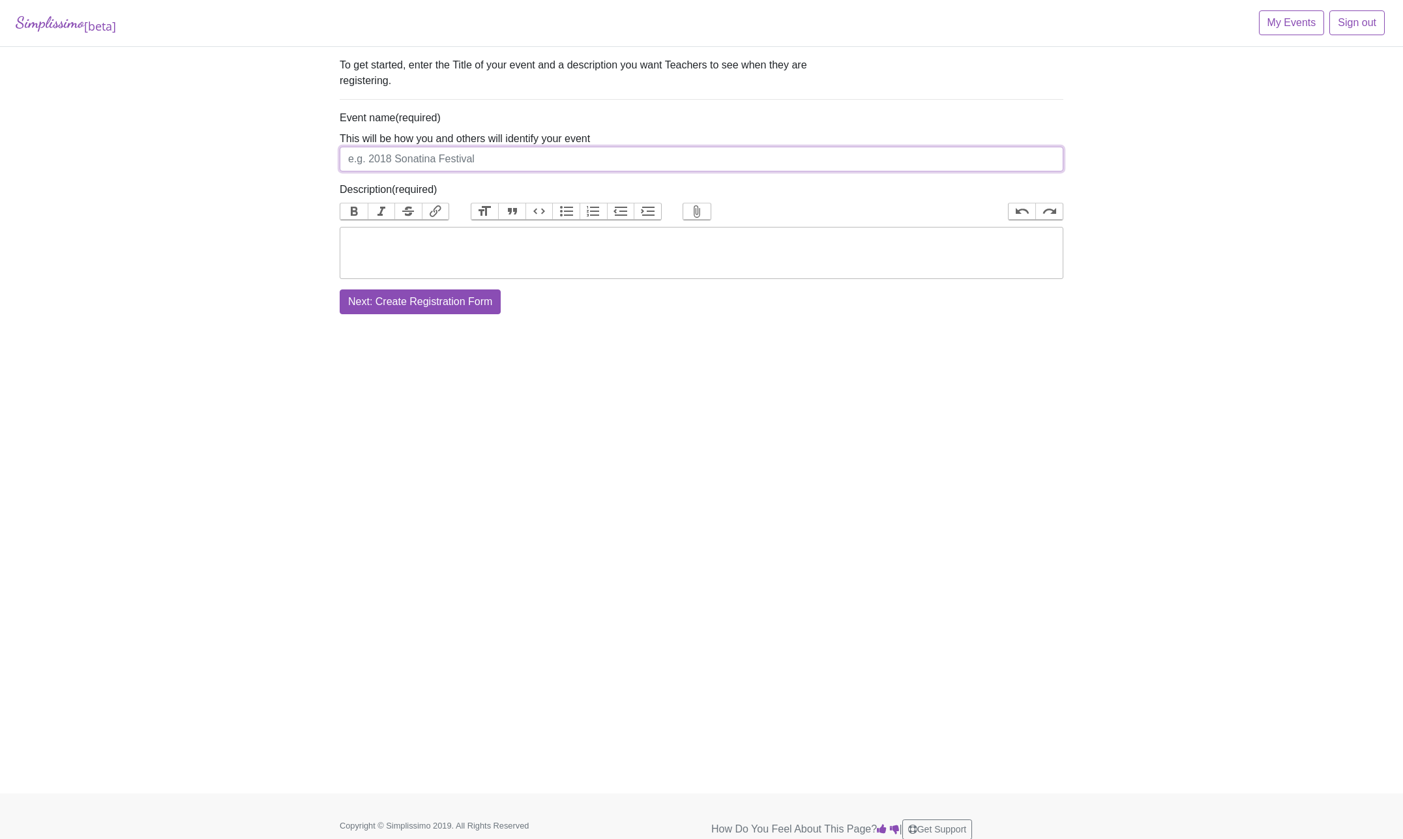
click at [473, 159] on input "Event name" at bounding box center [702, 159] width 724 height 25
click at [44, 26] on link "Simplissimo [beta]" at bounding box center [66, 22] width 100 height 25
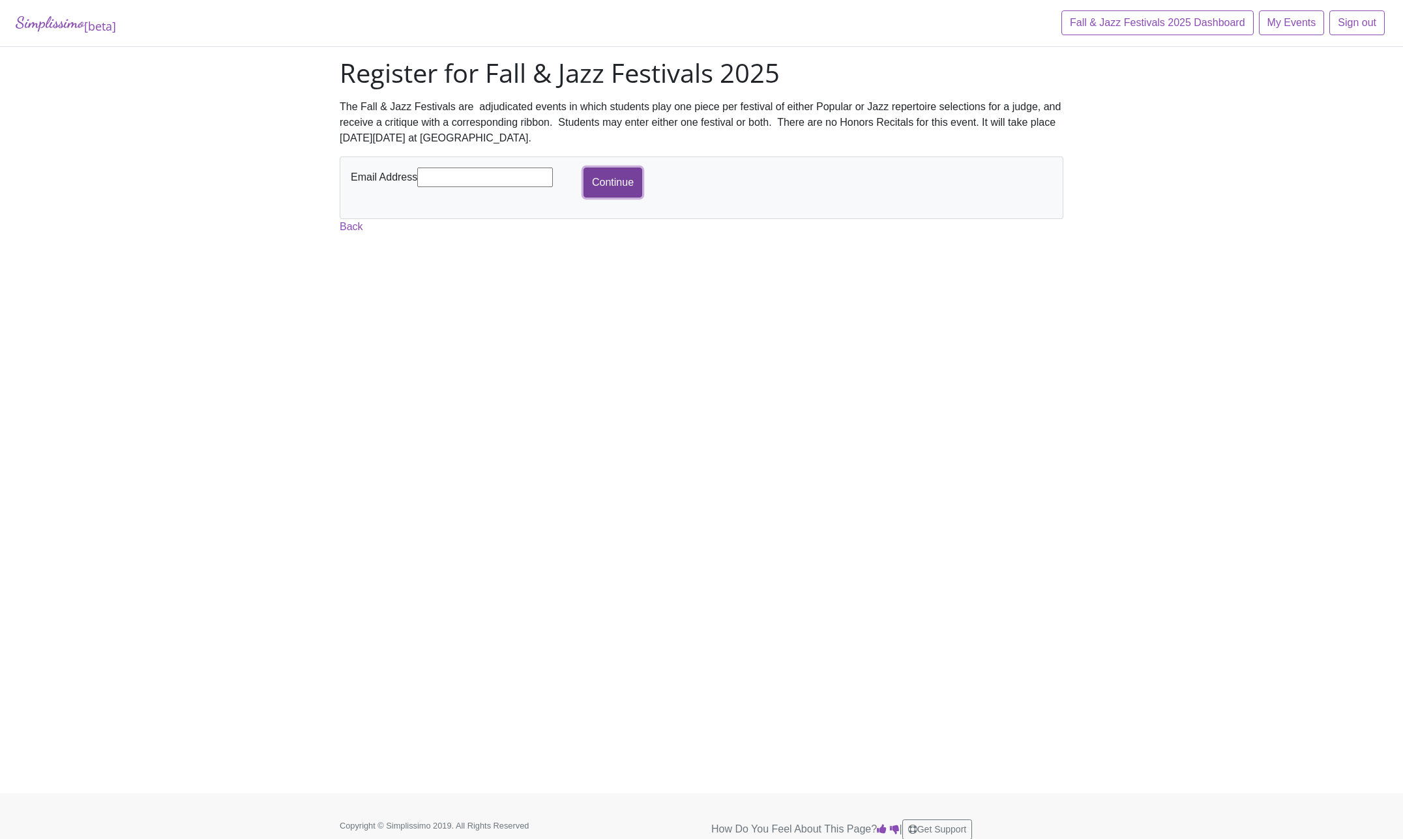
click at [616, 183] on input "Continue" at bounding box center [612, 183] width 59 height 30
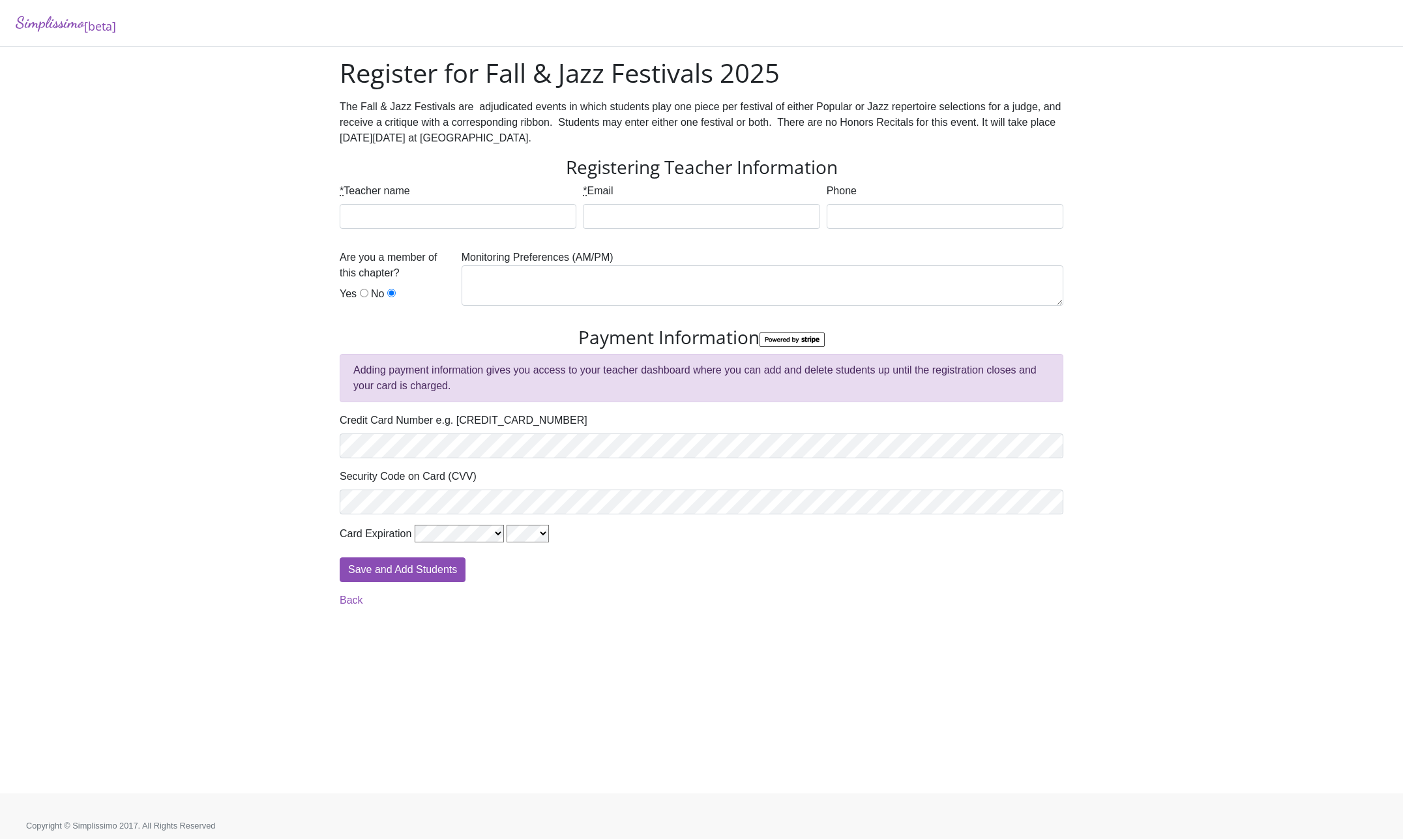
click at [510, 179] on form "Registering Teacher Information * Teacher name * Email Phone Are you a member o…" at bounding box center [702, 369] width 724 height 426
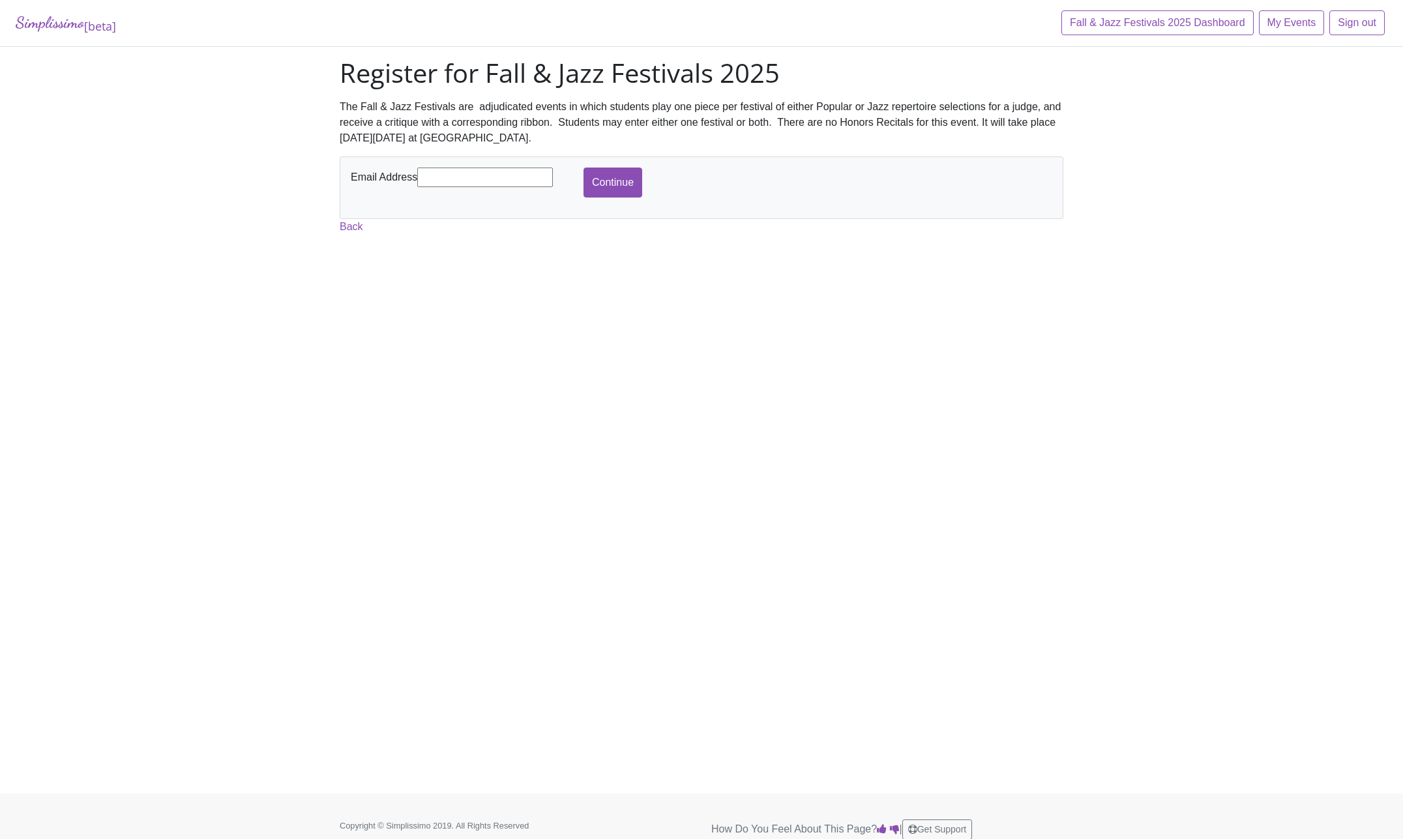
click at [466, 175] on input "text" at bounding box center [485, 178] width 136 height 20
type input "[EMAIL_ADDRESS][DOMAIN_NAME]"
click at [617, 186] on input "Continue" at bounding box center [612, 183] width 59 height 30
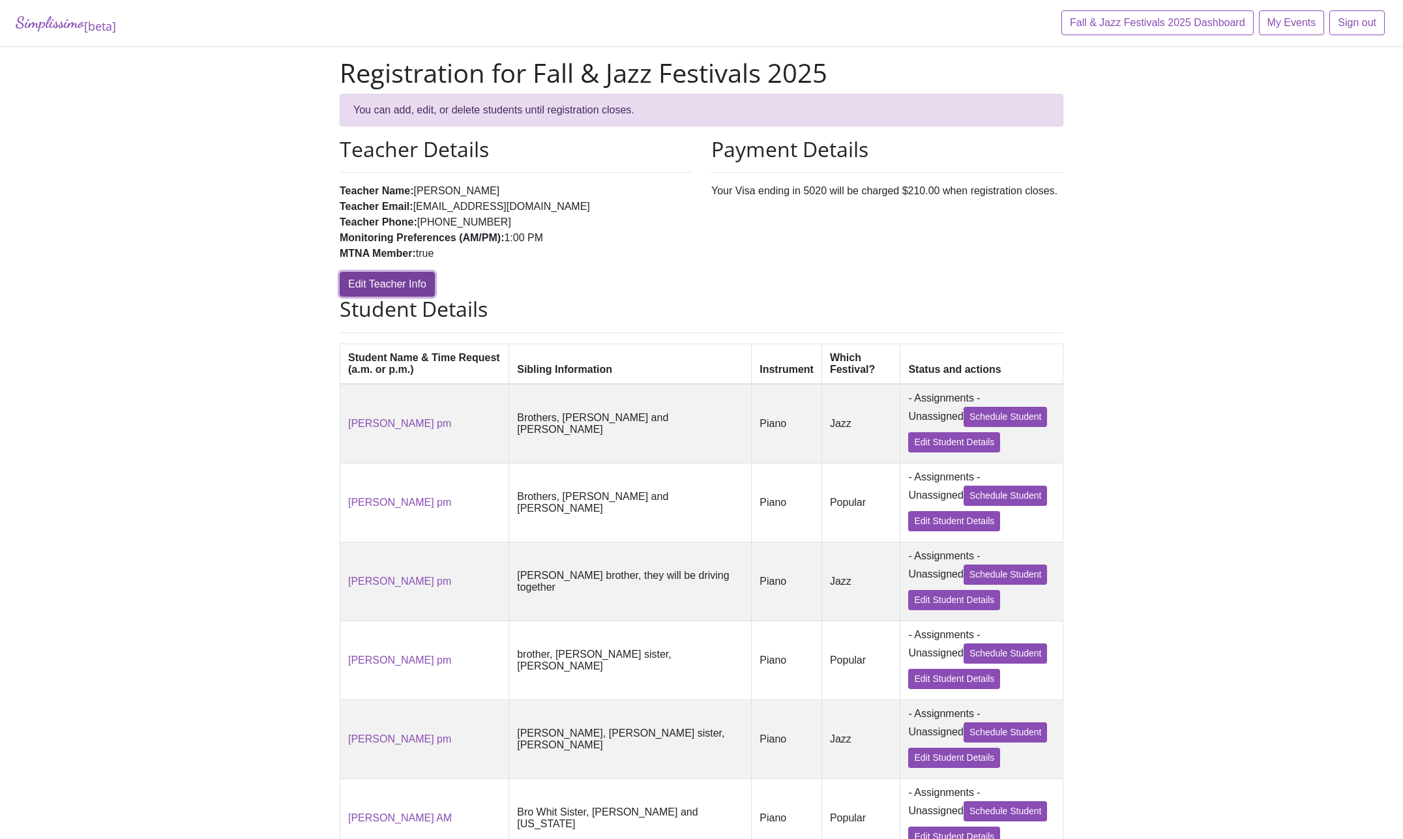
click at [368, 276] on link "Edit Teacher Info" at bounding box center [387, 284] width 95 height 25
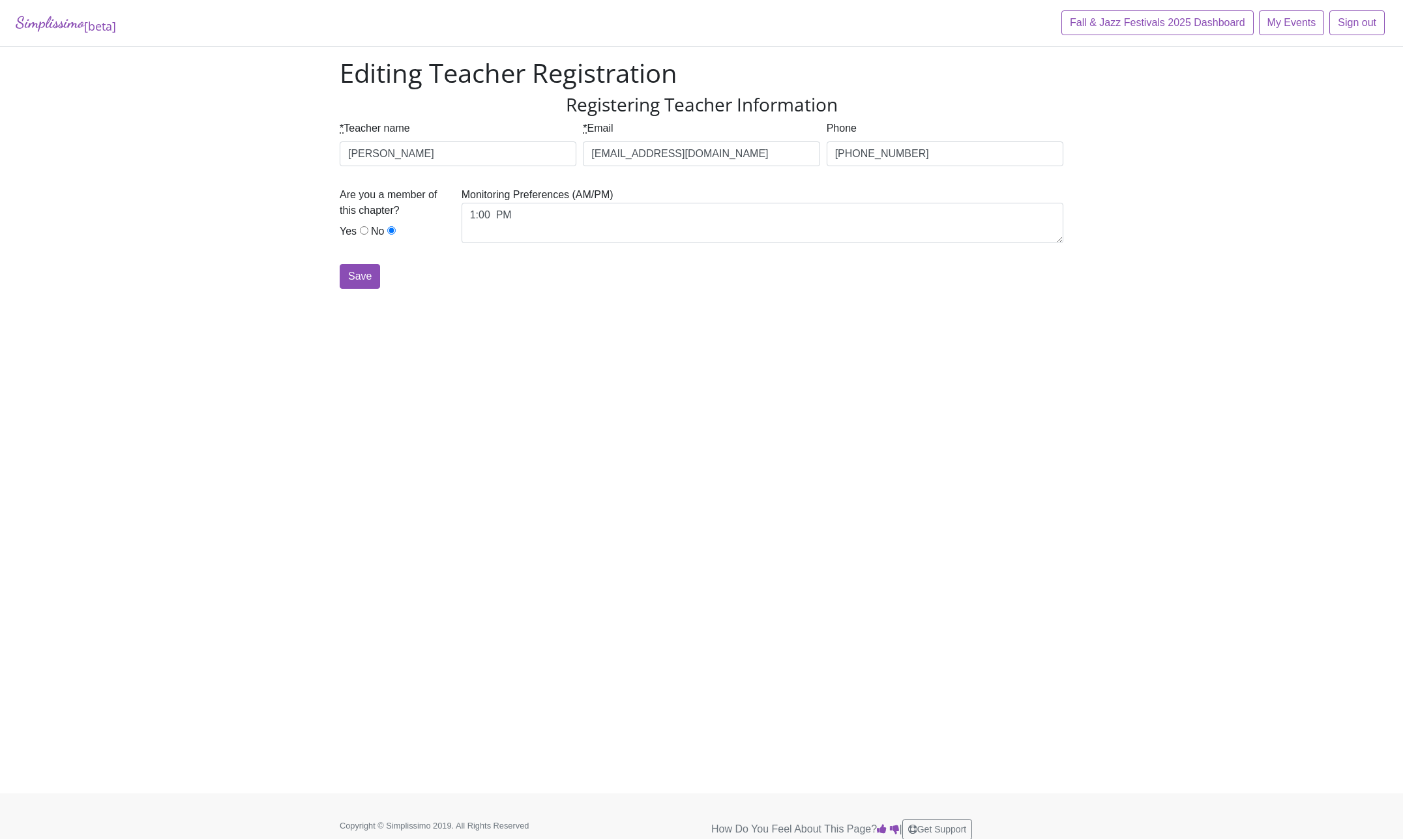
click at [411, 266] on div "Save" at bounding box center [702, 276] width 724 height 25
click at [361, 232] on input "Yes" at bounding box center [364, 230] width 8 height 8
radio input "true"
click at [349, 271] on input "Save" at bounding box center [360, 276] width 40 height 25
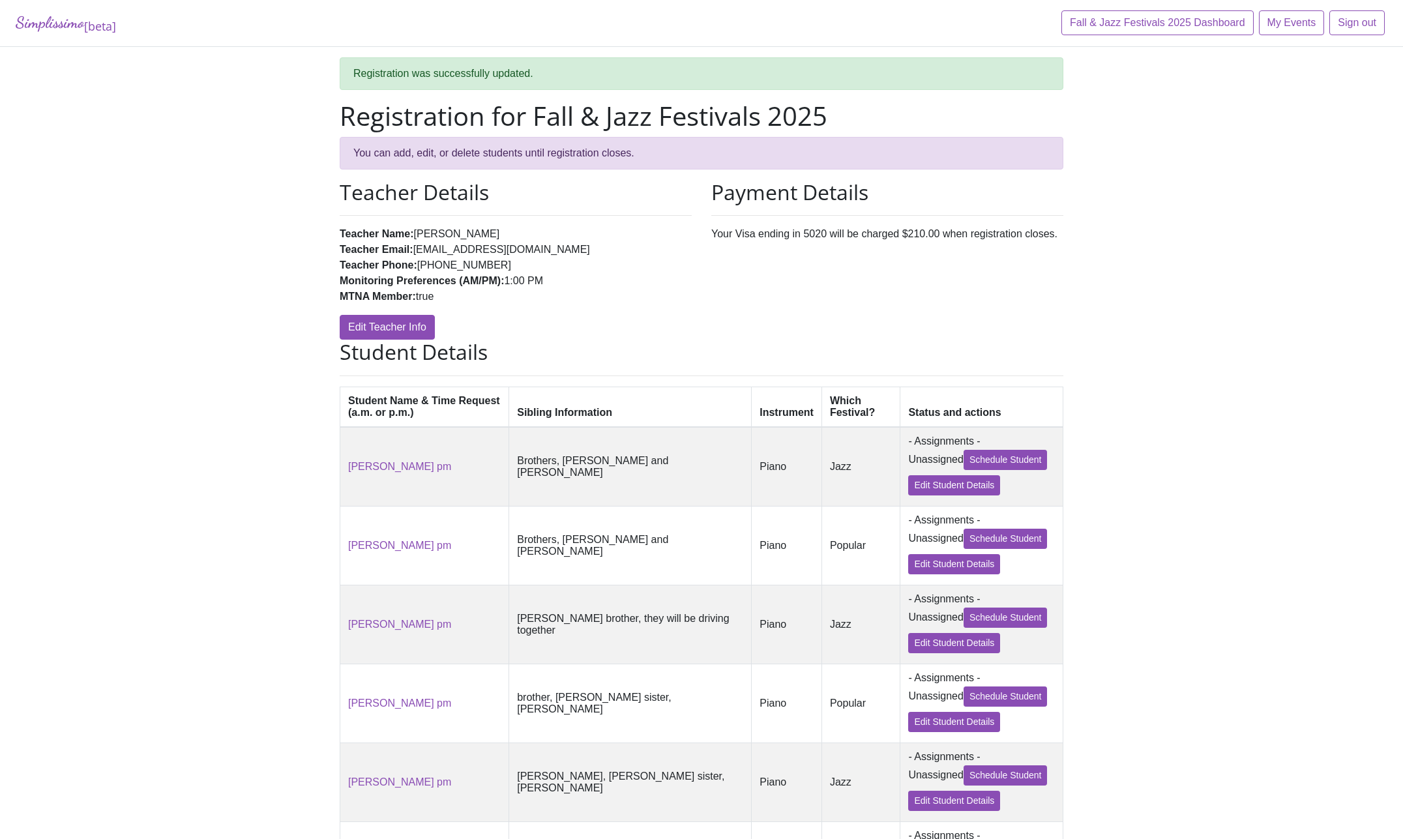
click at [761, 237] on div "Payment Details Your Visa ending in 5020 will be charged $210.00 when registrat…" at bounding box center [887, 260] width 372 height 160
click at [942, 239] on div "Payment Details Your Visa ending in 5020 will be charged $210.00 when registrat…" at bounding box center [887, 260] width 372 height 160
click at [943, 239] on div "Payment Details Your Visa ending in 5020 will be charged $210.00 when registrat…" at bounding box center [887, 260] width 372 height 160
click at [846, 203] on h2 "Payment Details" at bounding box center [887, 192] width 352 height 25
click at [847, 202] on h2 "Payment Details" at bounding box center [887, 192] width 352 height 25
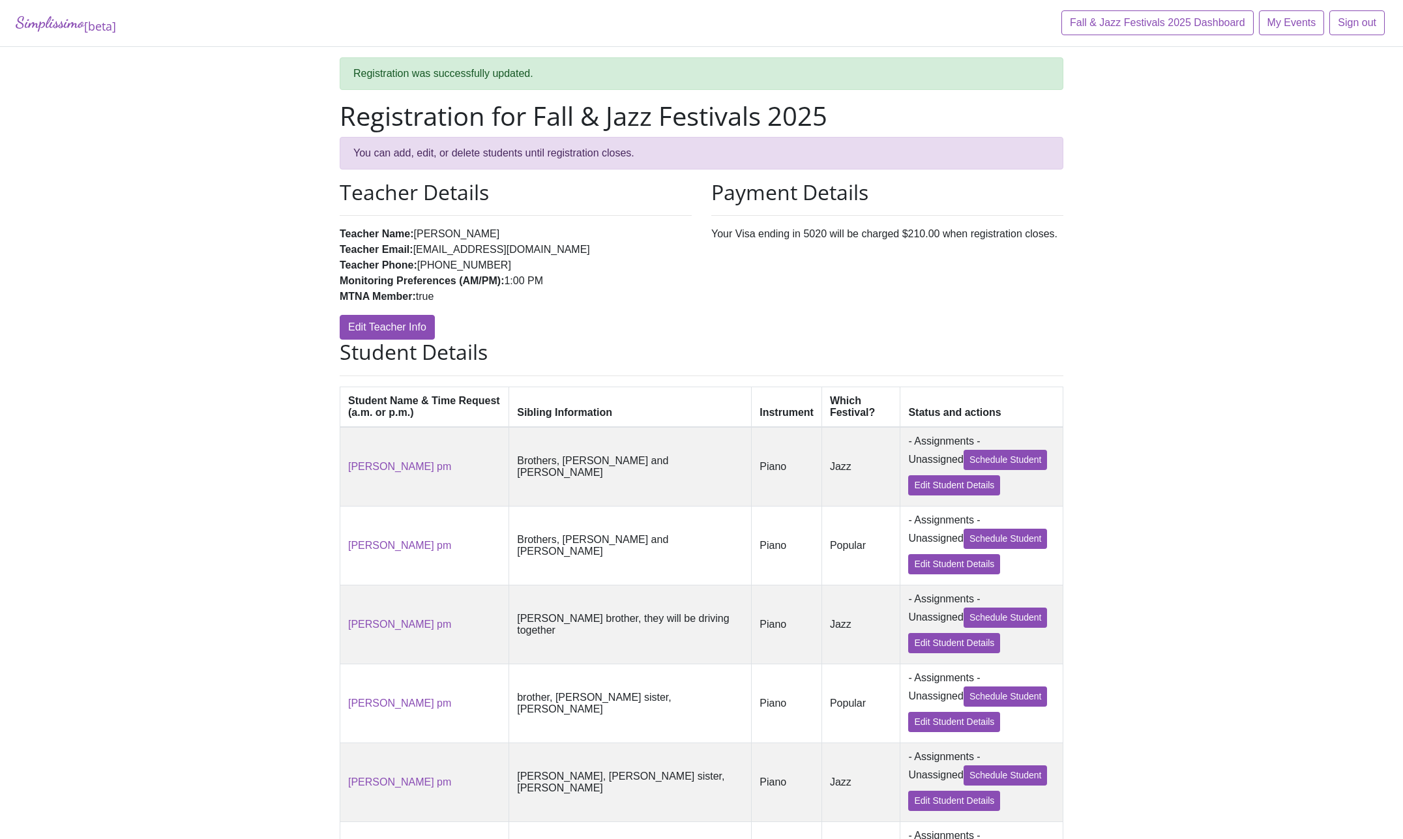
click at [798, 190] on h2 "Payment Details" at bounding box center [887, 192] width 352 height 25
click at [797, 190] on h2 "Payment Details" at bounding box center [887, 192] width 352 height 25
click at [653, 338] on div "Teacher Details Teacher Name: Sheila Turner Teacher Email: sheilalynnturner@gma…" at bounding box center [516, 260] width 372 height 160
click at [400, 334] on link "Edit Teacher Info" at bounding box center [387, 327] width 95 height 25
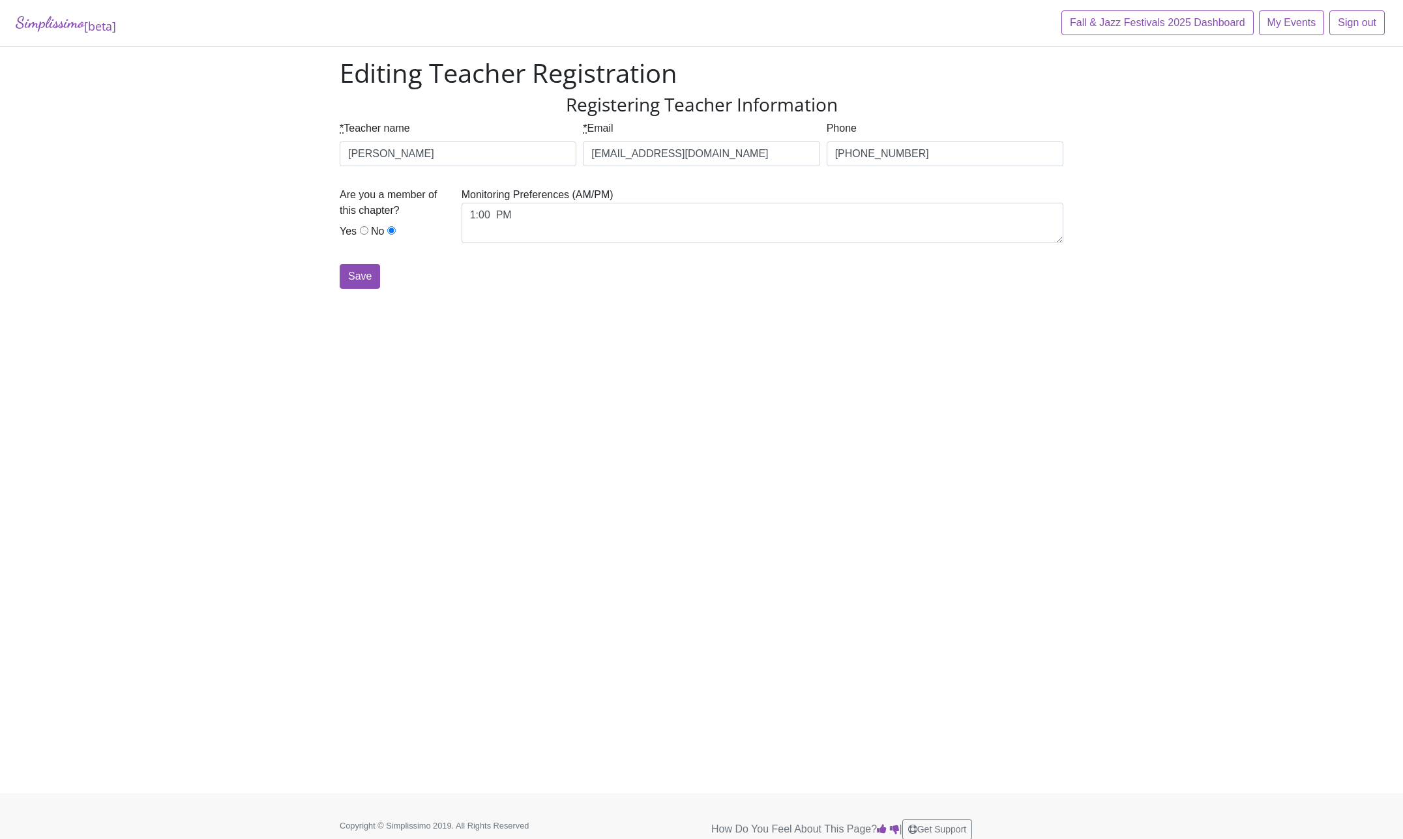
click at [363, 230] on input "Yes" at bounding box center [364, 230] width 8 height 8
radio input "true"
click at [1168, 22] on link "Fall & Jazz Festivals 2025 Dashboard" at bounding box center [1157, 22] width 192 height 25
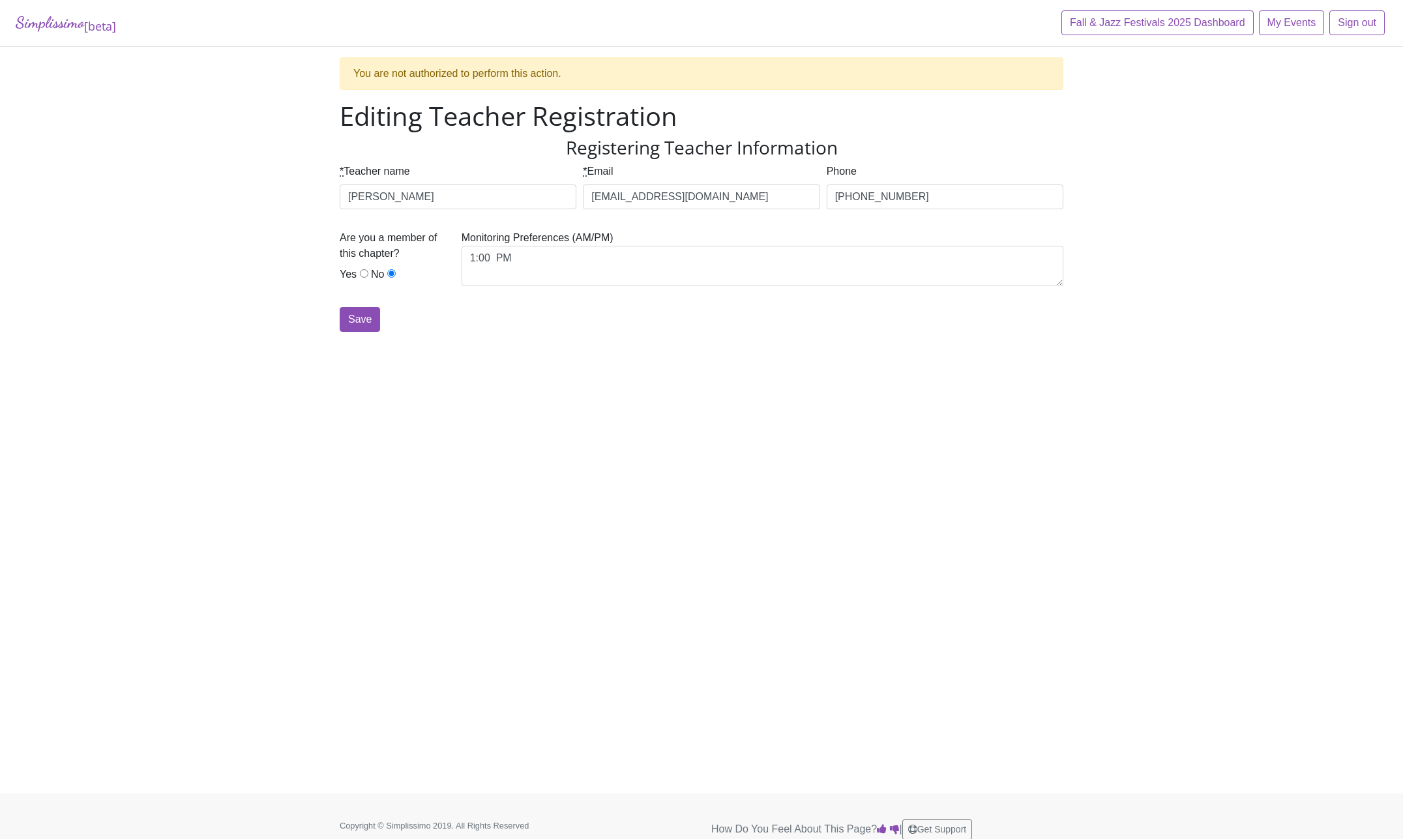
click at [360, 272] on input "Yes" at bounding box center [364, 273] width 8 height 8
radio input "true"
click at [351, 315] on input "Save" at bounding box center [360, 319] width 40 height 25
